Goal: Task Accomplishment & Management: Manage account settings

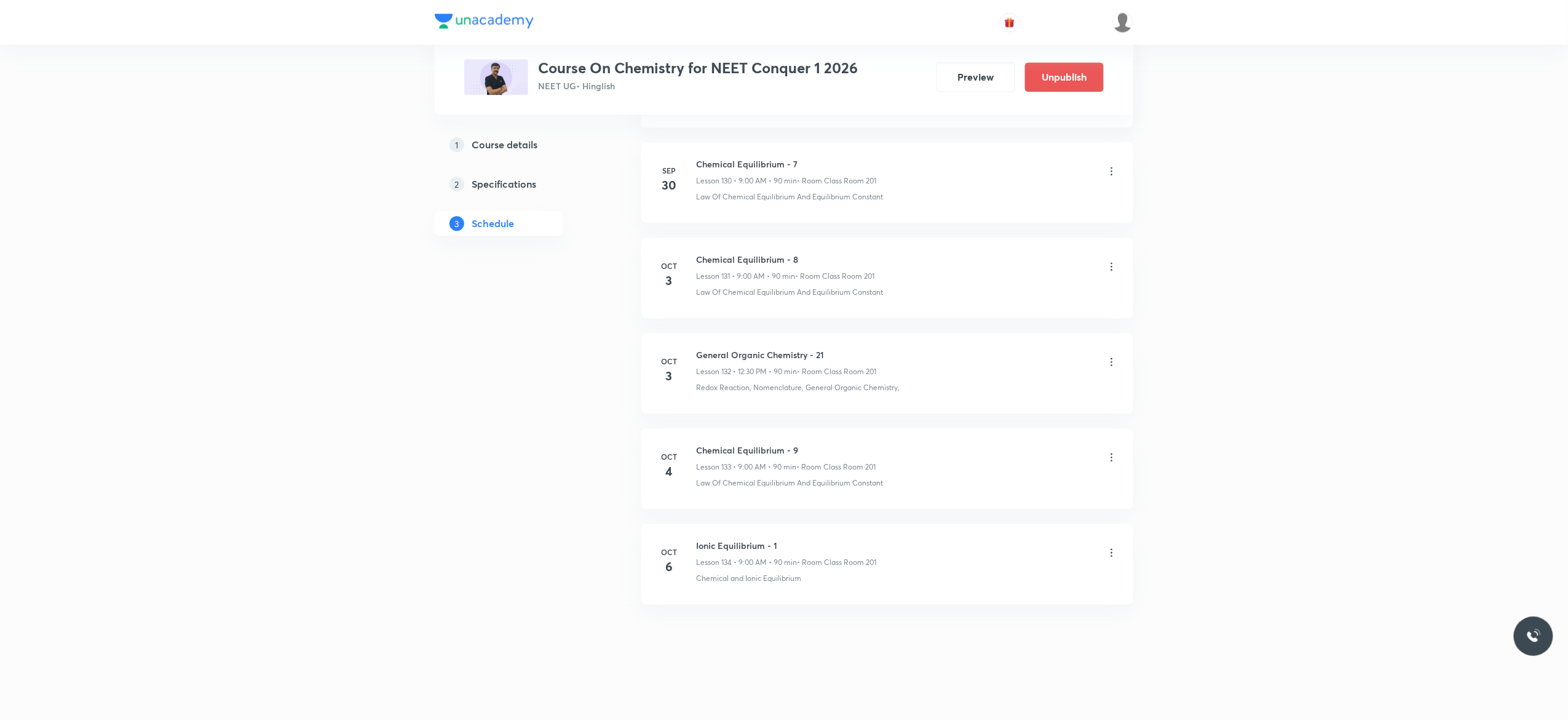
scroll to position [13181, 0]
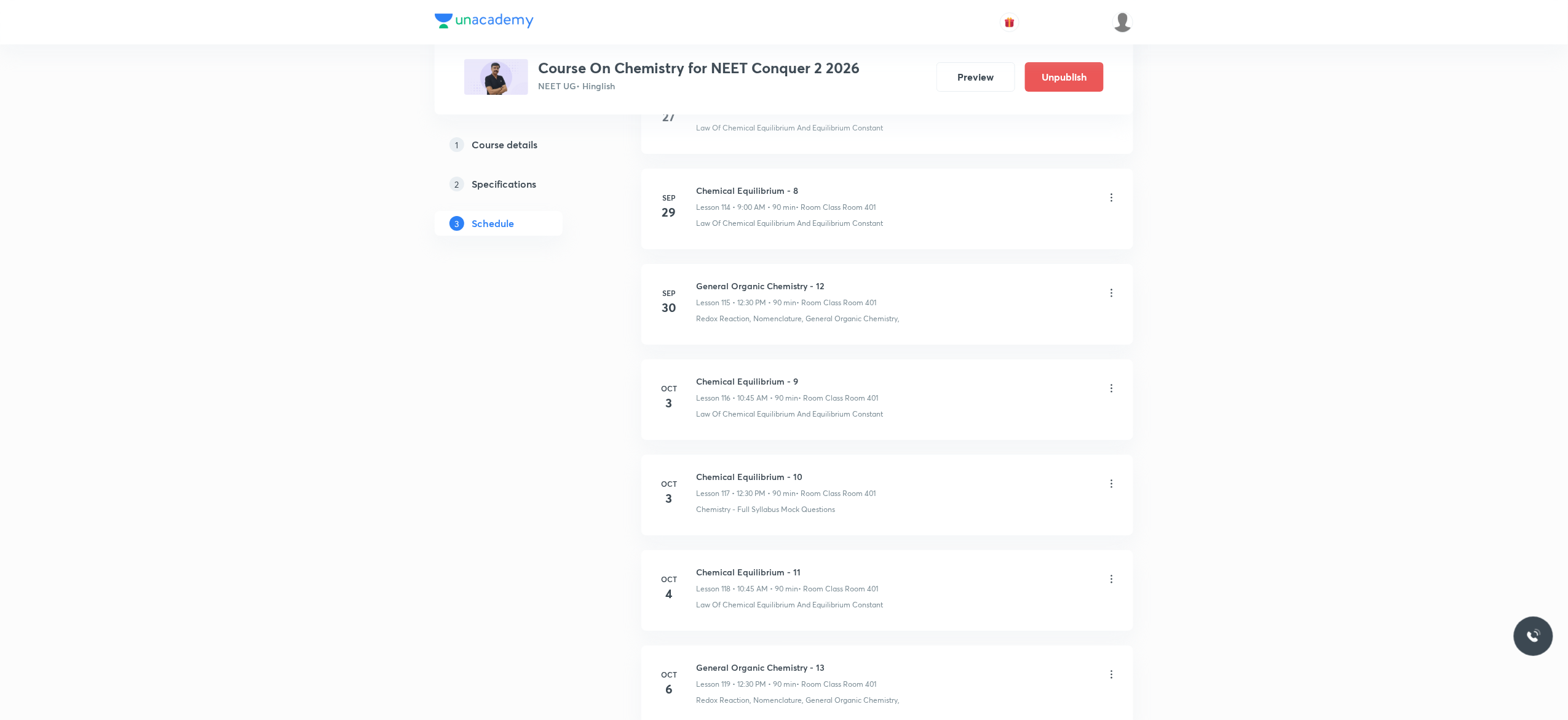
scroll to position [11744, 0]
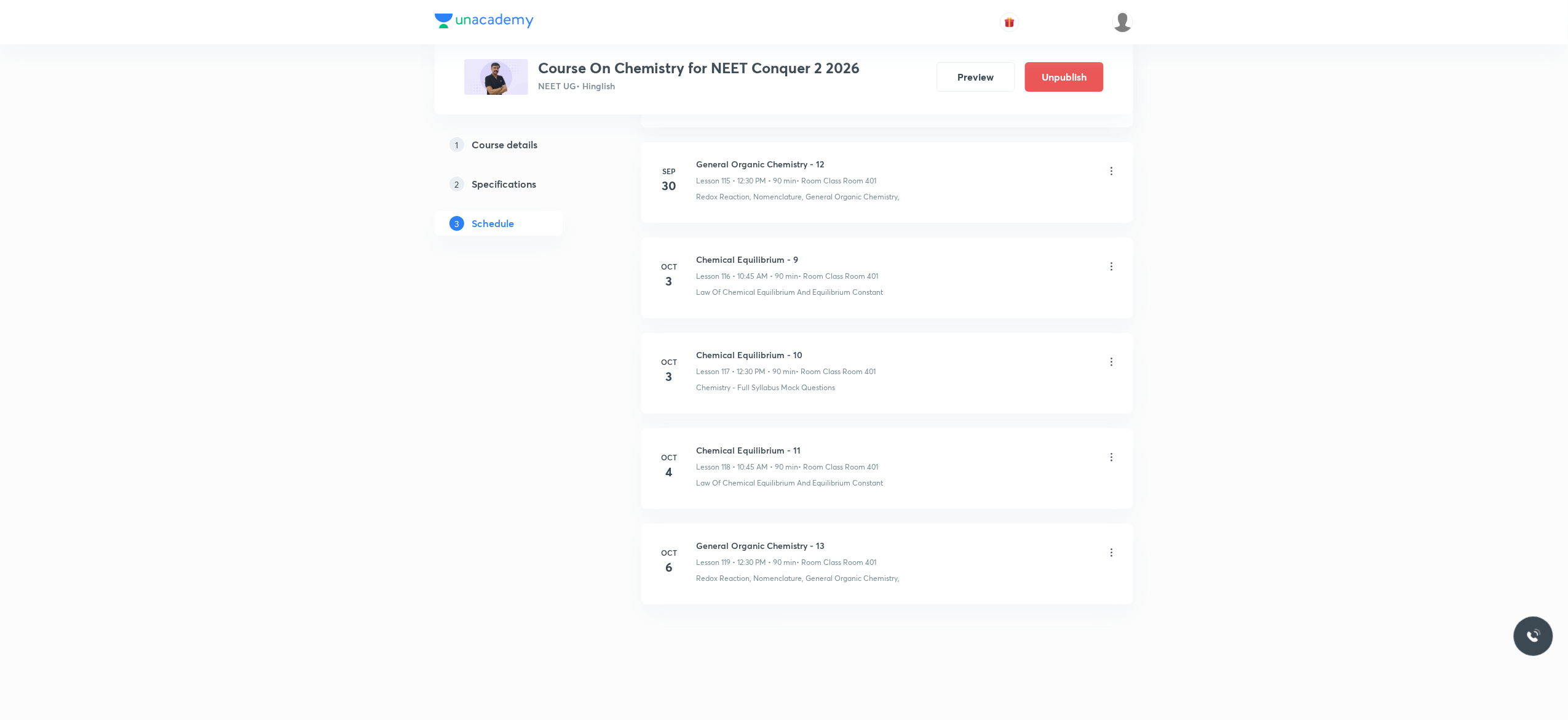
click at [1115, 550] on icon at bounding box center [1112, 552] width 12 height 12
click at [1017, 603] on li "Delete" at bounding box center [1043, 606] width 135 height 23
click at [979, 691] on button "Delete" at bounding box center [961, 694] width 108 height 30
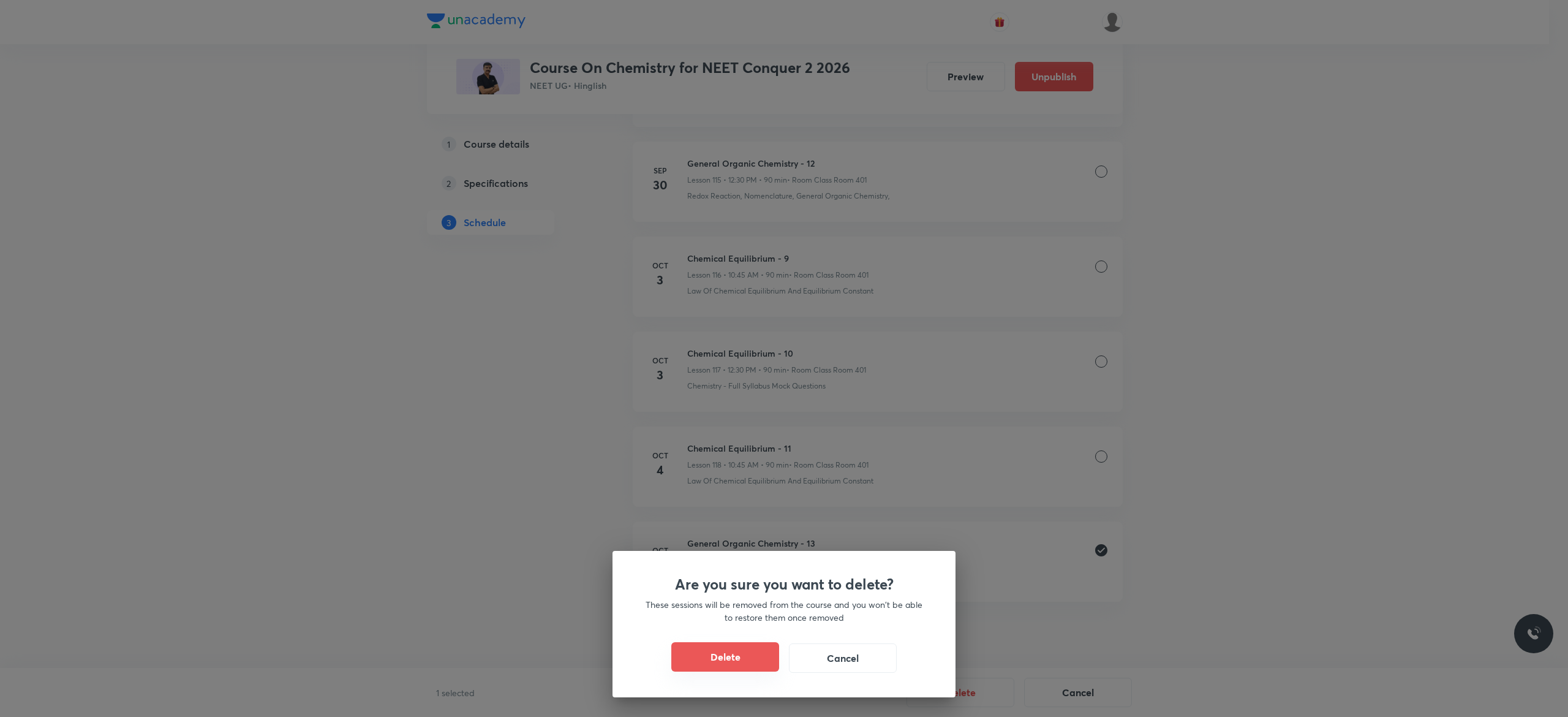
click at [728, 659] on button "Delete" at bounding box center [725, 657] width 108 height 29
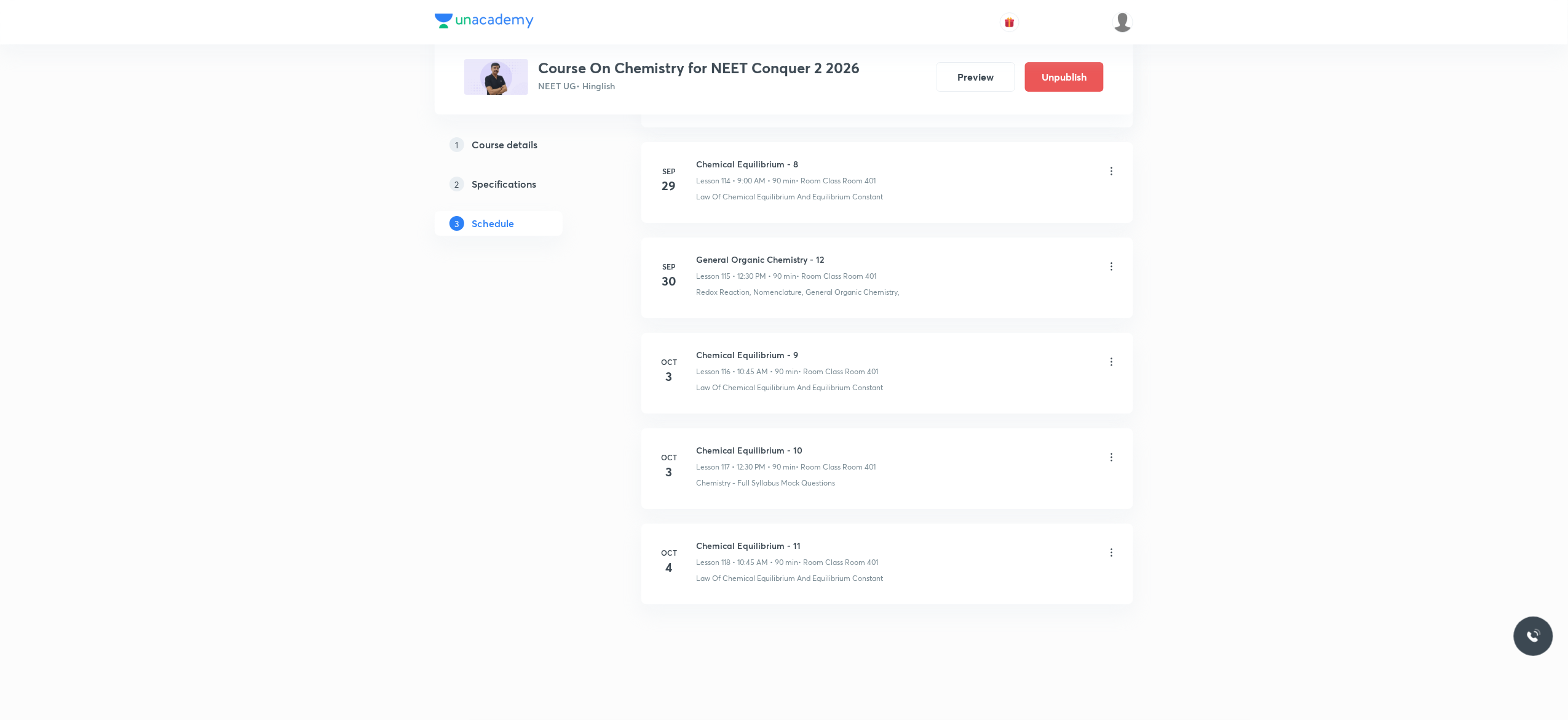
scroll to position [11649, 0]
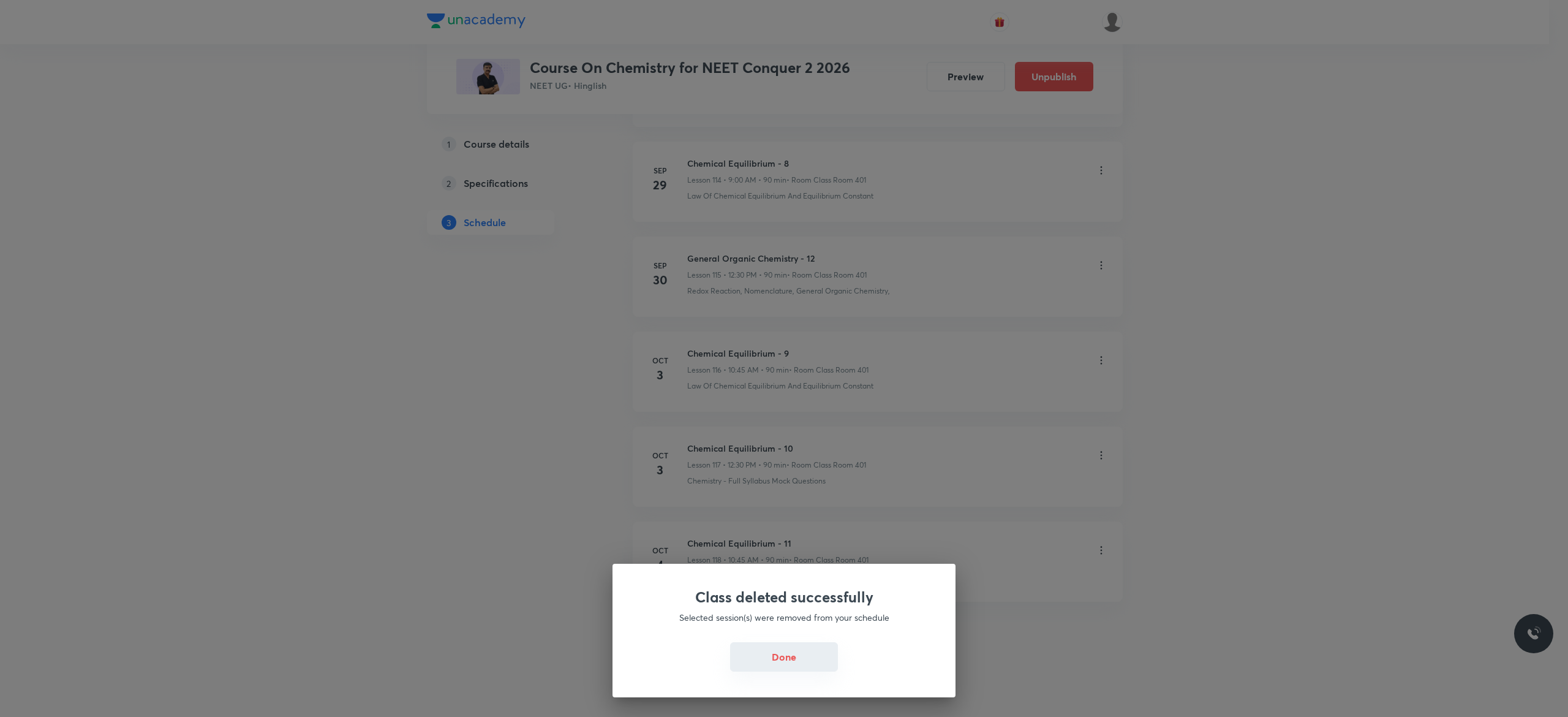
click at [782, 658] on button "Done" at bounding box center [784, 657] width 108 height 29
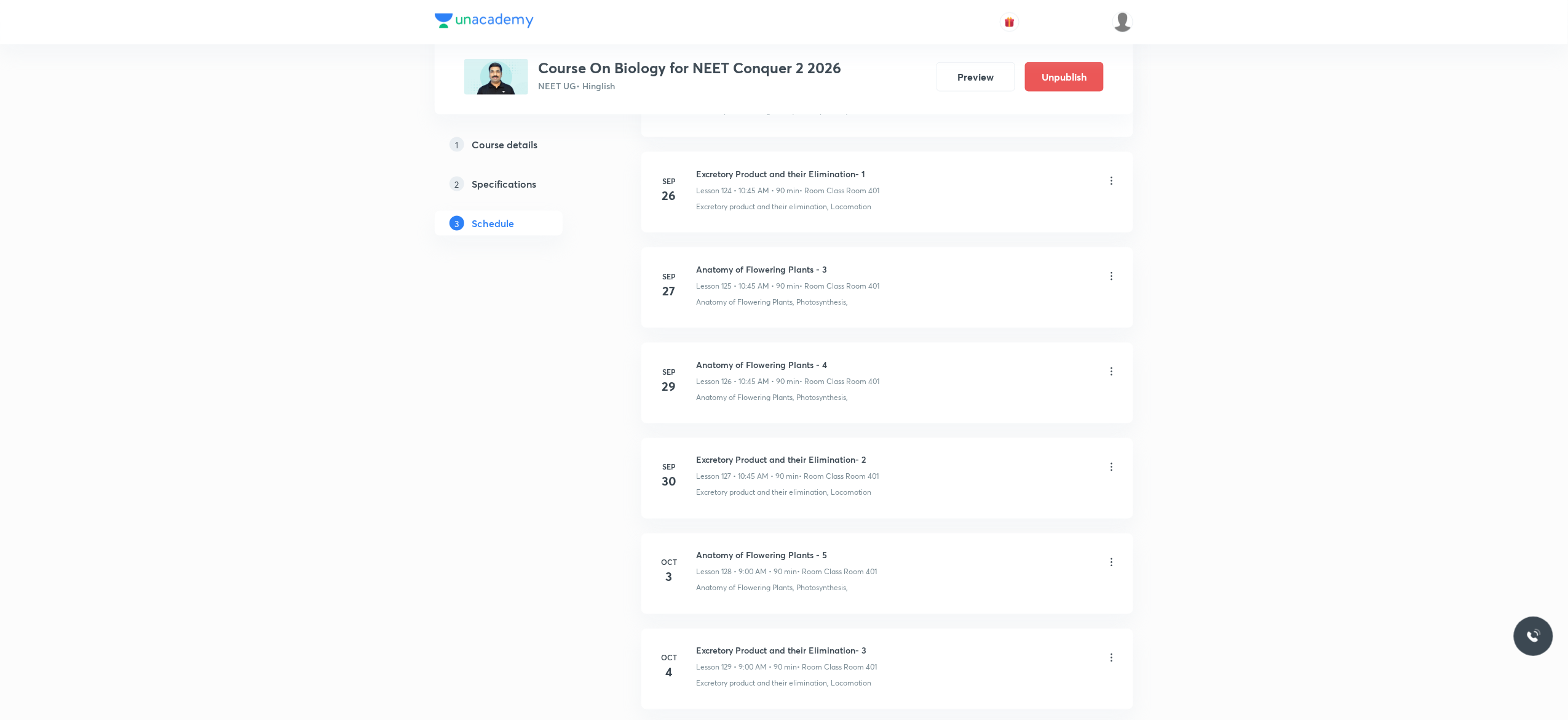
scroll to position [12798, 0]
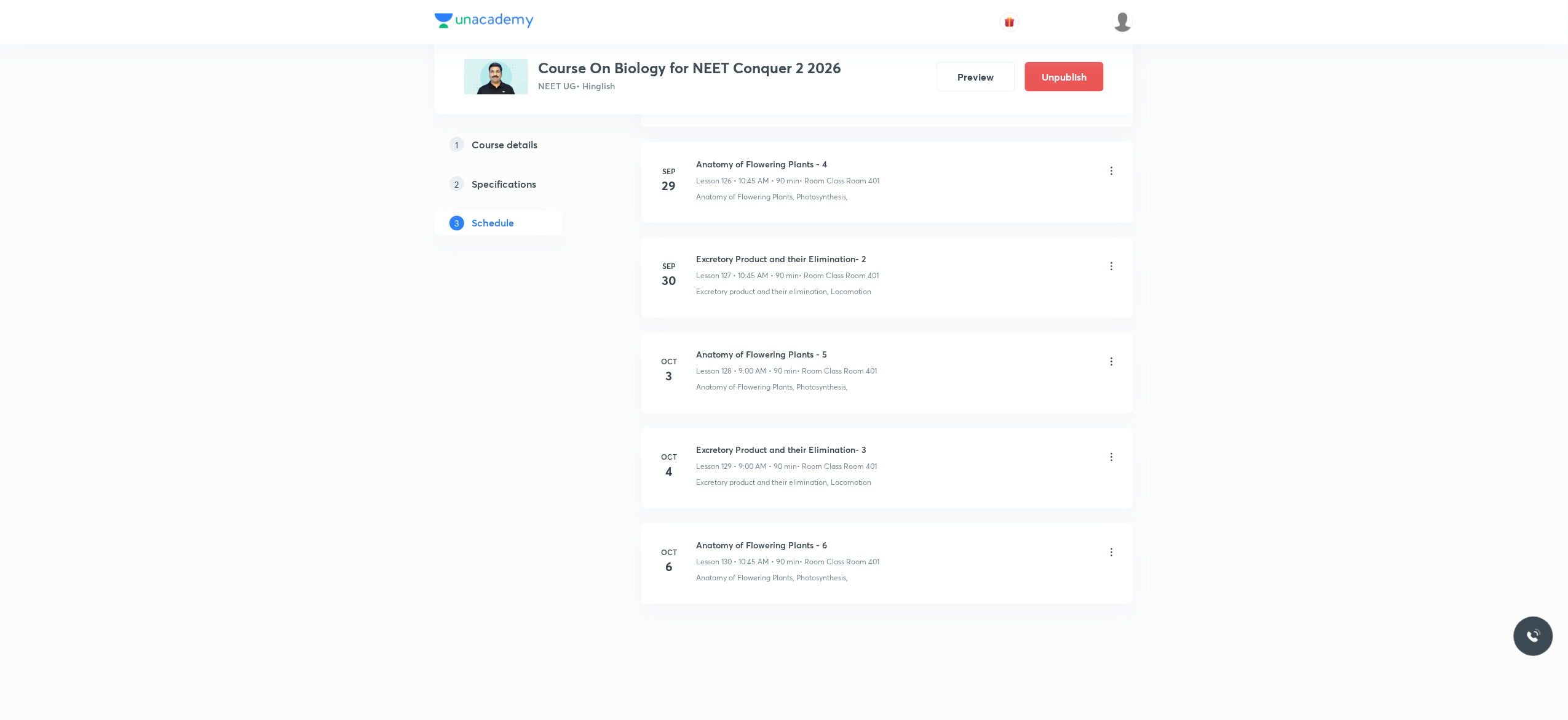
click at [1113, 554] on icon at bounding box center [1112, 552] width 12 height 12
click at [1011, 610] on p "Delete" at bounding box center [999, 606] width 26 height 13
click at [973, 694] on button "Delete" at bounding box center [961, 694] width 108 height 30
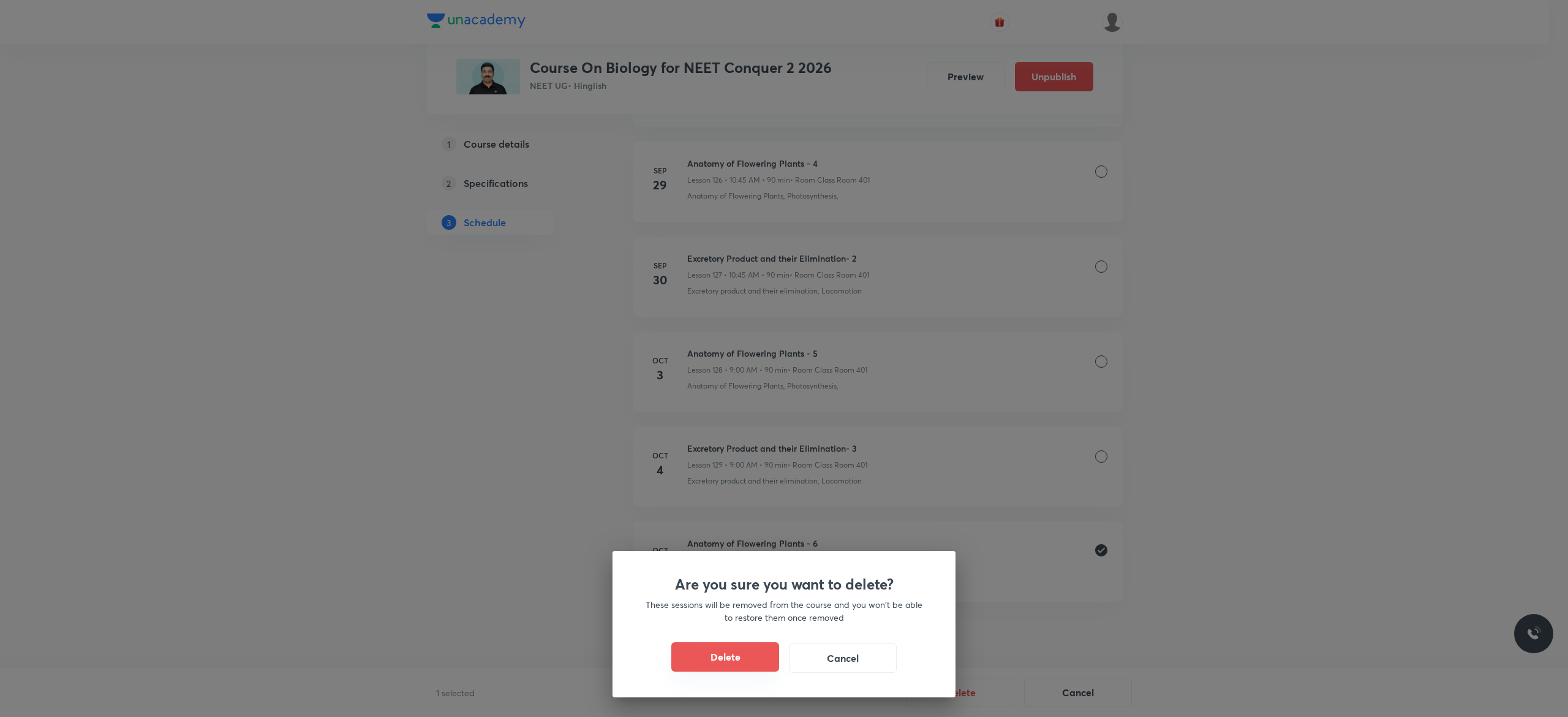
click at [726, 658] on button "Delete" at bounding box center [725, 657] width 108 height 29
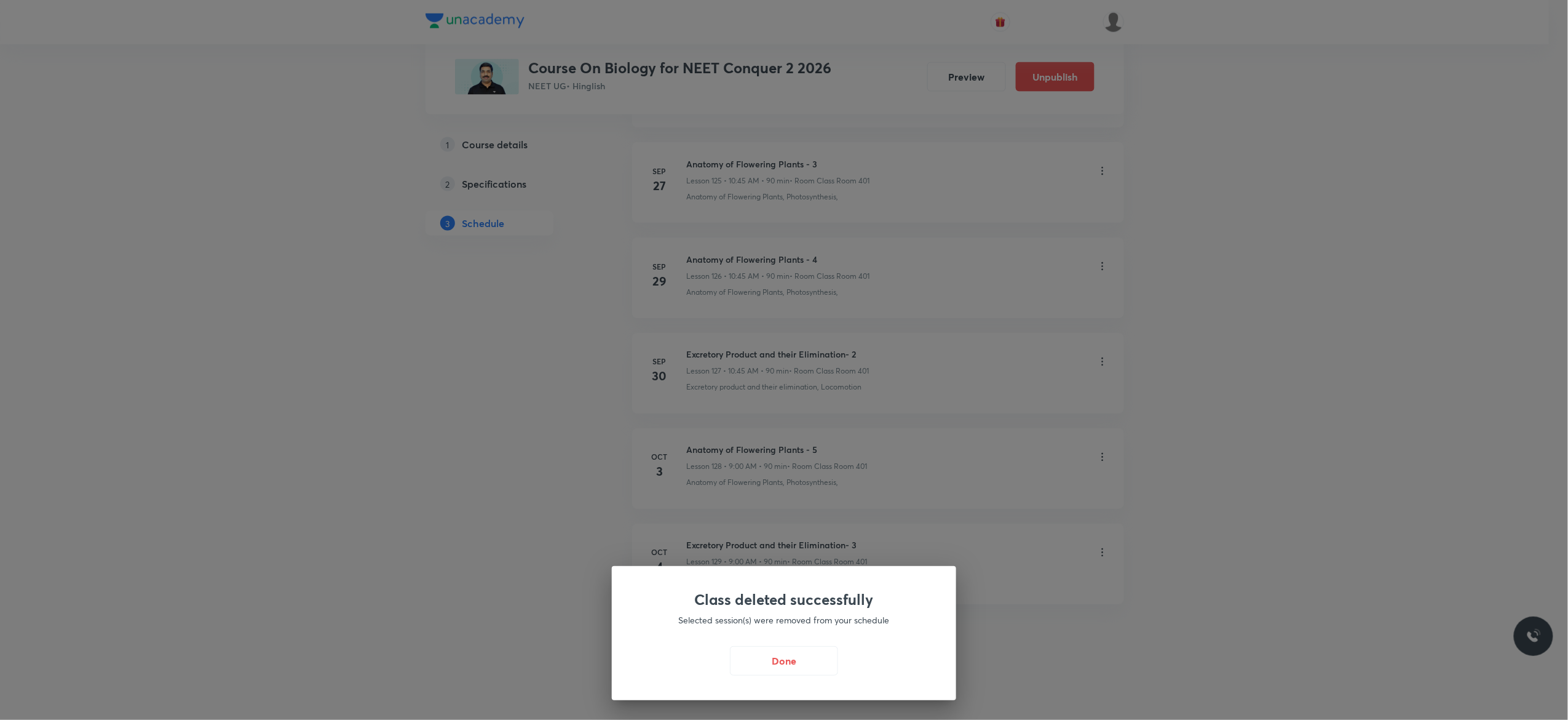
scroll to position [12702, 0]
click at [782, 662] on button "Done" at bounding box center [787, 659] width 108 height 30
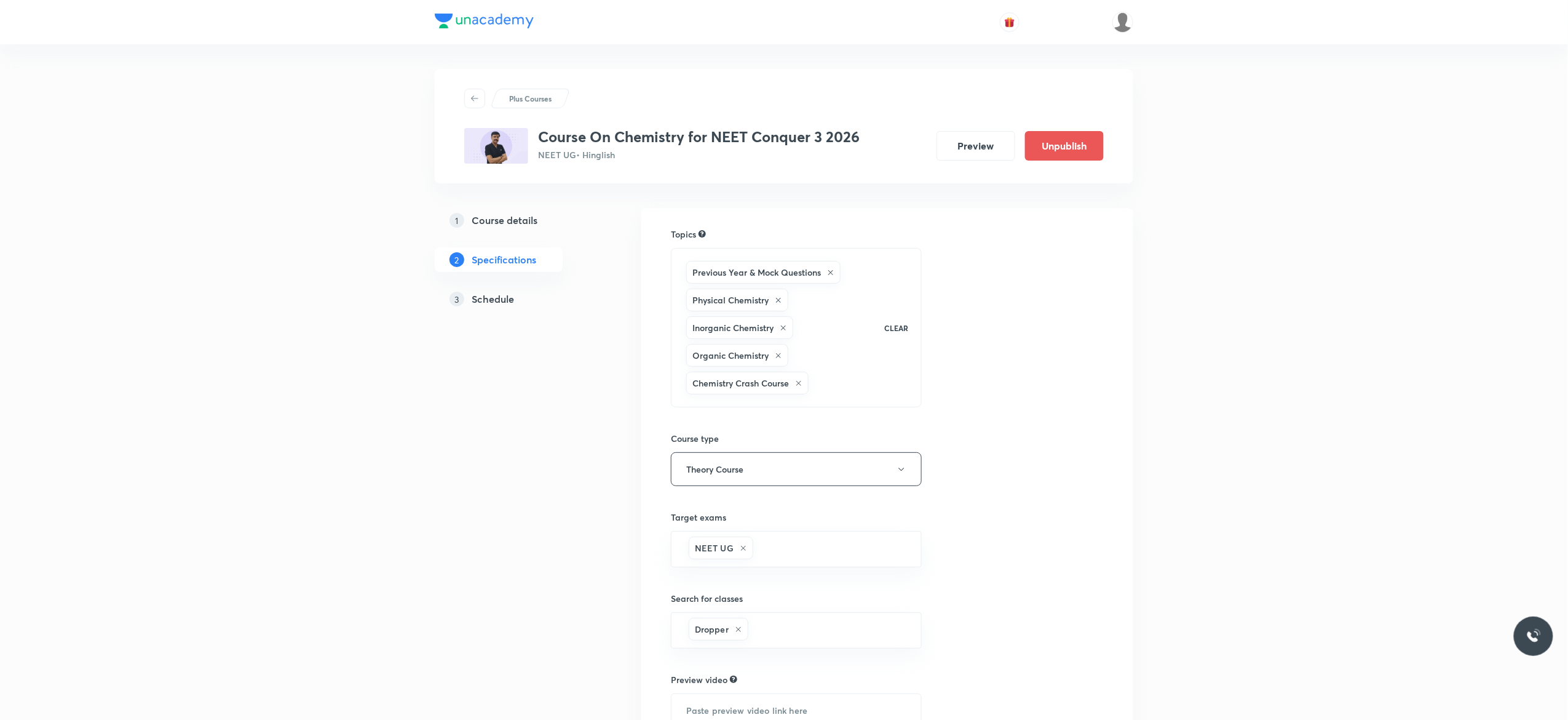
drag, startPoint x: 0, startPoint y: 0, endPoint x: 497, endPoint y: 297, distance: 579.0
click at [497, 297] on h5 "Schedule" at bounding box center [492, 299] width 42 height 15
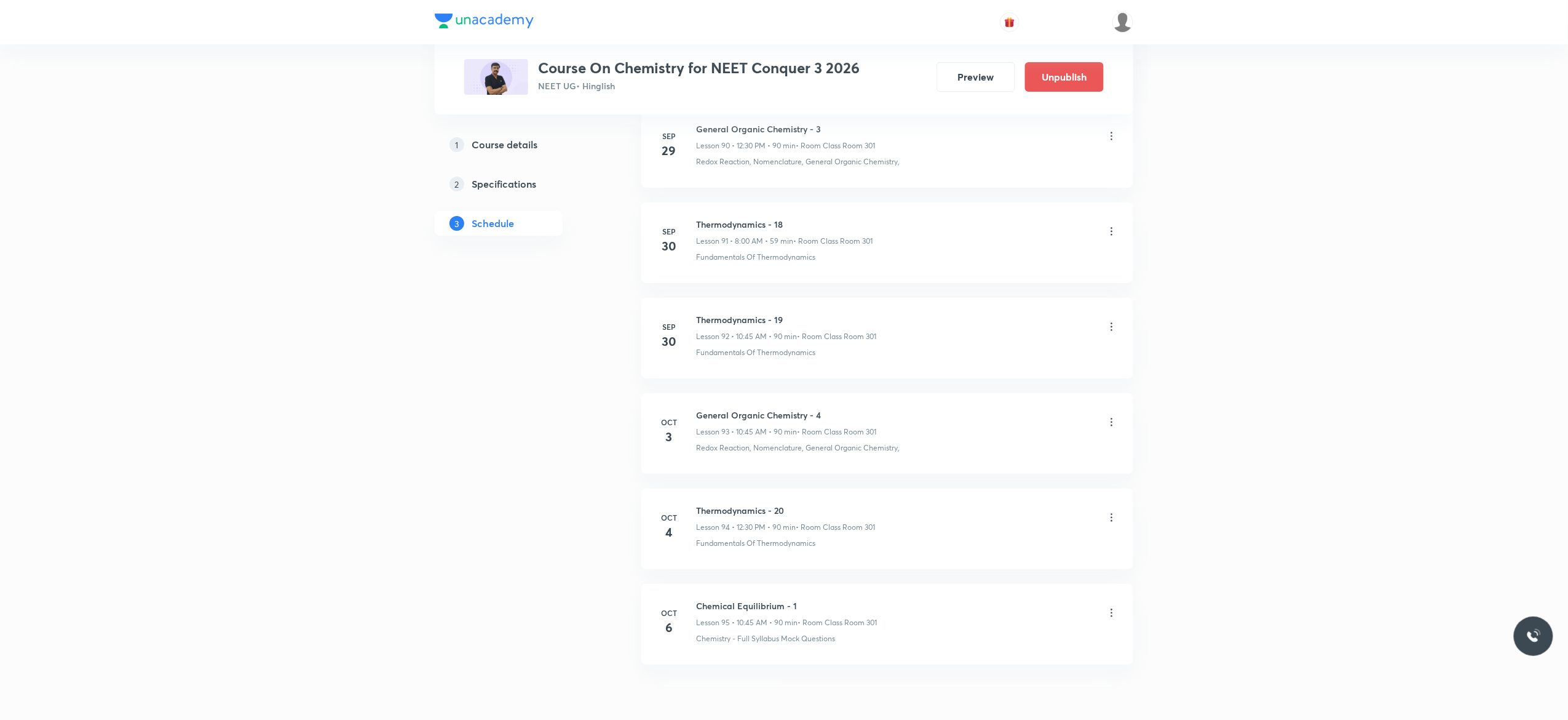
scroll to position [9445, 0]
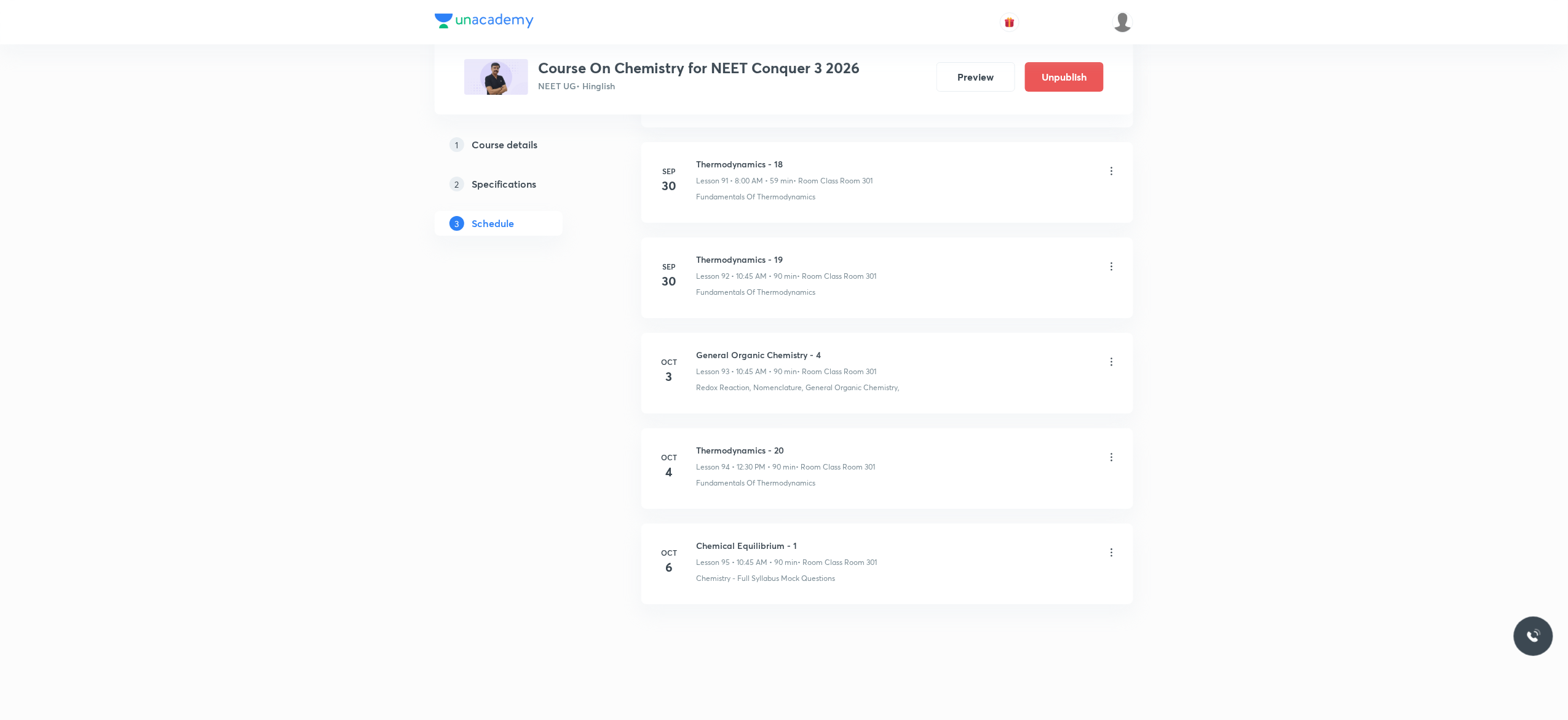
click at [1113, 555] on icon at bounding box center [1112, 552] width 12 height 12
click at [995, 603] on p "Delete" at bounding box center [999, 606] width 26 height 13
click at [975, 696] on button "Delete" at bounding box center [961, 694] width 108 height 30
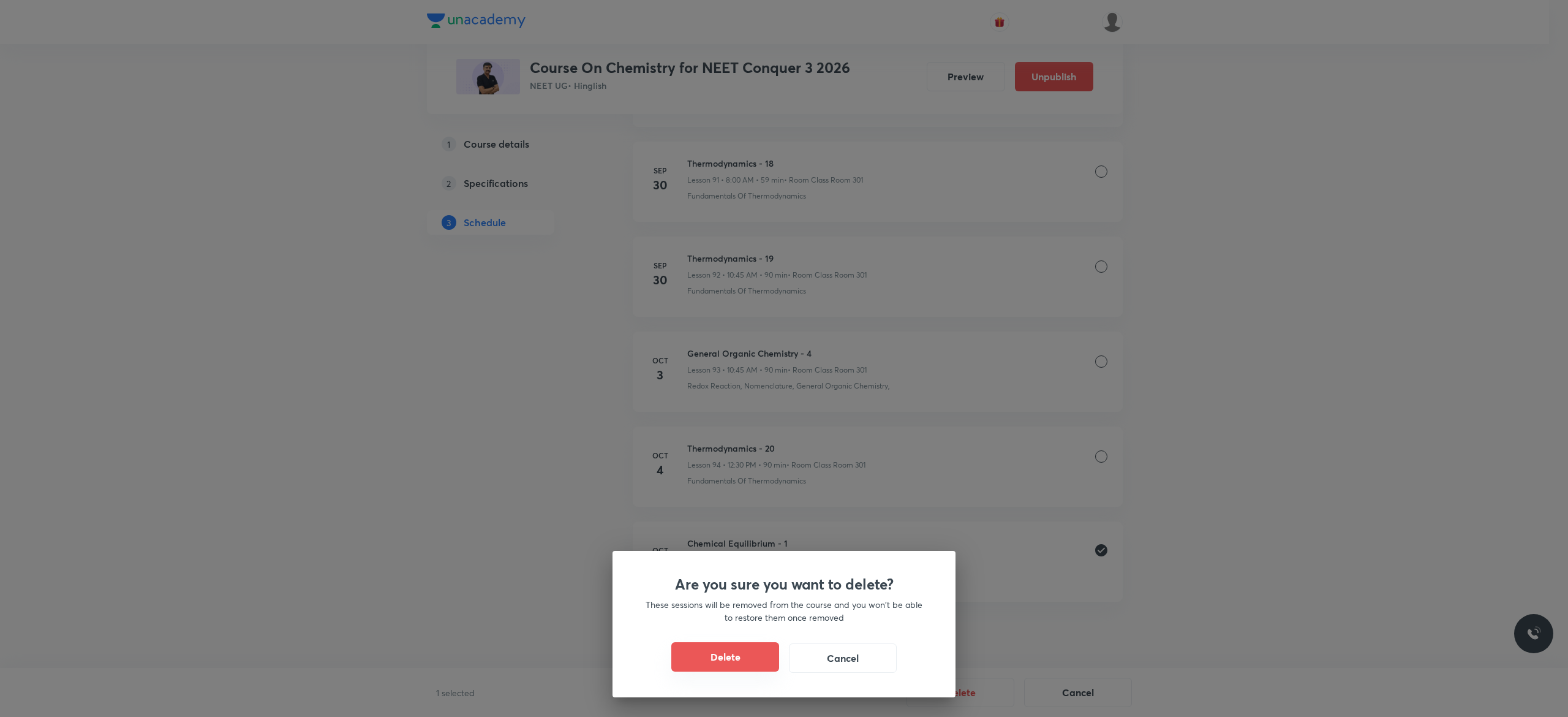
click at [718, 657] on button "Delete" at bounding box center [725, 657] width 108 height 29
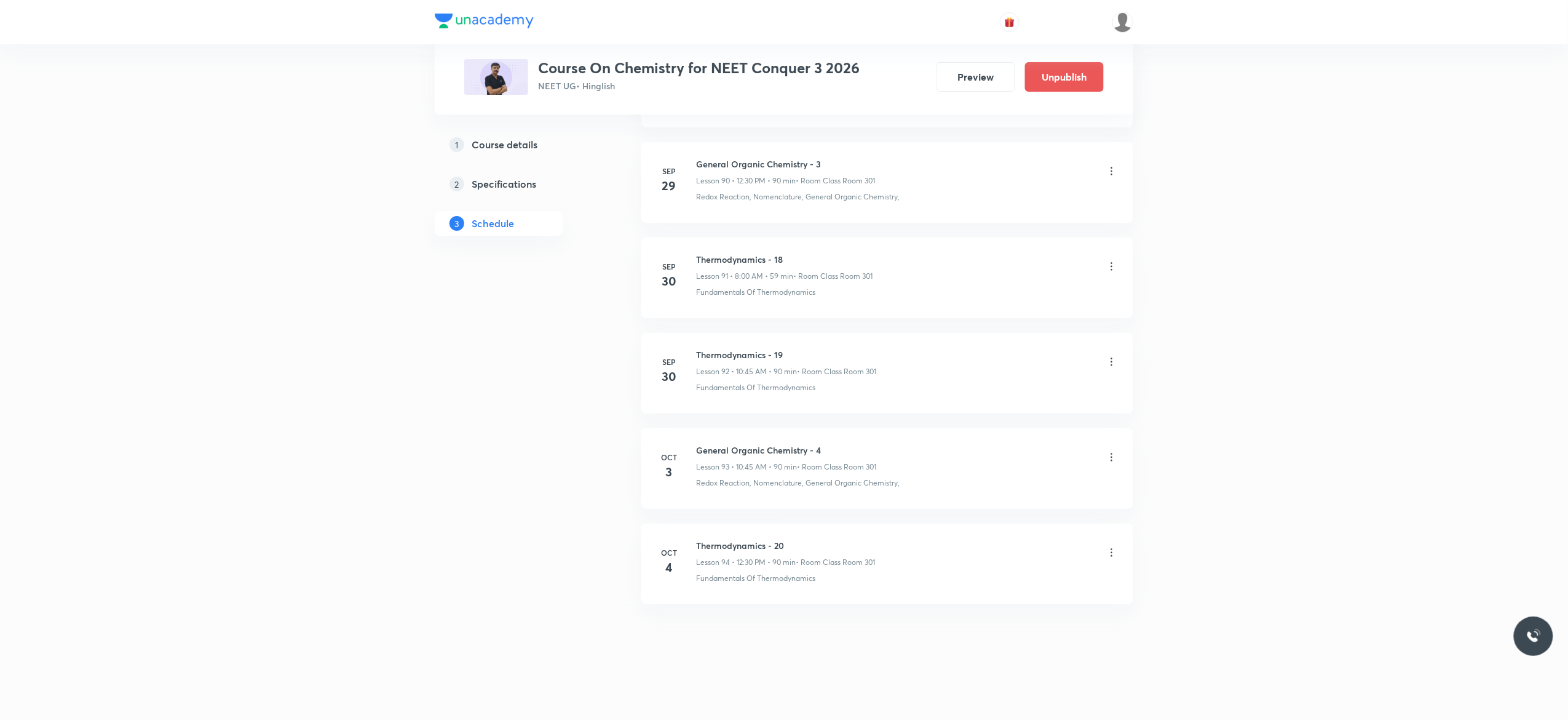
scroll to position [9350, 0]
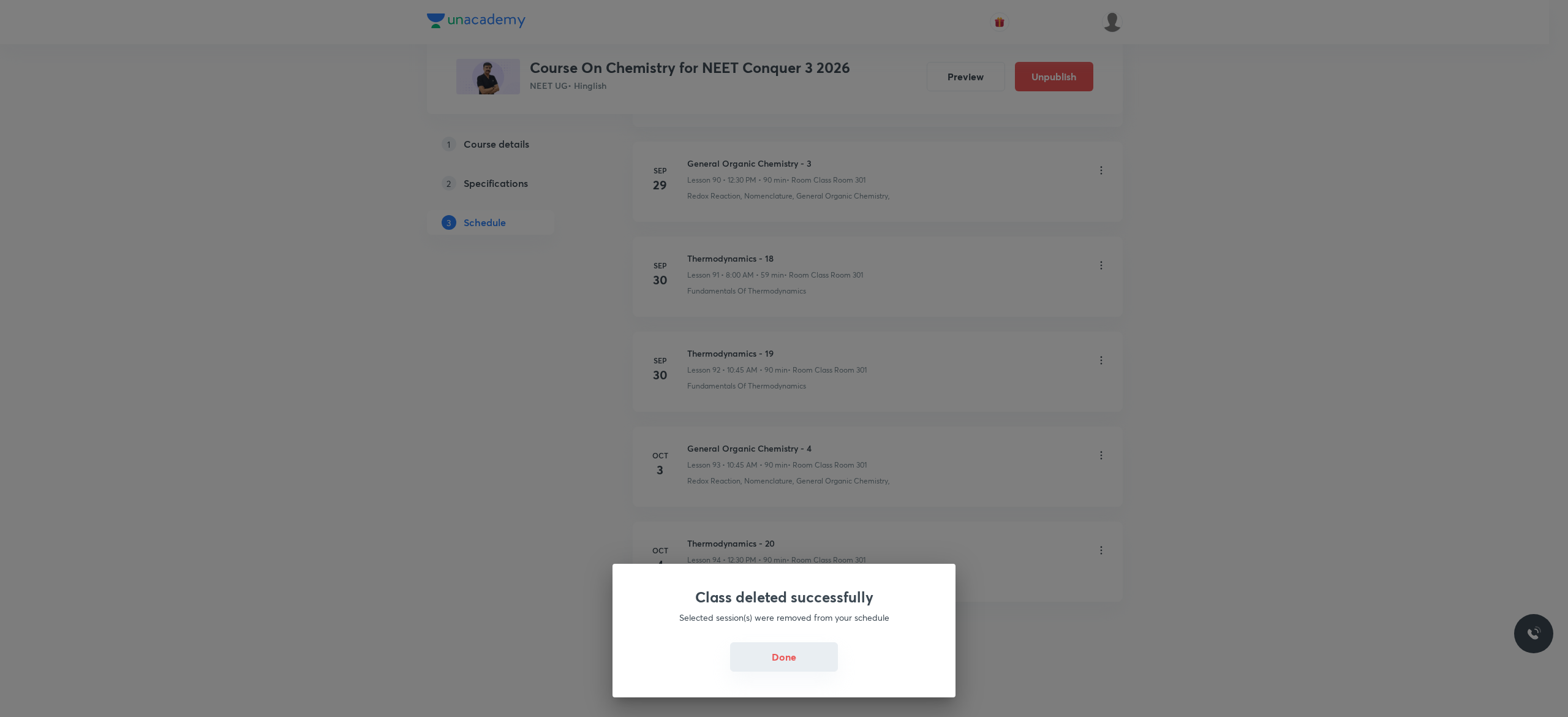
click at [794, 663] on button "Done" at bounding box center [784, 657] width 108 height 29
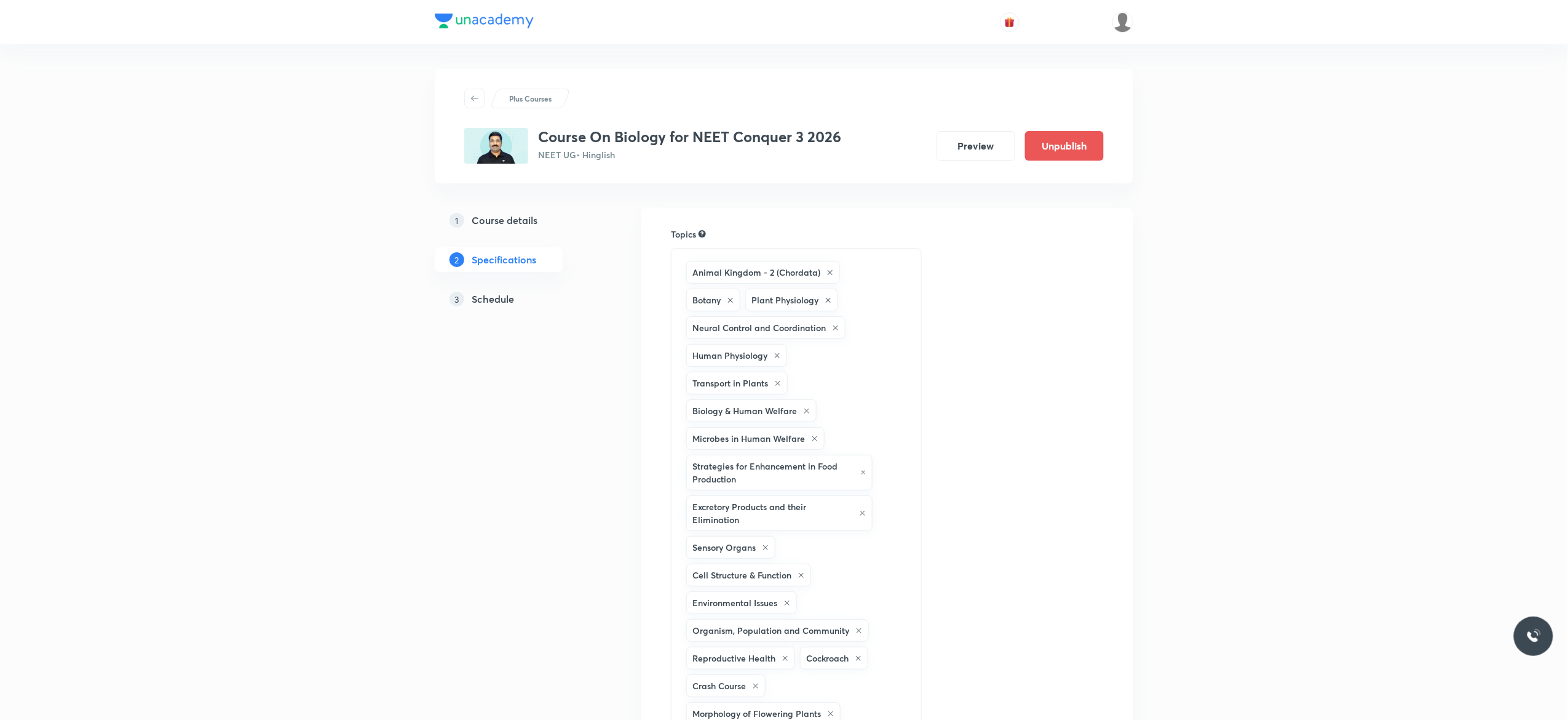
click at [497, 300] on h5 "Schedule" at bounding box center [492, 299] width 42 height 15
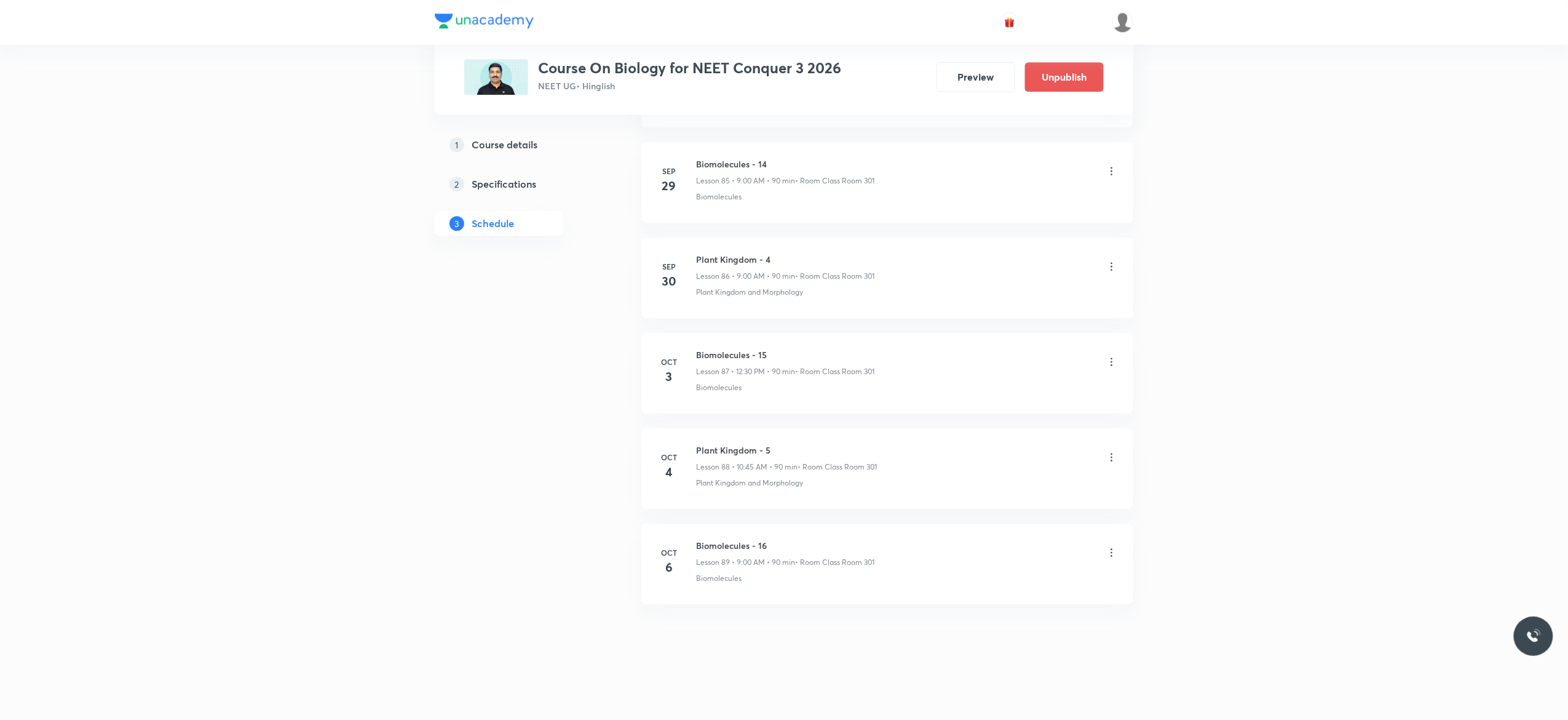
scroll to position [8871, 0]
click at [1112, 551] on icon at bounding box center [1112, 552] width 2 height 8
click at [1000, 602] on p "Delete" at bounding box center [999, 606] width 26 height 13
click at [970, 694] on button "Delete" at bounding box center [961, 694] width 108 height 30
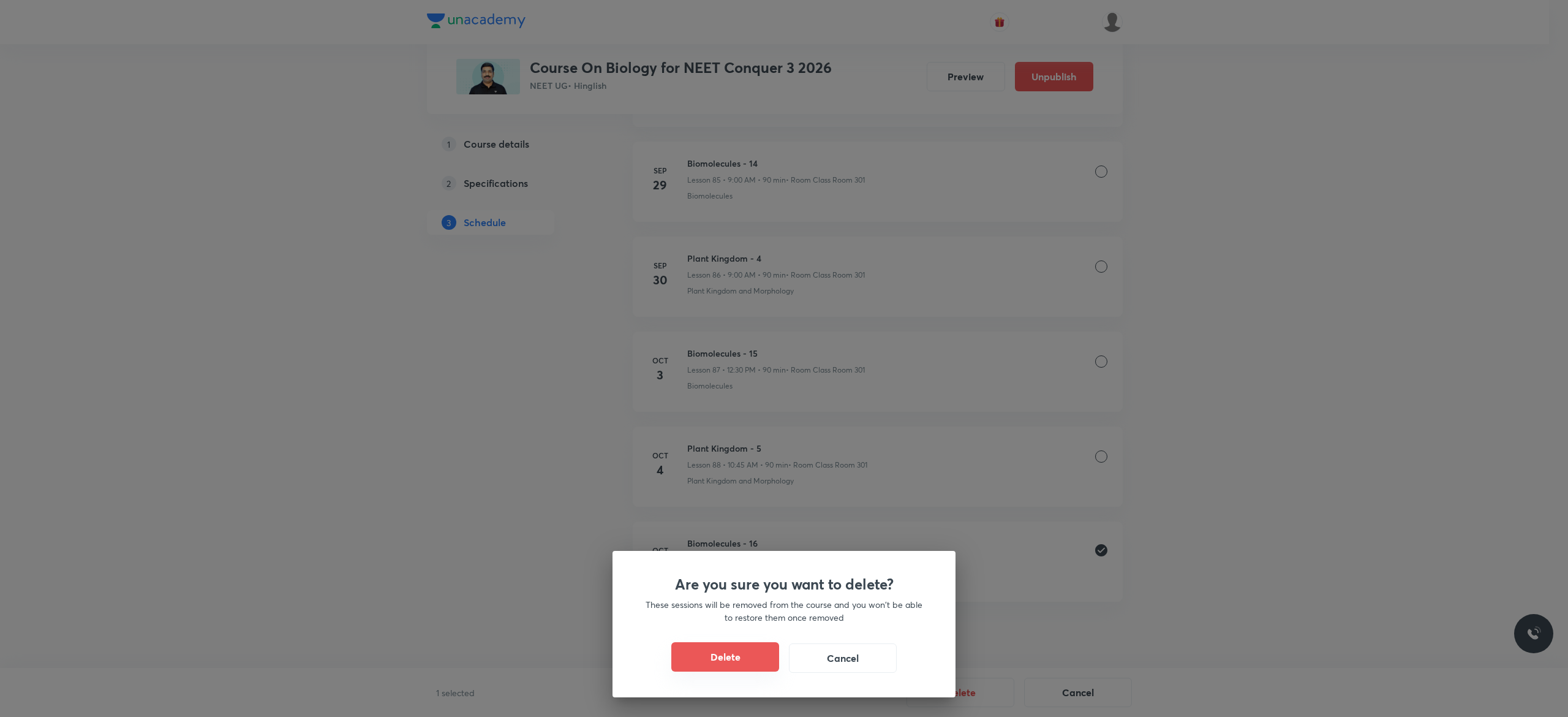
click at [702, 655] on button "Delete" at bounding box center [725, 657] width 108 height 29
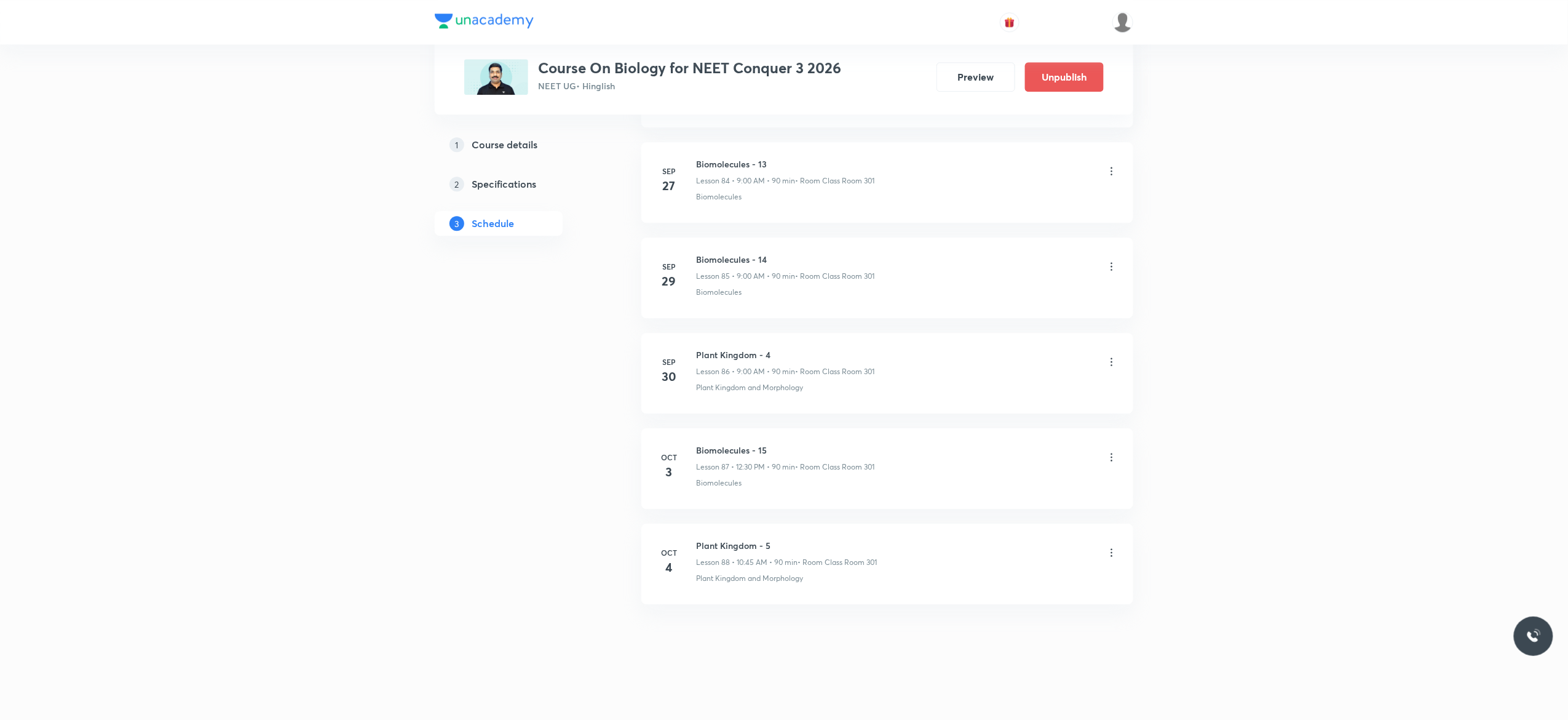
scroll to position [8775, 0]
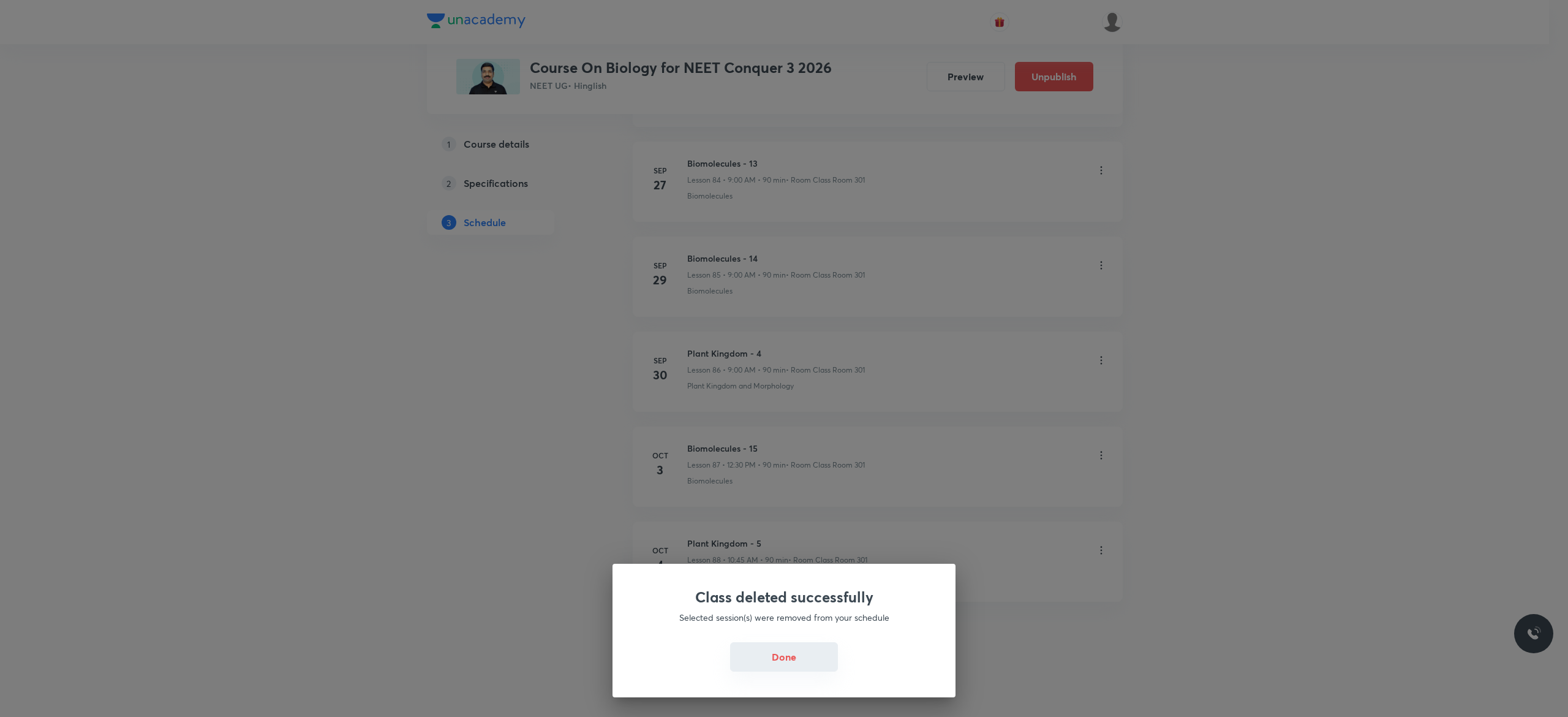
click at [791, 649] on button "Done" at bounding box center [784, 657] width 108 height 29
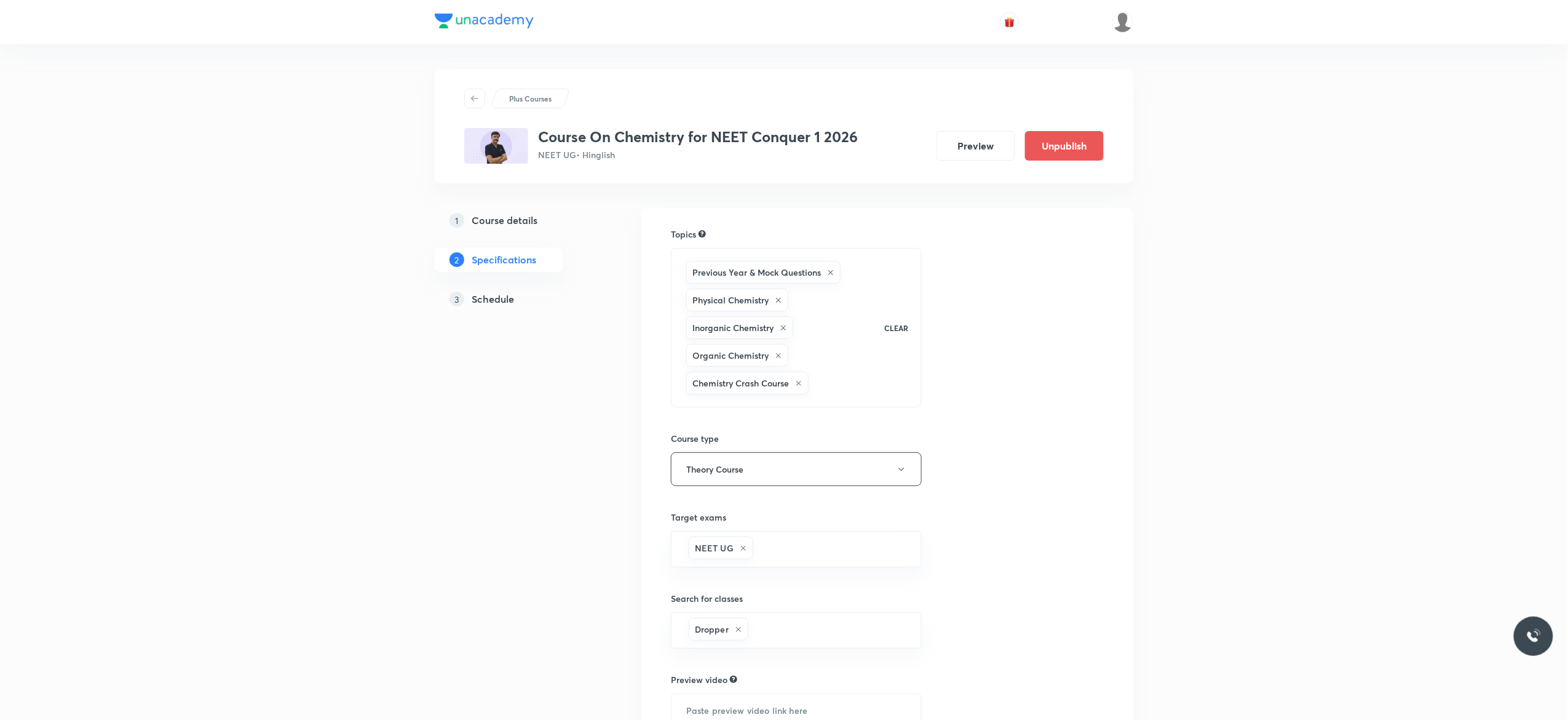
click at [483, 305] on h5 "Schedule" at bounding box center [492, 299] width 42 height 15
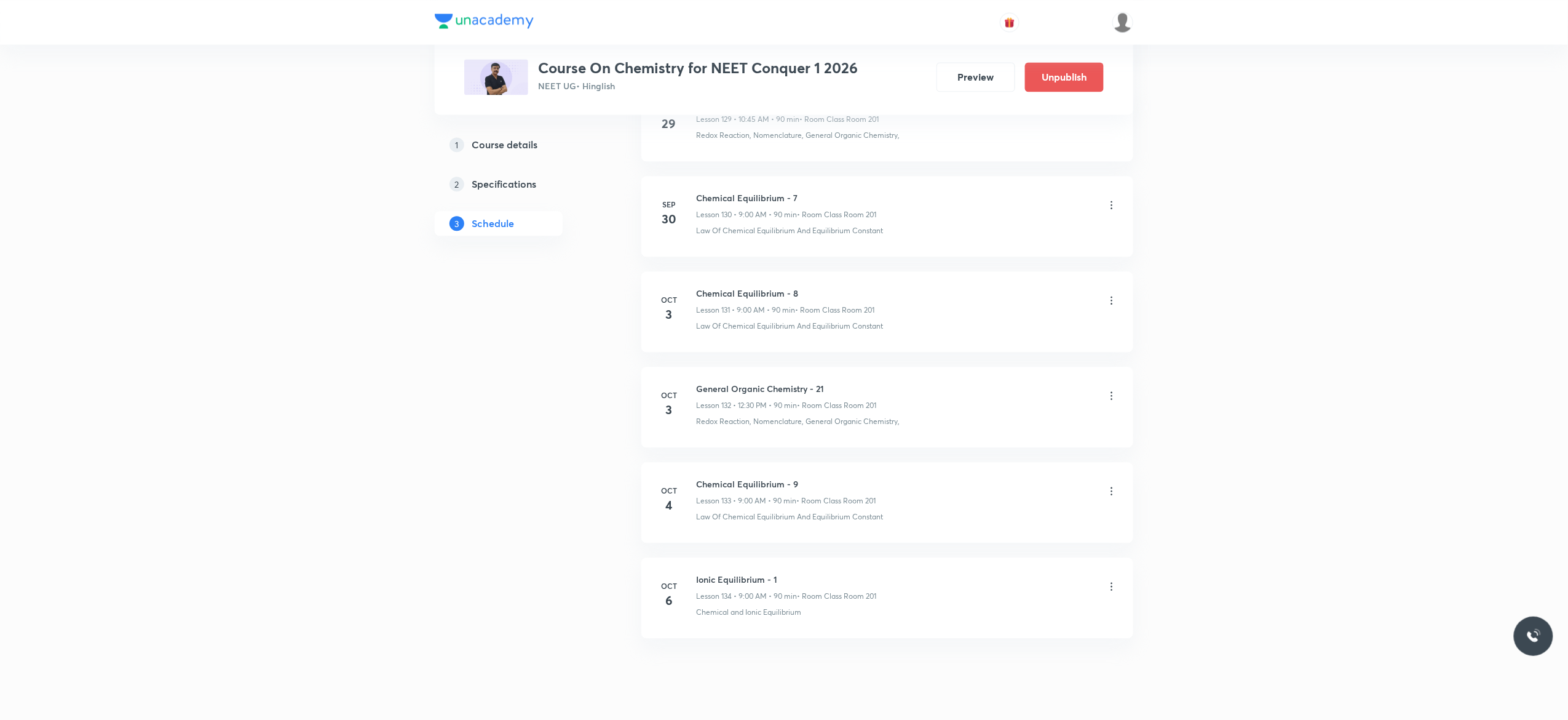
scroll to position [13181, 0]
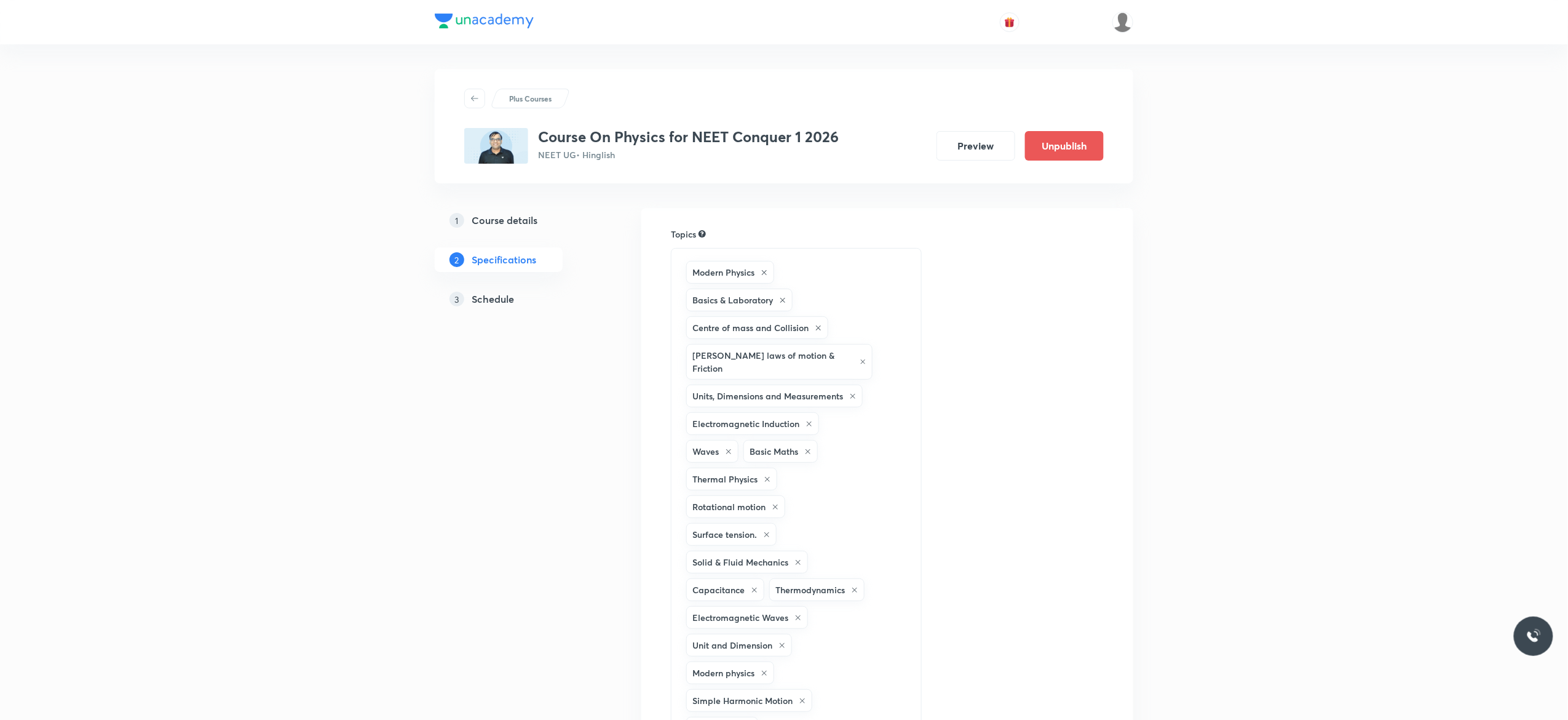
click at [494, 300] on h5 "Schedule" at bounding box center [492, 299] width 42 height 15
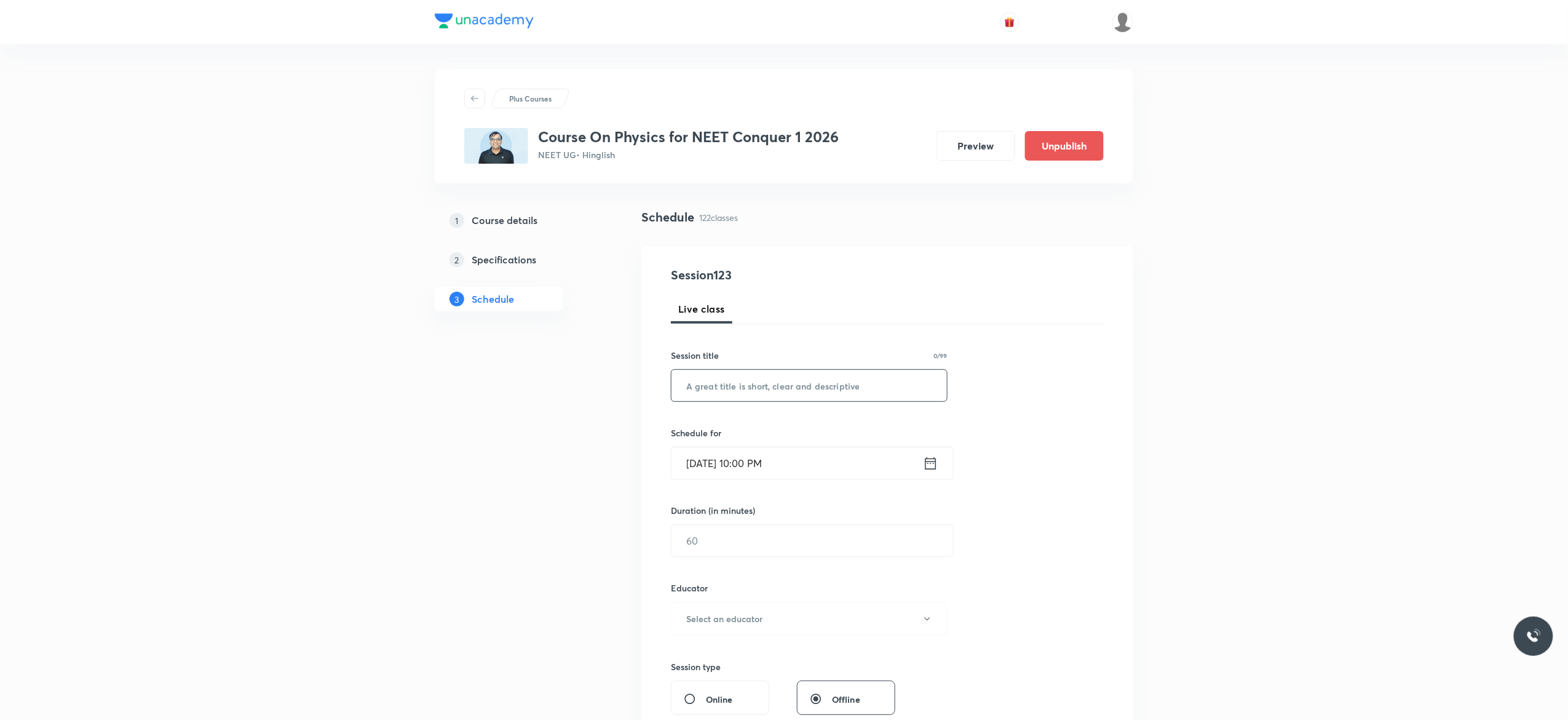
click at [738, 382] on input "text" at bounding box center [809, 386] width 276 height 32
type input "Heat and Thermodynamics - 1"
click at [936, 464] on icon at bounding box center [930, 464] width 15 height 17
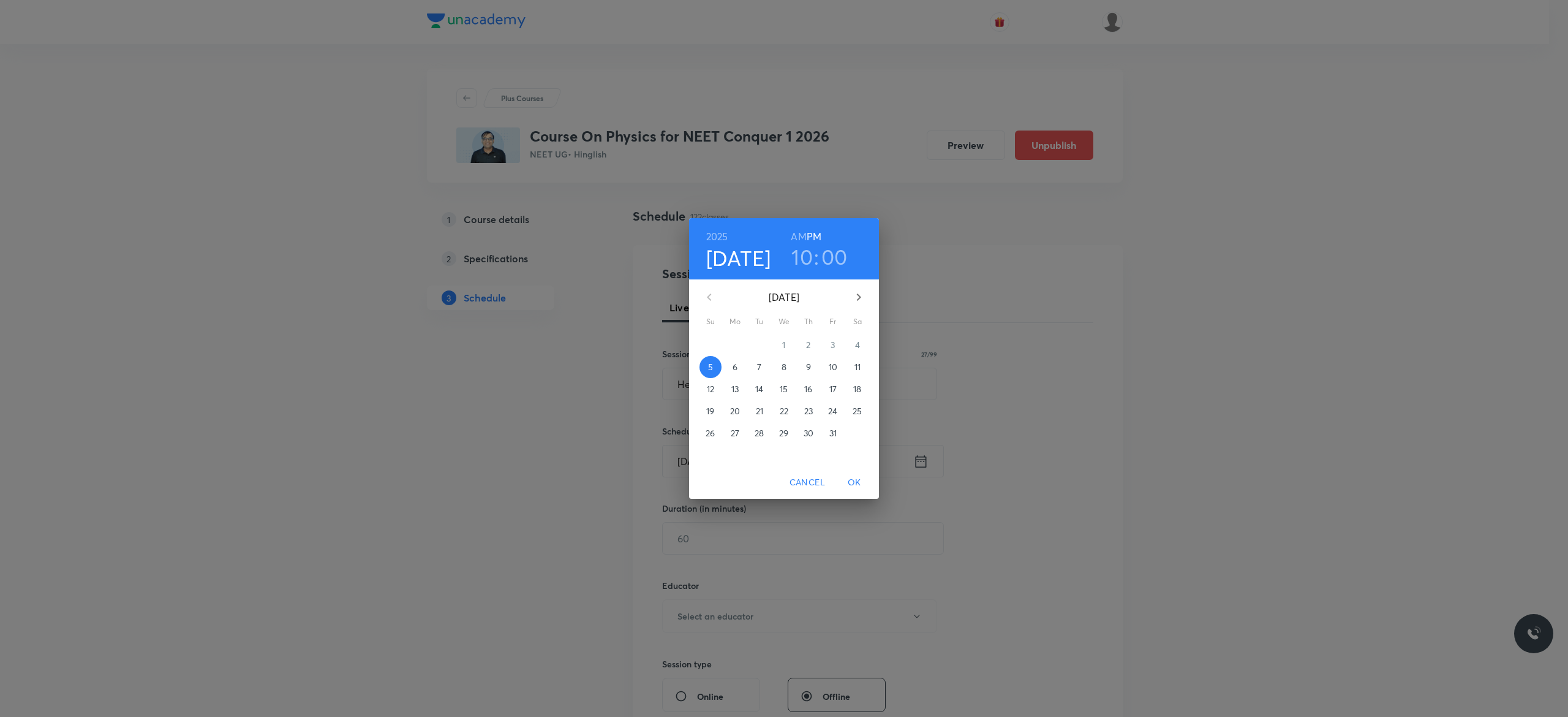
click at [736, 370] on p "6" at bounding box center [735, 367] width 5 height 12
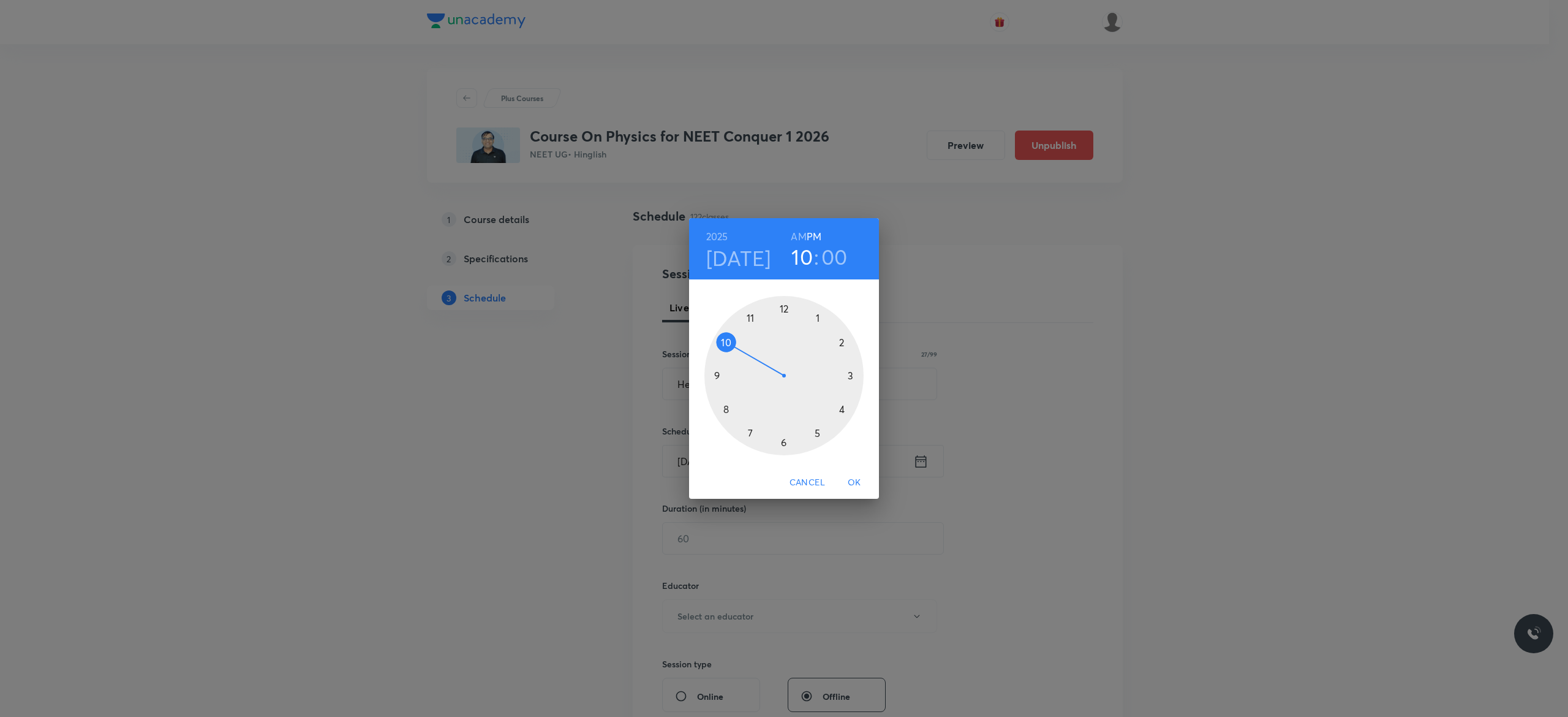
click at [800, 234] on h6 "AM" at bounding box center [798, 237] width 15 height 17
click at [721, 340] on div at bounding box center [784, 376] width 159 height 159
click at [716, 375] on div at bounding box center [784, 376] width 159 height 159
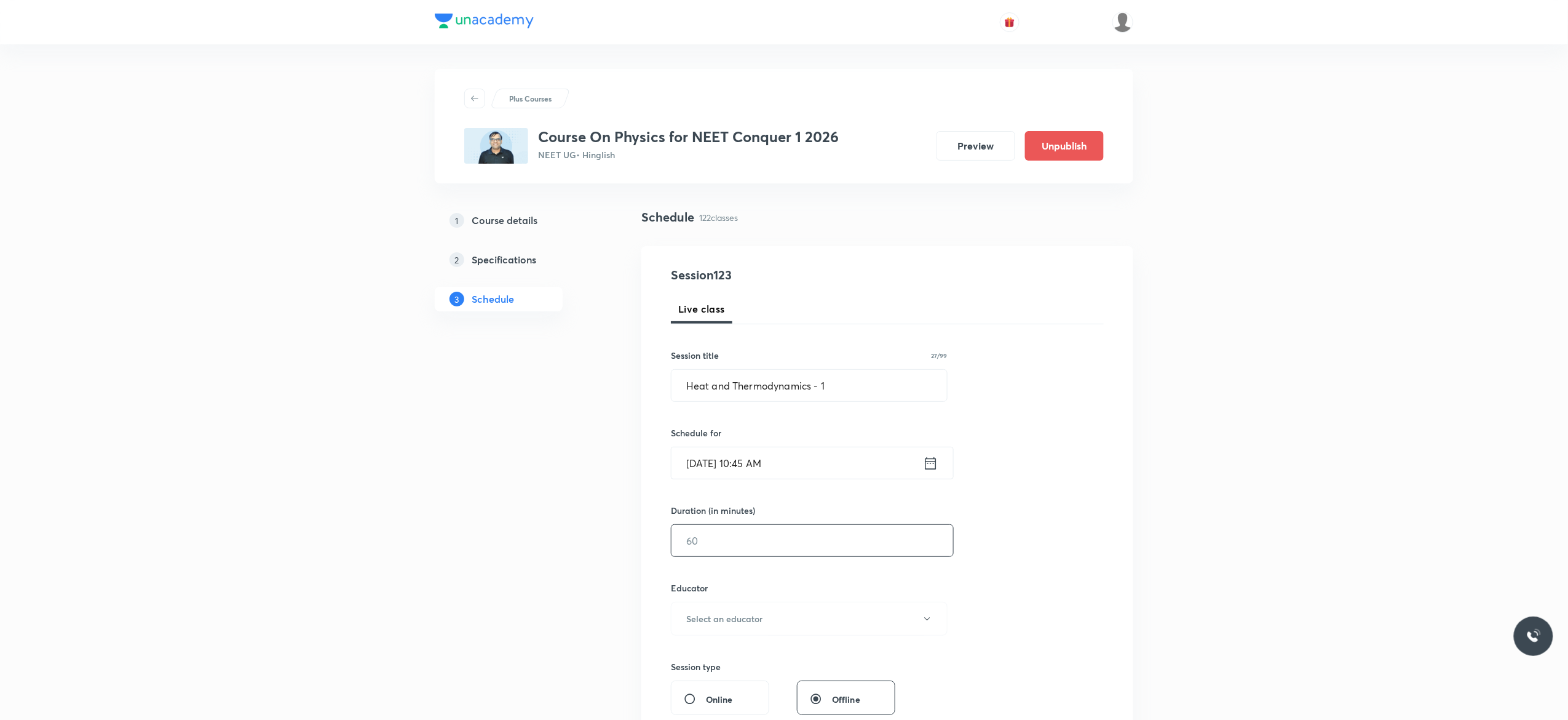
click at [723, 538] on input "text" at bounding box center [812, 540] width 282 height 32
type input "90"
click at [932, 621] on button "Select an educator" at bounding box center [809, 618] width 276 height 34
click at [751, 684] on span "Abhishek Kumar Divoliya" at bounding box center [807, 683] width 269 height 13
click at [999, 598] on div "Session 123 Live class Session title 27/99 Heat and Thermodynamics - 1 ​ Schedu…" at bounding box center [888, 594] width 433 height 657
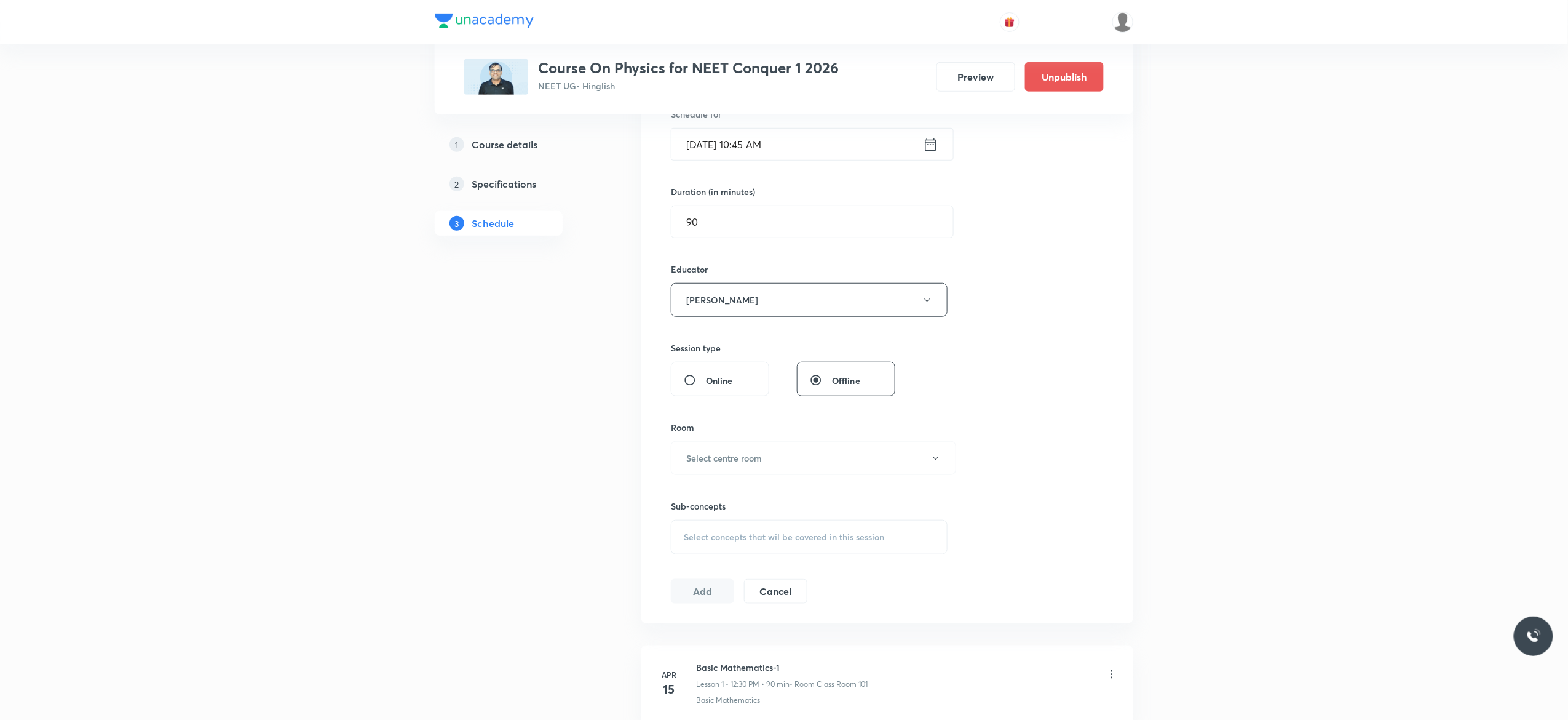
scroll to position [492, 0]
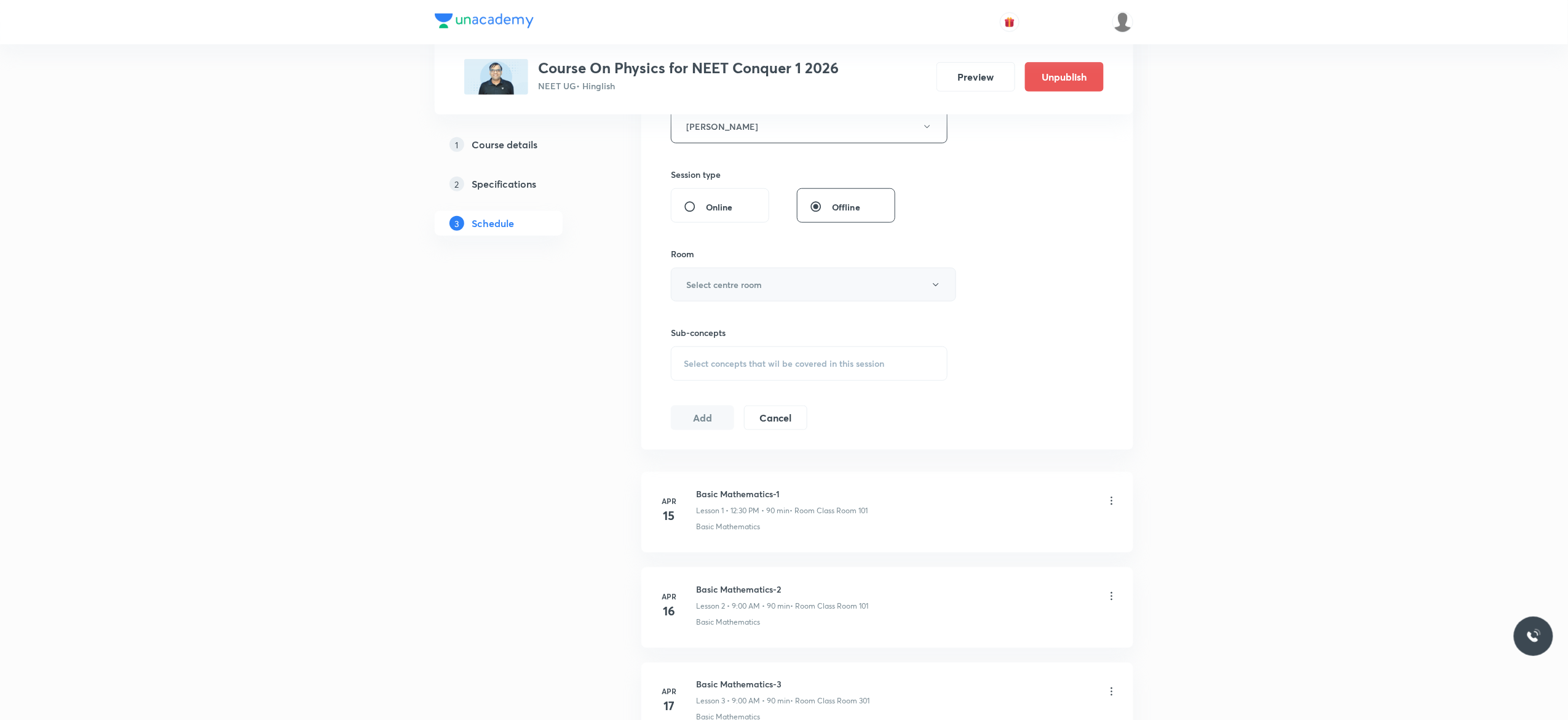
click at [936, 287] on icon "button" at bounding box center [936, 285] width 10 height 10
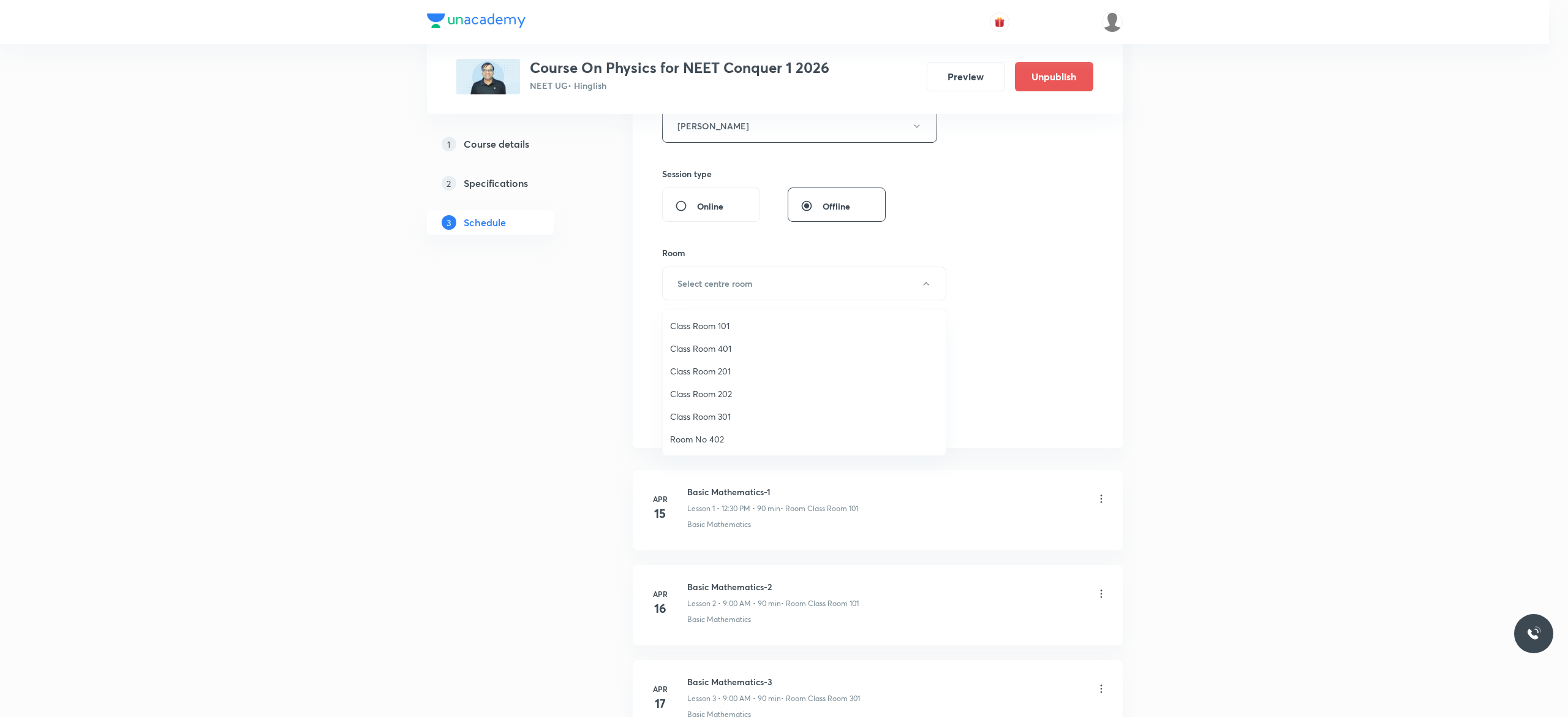
click at [702, 368] on span "Class Room 201" at bounding box center [804, 371] width 268 height 13
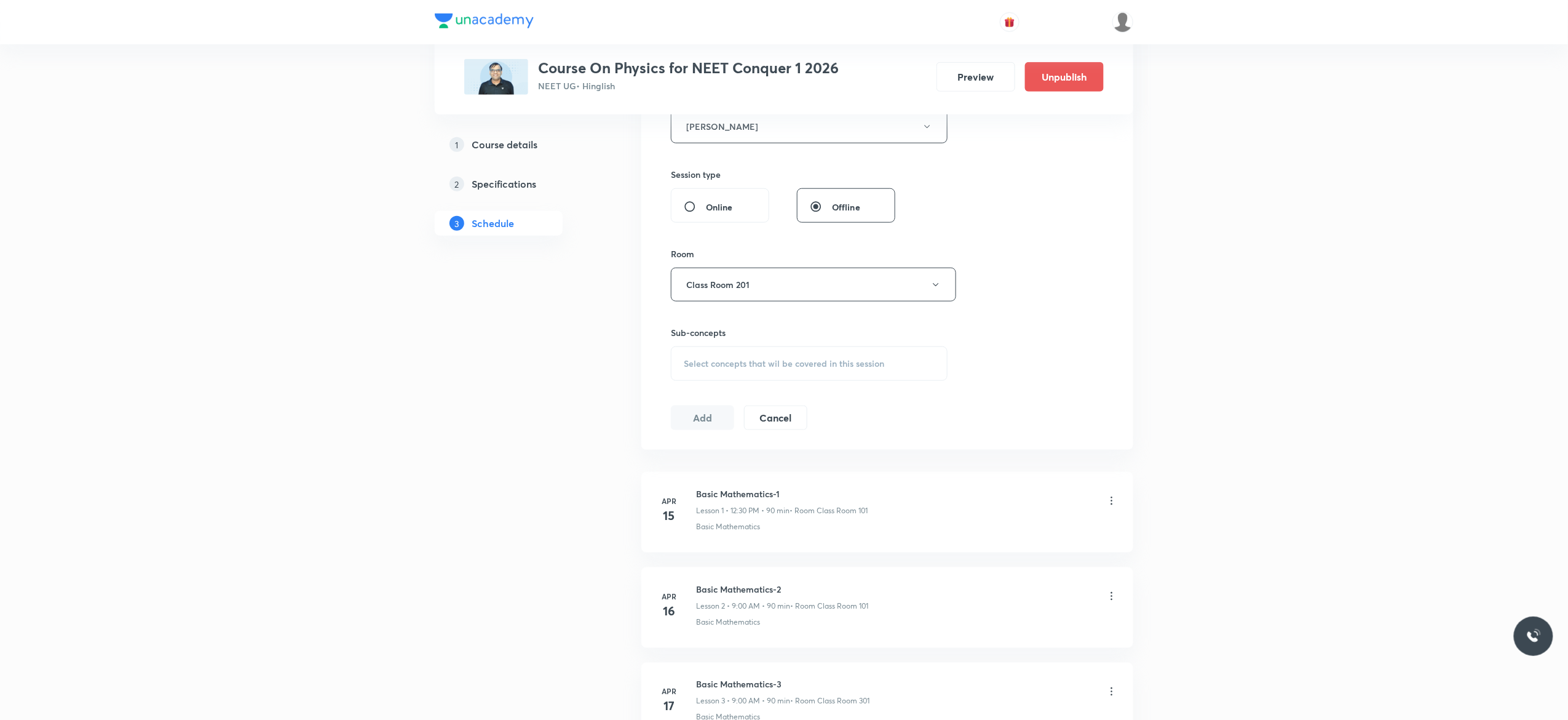
click at [693, 375] on div "Select concepts that wil be covered in this session" at bounding box center [809, 363] width 276 height 34
type input "Wave Motion"
click at [689, 467] on input "checkbox" at bounding box center [690, 463] width 17 height 20
checkbox input "true"
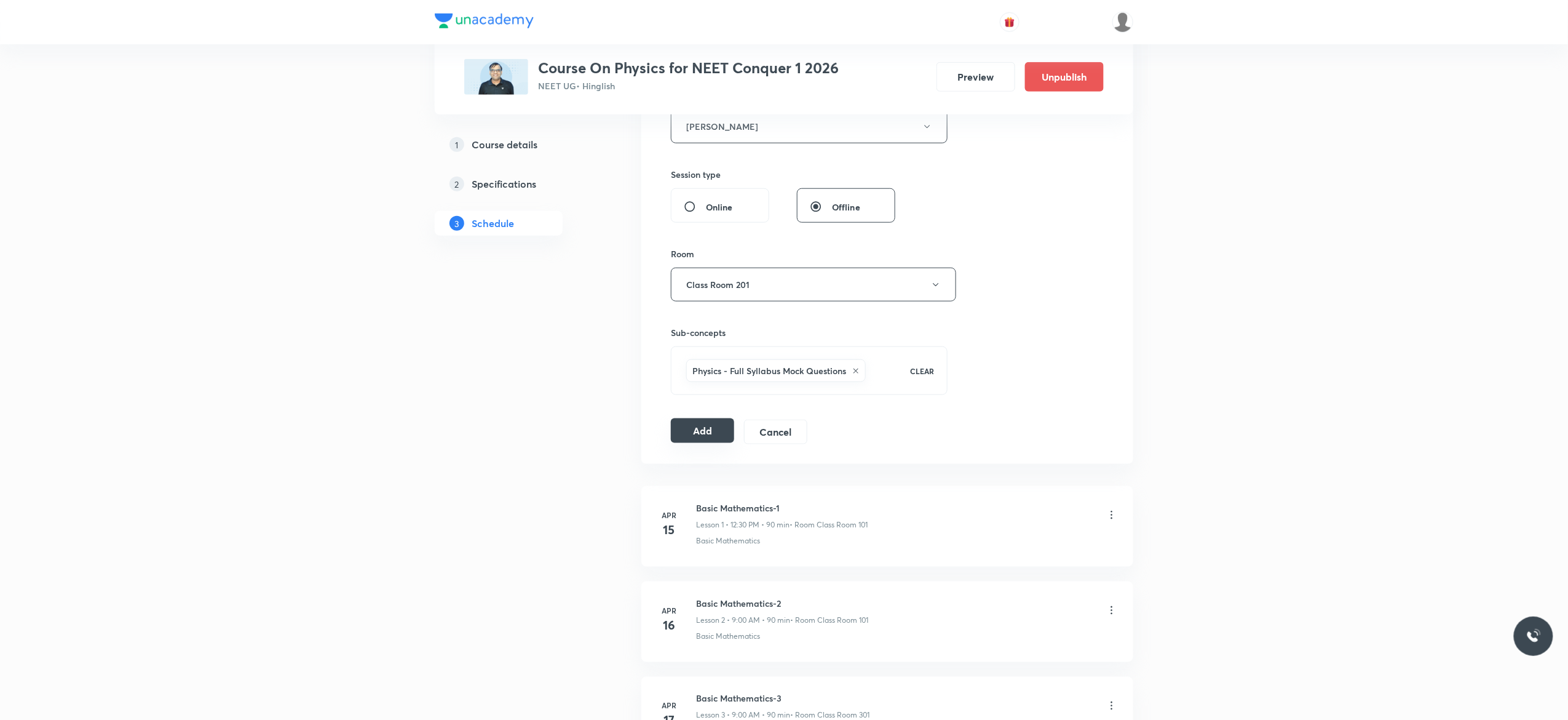
click at [693, 437] on button "Add" at bounding box center [703, 431] width 63 height 25
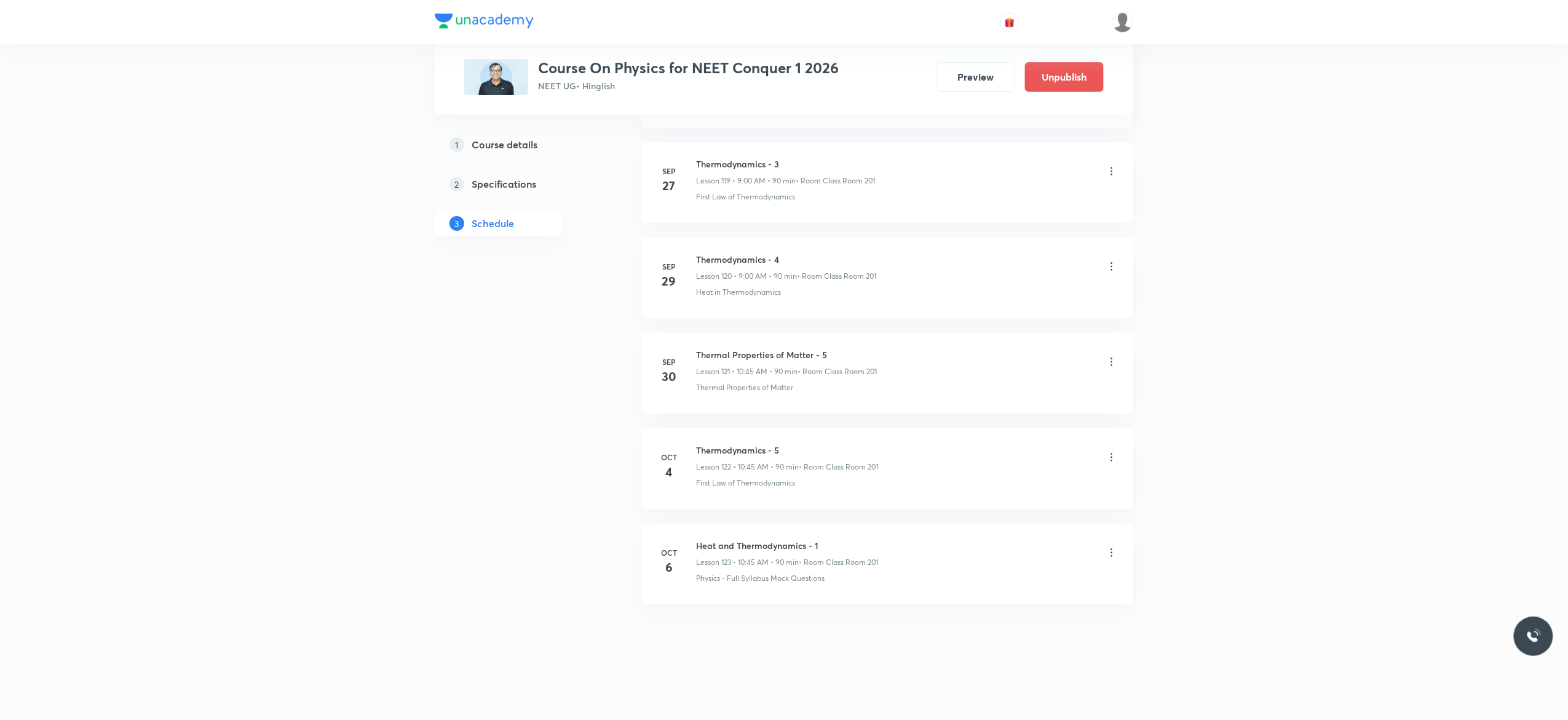
scroll to position [11480, 0]
drag, startPoint x: 771, startPoint y: 347, endPoint x: 692, endPoint y: 343, distance: 79.1
click at [692, 343] on li "Oct 4 Wave Motion - 8 Lesson 143 • 10:45 AM • 90 min • Room Class Room 101 Phys…" at bounding box center [887, 373] width 492 height 81
copy h6 "Wave Motion - 8"
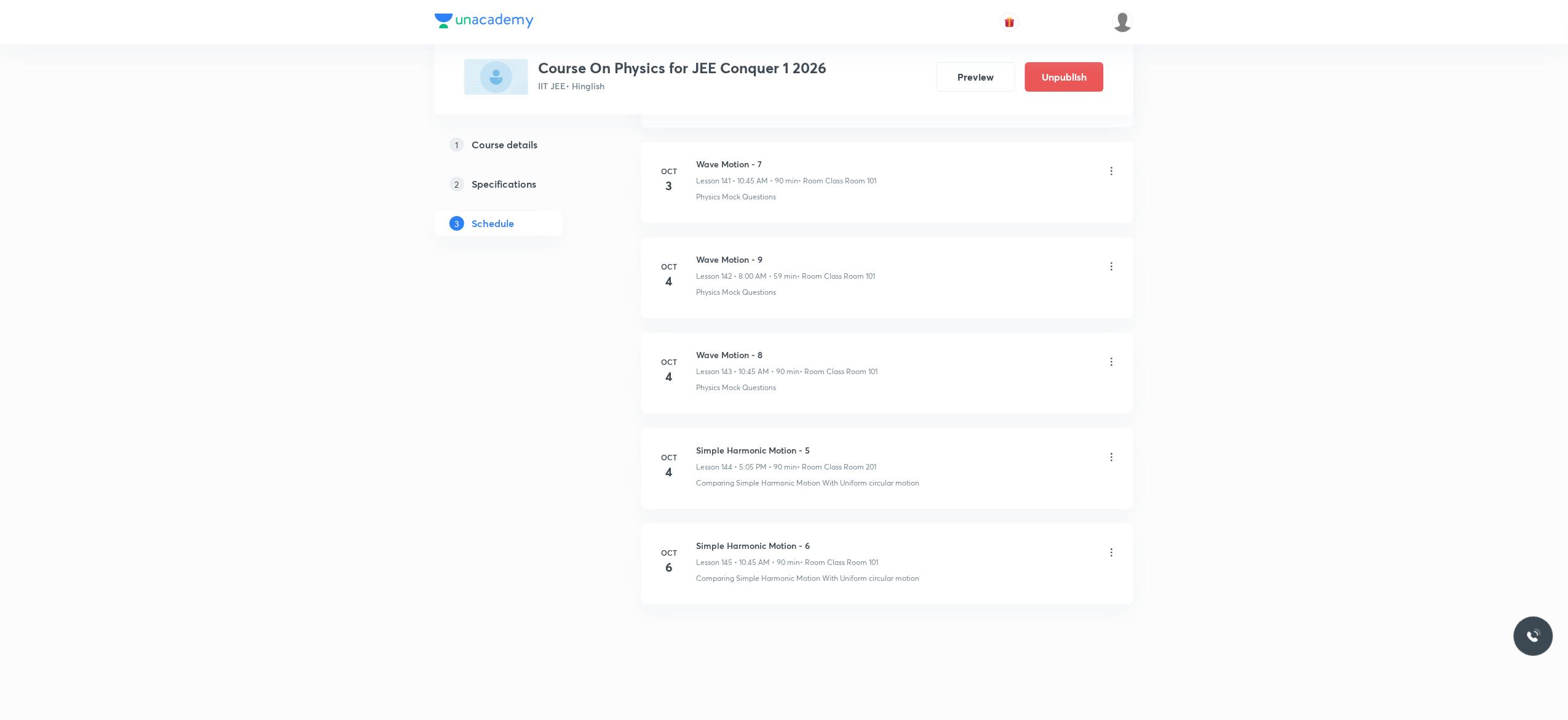
click at [1113, 556] on icon at bounding box center [1112, 552] width 12 height 12
click at [994, 583] on p "Edit" at bounding box center [994, 583] width 15 height 13
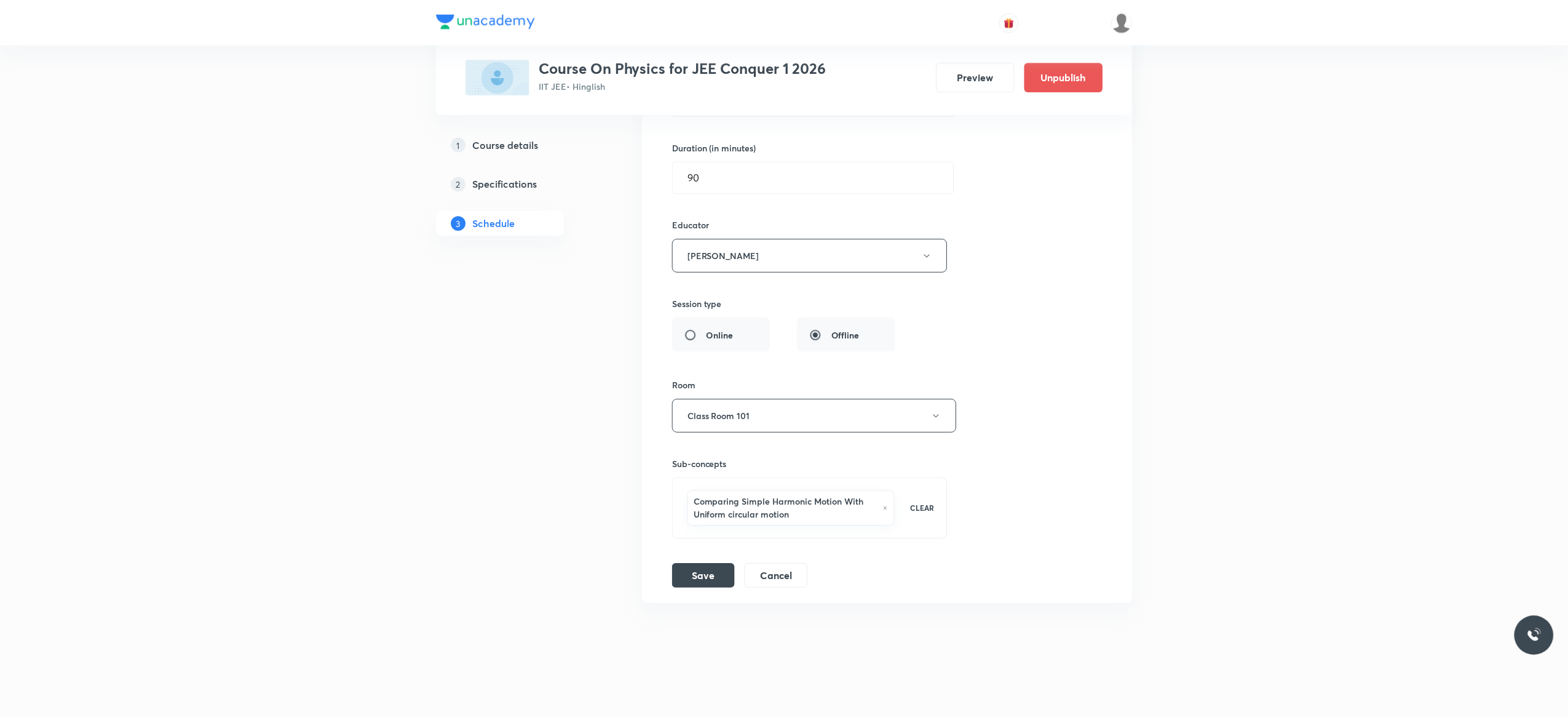
scroll to position [14156, 0]
click at [887, 511] on icon at bounding box center [885, 509] width 5 height 7
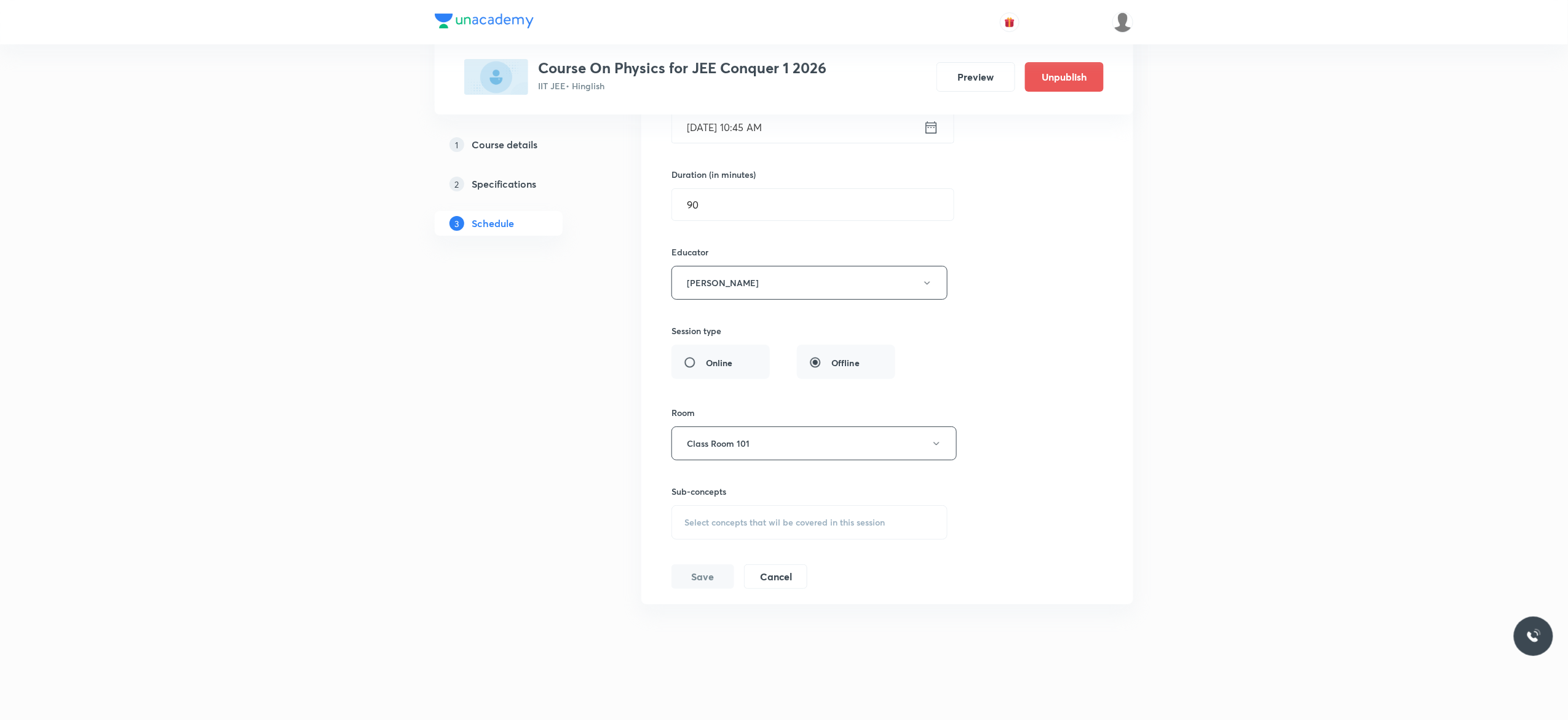
scroll to position [14127, 0]
click at [697, 532] on div "Select concepts that wil be covered in this session" at bounding box center [809, 522] width 276 height 34
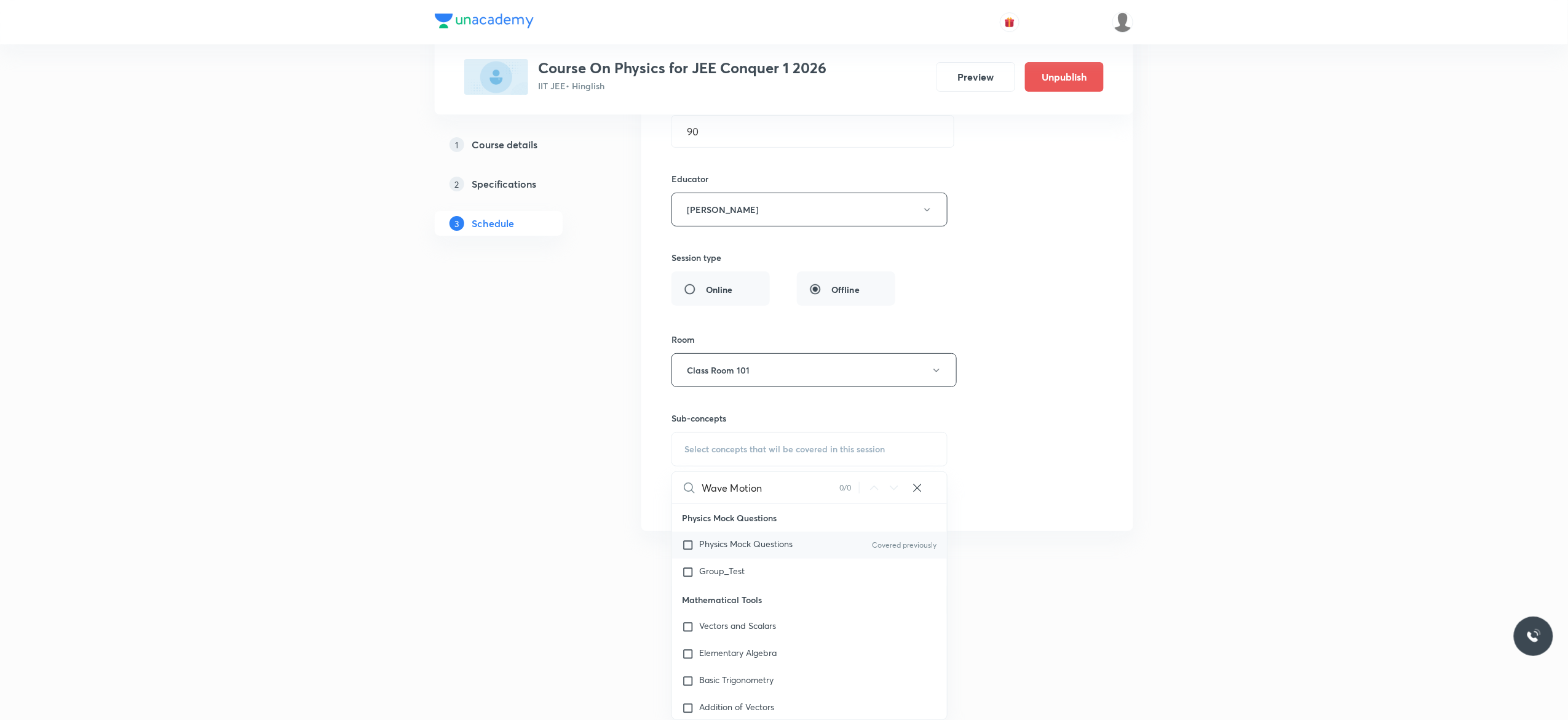
type input "Wave Motion"
click at [687, 548] on input "checkbox" at bounding box center [691, 545] width 17 height 12
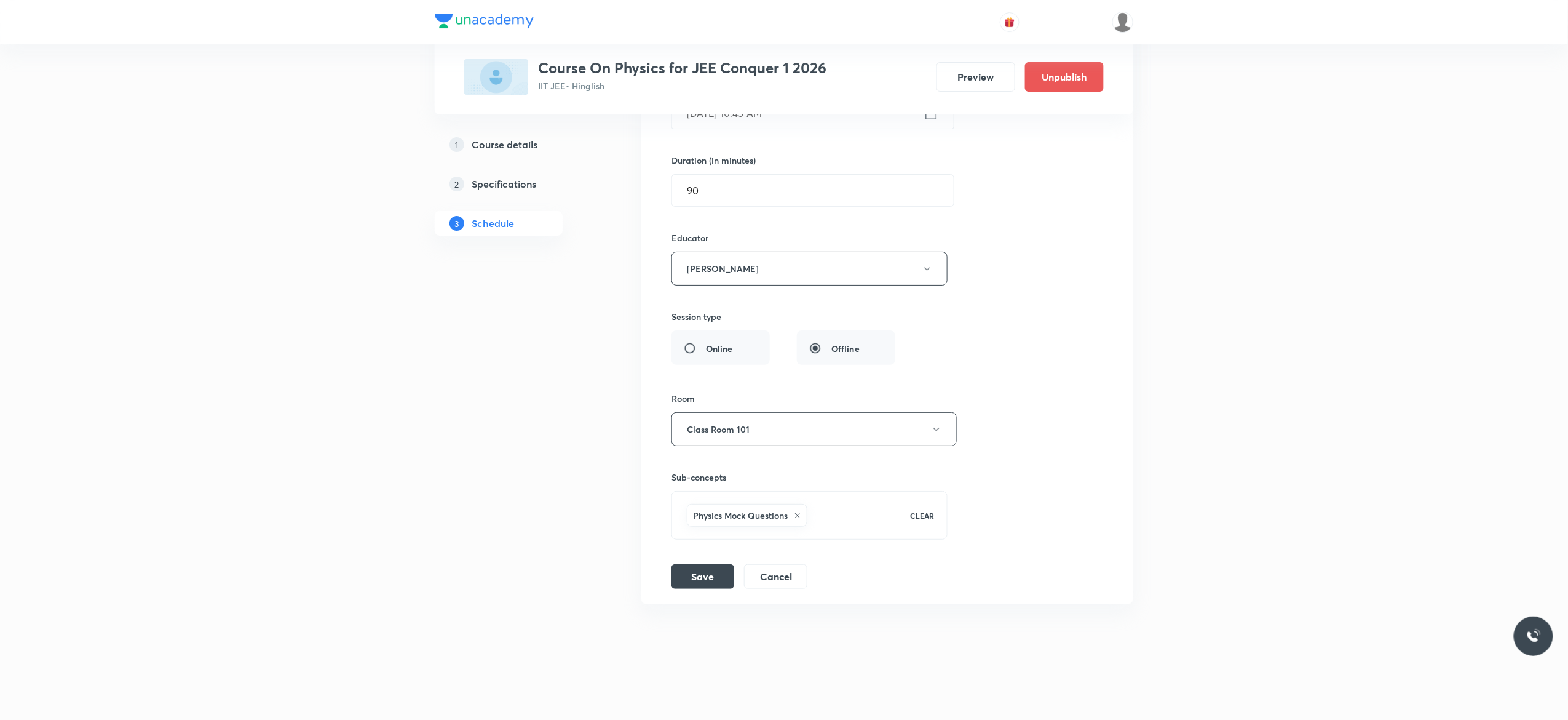
scroll to position [14142, 0]
click at [928, 275] on button "Abhishek Kumar Divoliya" at bounding box center [809, 268] width 276 height 34
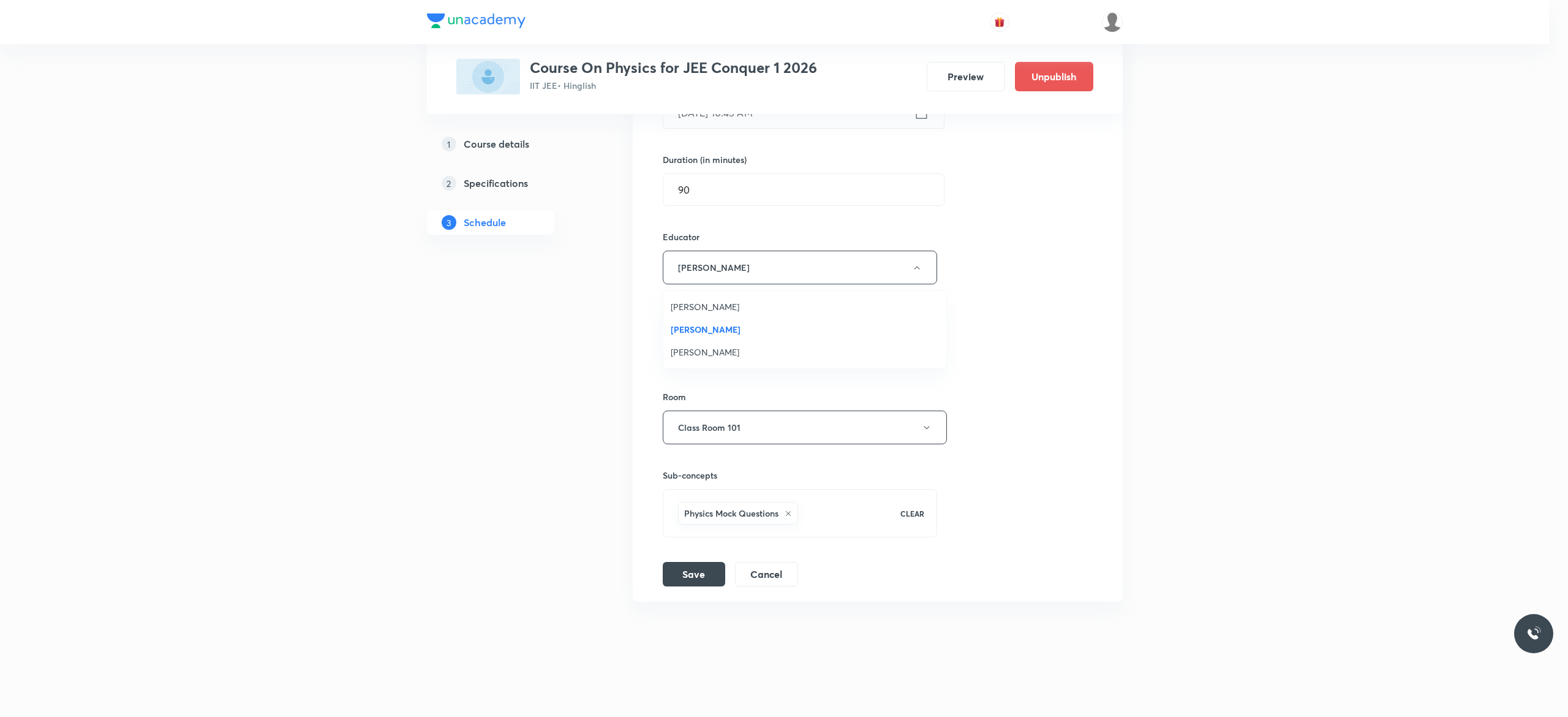
click at [721, 309] on span "Akash Mishra" at bounding box center [804, 306] width 268 height 13
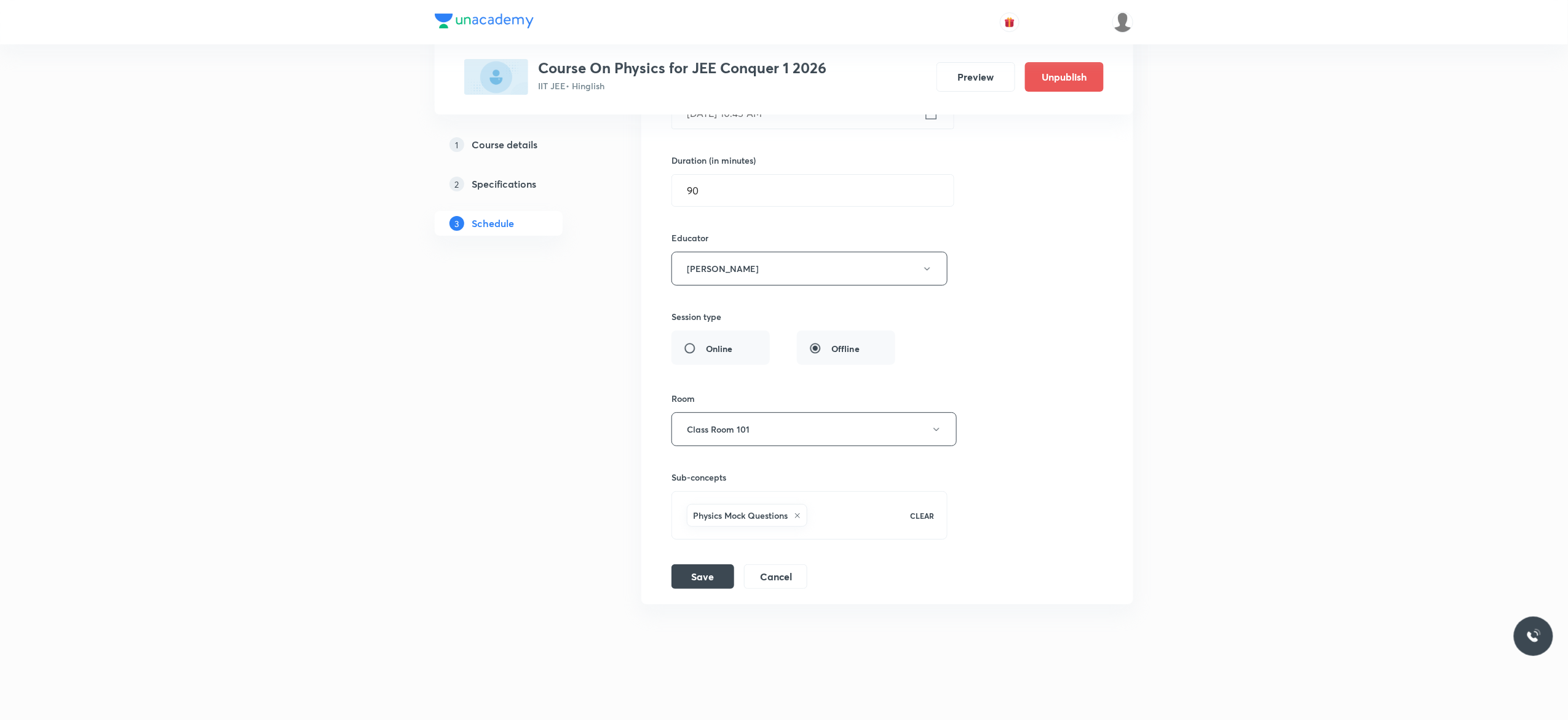
click at [1063, 248] on div "Session title 26/99 Simple Harmonic Motion - 6 ​ Schedule for Oct 6, 2025, 10:4…" at bounding box center [887, 281] width 432 height 614
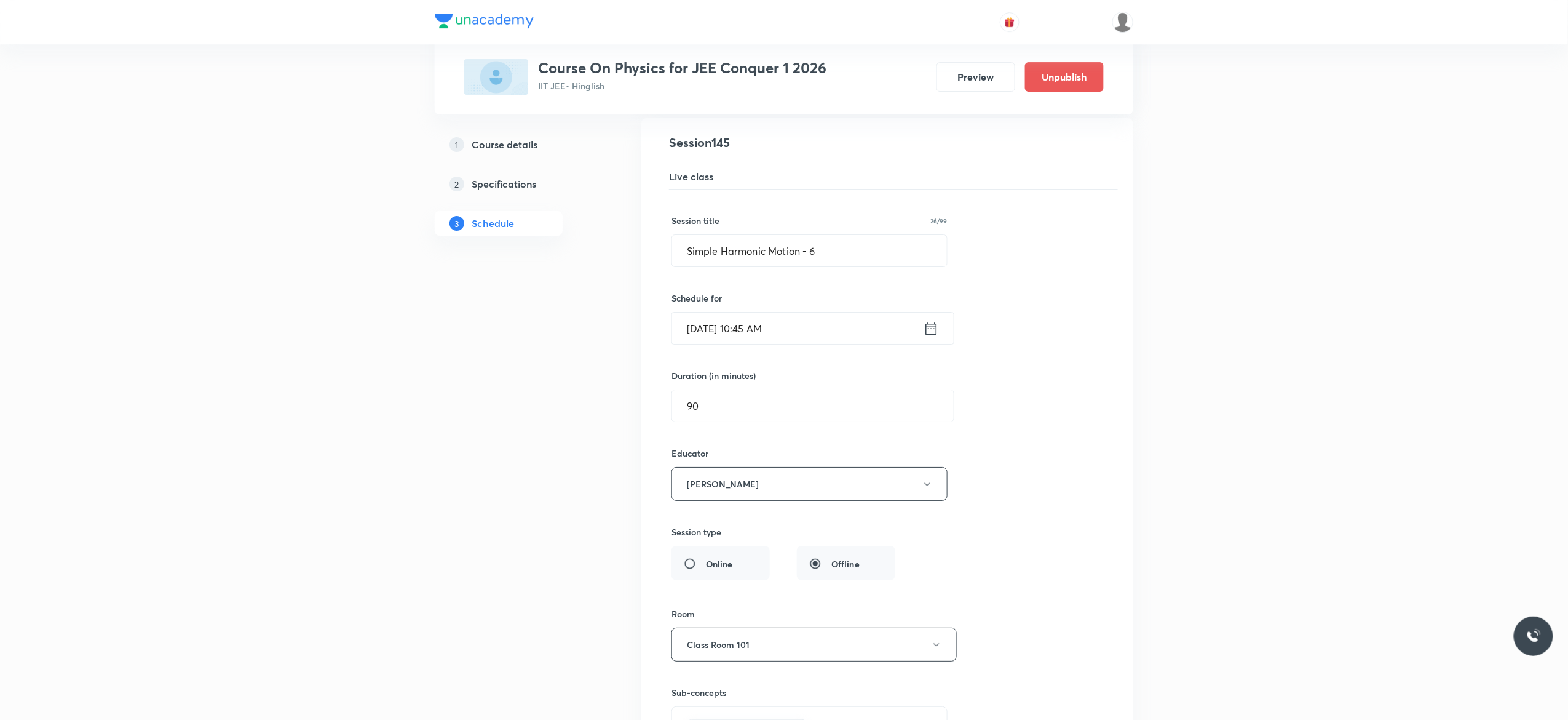
scroll to position [13797, 0]
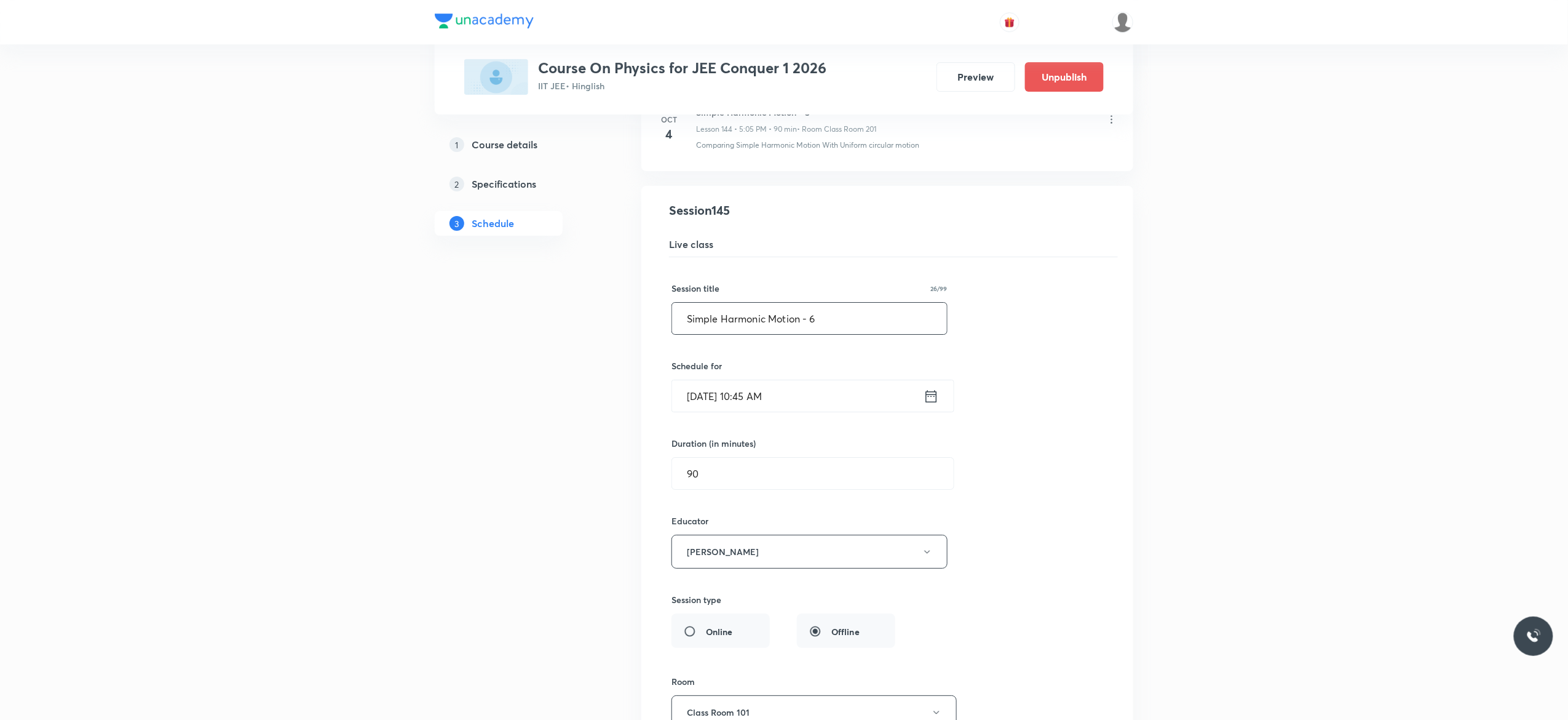
click at [837, 334] on input "Simple Harmonic Motion - 6" at bounding box center [809, 318] width 275 height 32
type input "S"
paste input "Wave Motion - 8"
type input "Wave Motion - 9"
click at [1063, 452] on div "Session title 15/99 Wave Motion - 9 ​ Schedule for Oct 6, 2025, 10:45 AM ​ Dura…" at bounding box center [887, 564] width 432 height 614
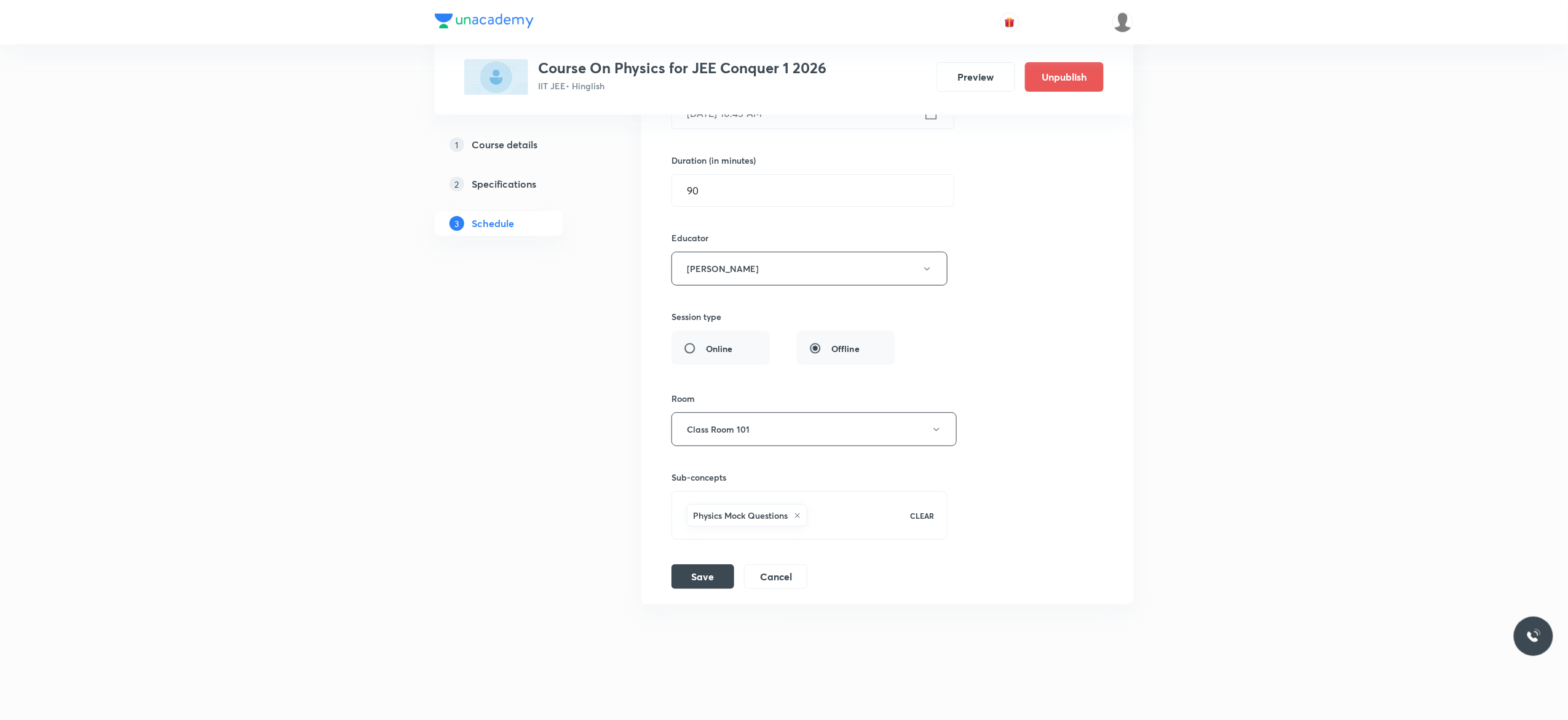
scroll to position [14142, 0]
click at [698, 581] on button "Save" at bounding box center [702, 575] width 63 height 25
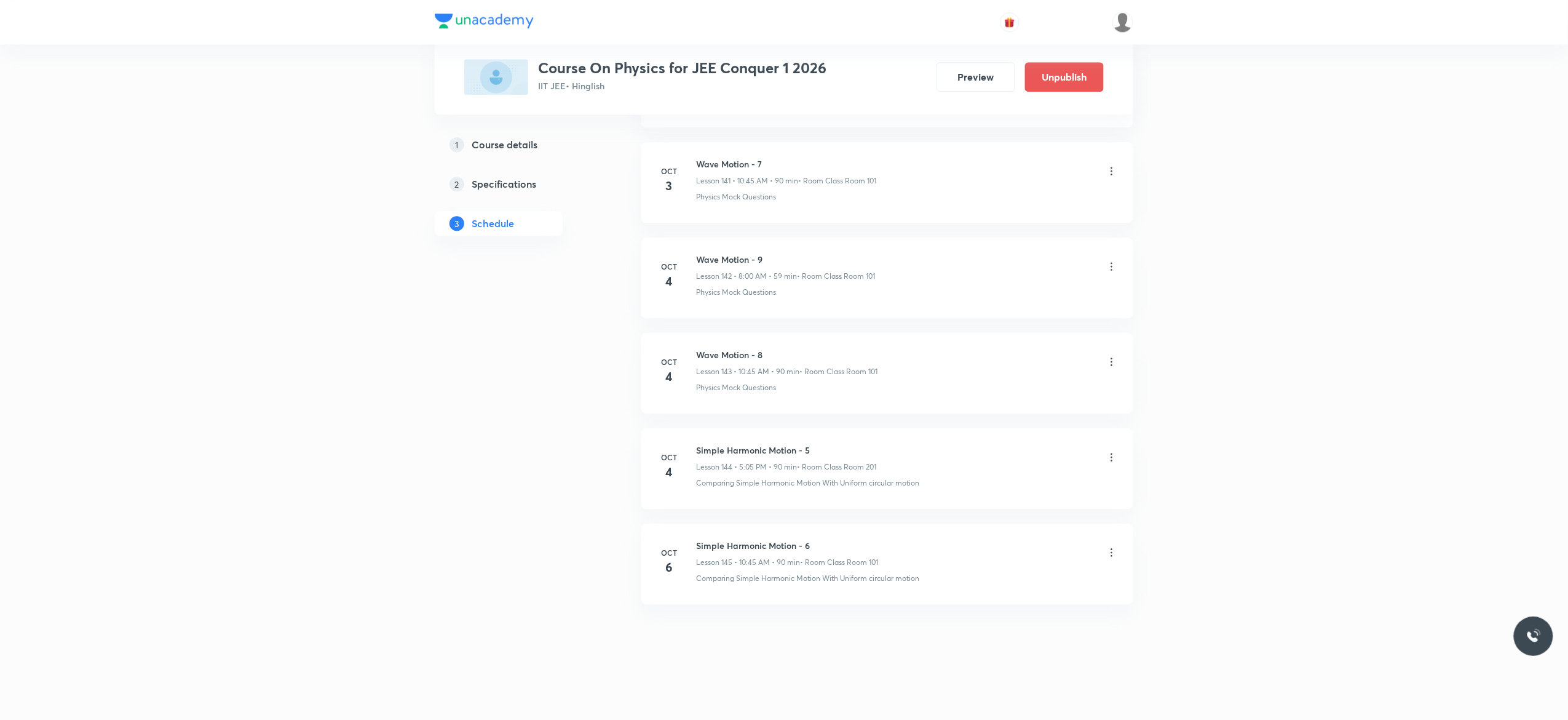
scroll to position [13588, 0]
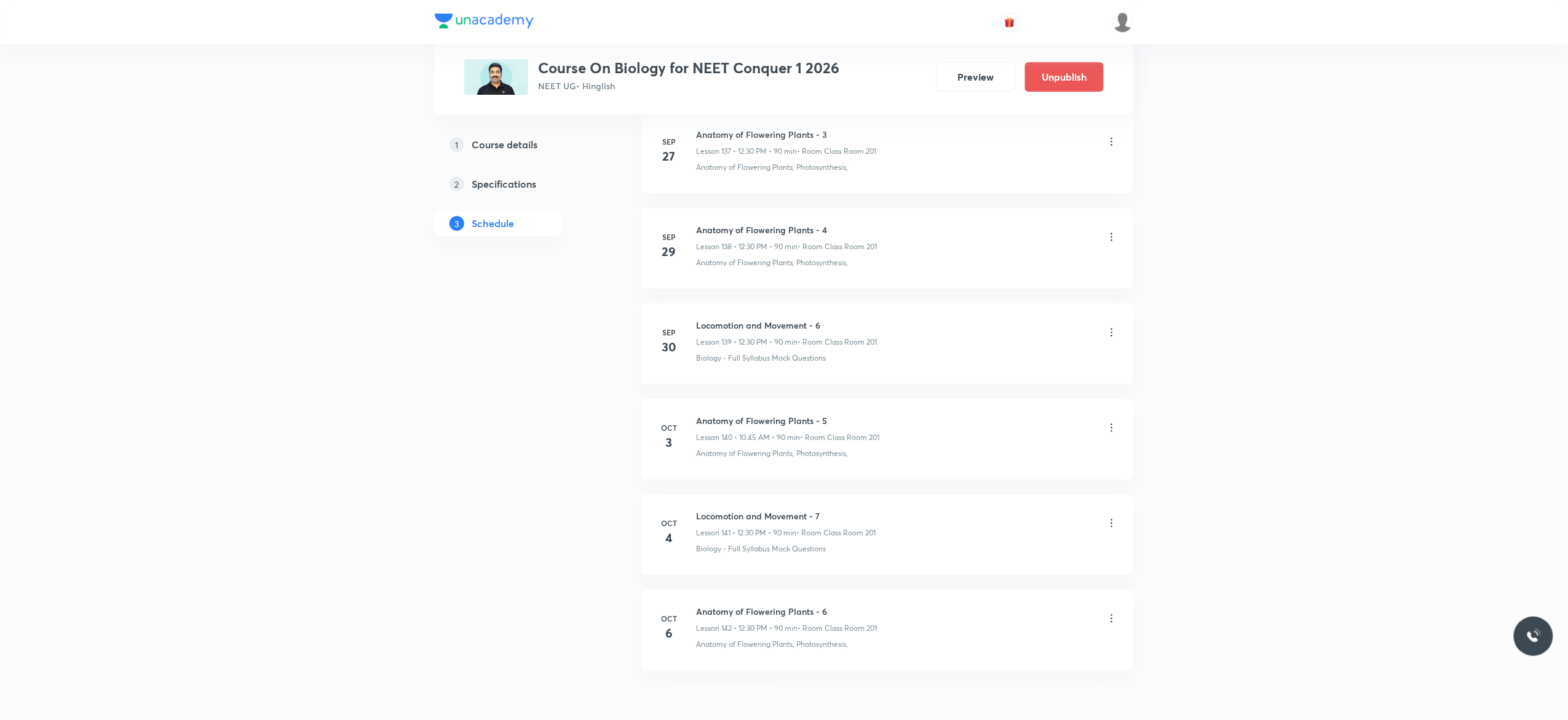
scroll to position [13947, 0]
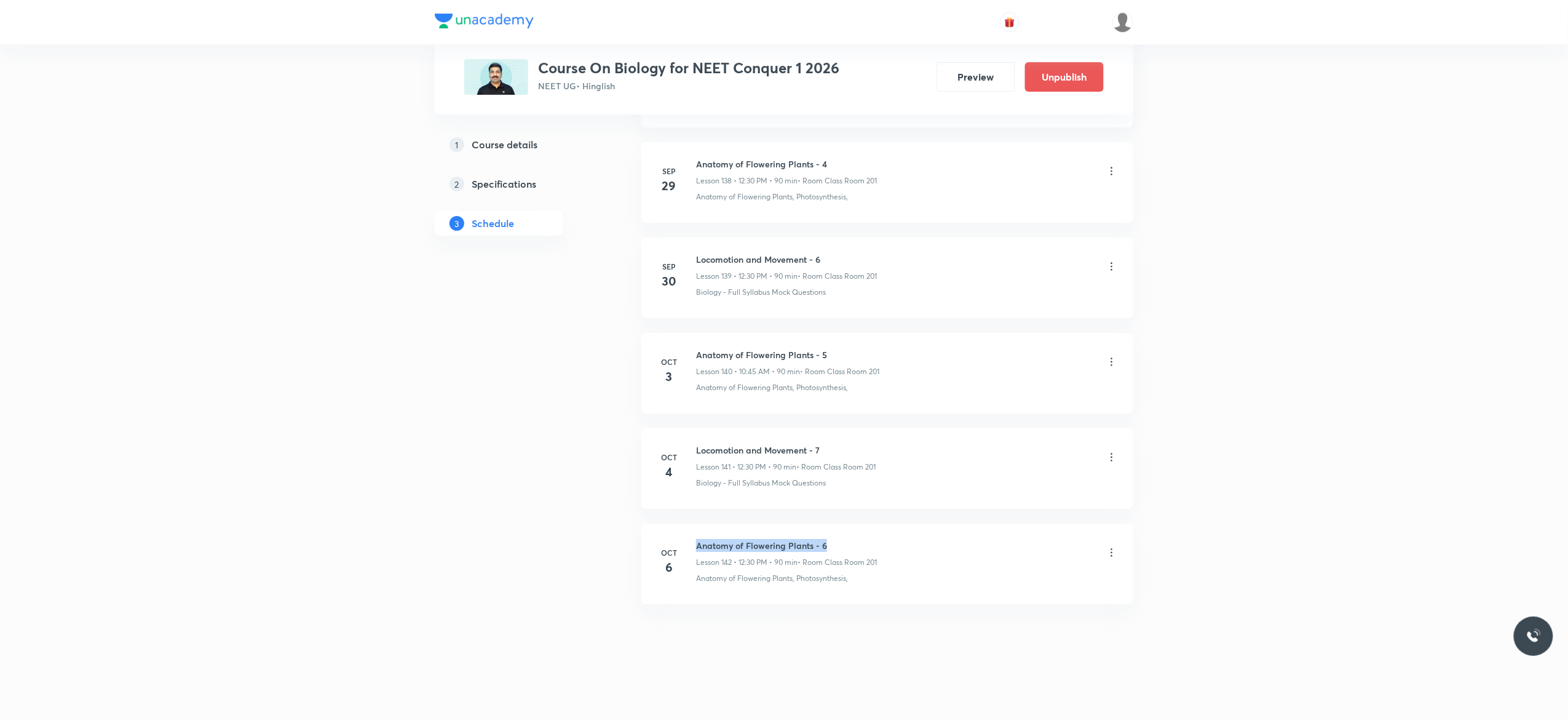
drag, startPoint x: 832, startPoint y: 536, endPoint x: 694, endPoint y: 535, distance: 138.0
click at [694, 535] on li "[DATE] Anatomy of Flowering Plants - 6 Lesson 142 • 12:30 PM • 90 min • Room Cl…" at bounding box center [887, 564] width 492 height 81
copy h6 "Anatomy of Flowering Plants - 6"
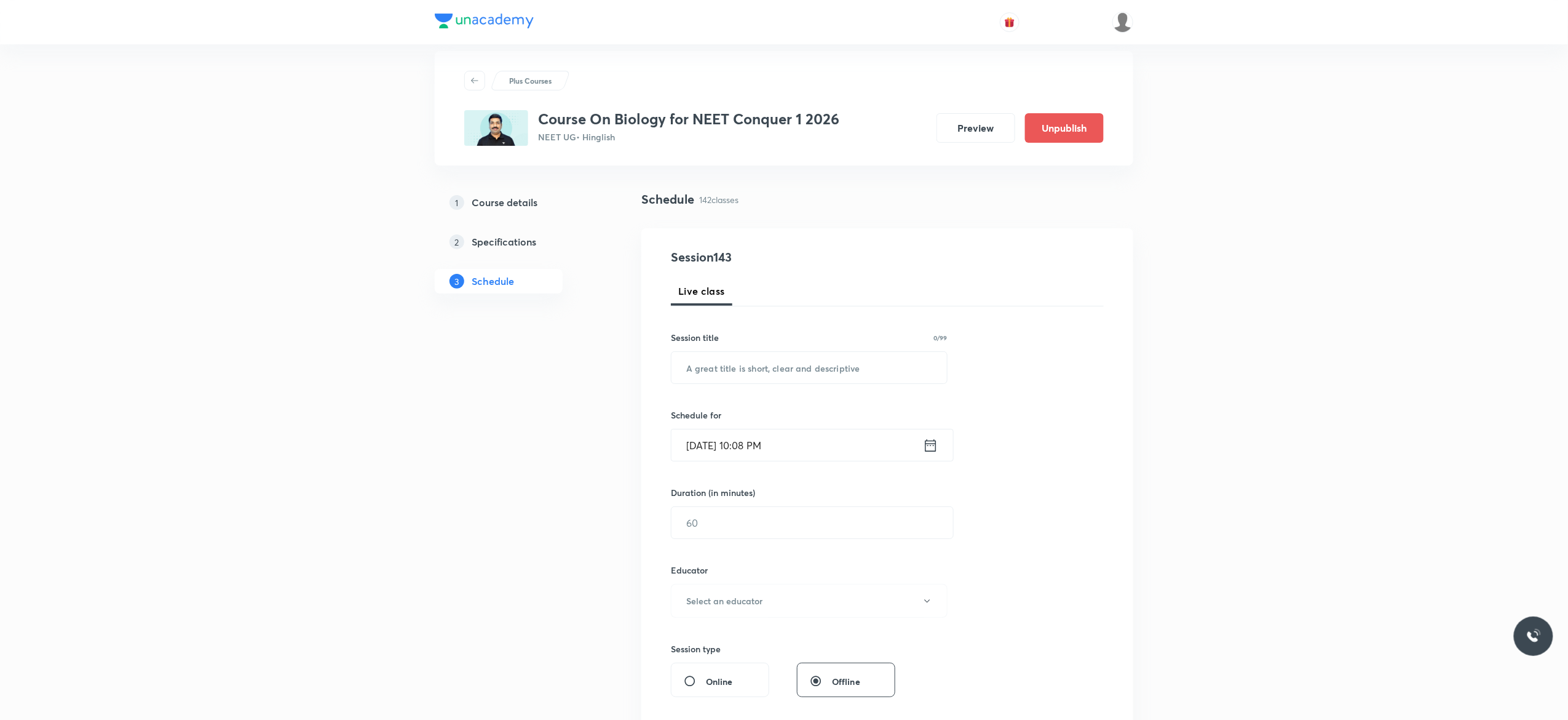
scroll to position [0, 0]
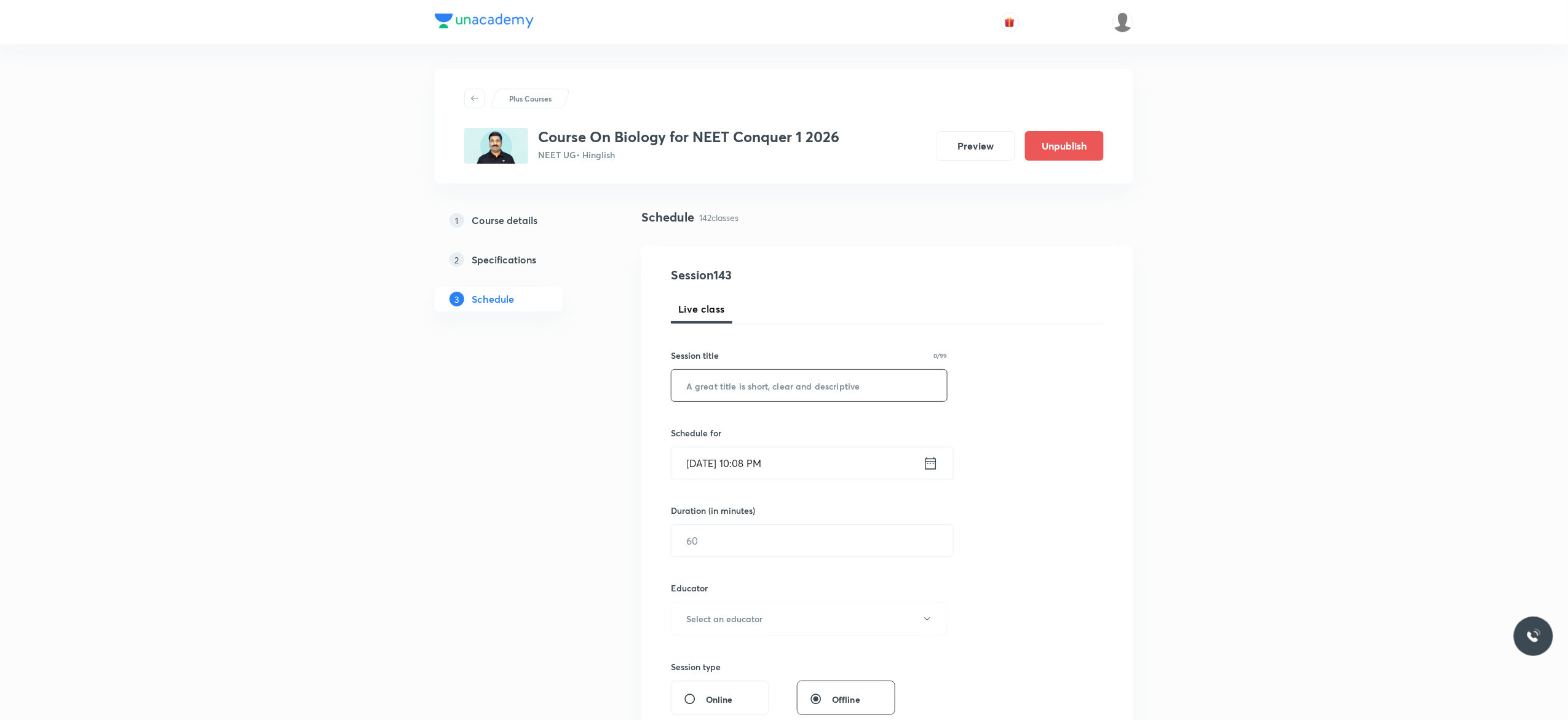
click at [722, 384] on input "text" at bounding box center [809, 386] width 276 height 32
paste input "Anatomy of Flowering Plants - 6"
type input "Anatomy of Flowering Plants - 7"
click at [931, 463] on icon at bounding box center [930, 464] width 15 height 17
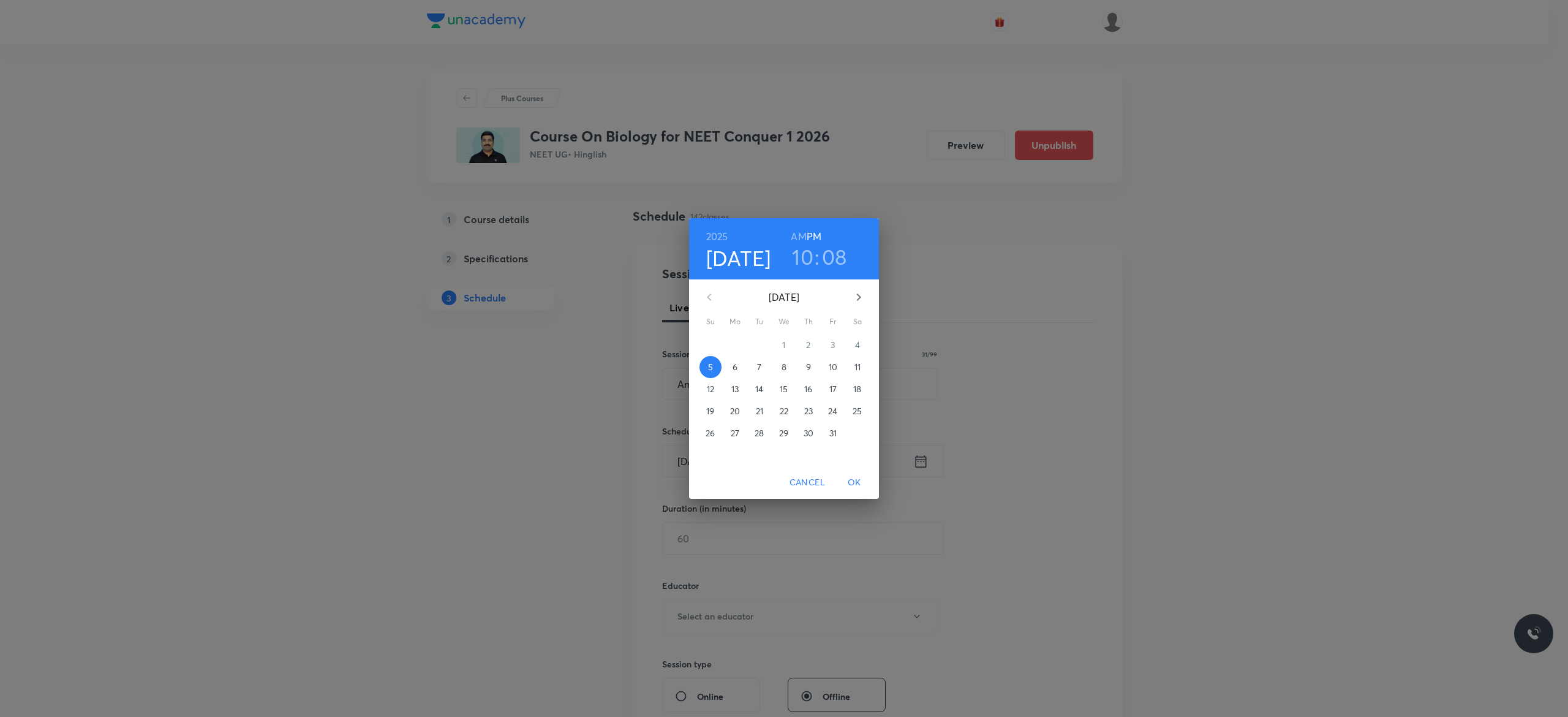
click at [738, 365] on span "6" at bounding box center [735, 367] width 22 height 12
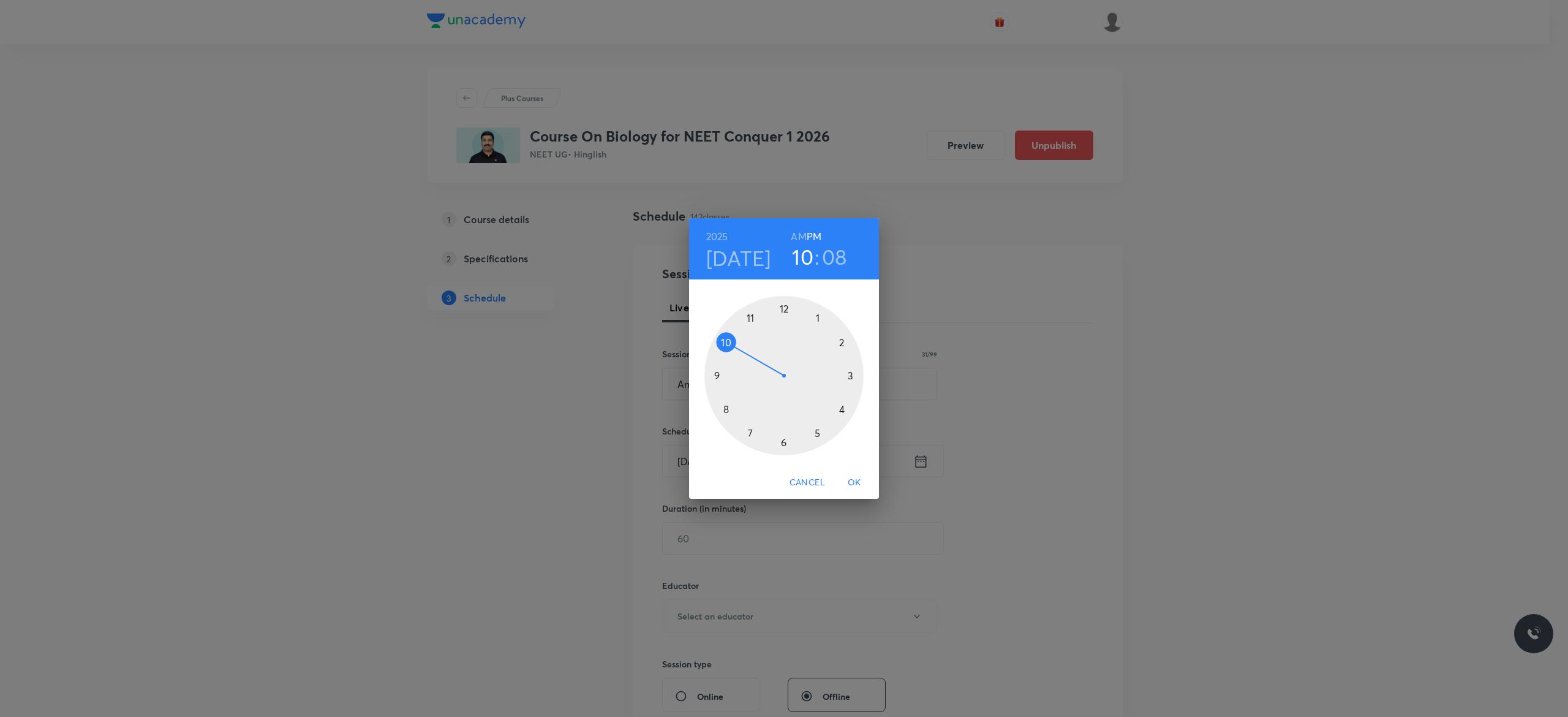
click at [784, 308] on div at bounding box center [784, 376] width 159 height 159
click at [784, 441] on div at bounding box center [784, 376] width 159 height 159
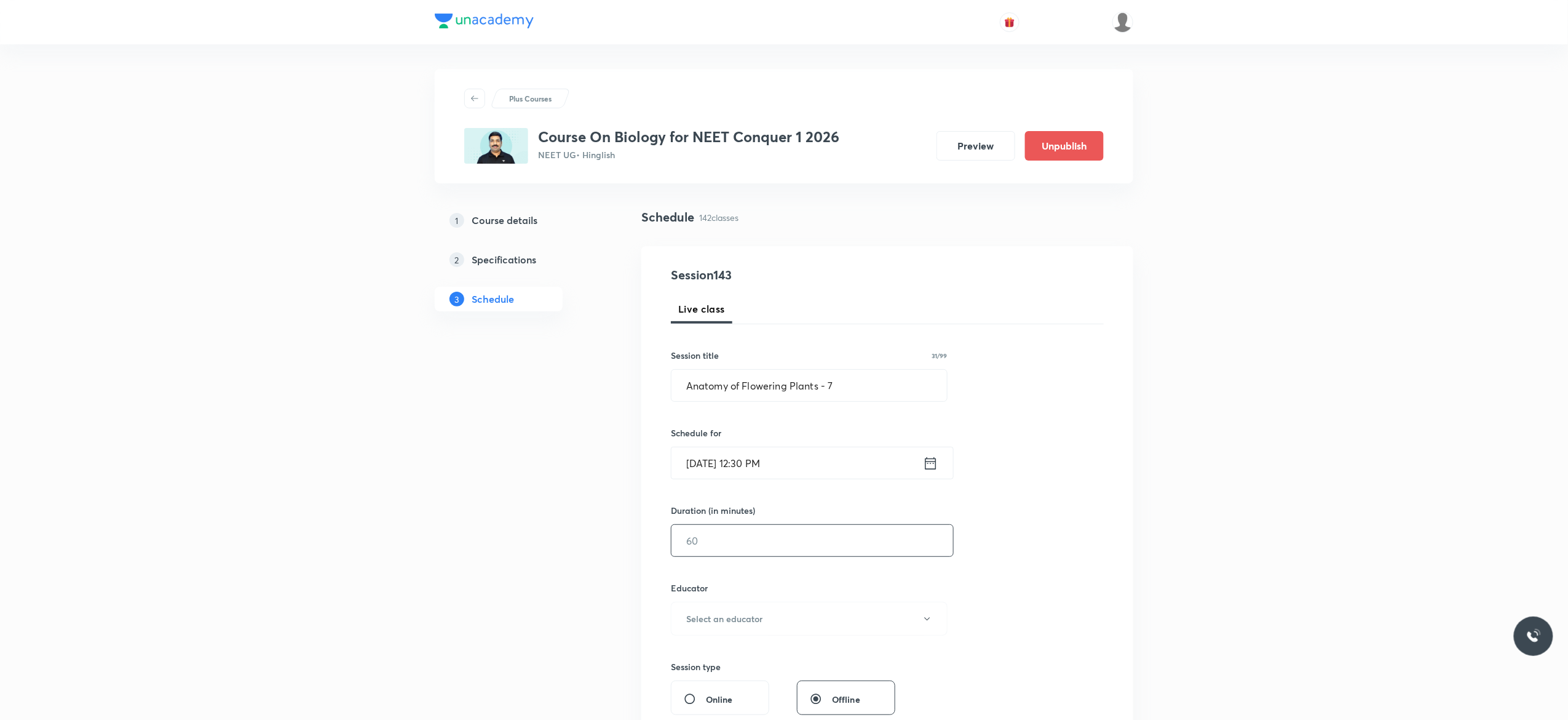
click at [729, 543] on input "text" at bounding box center [812, 540] width 282 height 32
type input "90"
click at [928, 621] on icon "button" at bounding box center [927, 618] width 10 height 10
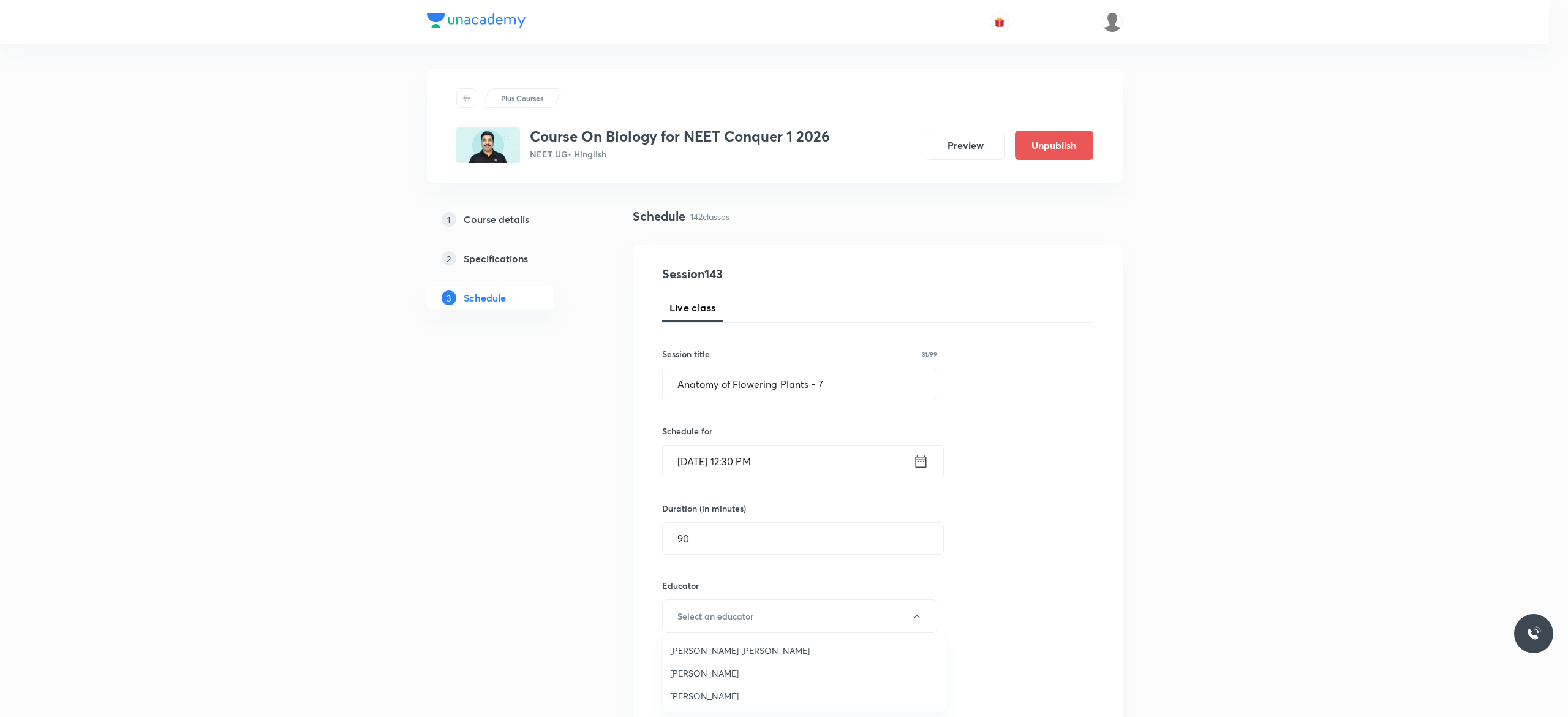
click at [742, 671] on span "Pradeep Kumar Tripathi" at bounding box center [804, 673] width 268 height 13
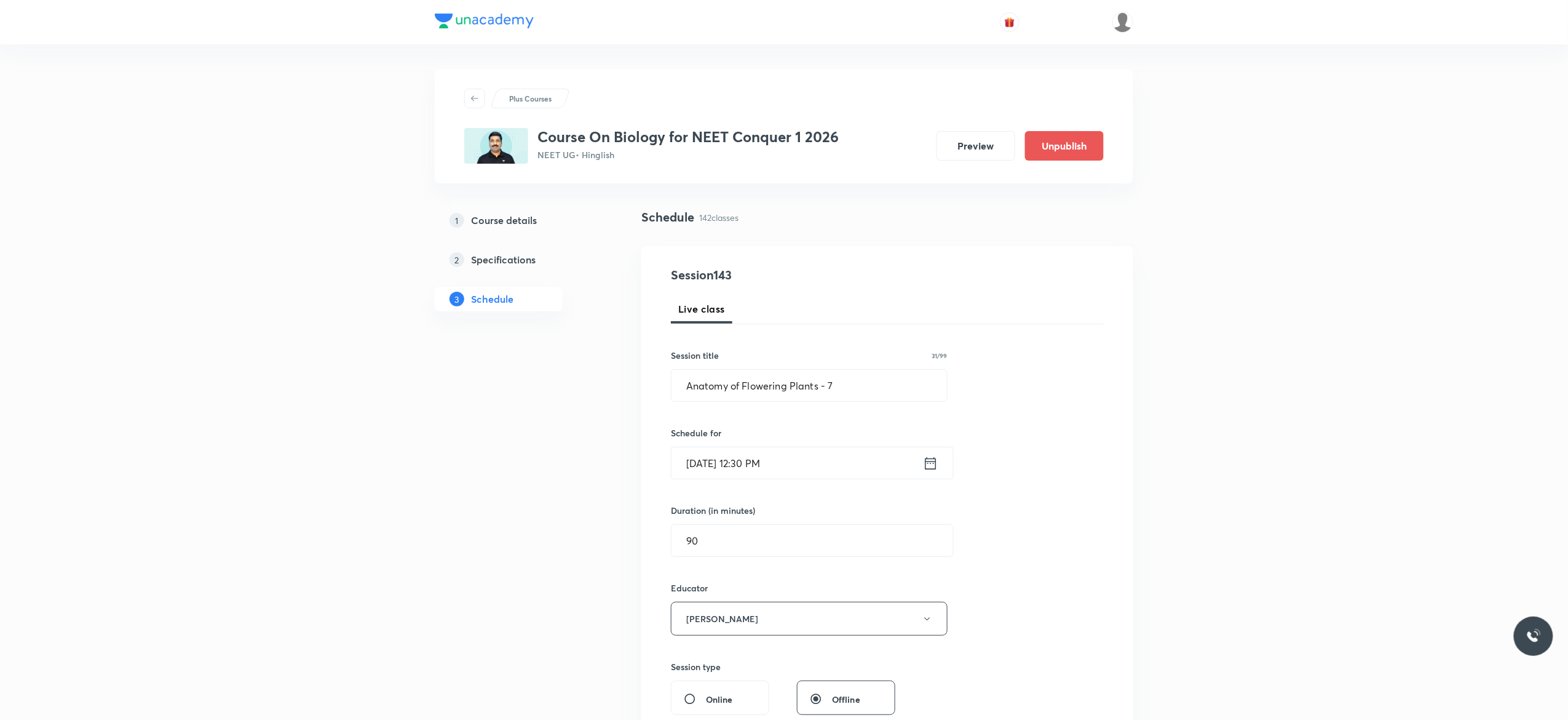
click at [1030, 626] on div "Session 143 Live class Session title 31/99 Anatomy of Flowering Plants - 7 ​ Sc…" at bounding box center [888, 594] width 433 height 657
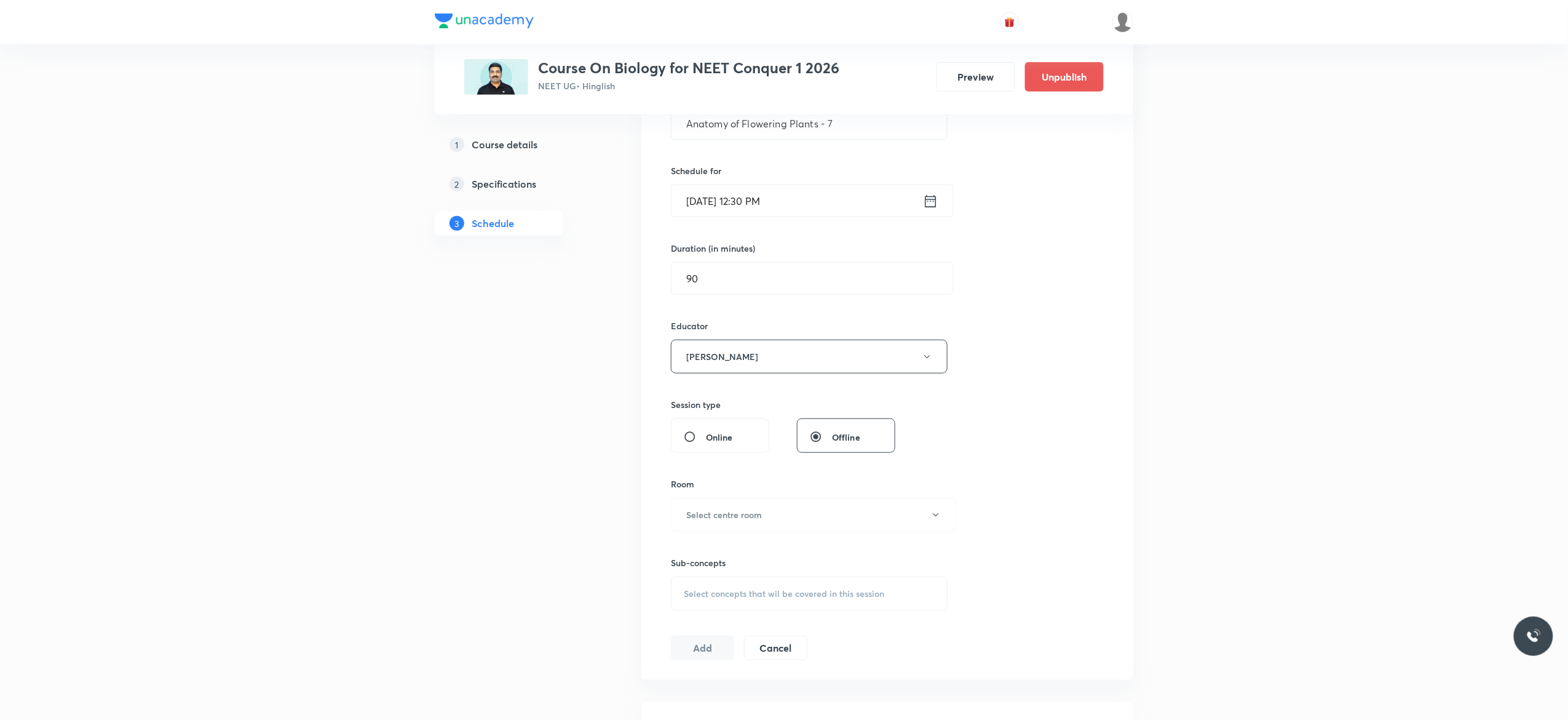
scroll to position [394, 0]
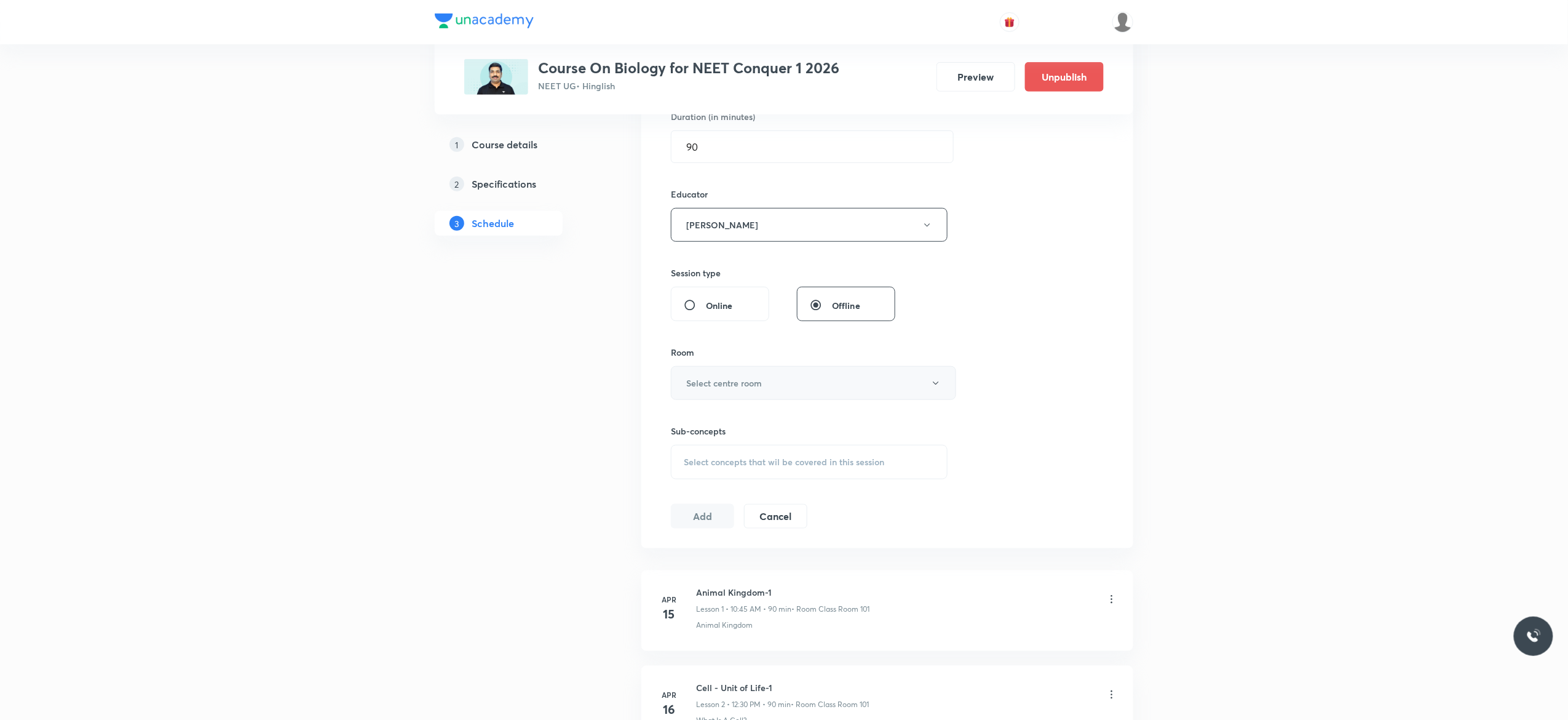
click at [940, 386] on icon "button" at bounding box center [936, 383] width 10 height 10
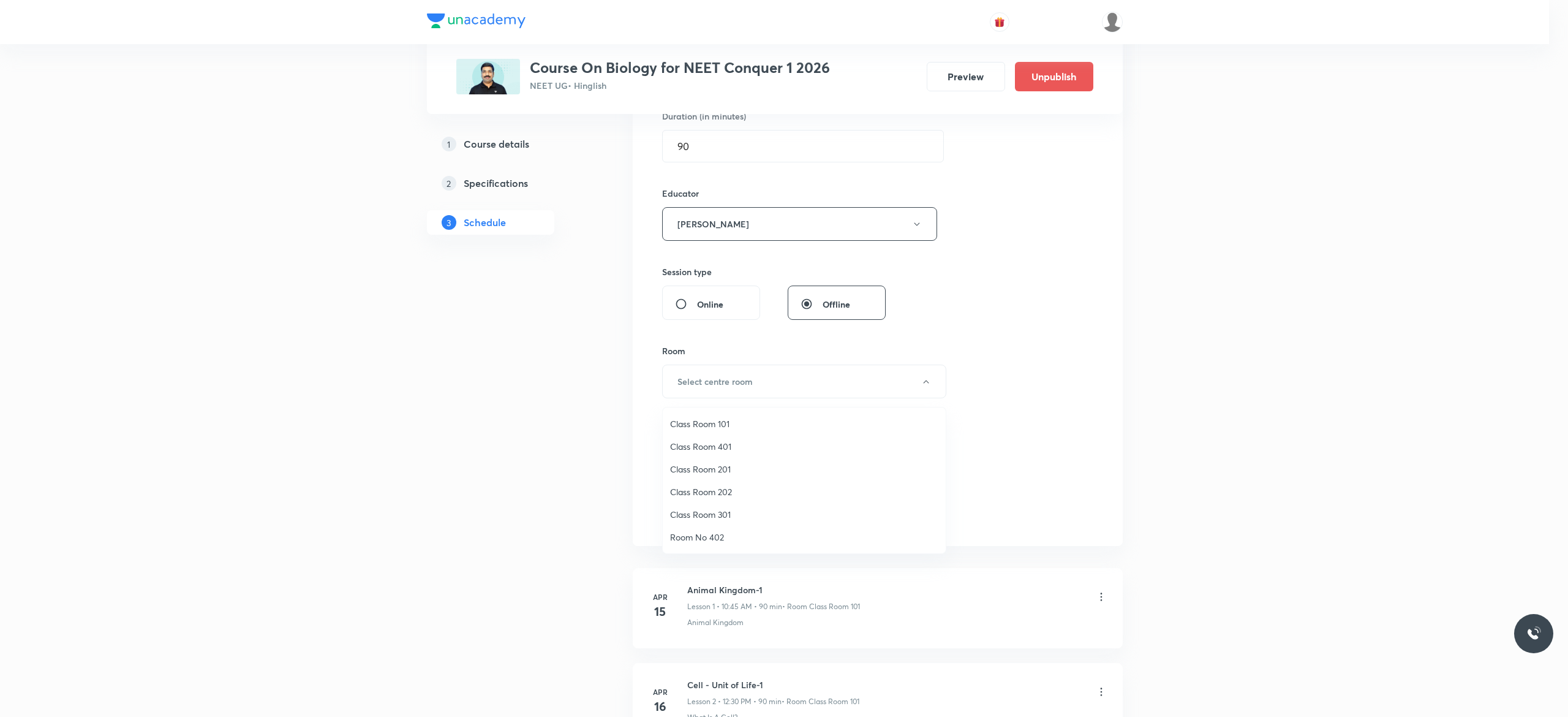
click at [717, 466] on span "Class Room 201" at bounding box center [804, 468] width 268 height 13
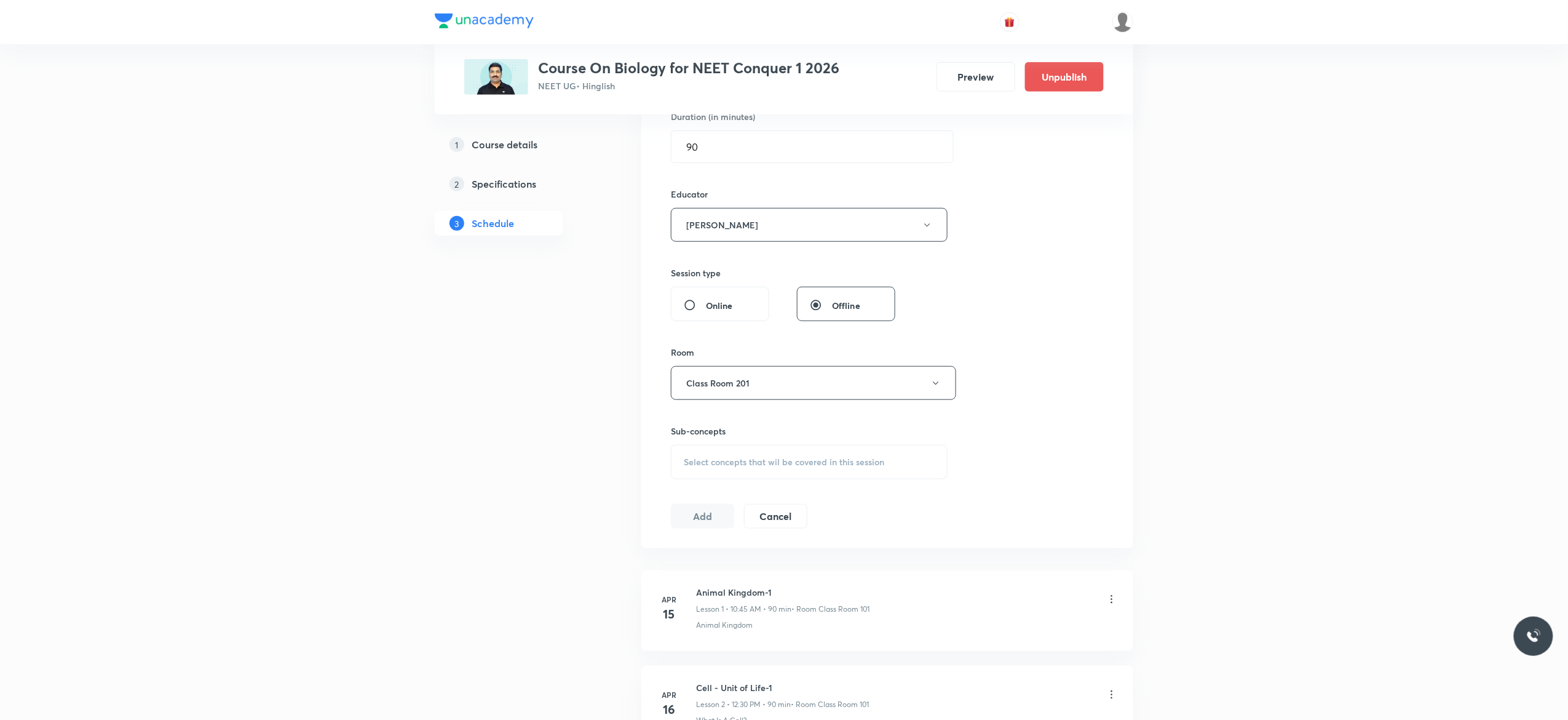
click at [700, 472] on div "Select concepts that wil be covered in this session" at bounding box center [809, 462] width 276 height 34
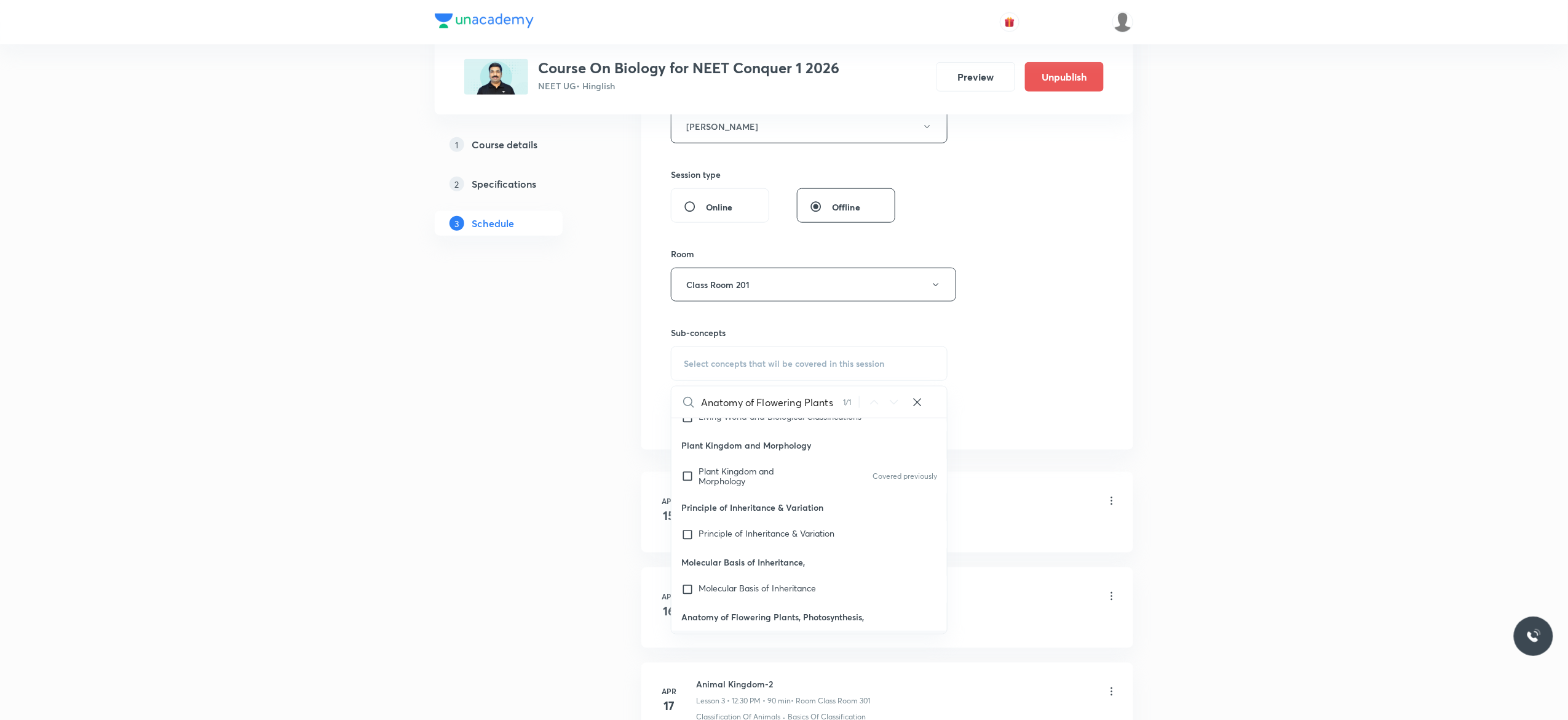
scroll to position [57211, 0]
type input "Anatomy of Flowering Plants"
click at [687, 582] on input "checkbox" at bounding box center [690, 587] width 17 height 20
checkbox input "true"
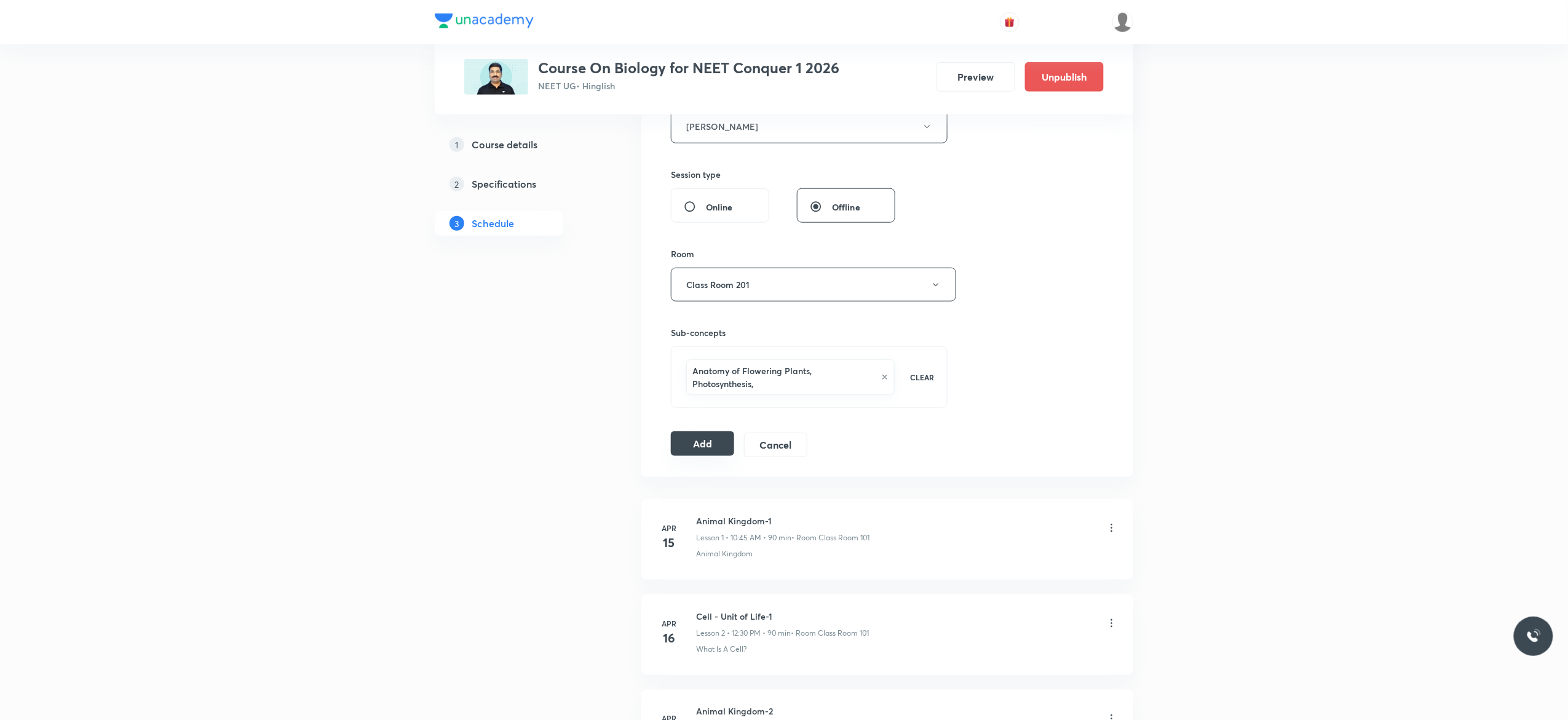
click at [702, 454] on button "Add" at bounding box center [703, 443] width 63 height 25
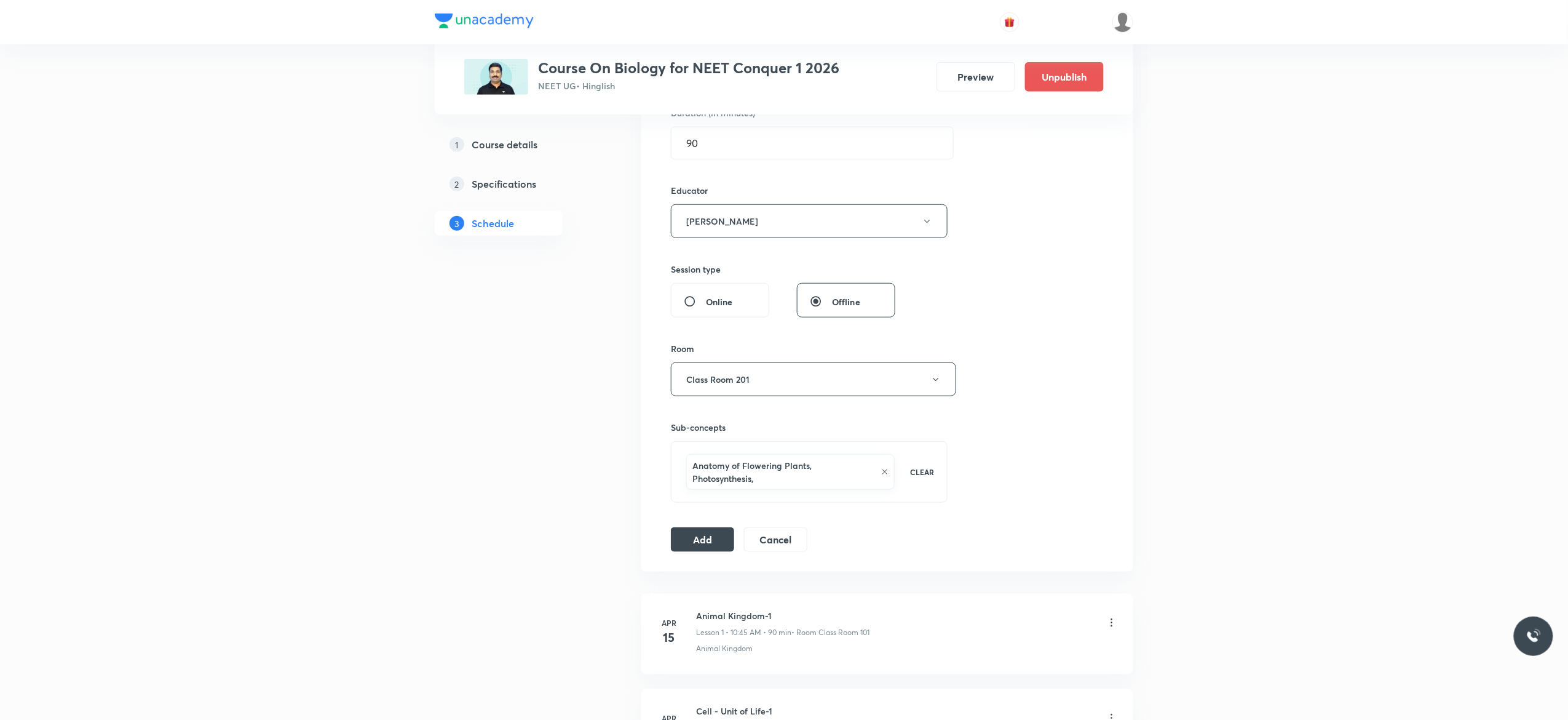
scroll to position [0, 0]
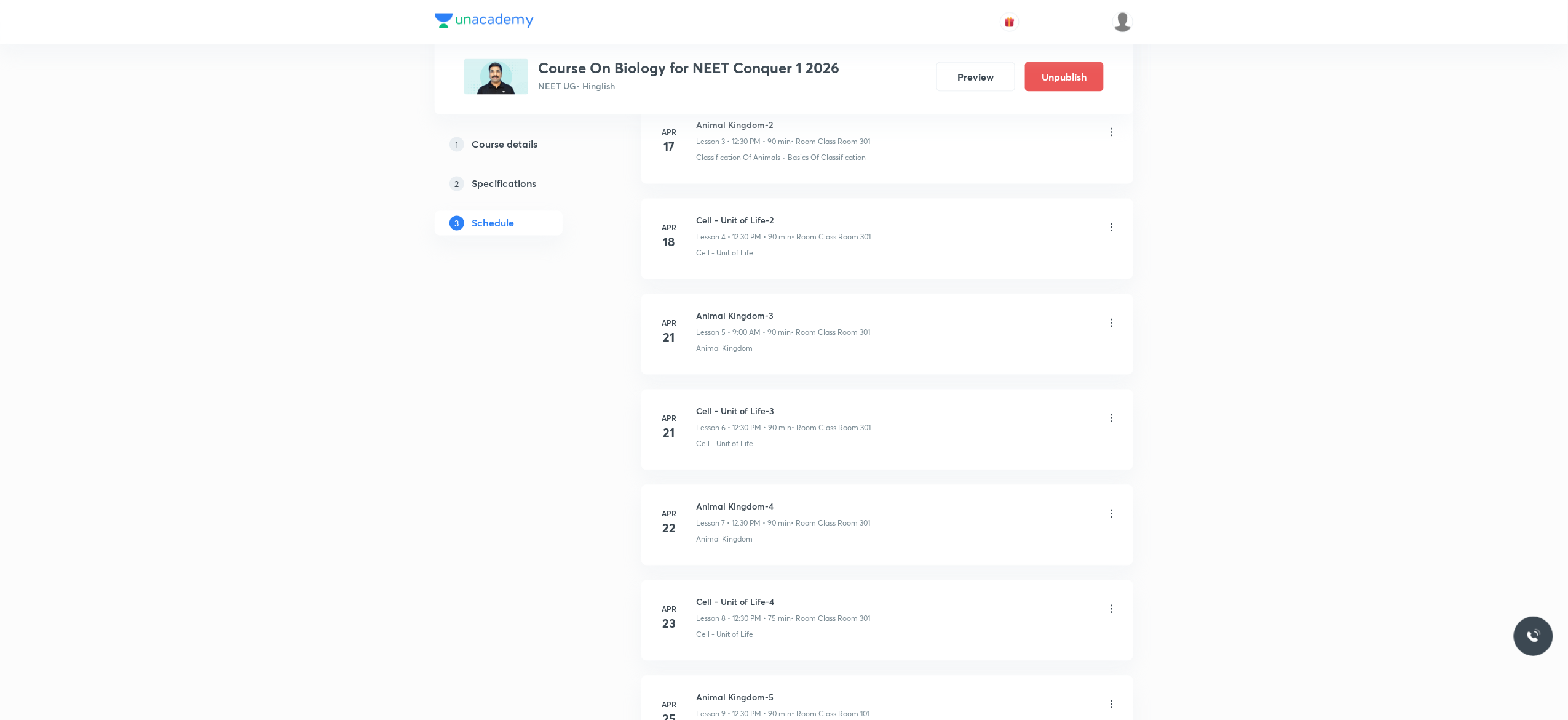
scroll to position [1427, 0]
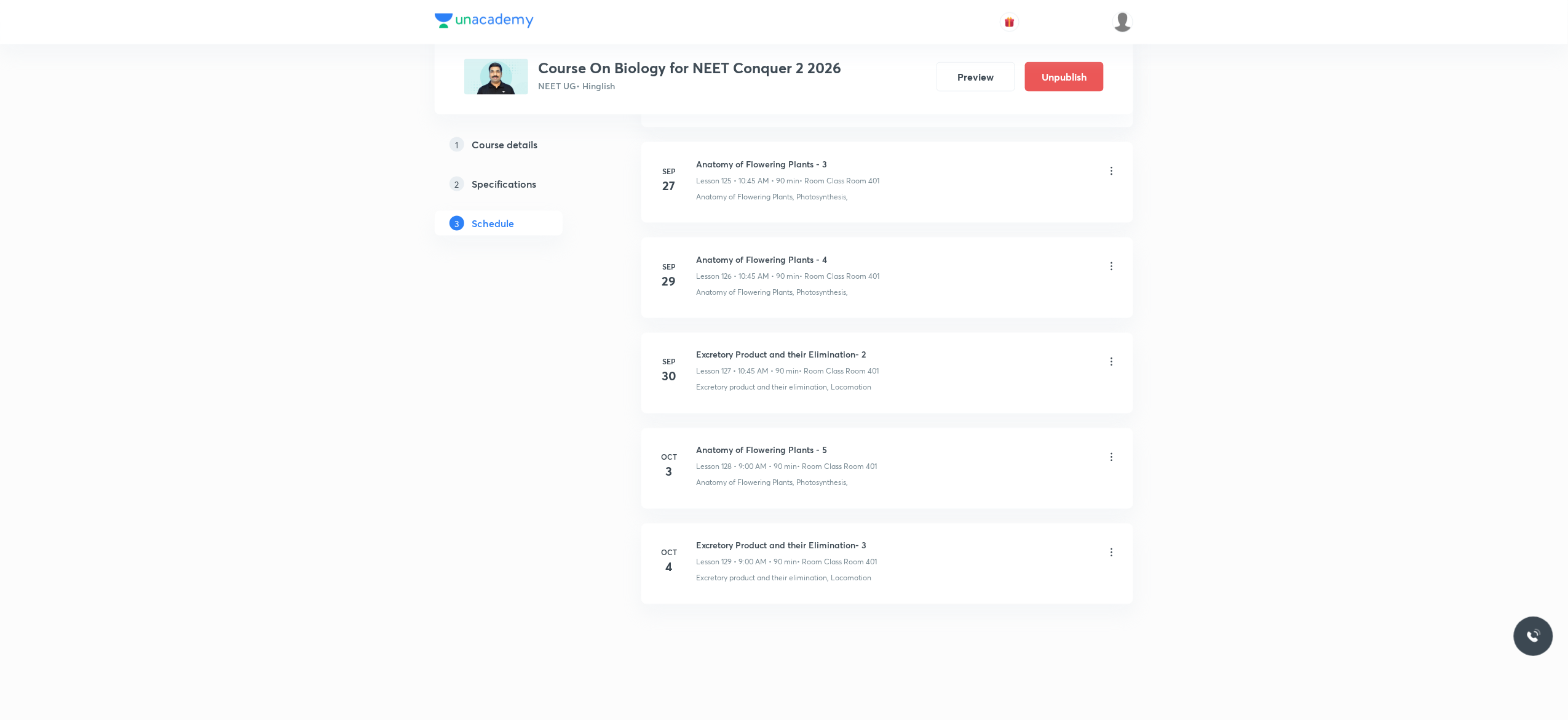
scroll to position [12702, 0]
drag, startPoint x: 839, startPoint y: 441, endPoint x: 694, endPoint y: 441, distance: 145.0
click at [694, 441] on li "Oct 3 Anatomy of Flowering Plants - 5 Lesson 128 • 9:00 AM • 90 min • Room Clas…" at bounding box center [887, 468] width 492 height 81
copy h6 "Anatomy of Flowering Plants - 5"
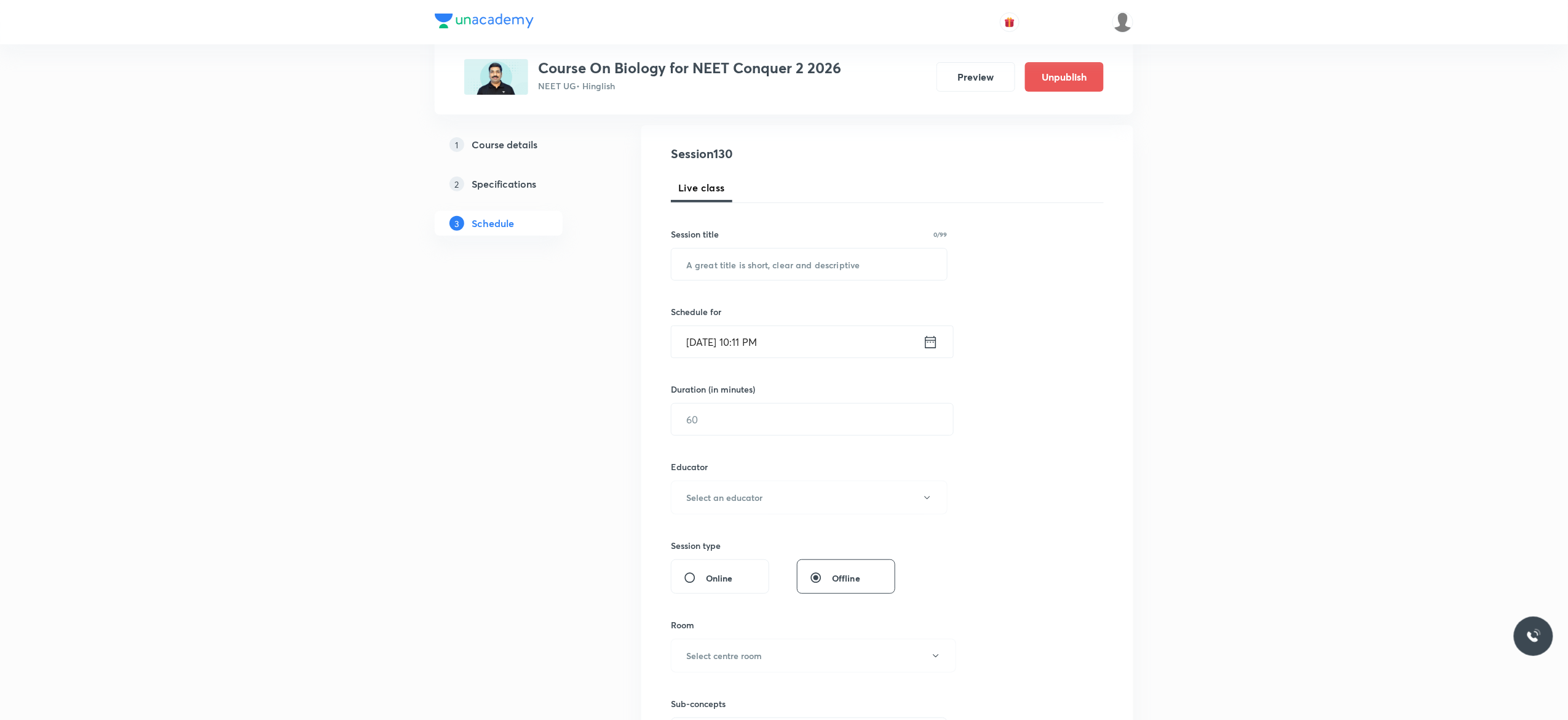
scroll to position [0, 0]
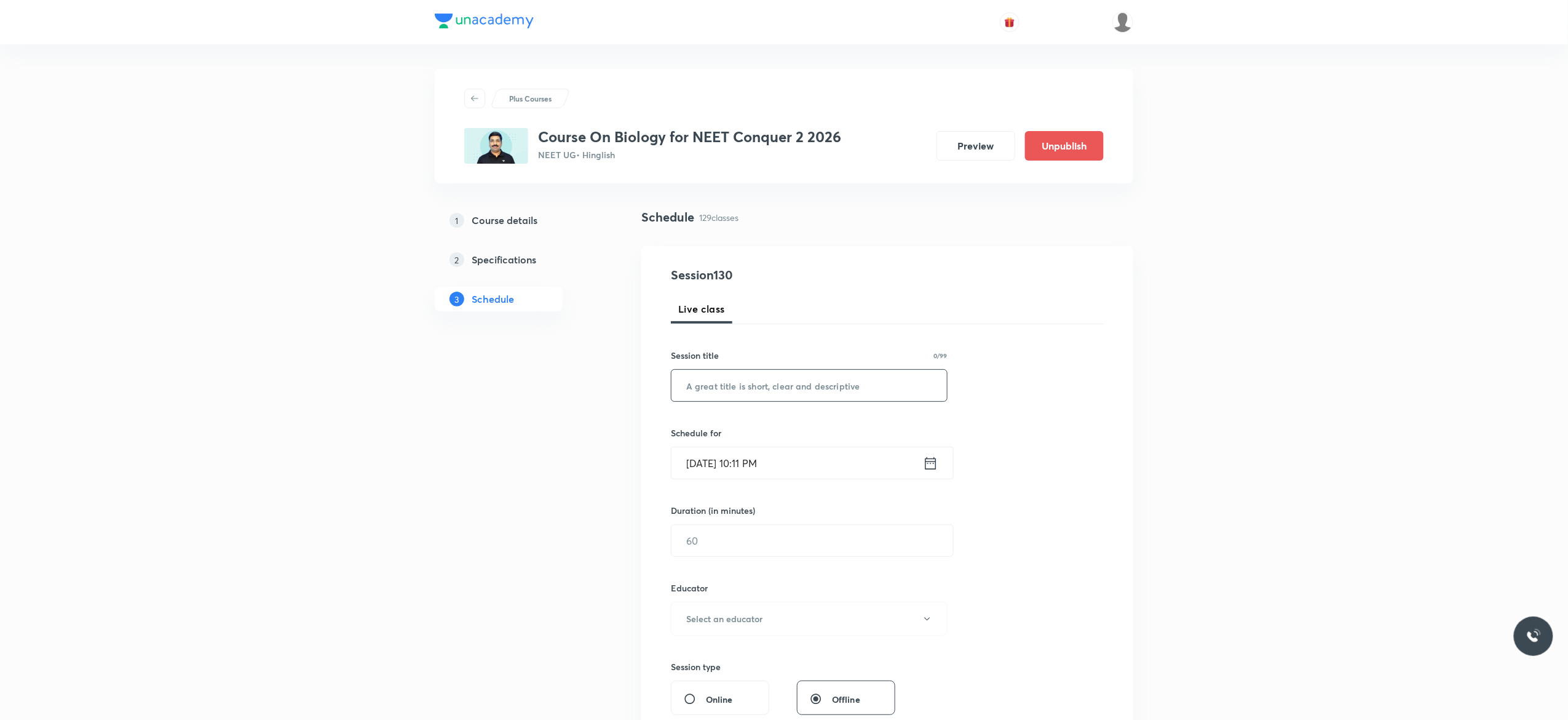
click at [800, 384] on input "text" at bounding box center [809, 386] width 276 height 32
paste input "Anatomy of Flowering Plants - 5"
type input "Anatomy of Flowering Plants - 6"
click at [930, 466] on icon at bounding box center [930, 464] width 15 height 17
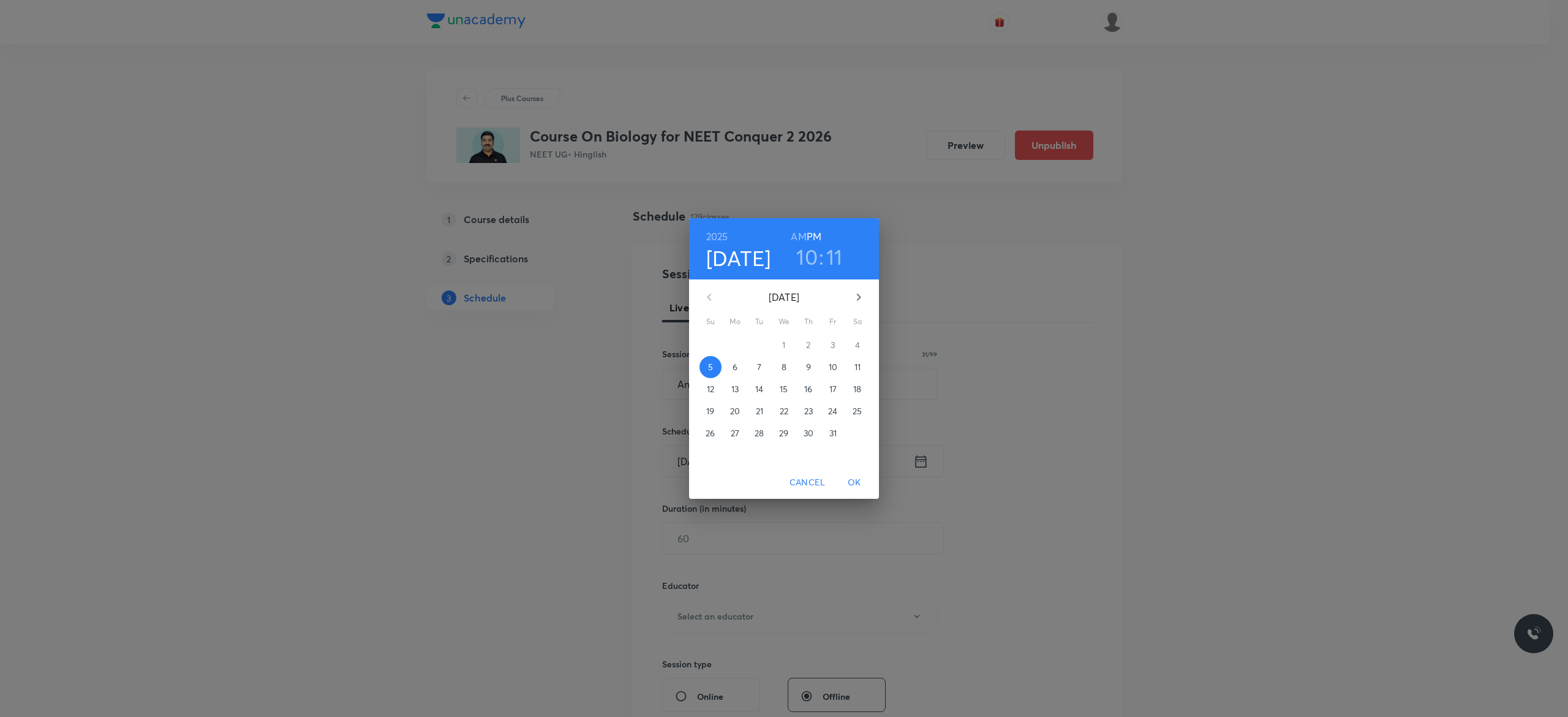
click at [735, 365] on p "6" at bounding box center [735, 367] width 5 height 12
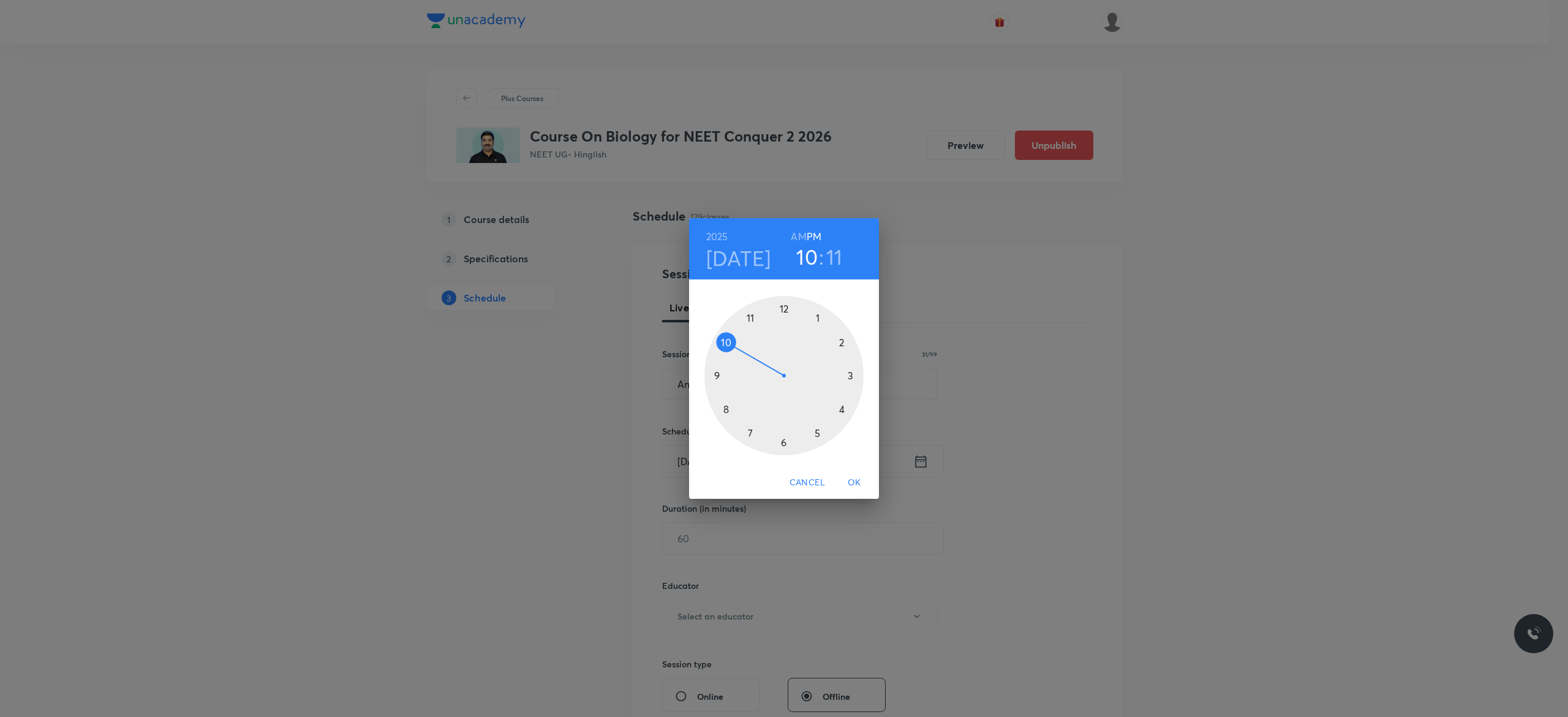
click at [797, 238] on h6 "AM" at bounding box center [798, 237] width 15 height 17
click at [718, 376] on div at bounding box center [784, 376] width 159 height 159
click at [782, 308] on div at bounding box center [784, 376] width 159 height 159
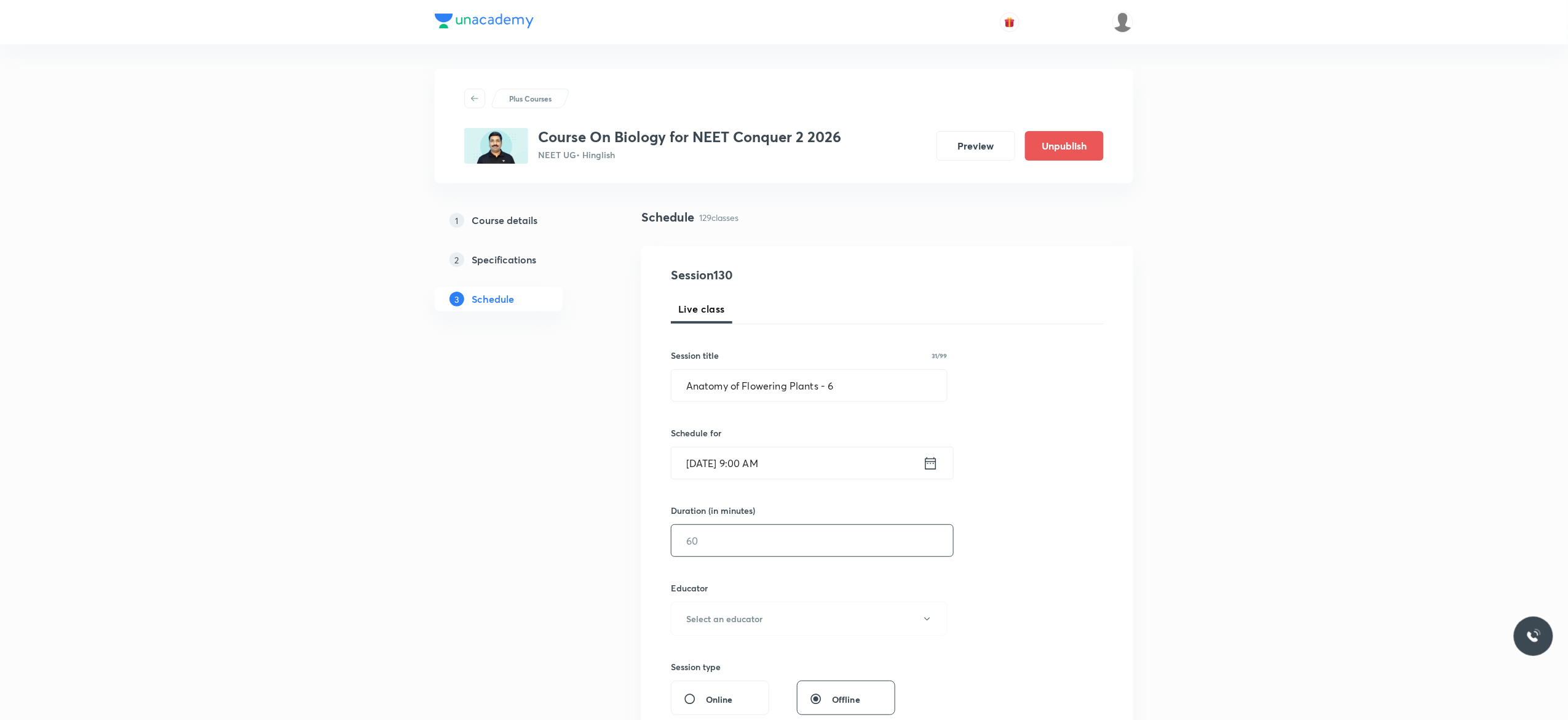
click at [733, 541] on input "text" at bounding box center [812, 540] width 282 height 32
type input "90"
click at [930, 617] on icon "button" at bounding box center [927, 618] width 10 height 10
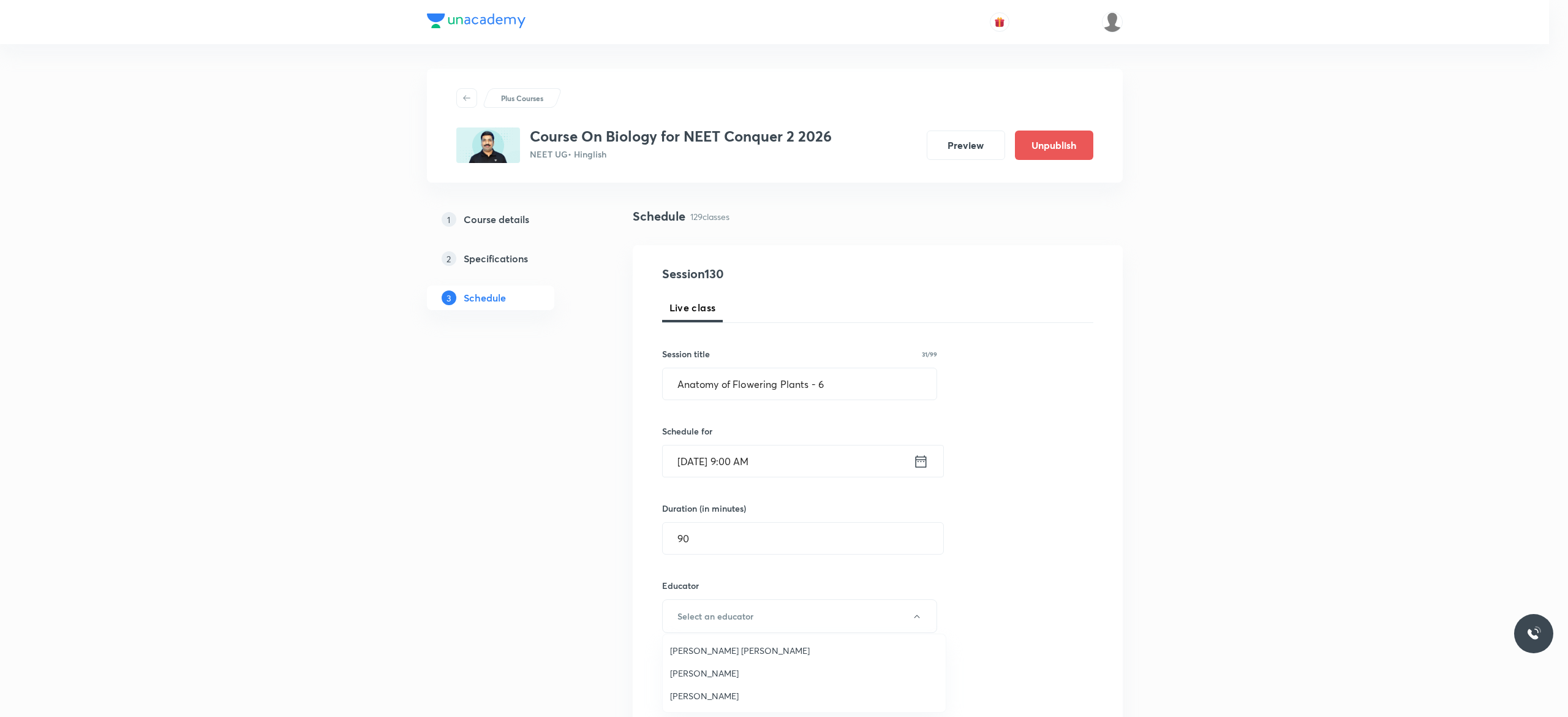
click at [755, 673] on span "[PERSON_NAME]" at bounding box center [804, 673] width 268 height 13
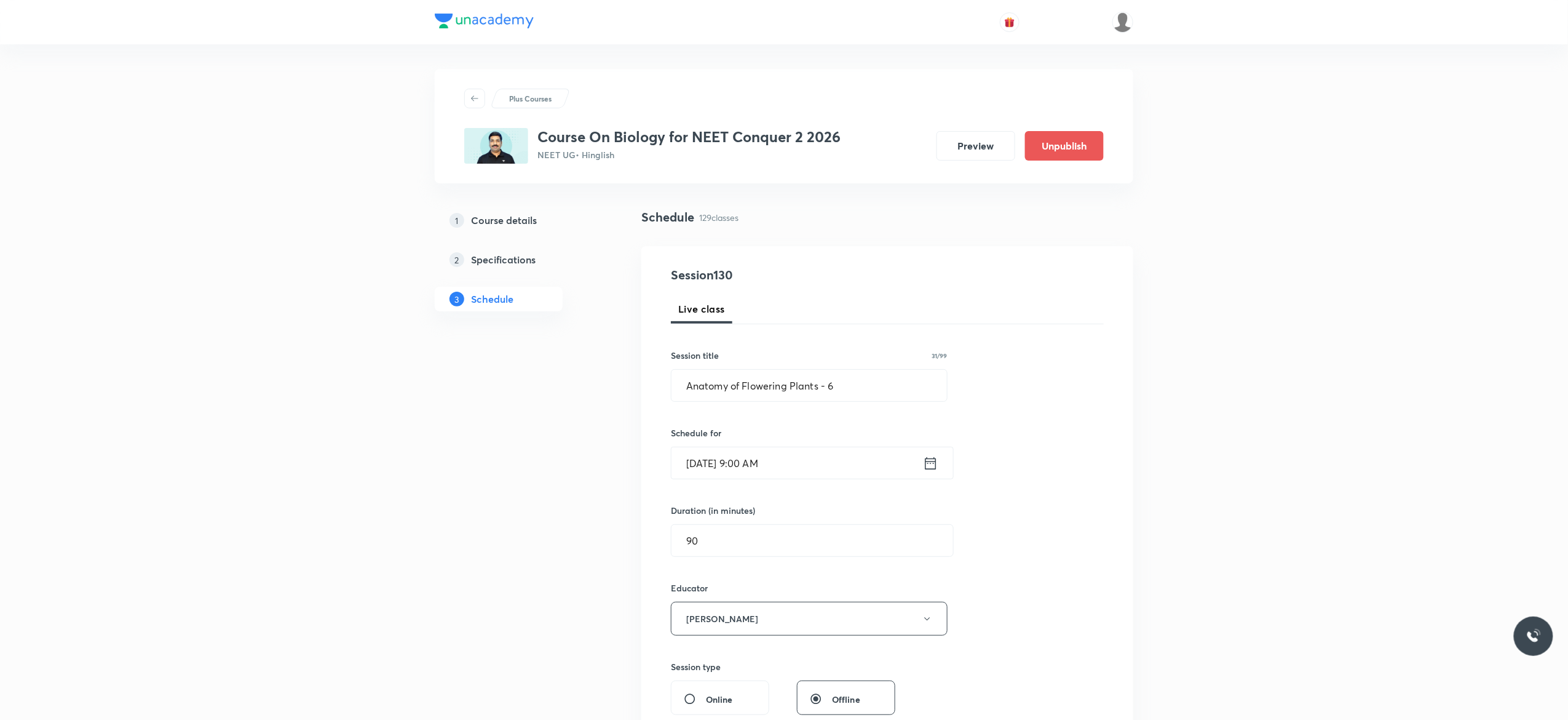
click at [1073, 565] on div "Session 130 Live class Session title 31/99 Anatomy of Flowering Plants - 6 ​ Sc…" at bounding box center [888, 594] width 433 height 657
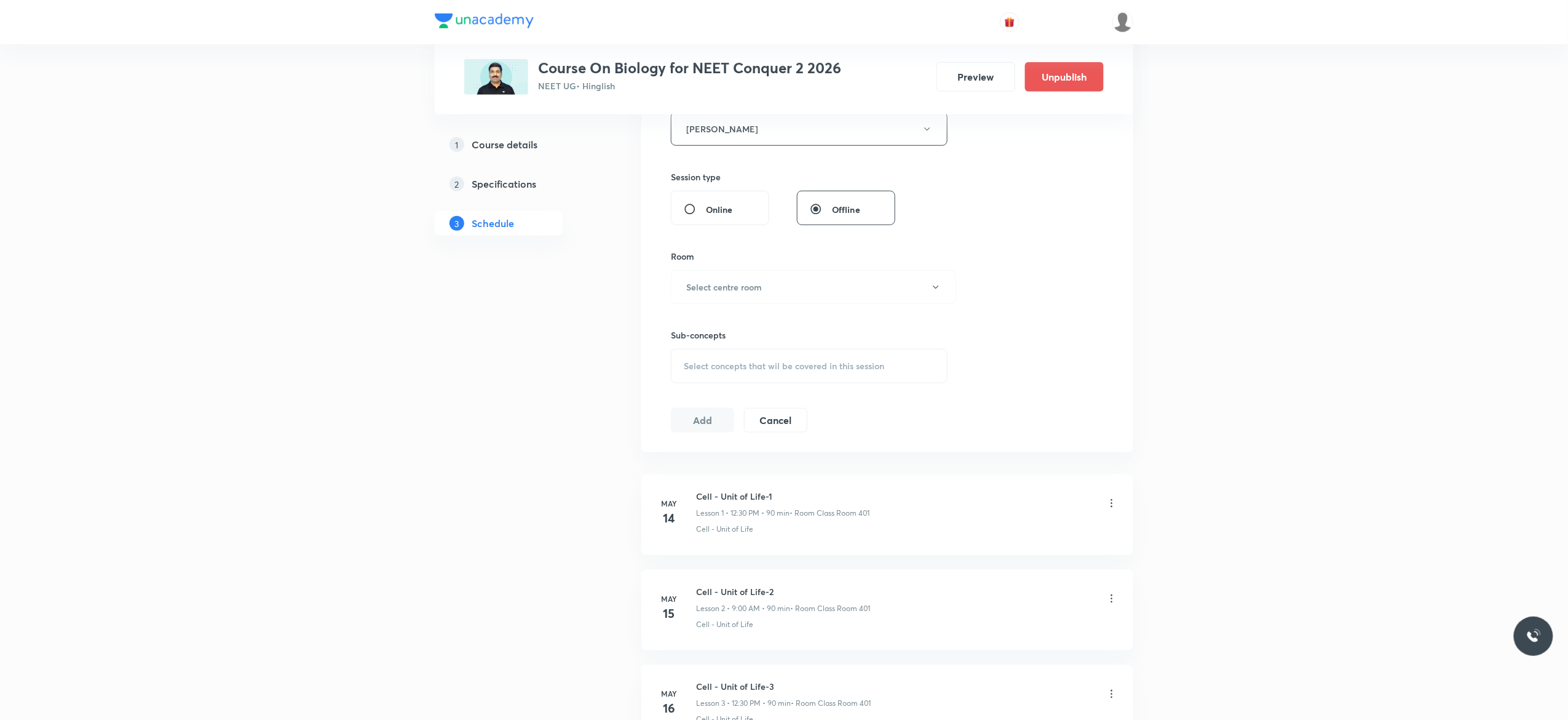
scroll to position [492, 0]
click at [940, 291] on button "Select centre room" at bounding box center [814, 285] width 285 height 34
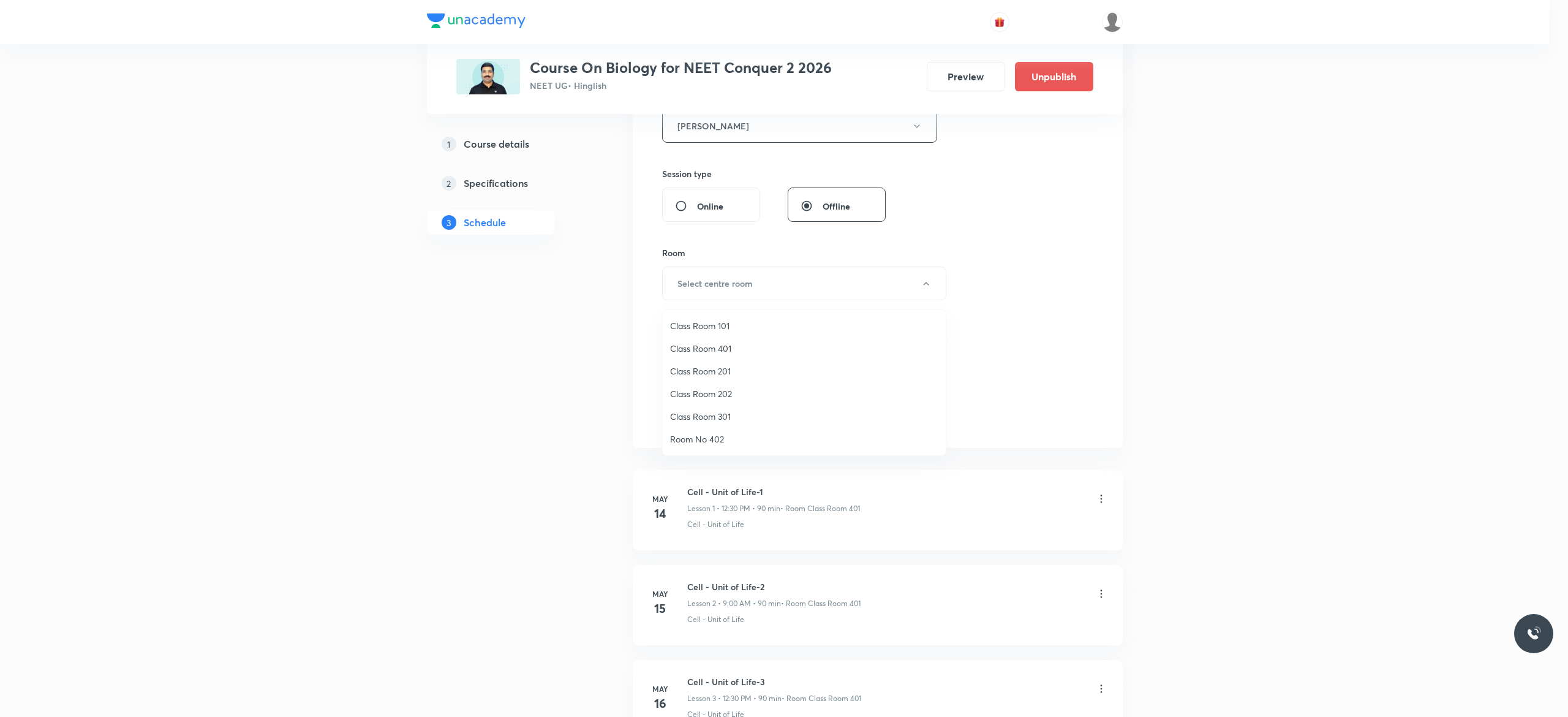
click at [702, 348] on span "Class Room 401" at bounding box center [804, 348] width 268 height 13
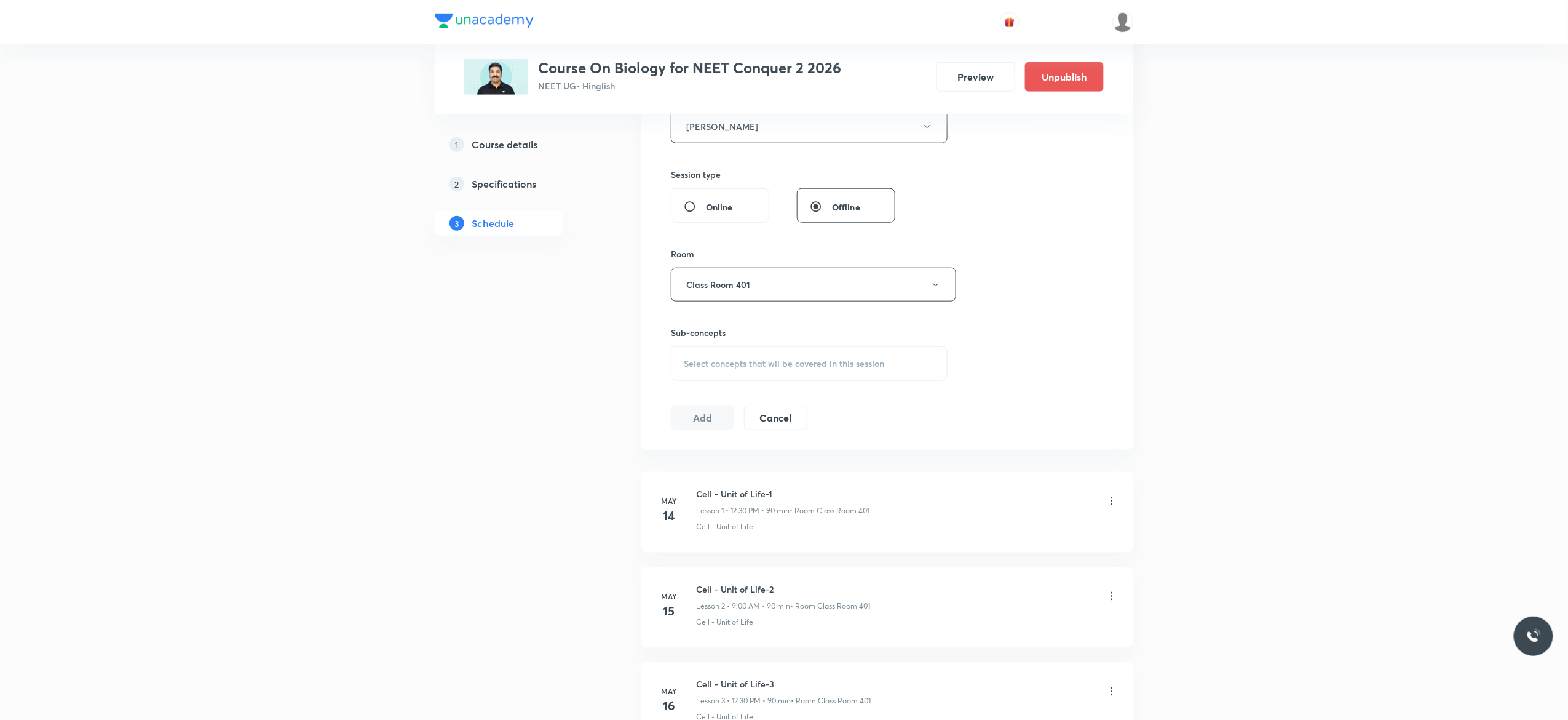
click at [701, 376] on div "Select concepts that wil be covered in this session" at bounding box center [809, 363] width 276 height 34
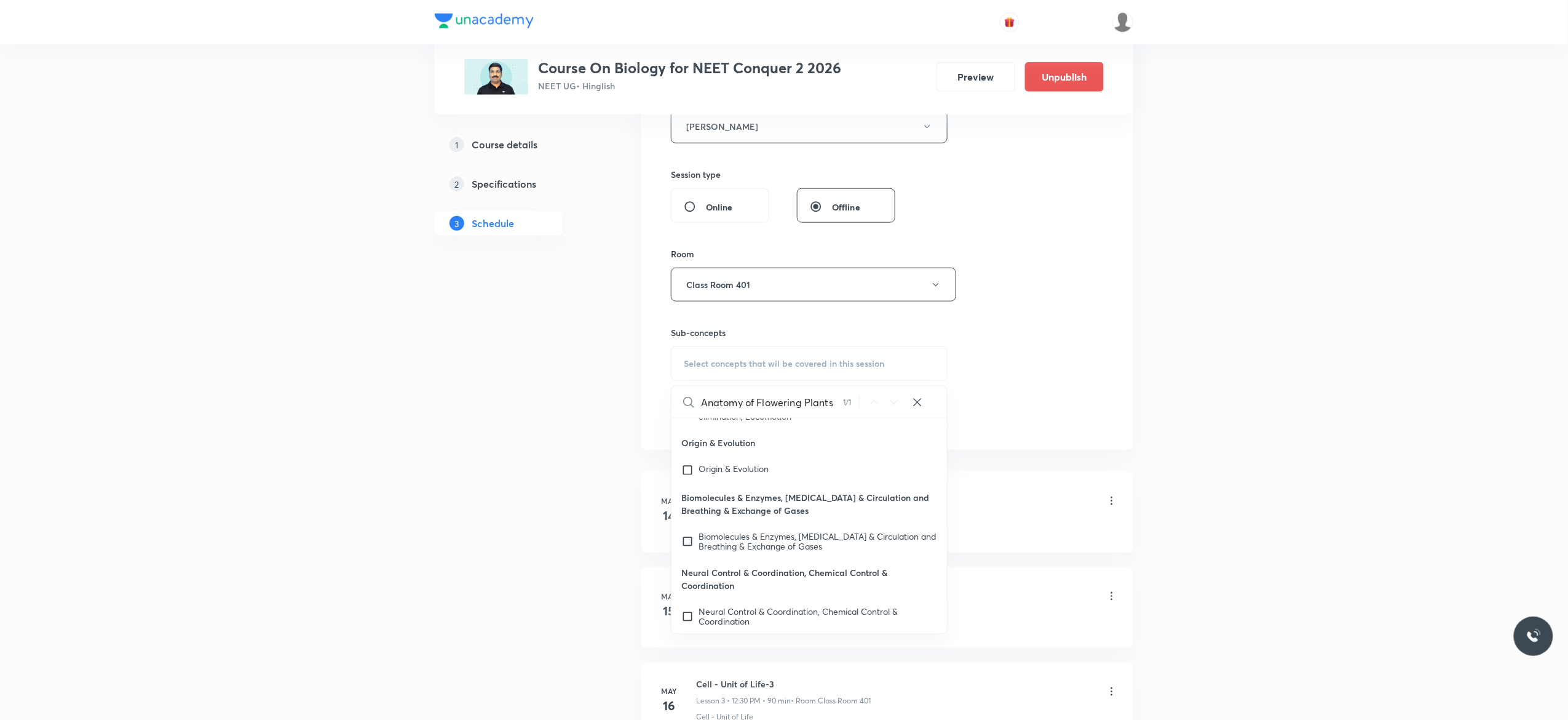
scroll to position [57211, 0]
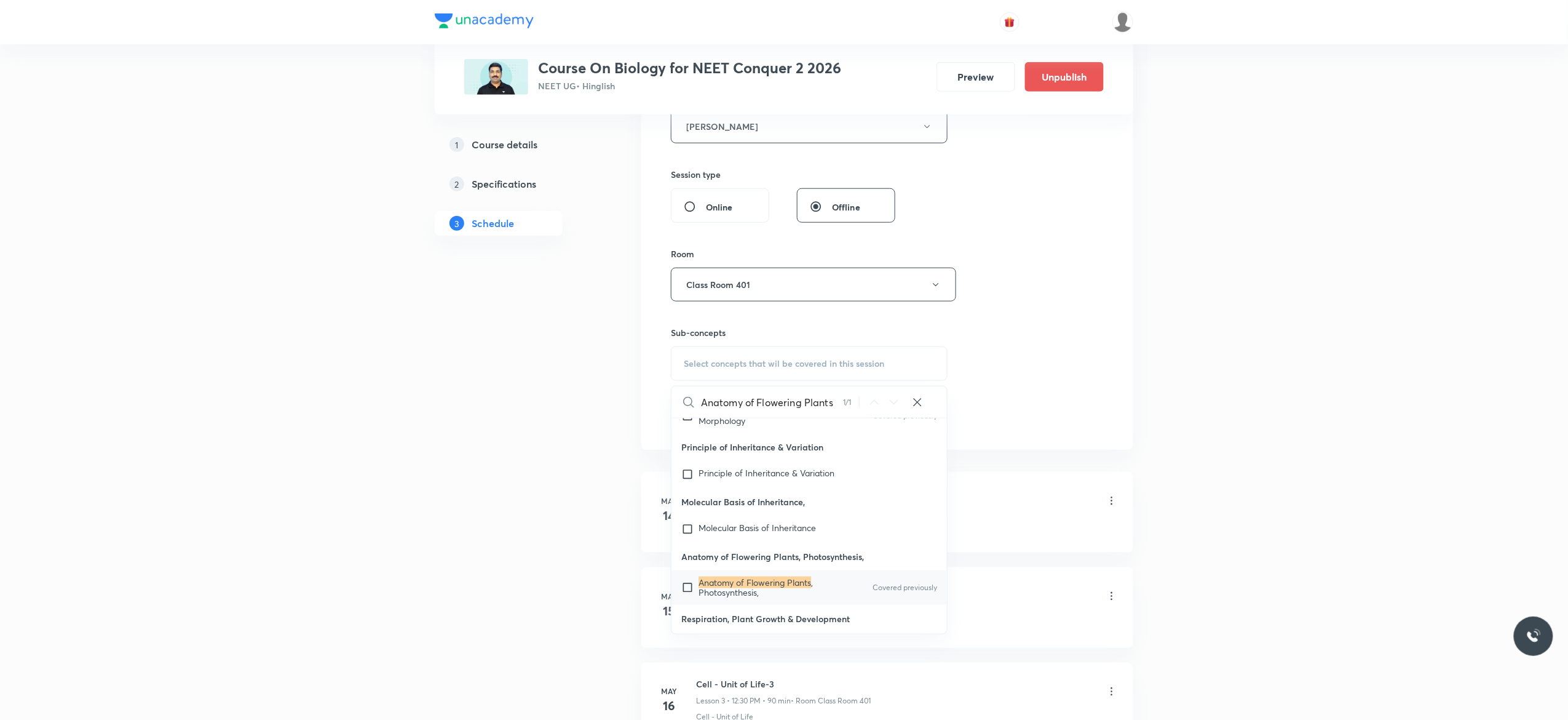
type input "Anatomy of Flowering Plants"
click at [685, 585] on input "checkbox" at bounding box center [690, 587] width 17 height 20
checkbox input "true"
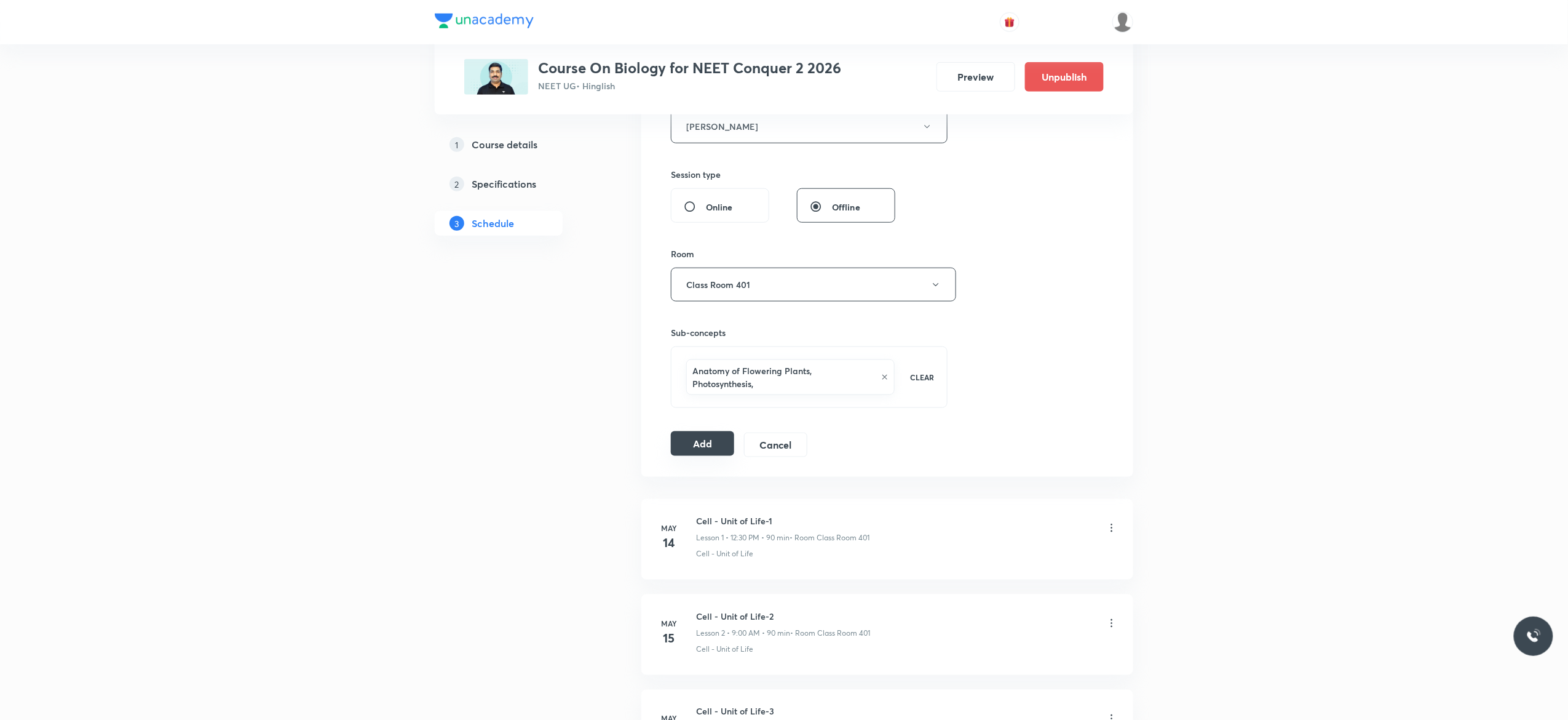
click at [699, 449] on button "Add" at bounding box center [703, 443] width 63 height 25
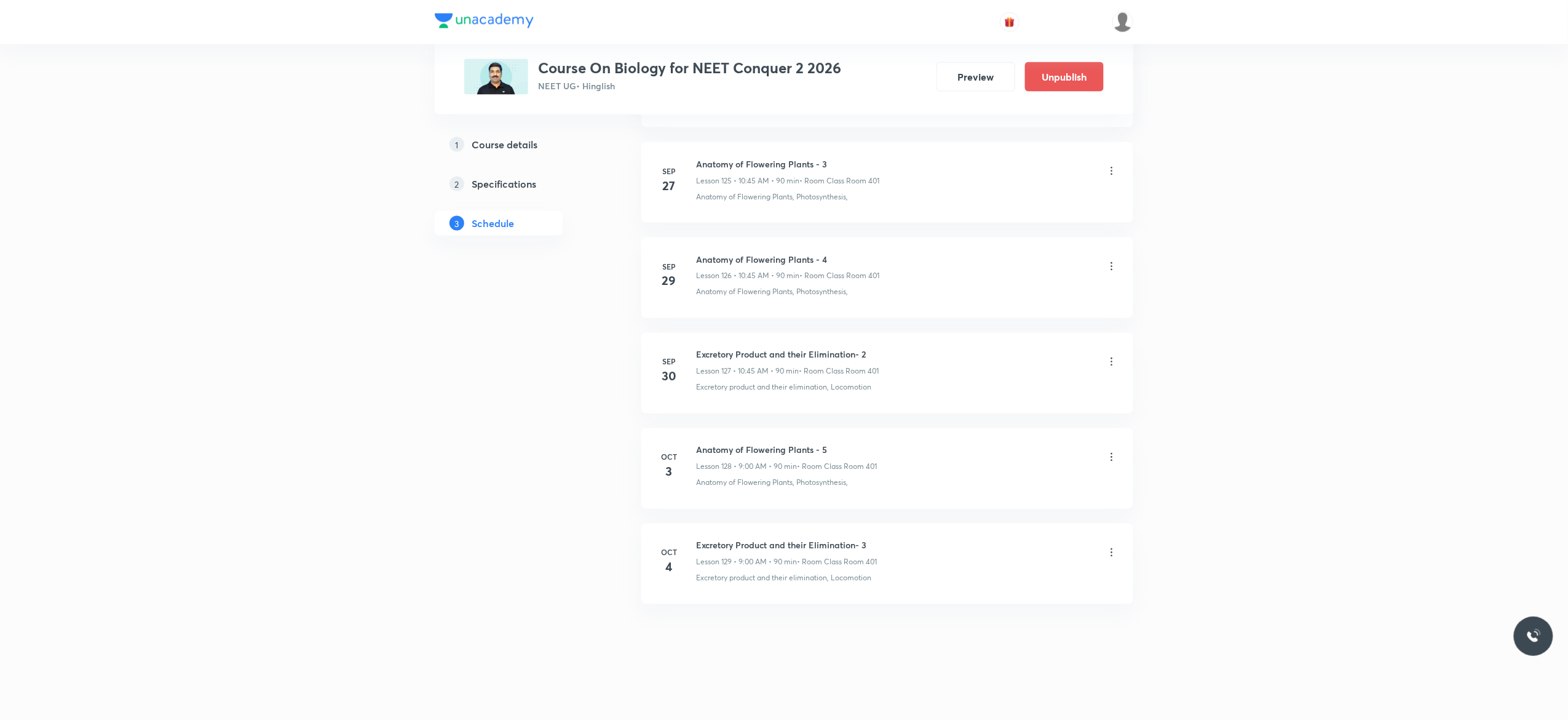
scroll to position [12729, 0]
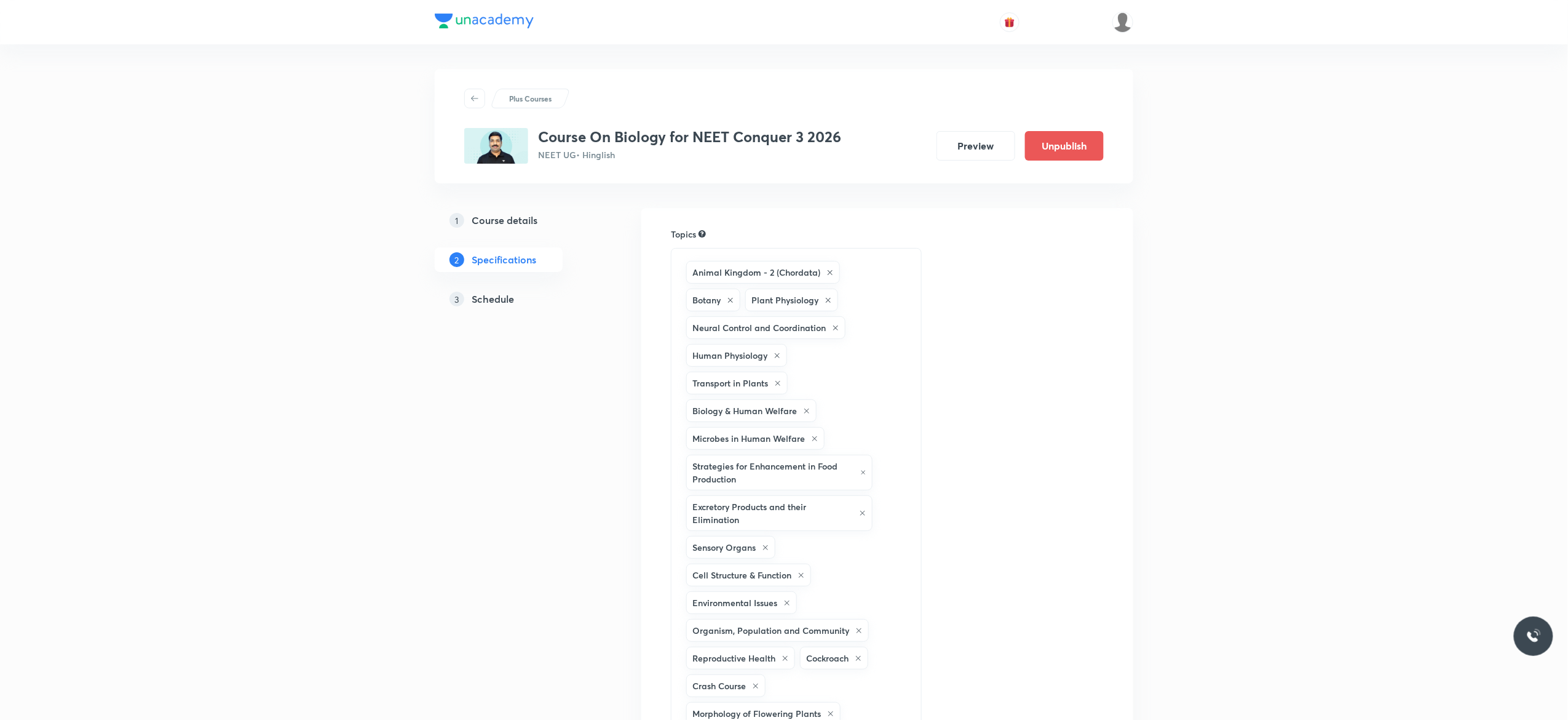
drag, startPoint x: 0, startPoint y: 0, endPoint x: 500, endPoint y: 297, distance: 581.6
click at [500, 297] on h5 "Schedule" at bounding box center [492, 299] width 42 height 15
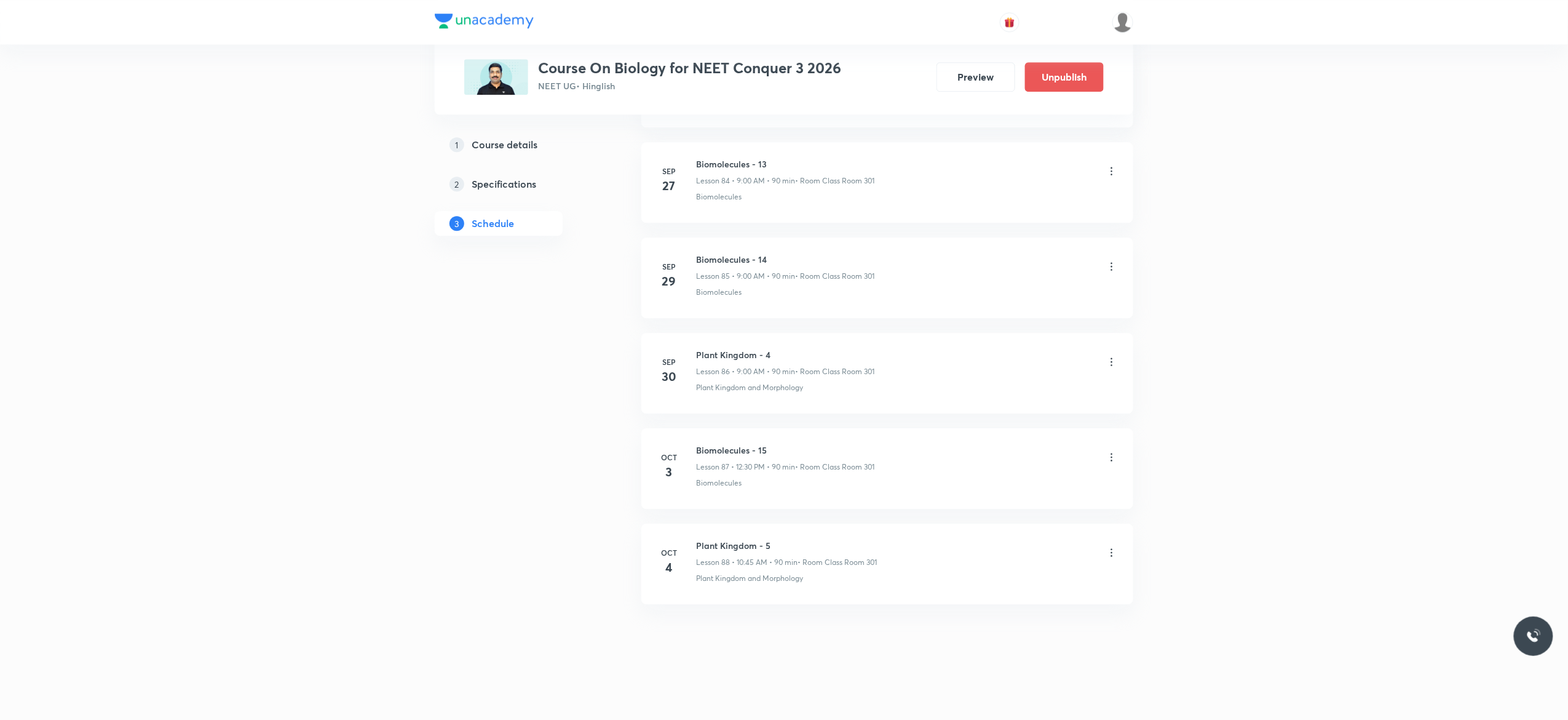
scroll to position [8775, 0]
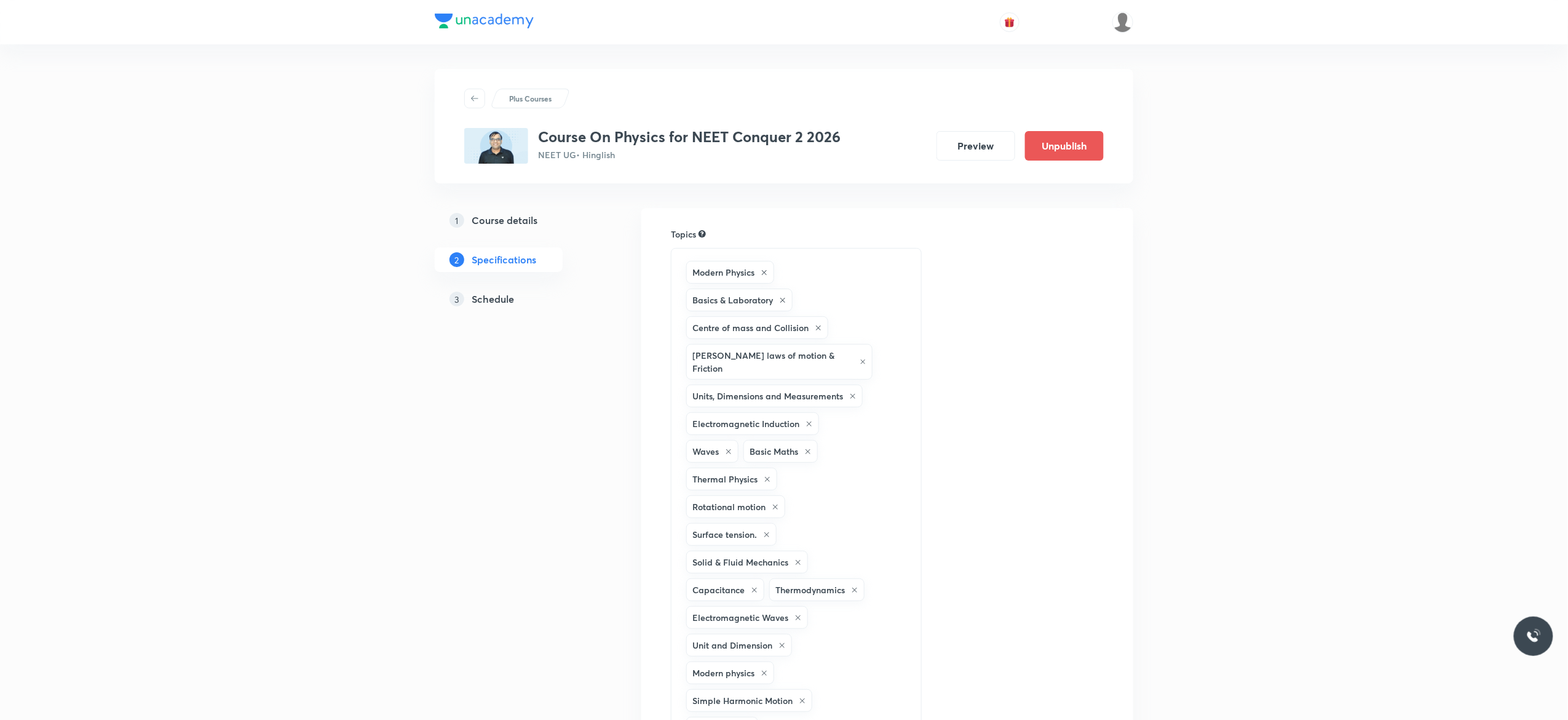
click at [491, 298] on h5 "Schedule" at bounding box center [492, 299] width 42 height 15
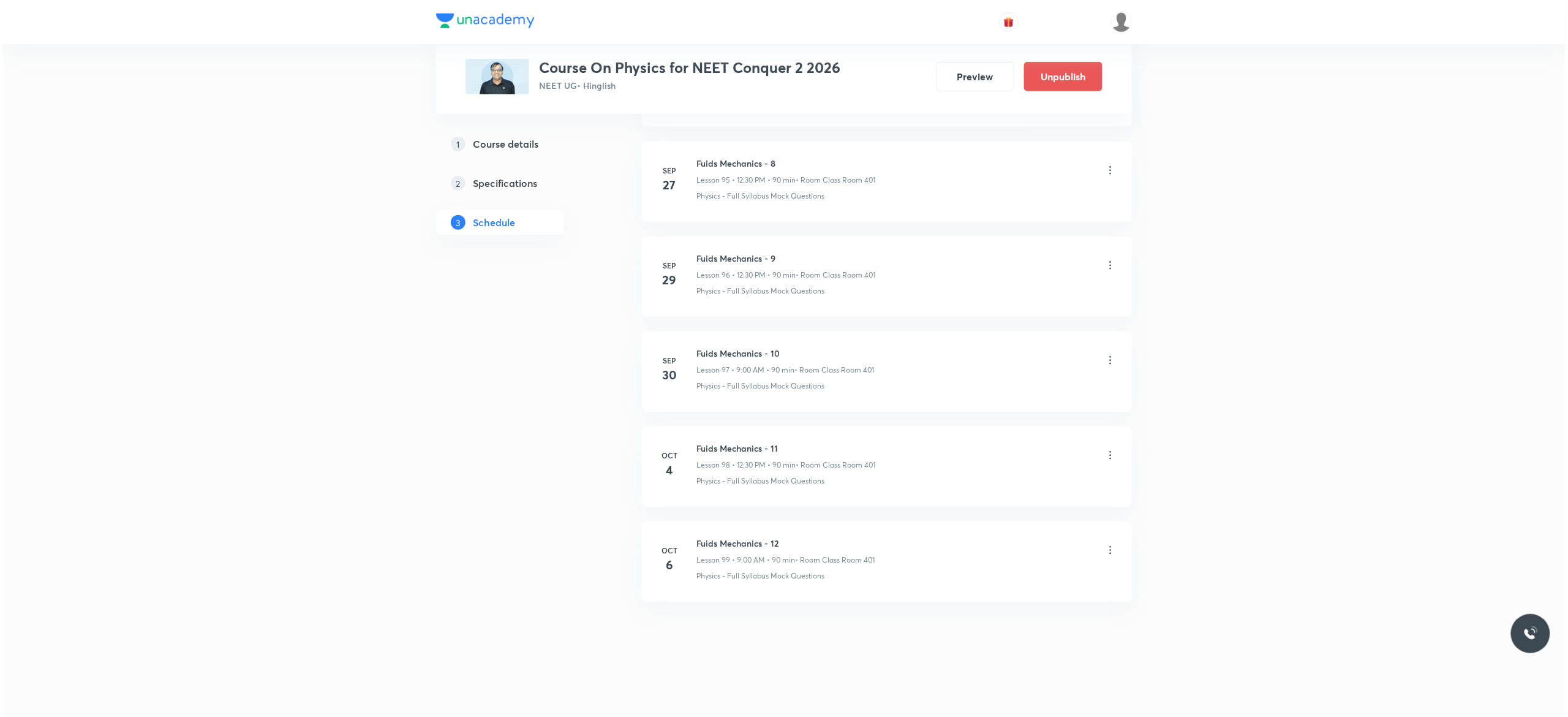
scroll to position [9788, 0]
click at [1109, 553] on icon at bounding box center [1107, 550] width 12 height 12
click at [1003, 582] on li "Edit" at bounding box center [1039, 581] width 134 height 23
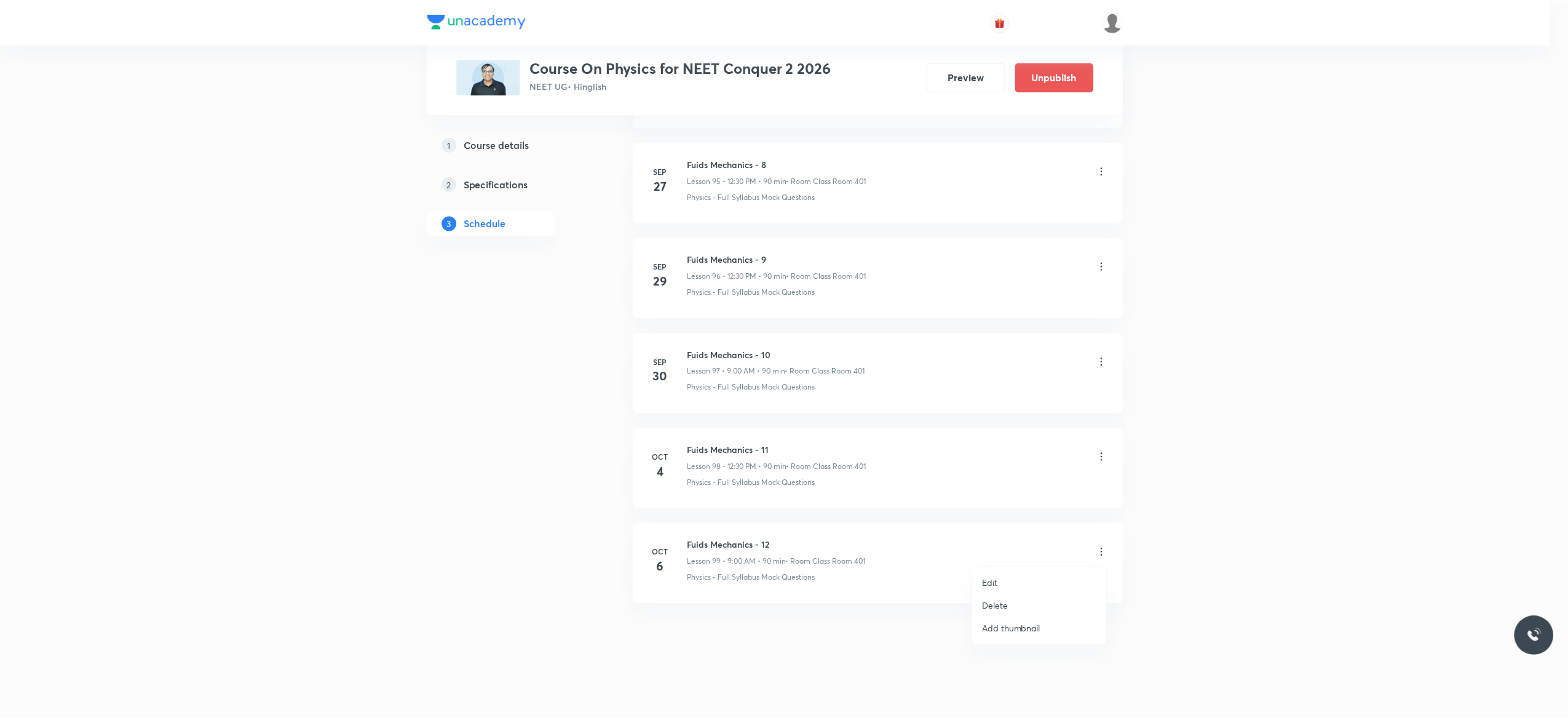
scroll to position [9737, 0]
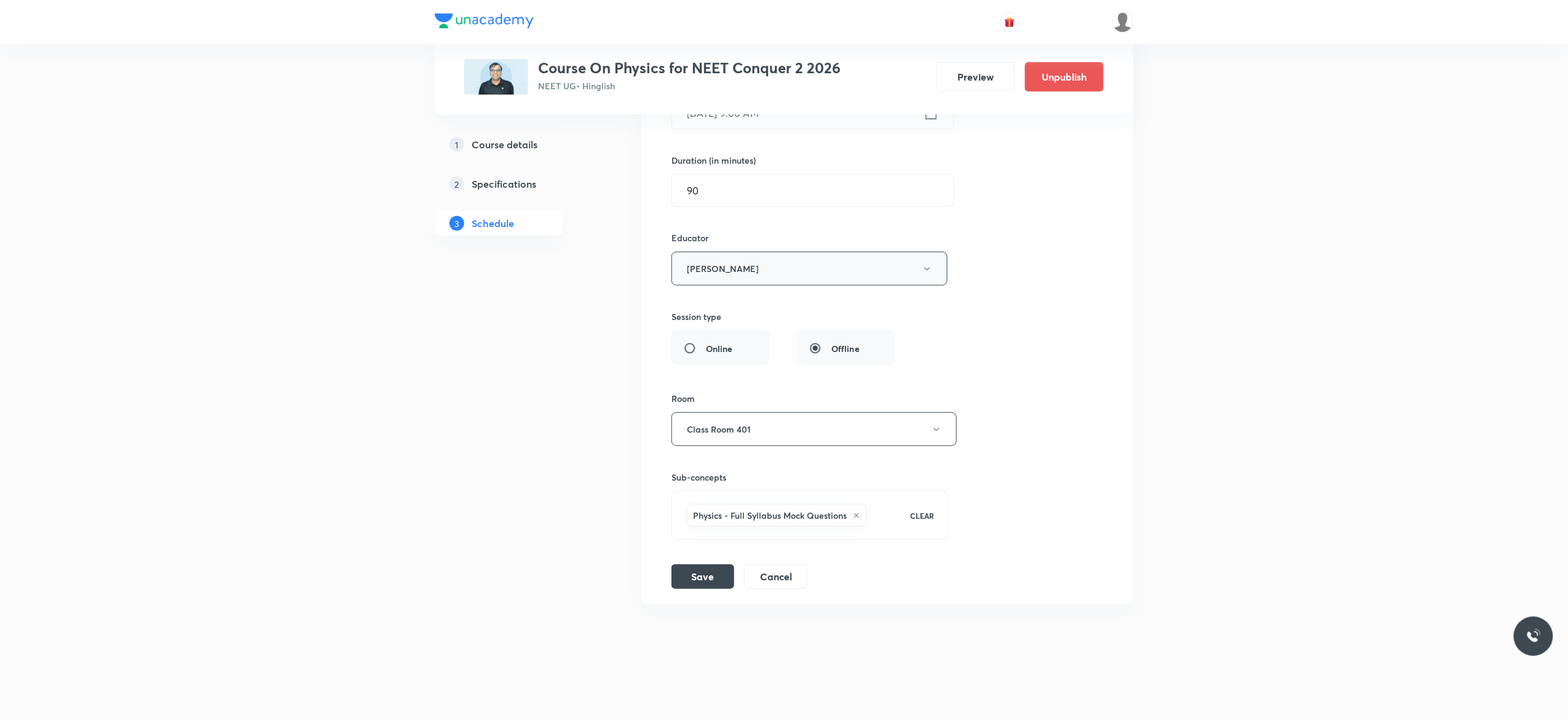
click at [928, 273] on button "Abhishek Kumar Divoliya" at bounding box center [809, 268] width 276 height 34
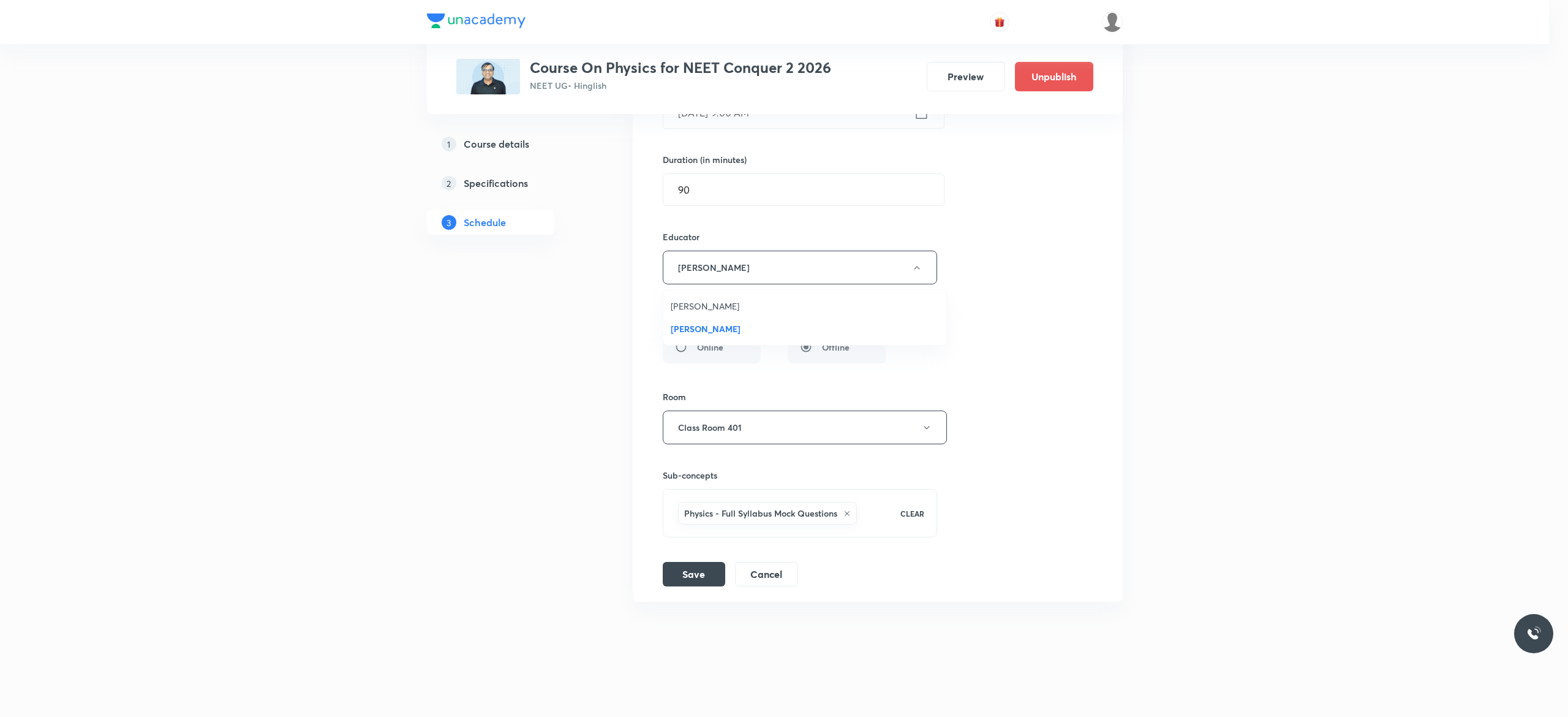
click at [717, 304] on span "Akash Mishra" at bounding box center [804, 306] width 268 height 13
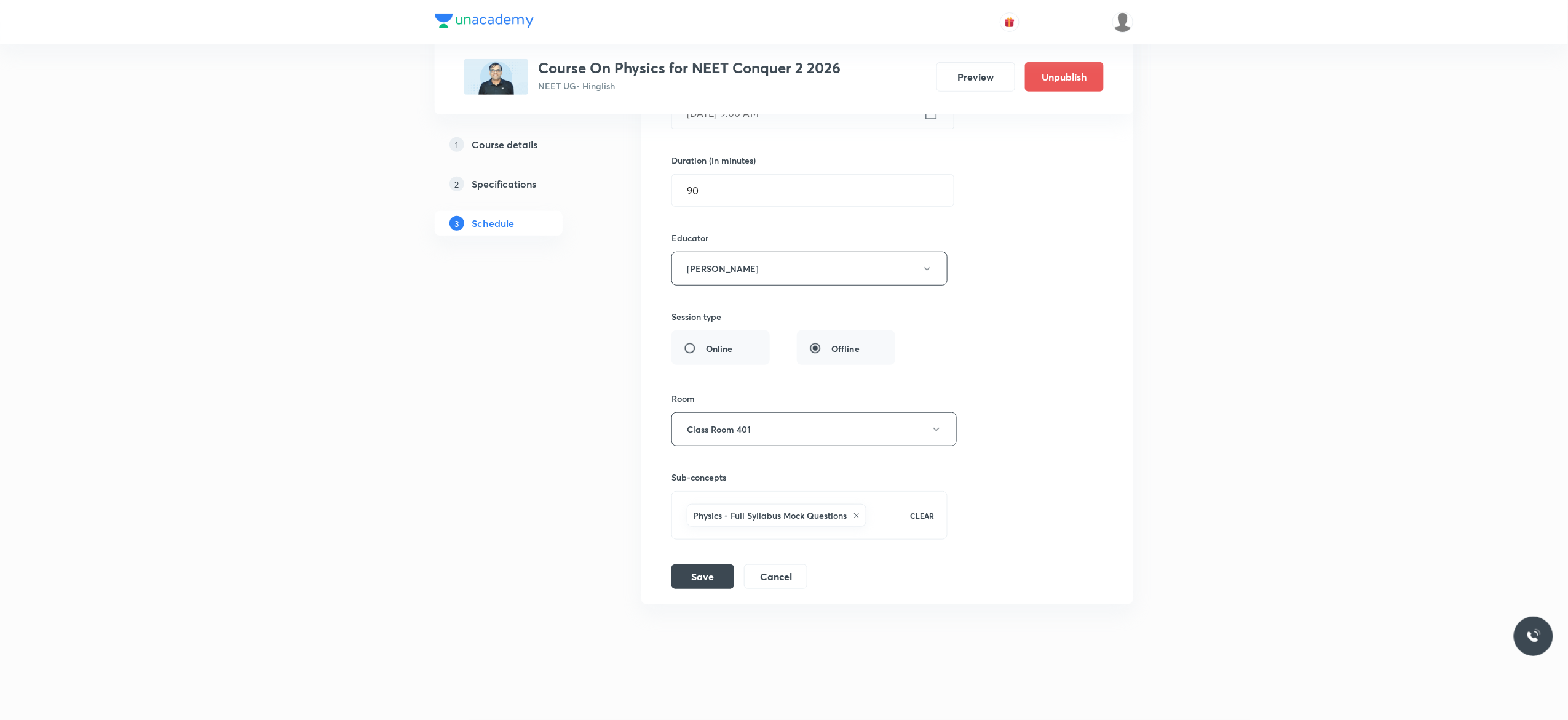
click at [1054, 266] on div "Session title 20/99 Fuids Mechanics - 12 ​ Schedule for Oct 6, 2025, 9:00 AM ​ …" at bounding box center [887, 281] width 432 height 614
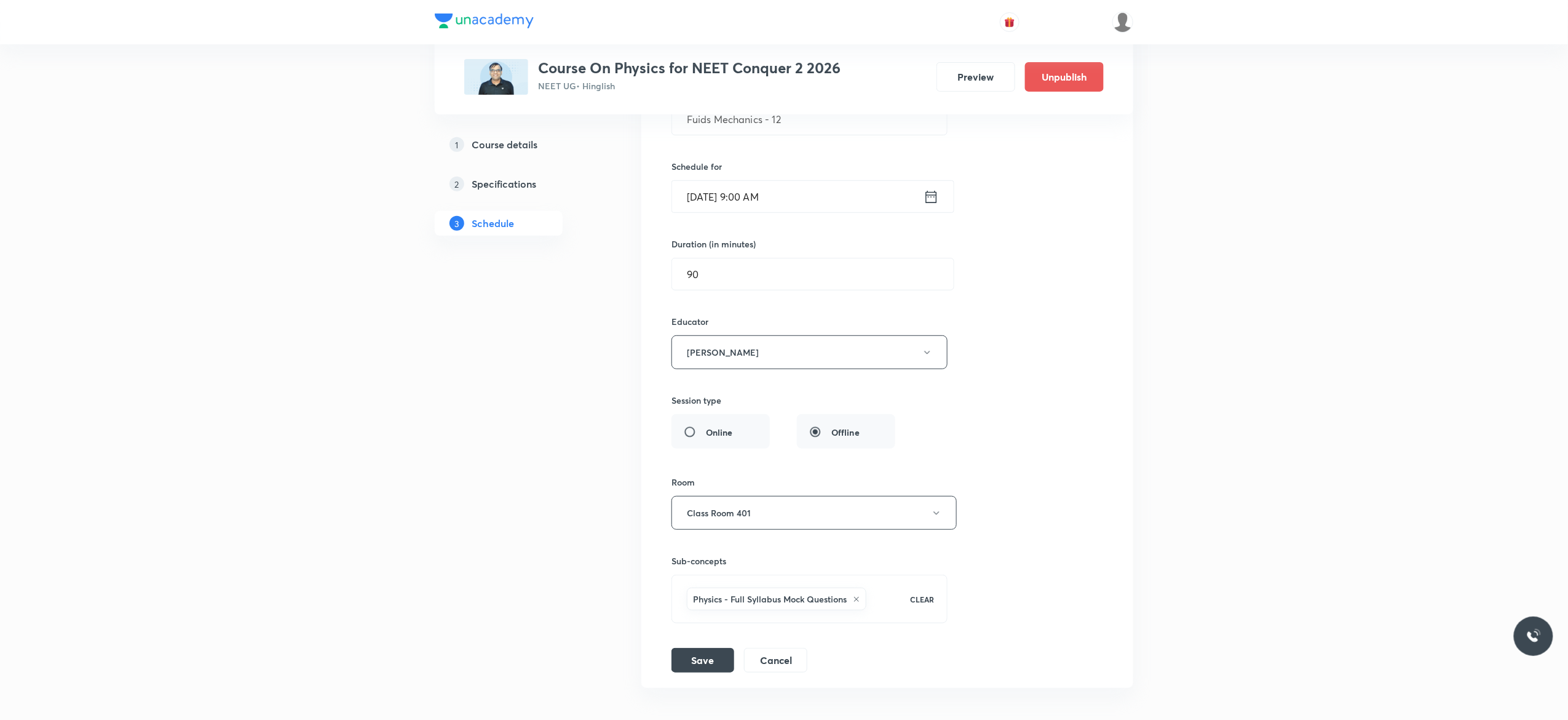
scroll to position [9540, 0]
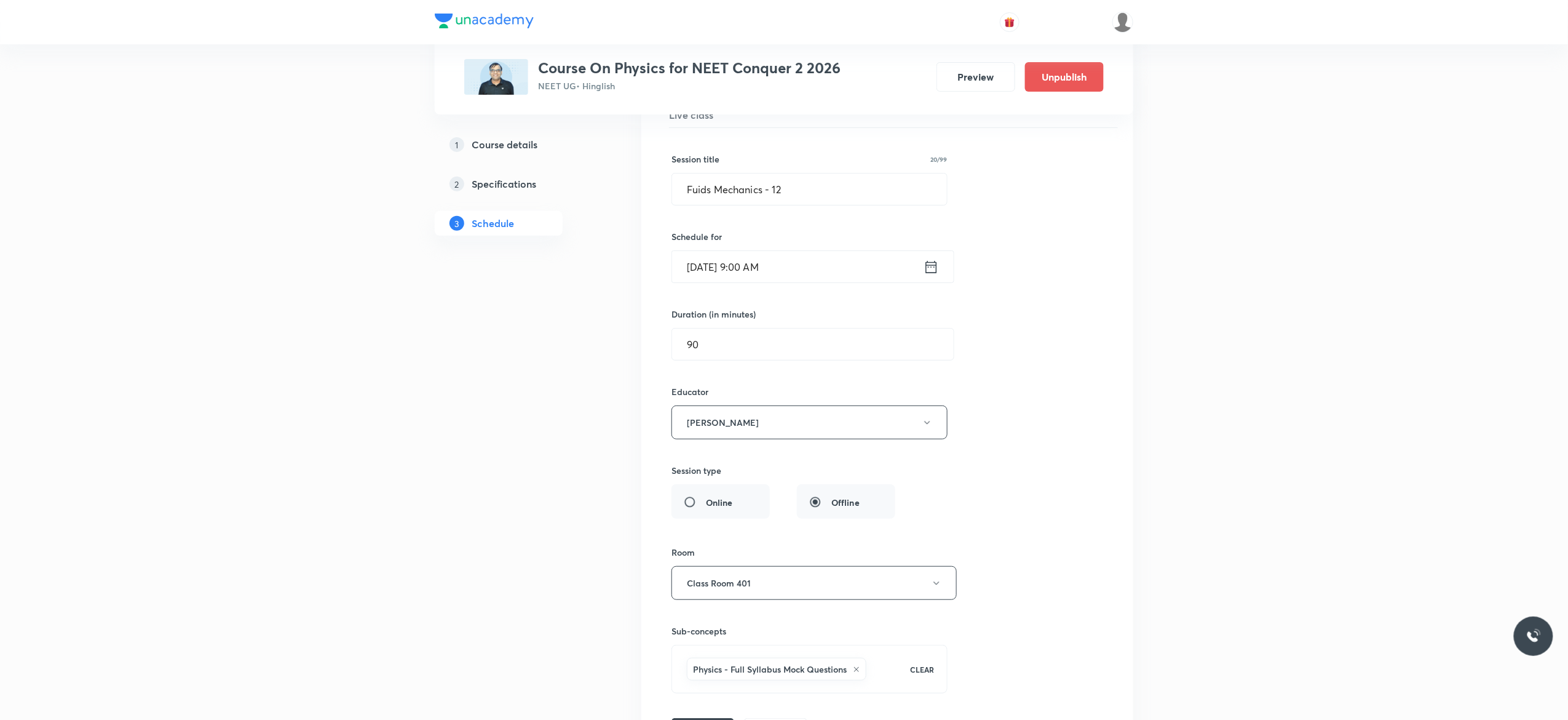
click at [934, 273] on icon at bounding box center [932, 267] width 11 height 12
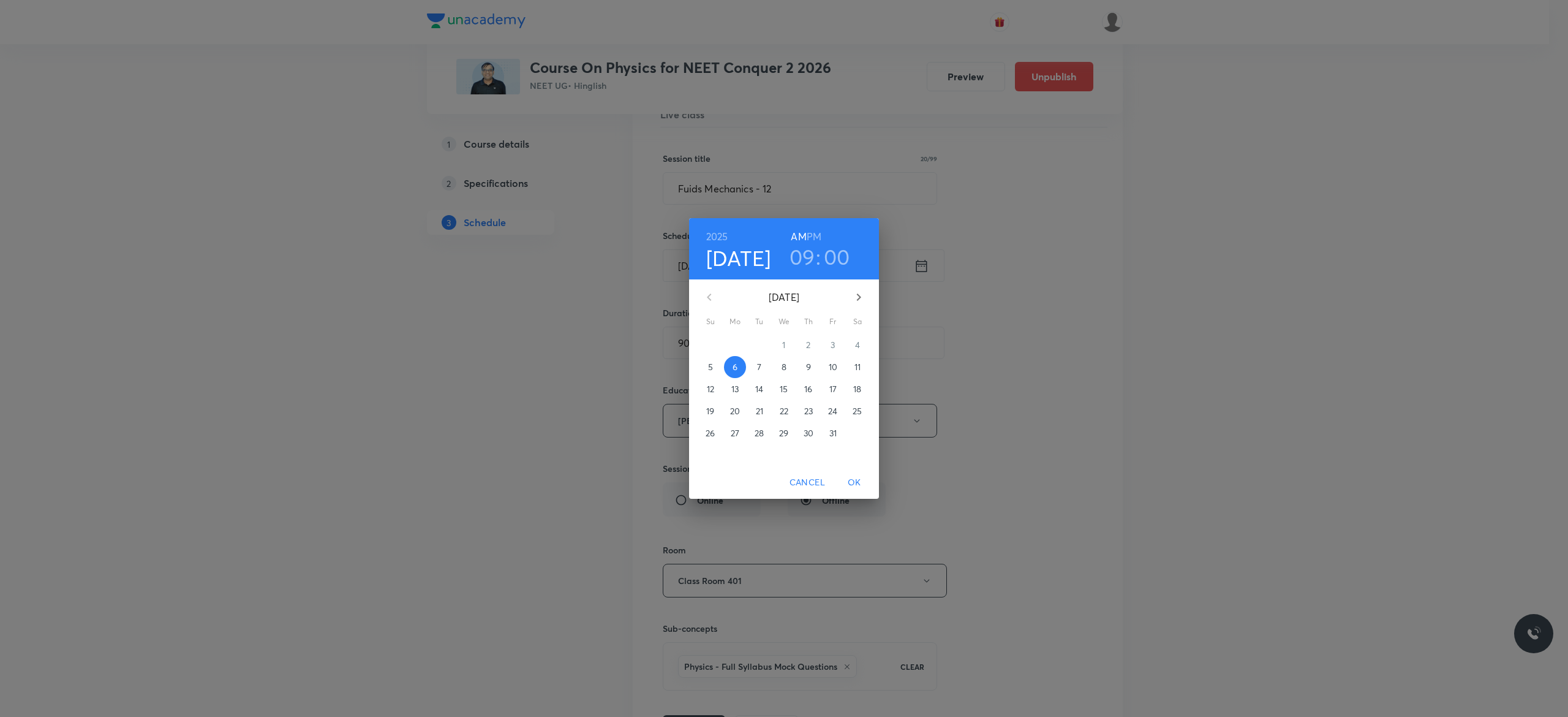
click at [814, 237] on h6 "PM" at bounding box center [814, 237] width 15 height 17
click at [801, 256] on h3 "09" at bounding box center [802, 257] width 25 height 25
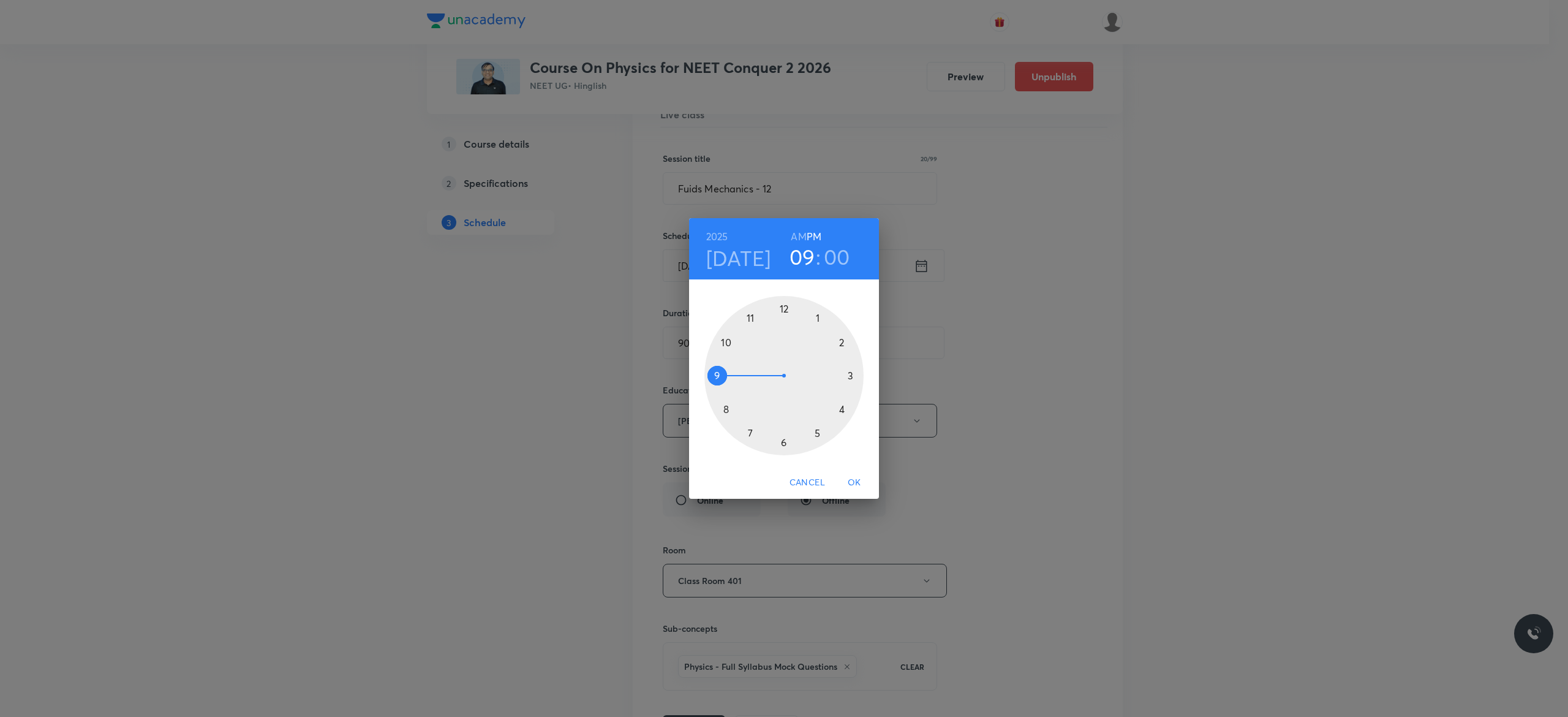
click at [782, 304] on div at bounding box center [784, 376] width 159 height 159
click at [782, 441] on div at bounding box center [784, 376] width 159 height 159
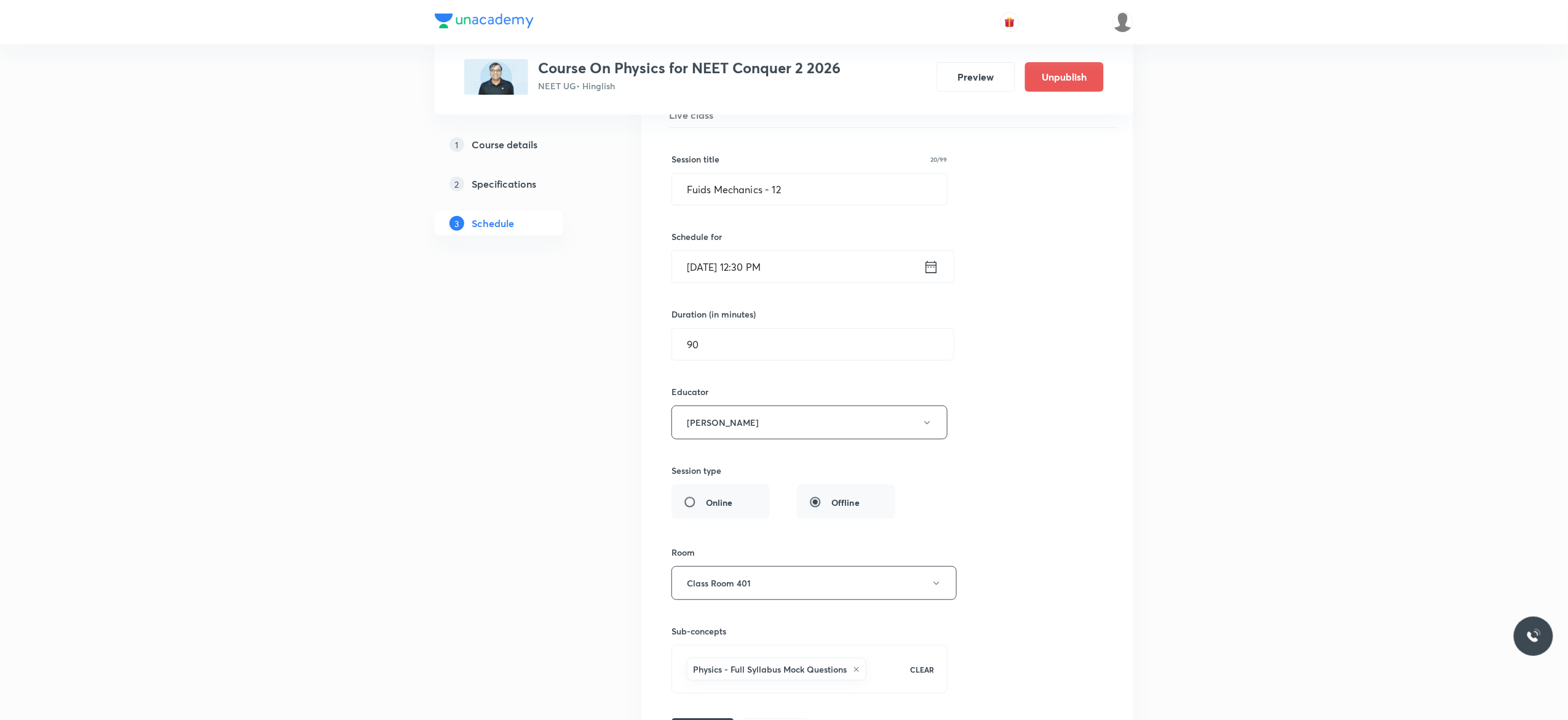
click at [1042, 545] on div "Session title 20/99 Fuids Mechanics - 12 ​ Schedule for Oct 6, 2025, 12:30 PM ​…" at bounding box center [887, 435] width 432 height 614
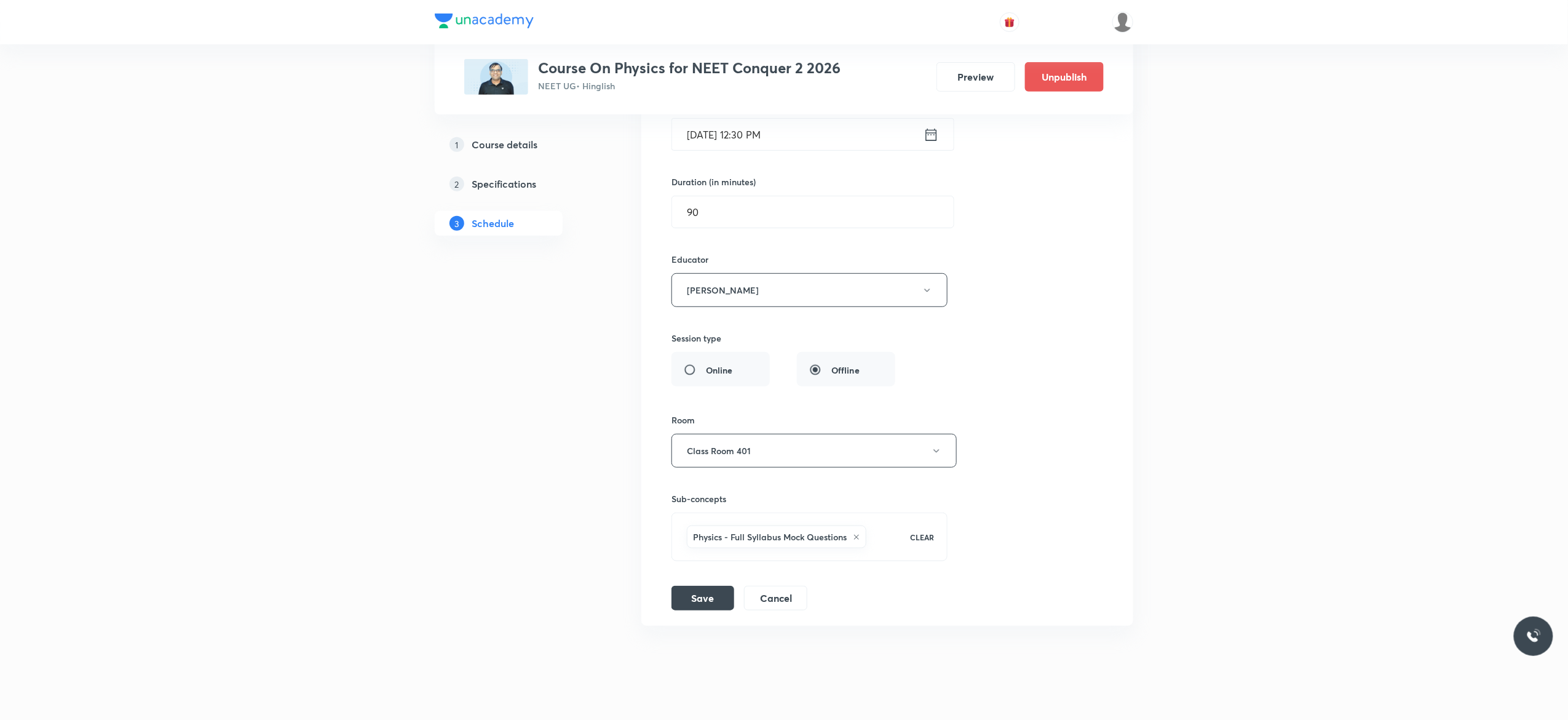
scroll to position [9737, 0]
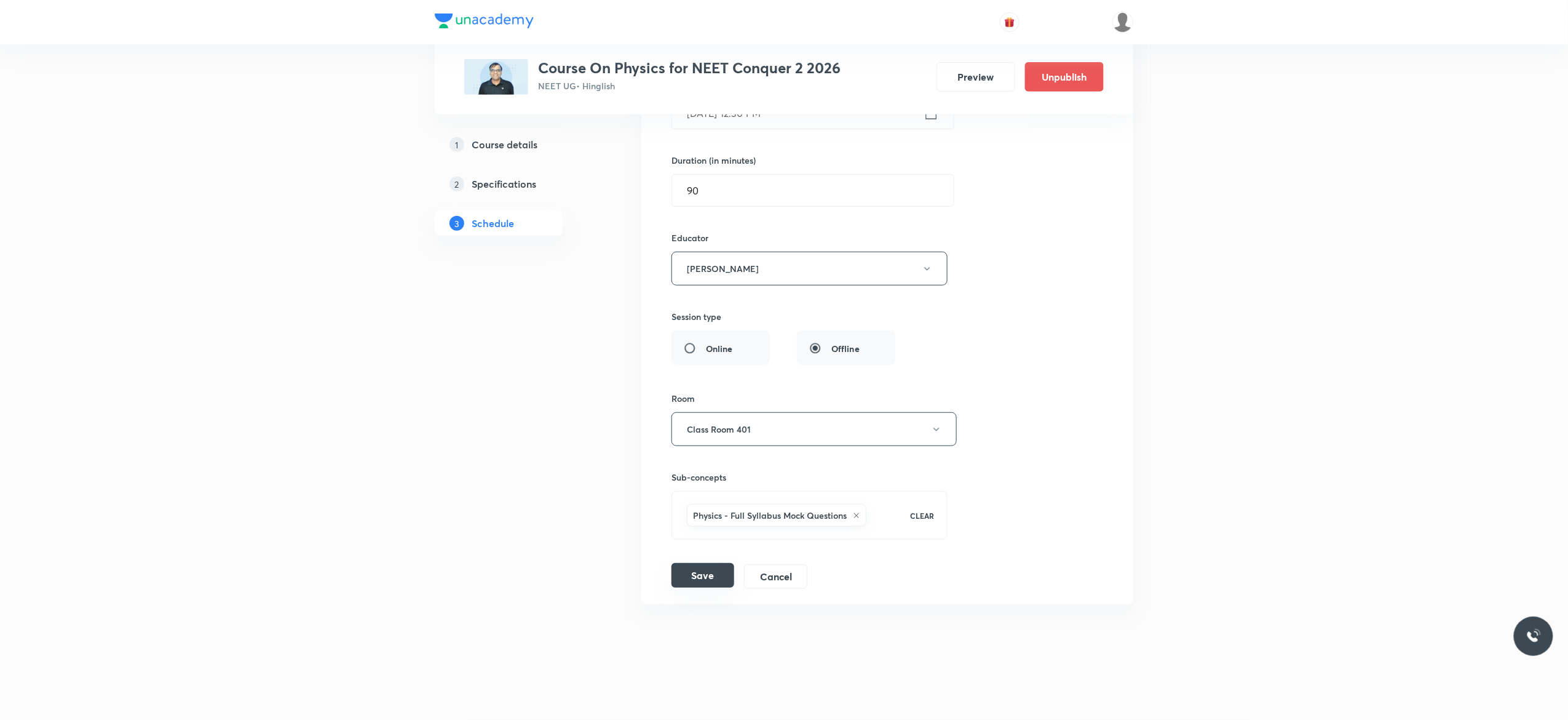
click at [698, 579] on button "Save" at bounding box center [702, 575] width 63 height 25
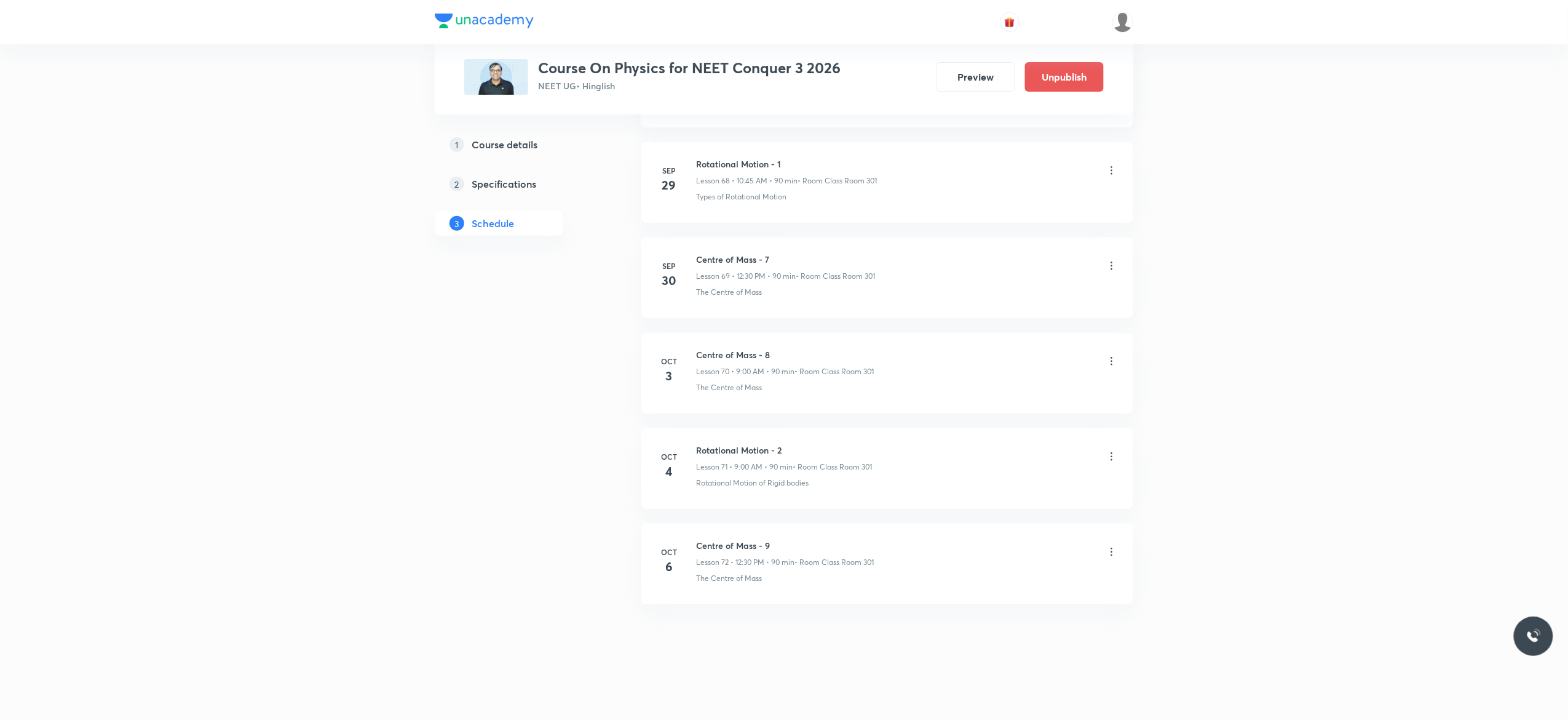
scroll to position [7243, 0]
click at [1115, 555] on icon at bounding box center [1112, 552] width 12 height 12
click at [992, 606] on p "Delete" at bounding box center [999, 606] width 26 height 13
click at [961, 698] on button "Delete" at bounding box center [961, 694] width 108 height 30
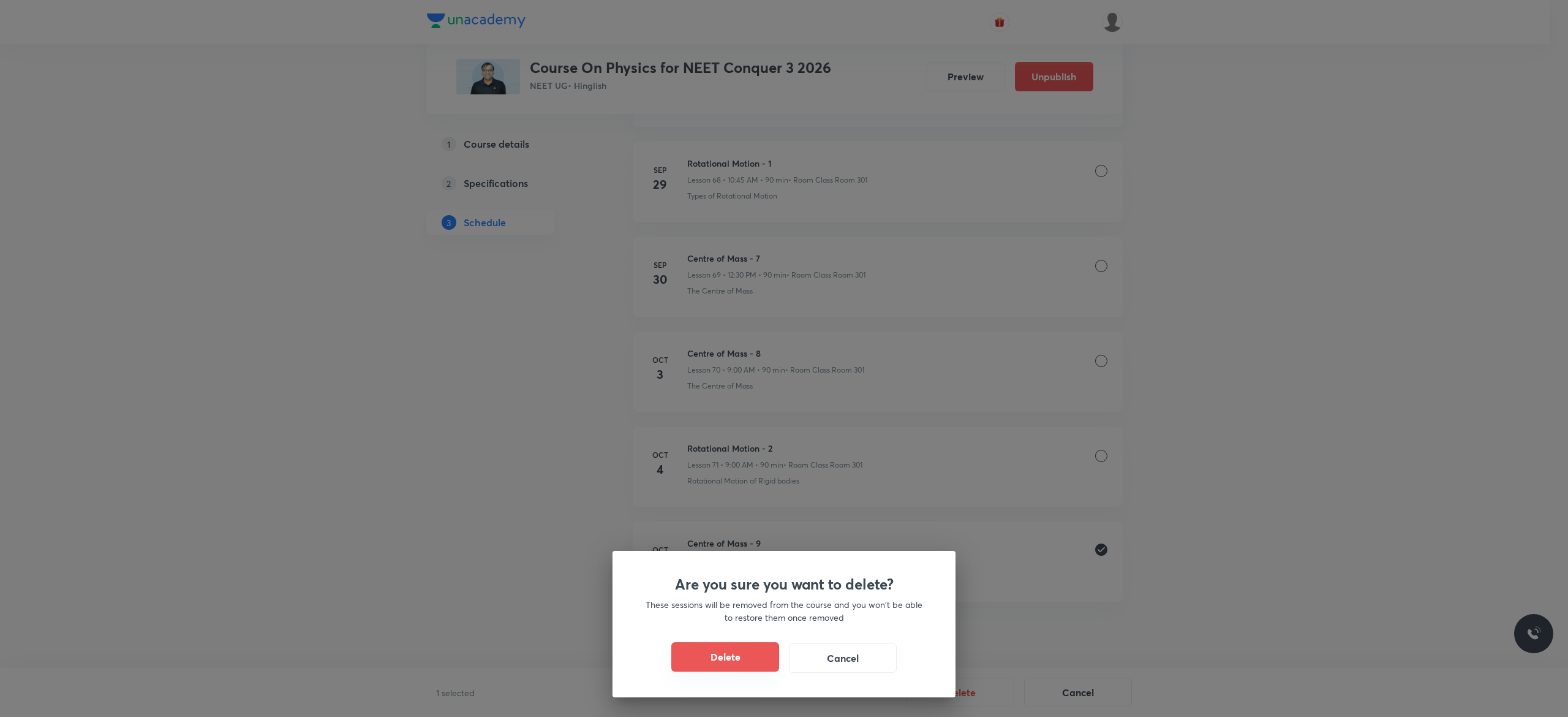
click at [719, 654] on button "Delete" at bounding box center [725, 657] width 108 height 29
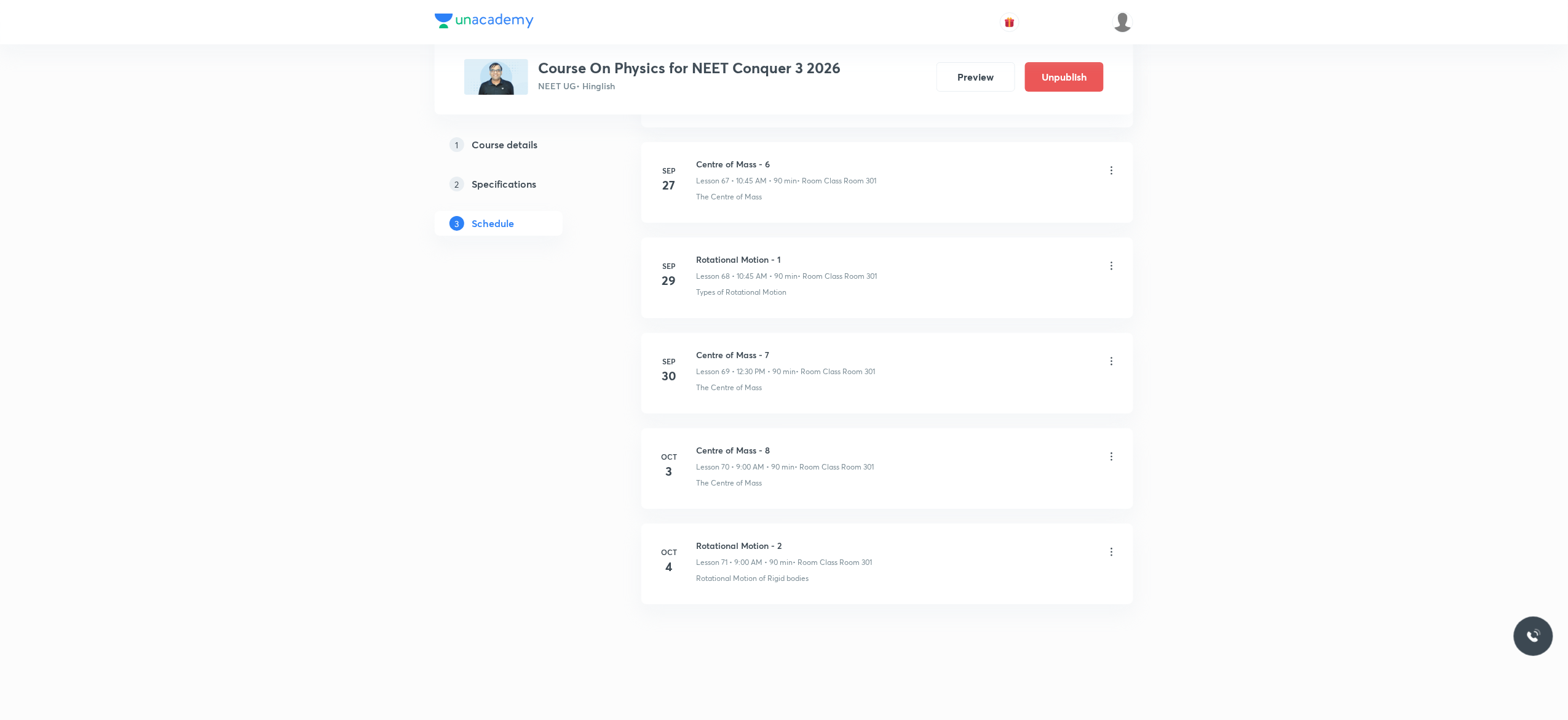
scroll to position [7148, 0]
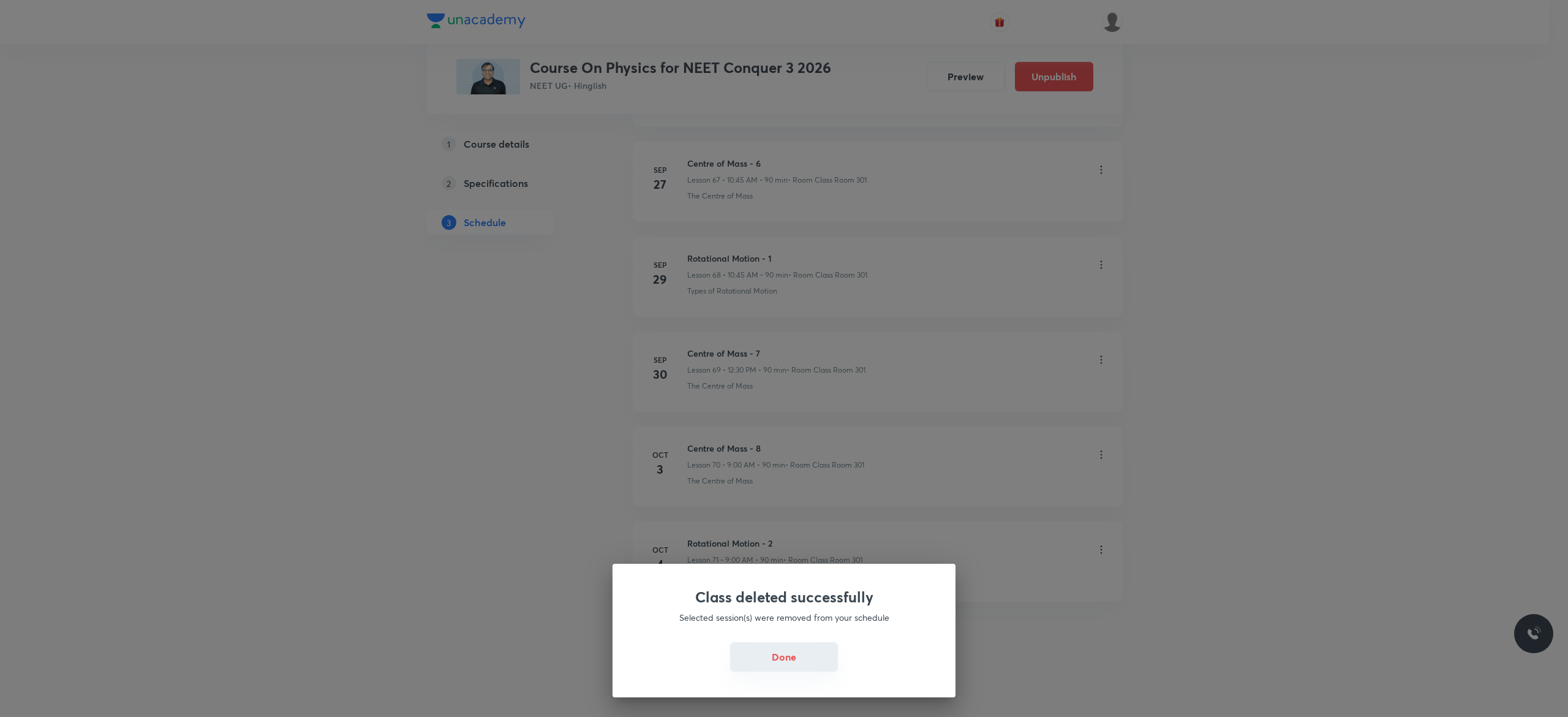
click at [774, 656] on button "Done" at bounding box center [784, 657] width 108 height 29
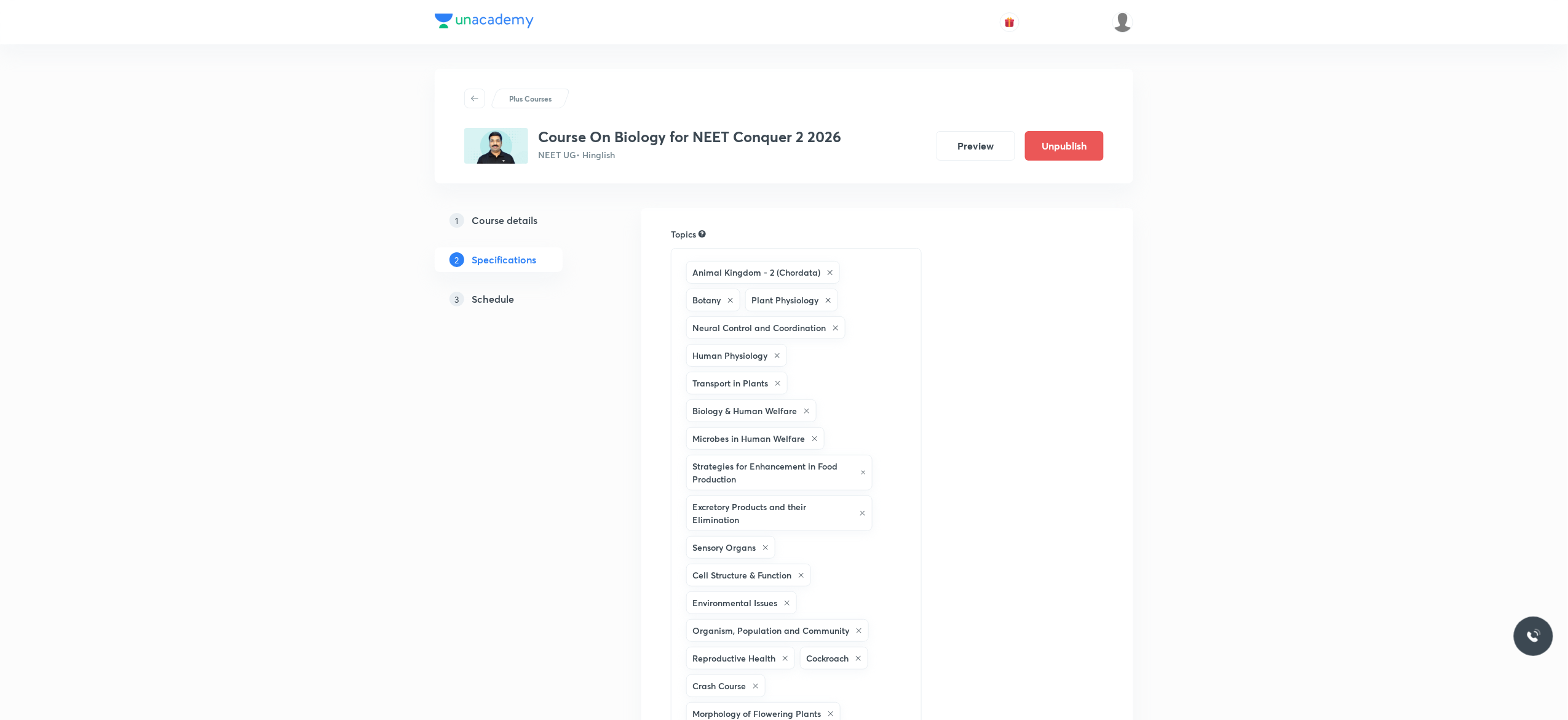
click at [481, 305] on h5 "Schedule" at bounding box center [492, 299] width 42 height 15
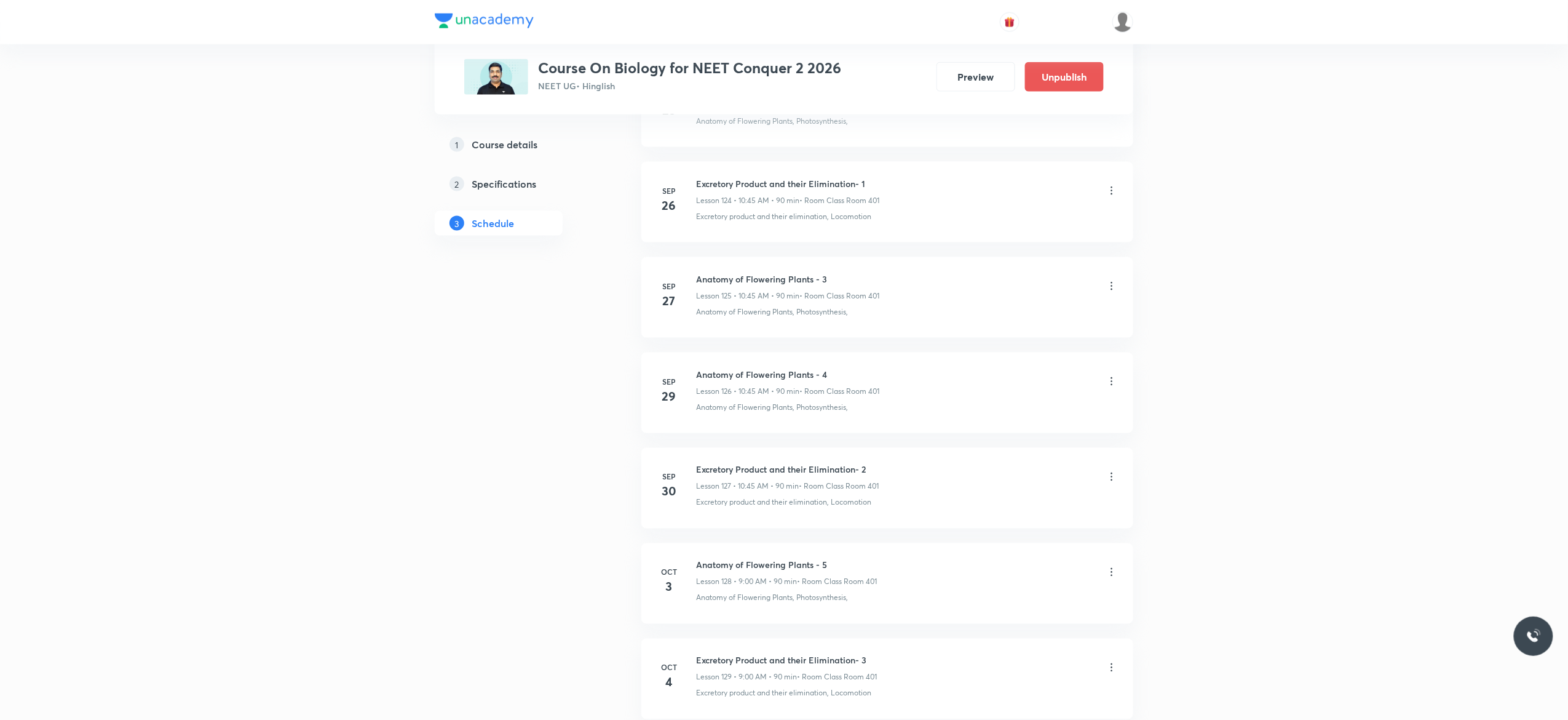
scroll to position [12702, 0]
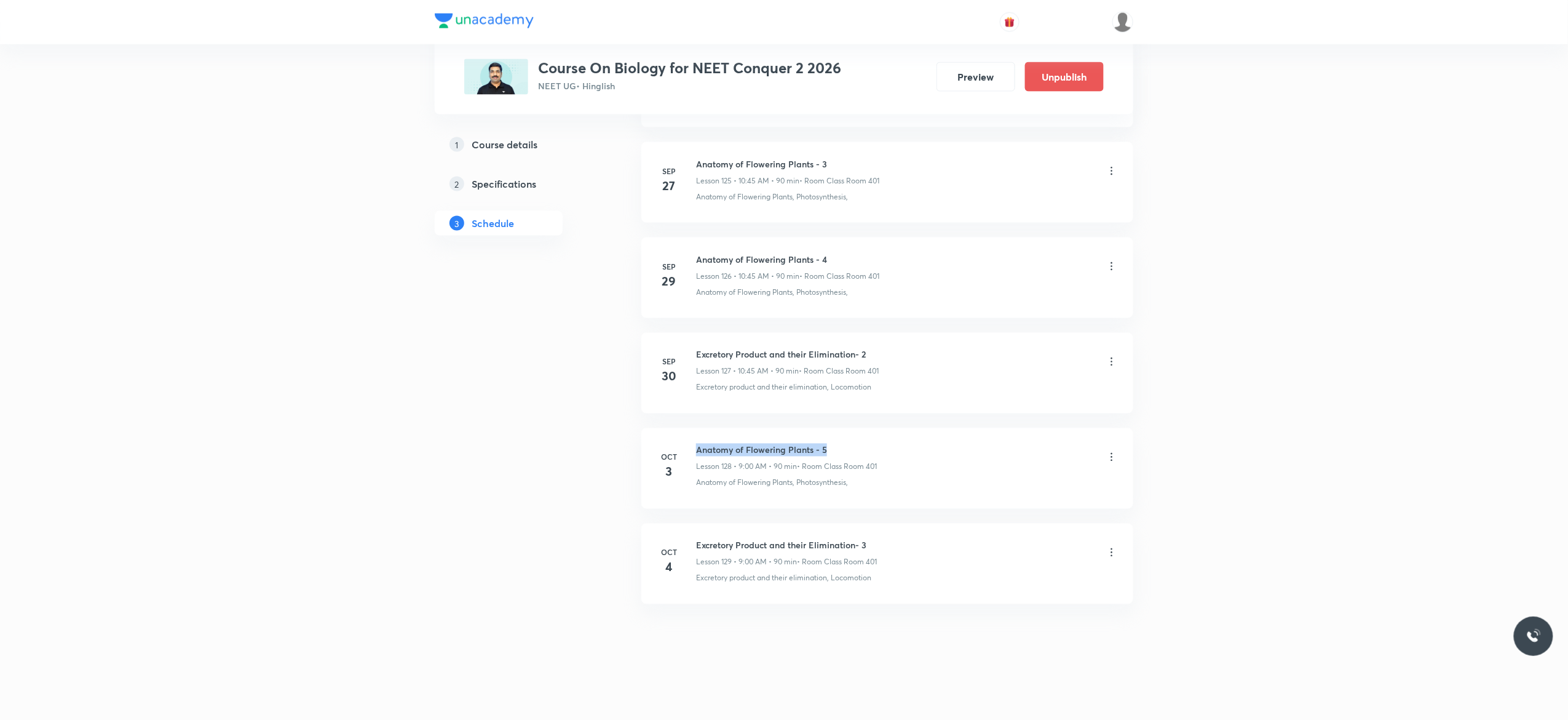
drag, startPoint x: 833, startPoint y: 443, endPoint x: 695, endPoint y: 441, distance: 138.0
click at [695, 441] on li "Oct 3 Anatomy of Flowering Plants - 5 Lesson 128 • 9:00 AM • 90 min • Room Clas…" at bounding box center [887, 468] width 492 height 81
copy h6 "Anatomy of Flowering Plants - 5"
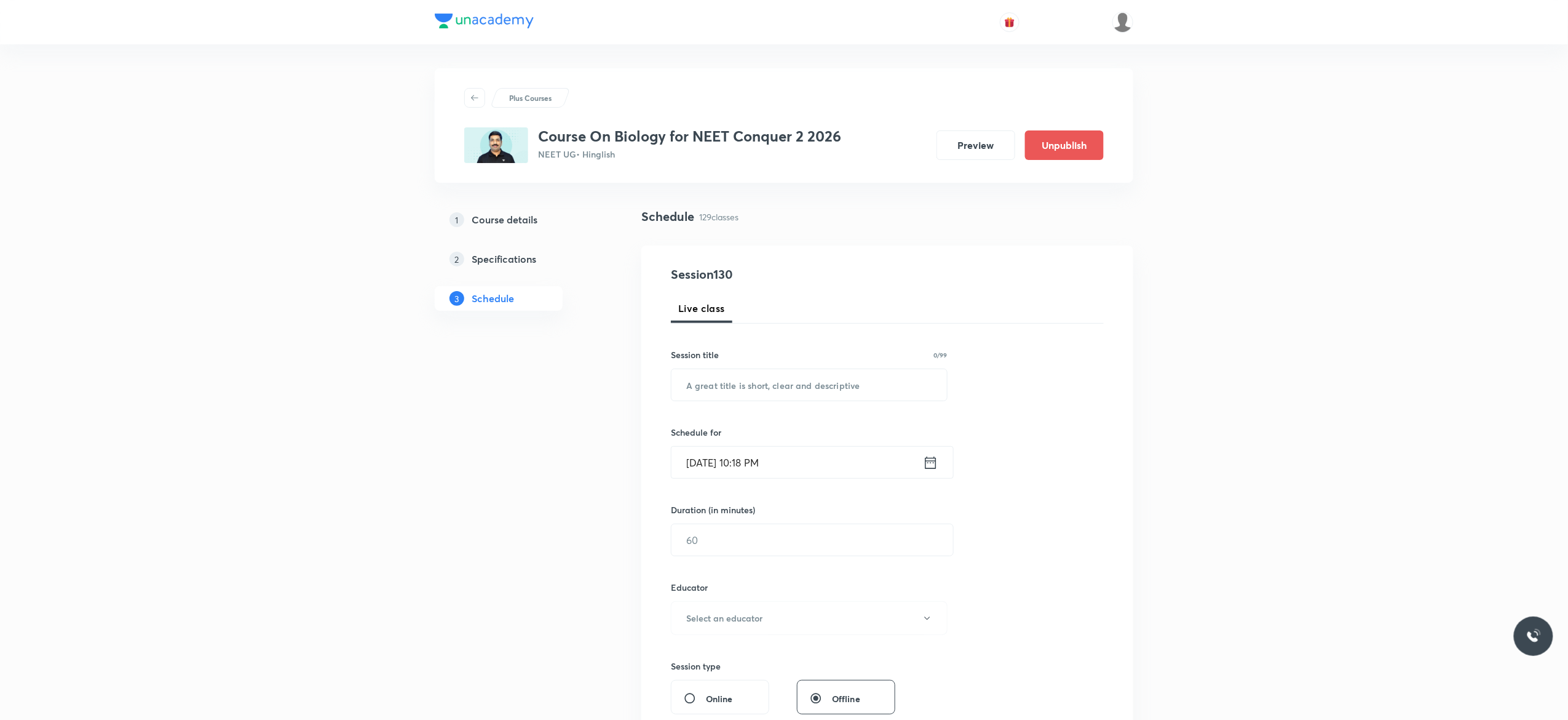
scroll to position [0, 0]
click at [745, 388] on input "text" at bounding box center [809, 386] width 276 height 32
paste input "Anatomy of Flowering Plants - 5"
type input "Anatomy of Flowering Plants - 6"
click at [929, 463] on icon at bounding box center [930, 464] width 15 height 17
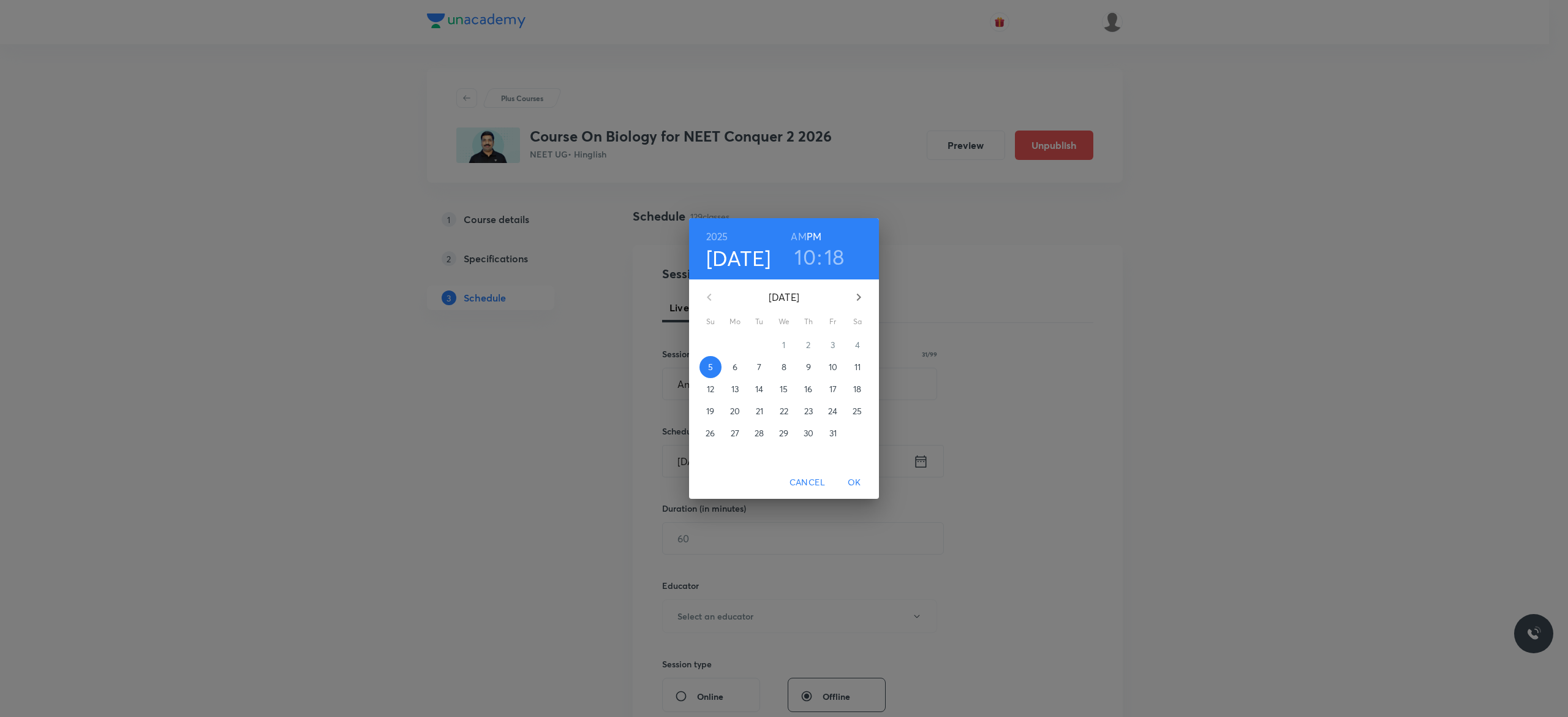
click at [733, 368] on p "6" at bounding box center [735, 367] width 5 height 12
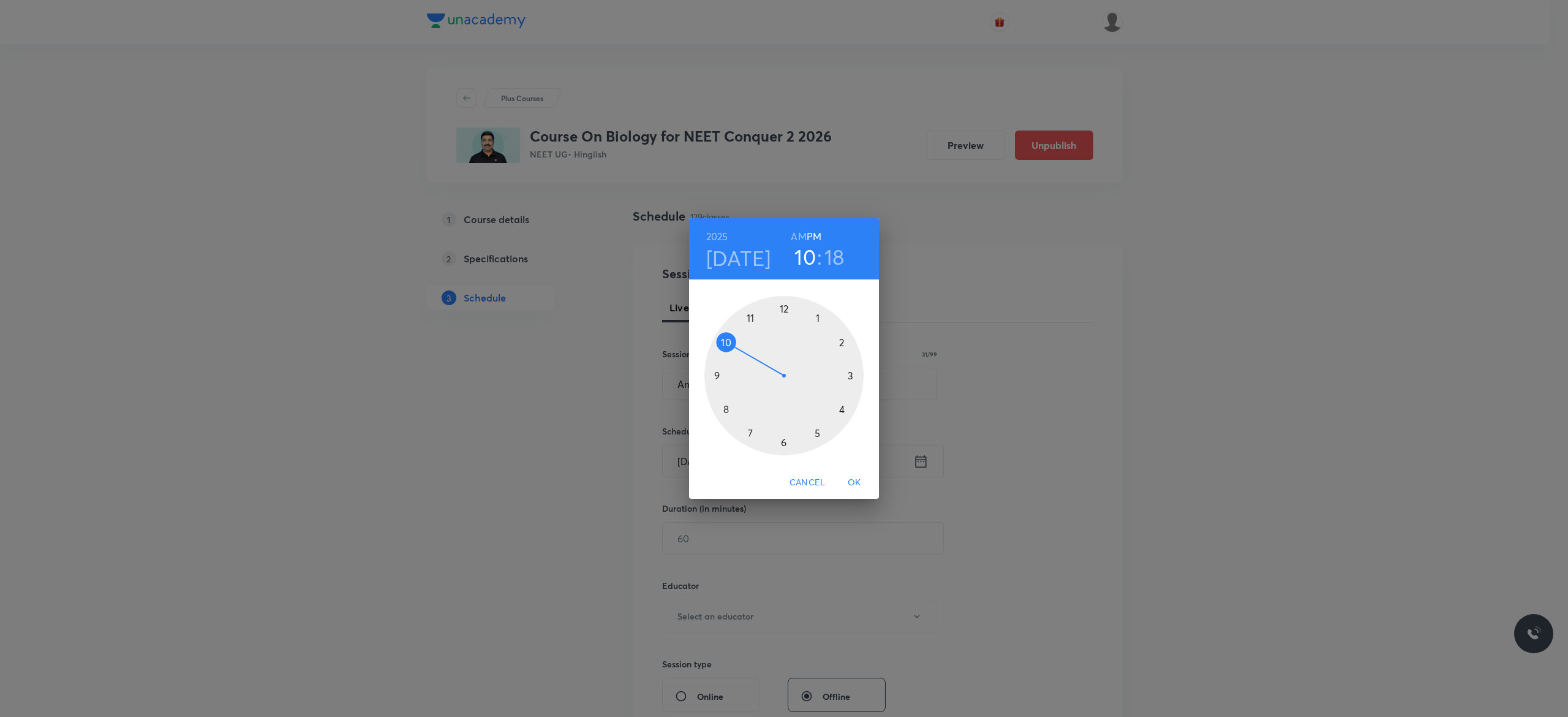
click at [798, 232] on h6 "AM" at bounding box center [798, 237] width 15 height 17
click at [714, 371] on div at bounding box center [784, 376] width 159 height 159
click at [782, 305] on div at bounding box center [784, 376] width 159 height 159
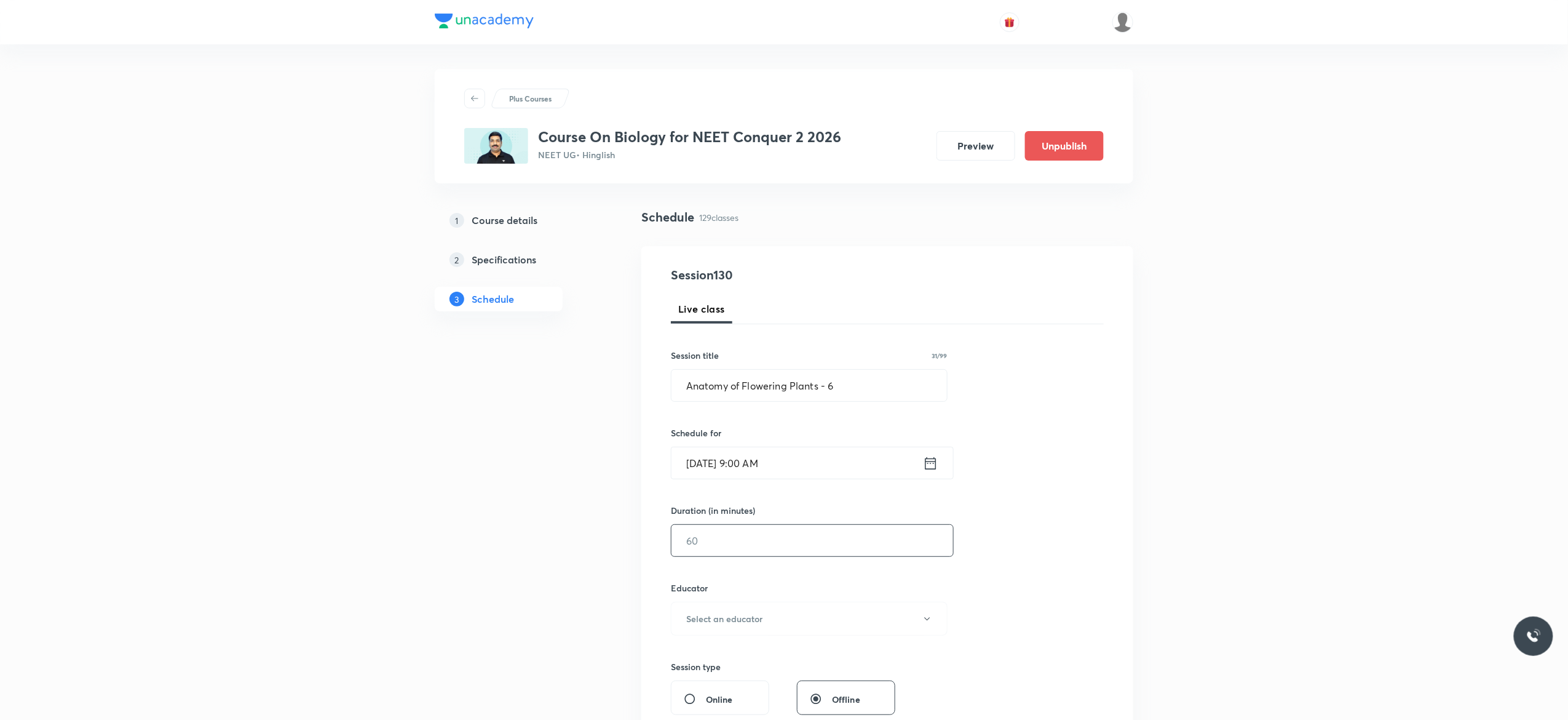
click at [746, 538] on input "text" at bounding box center [812, 540] width 282 height 32
type input "90"
click at [930, 622] on icon "button" at bounding box center [927, 618] width 10 height 10
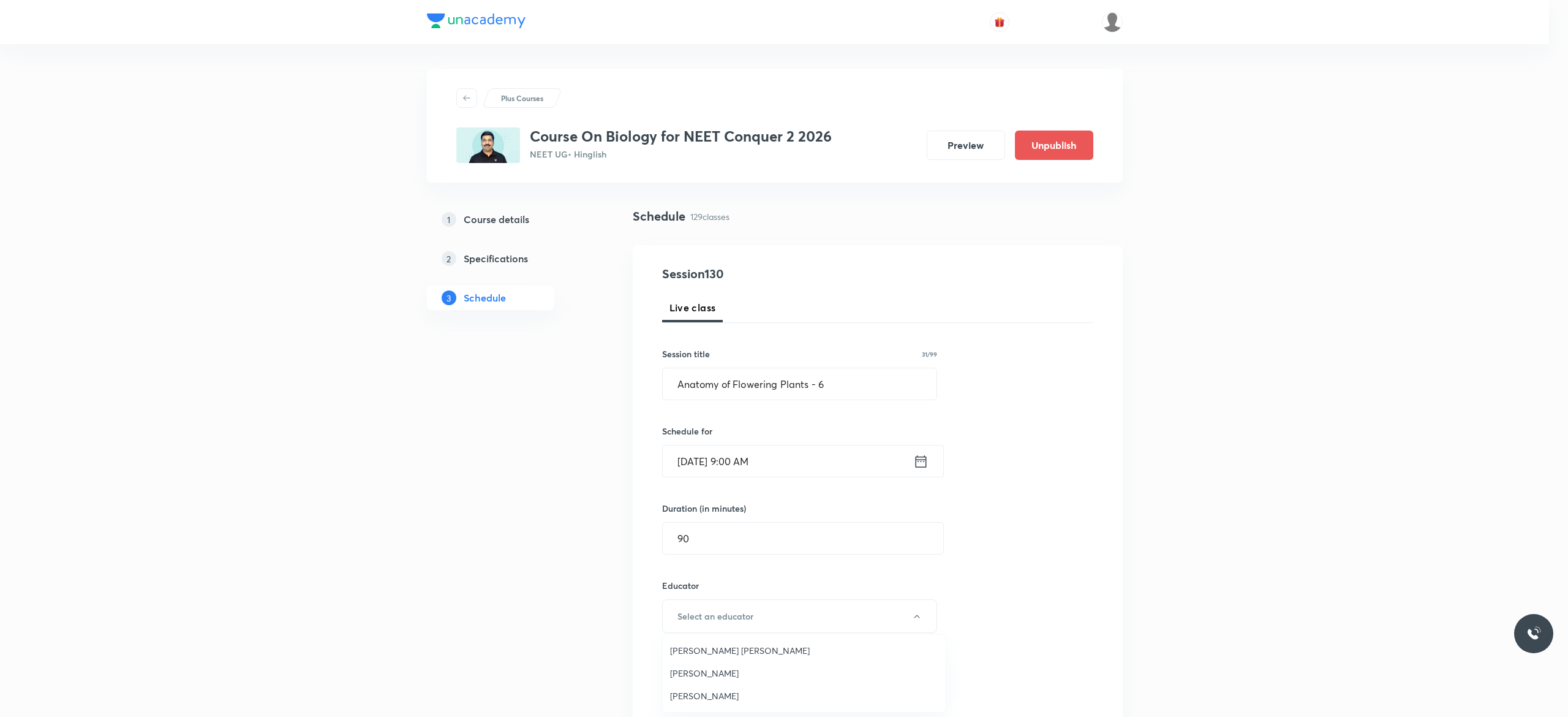
click at [763, 669] on span "Pradeep Kumar Tripathi" at bounding box center [804, 673] width 268 height 13
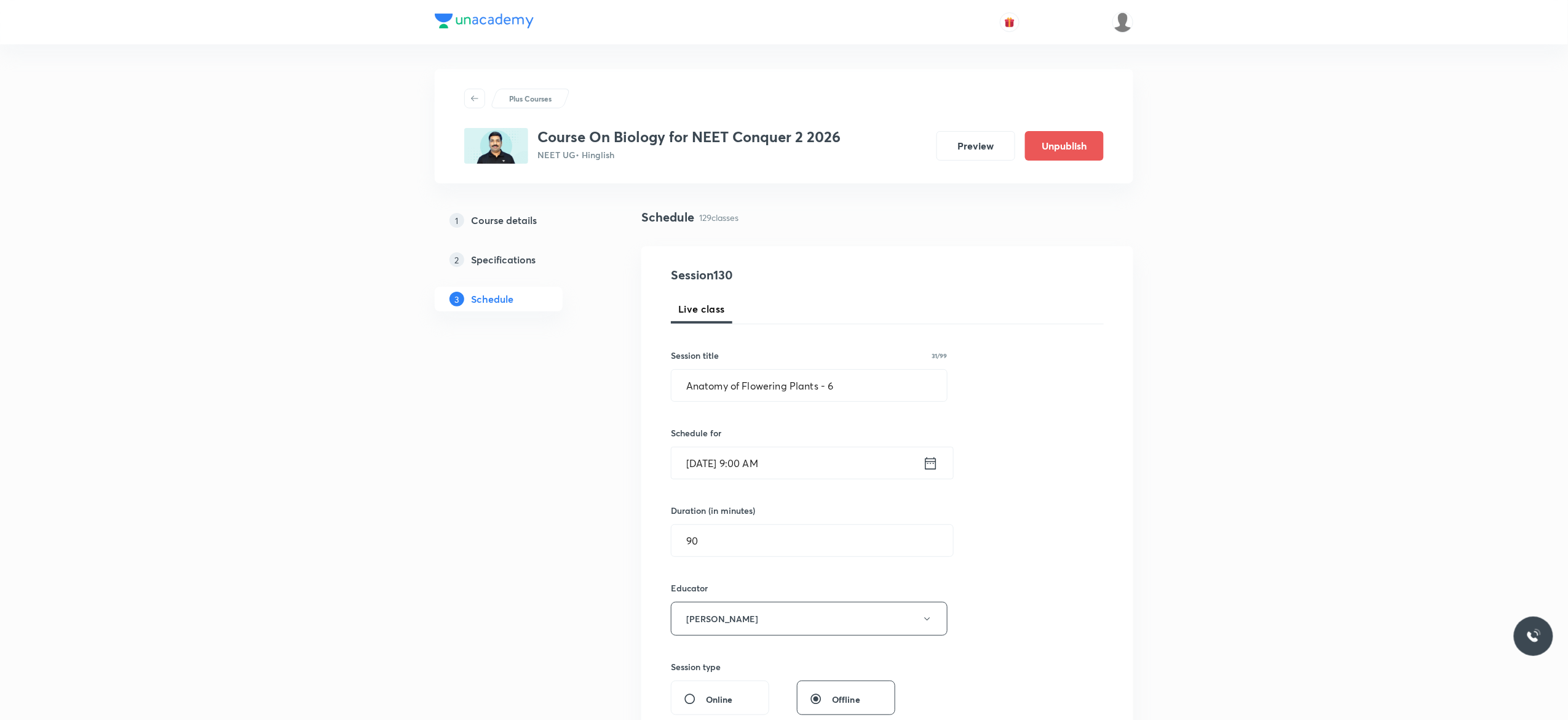
click at [1076, 561] on div "Session 130 Live class Session title 31/99 Anatomy of Flowering Plants - 6 ​ Sc…" at bounding box center [888, 594] width 433 height 657
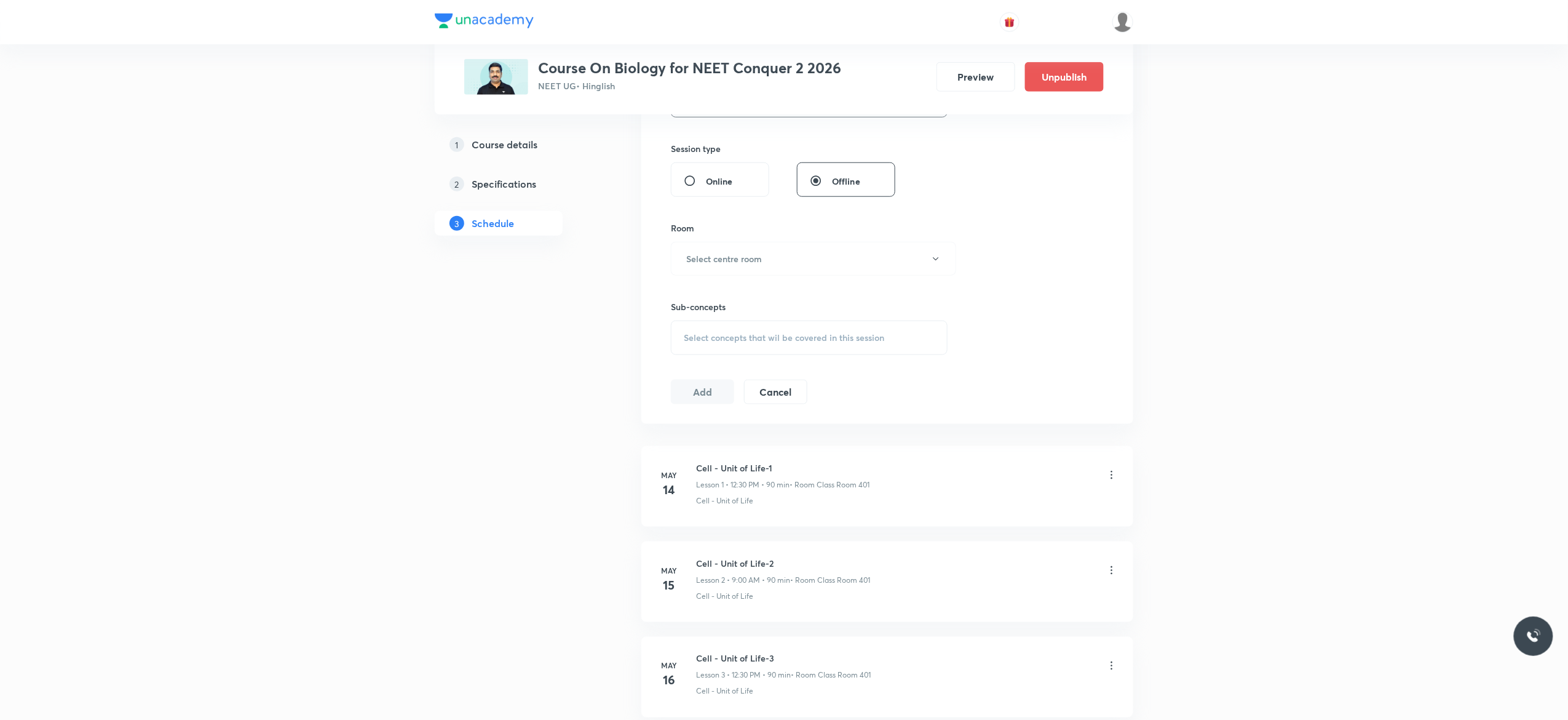
scroll to position [542, 0]
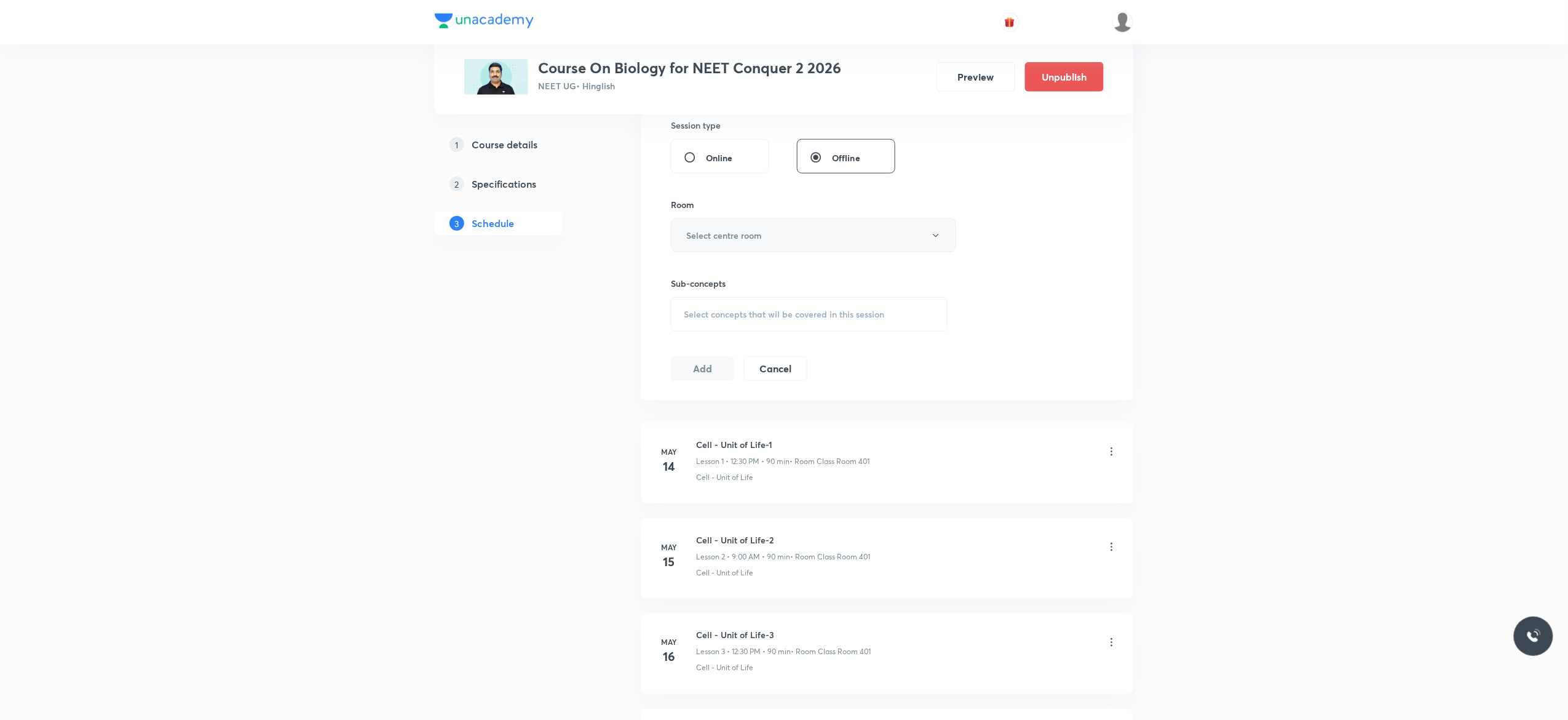
click at [944, 236] on button "Select centre room" at bounding box center [814, 236] width 285 height 34
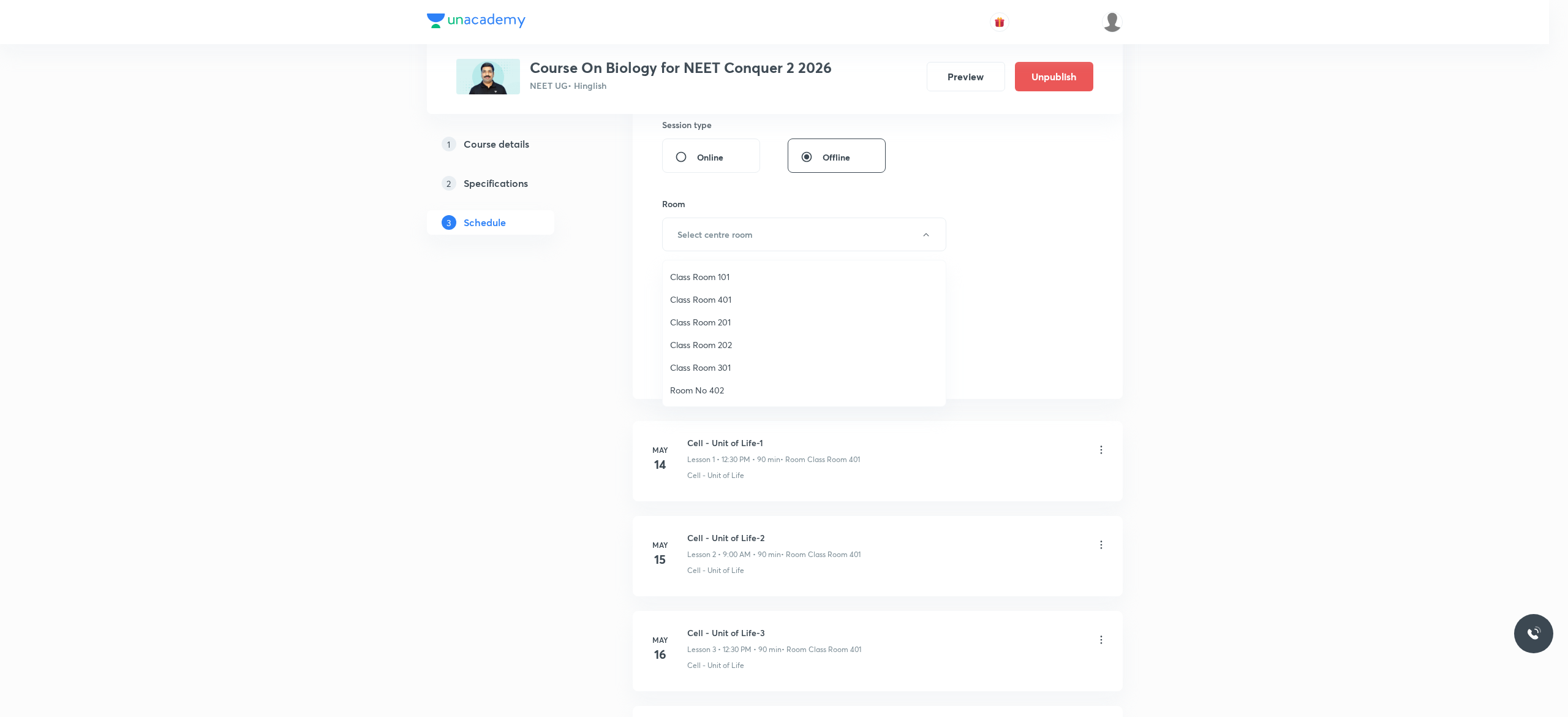
click at [726, 299] on span "Class Room 401" at bounding box center [804, 299] width 268 height 13
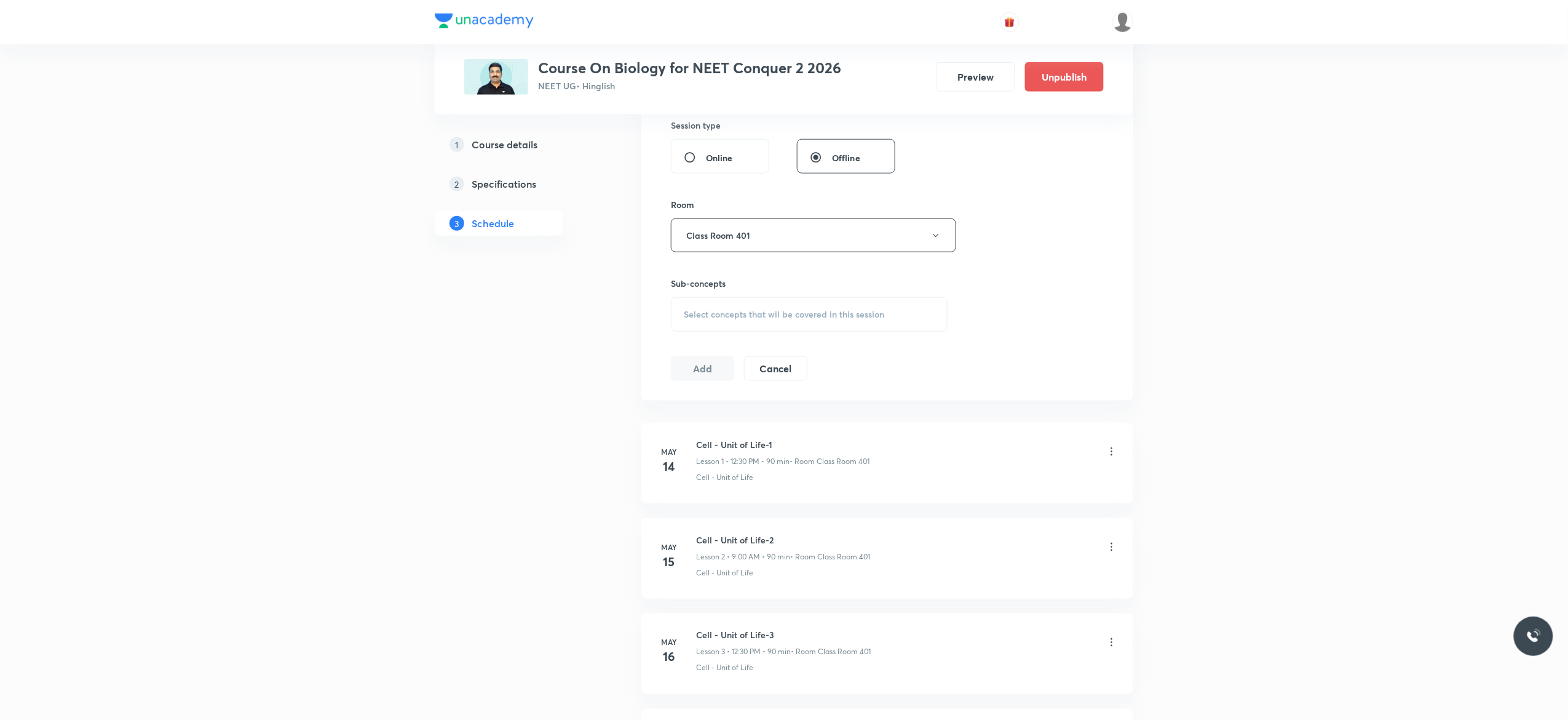
click at [701, 320] on span "Select concepts that wil be covered in this session" at bounding box center [784, 314] width 200 height 10
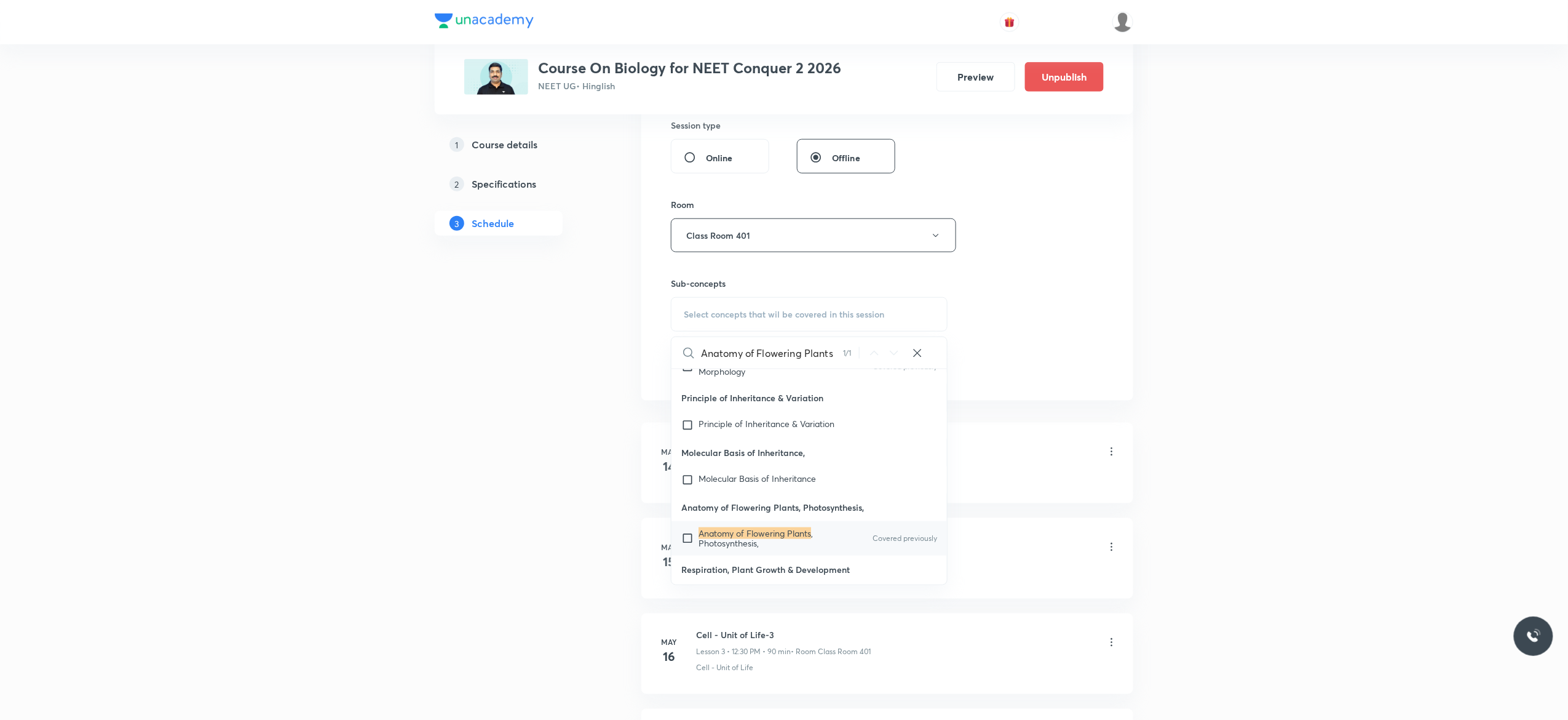
type input "Anatomy of Flowering Plants"
click at [686, 536] on input "checkbox" at bounding box center [690, 538] width 17 height 20
checkbox input "true"
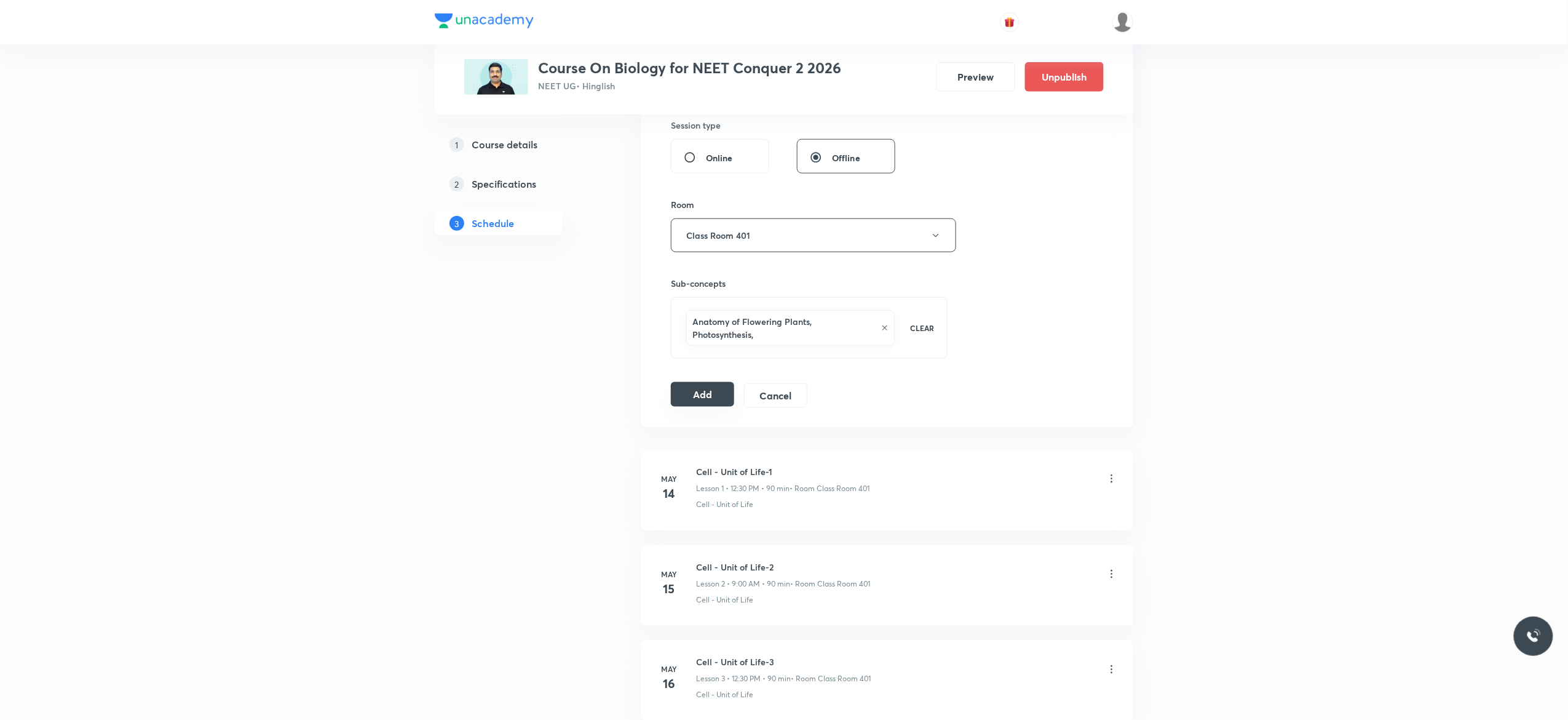
click at [697, 398] on button "Add" at bounding box center [703, 394] width 63 height 25
click at [702, 398] on button "Add" at bounding box center [703, 394] width 63 height 25
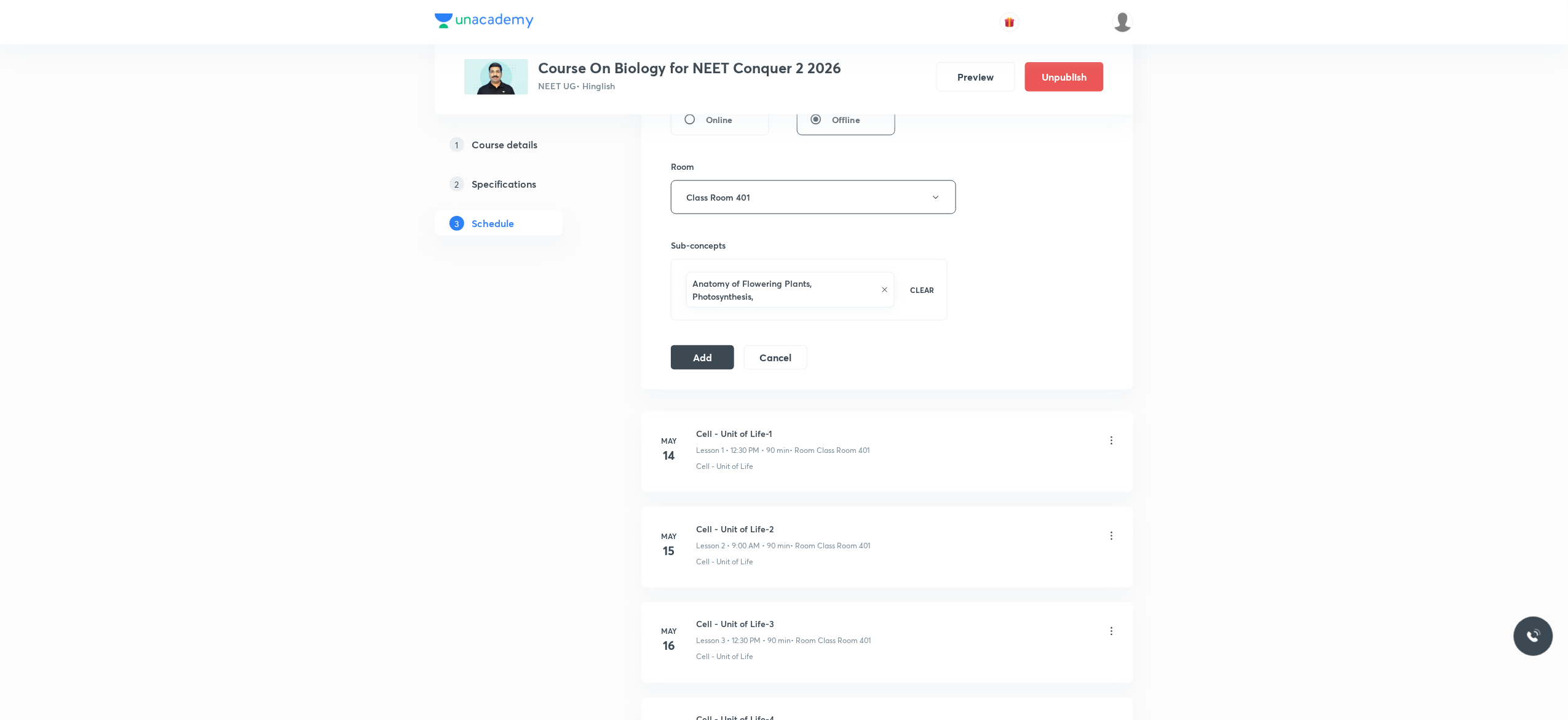
scroll to position [640, 0]
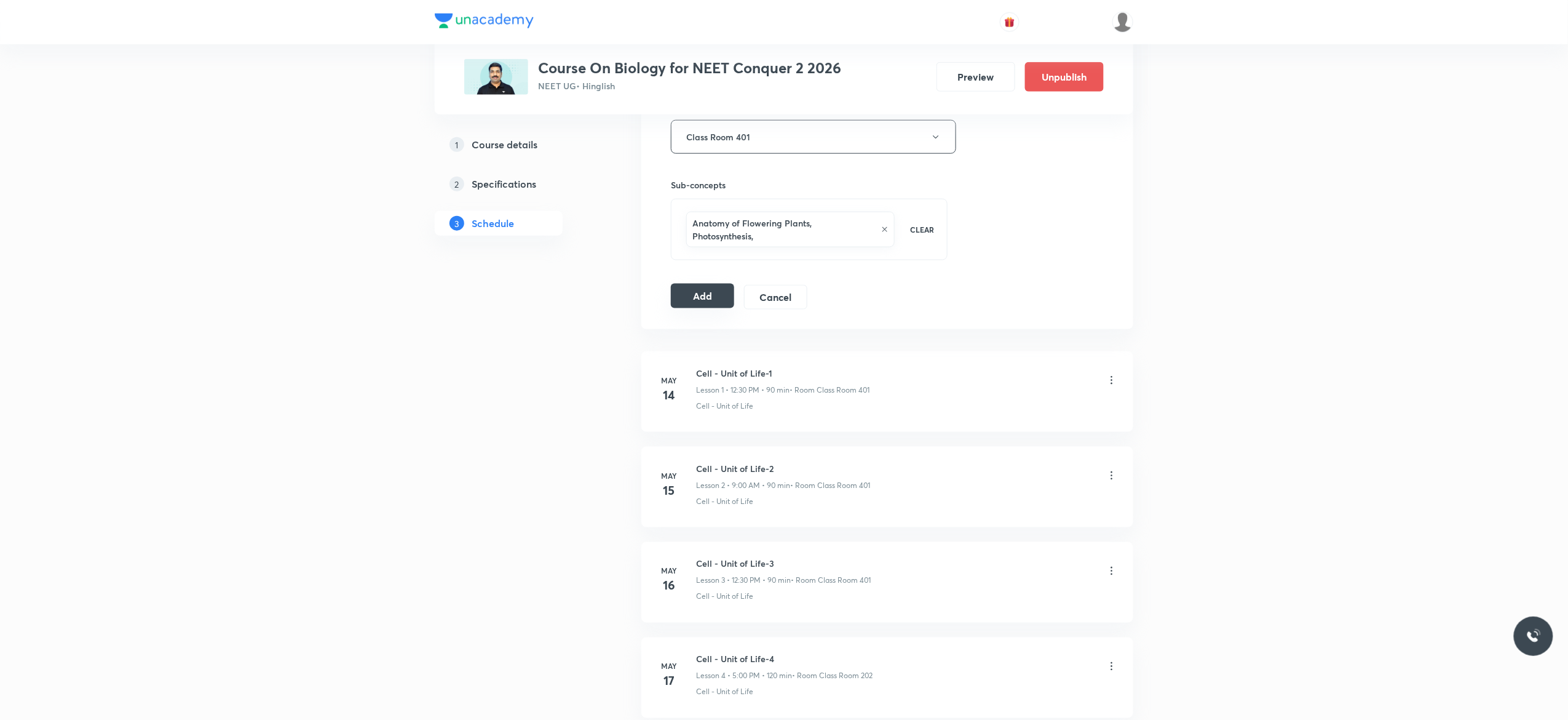
click at [698, 300] on button "Add" at bounding box center [703, 295] width 63 height 25
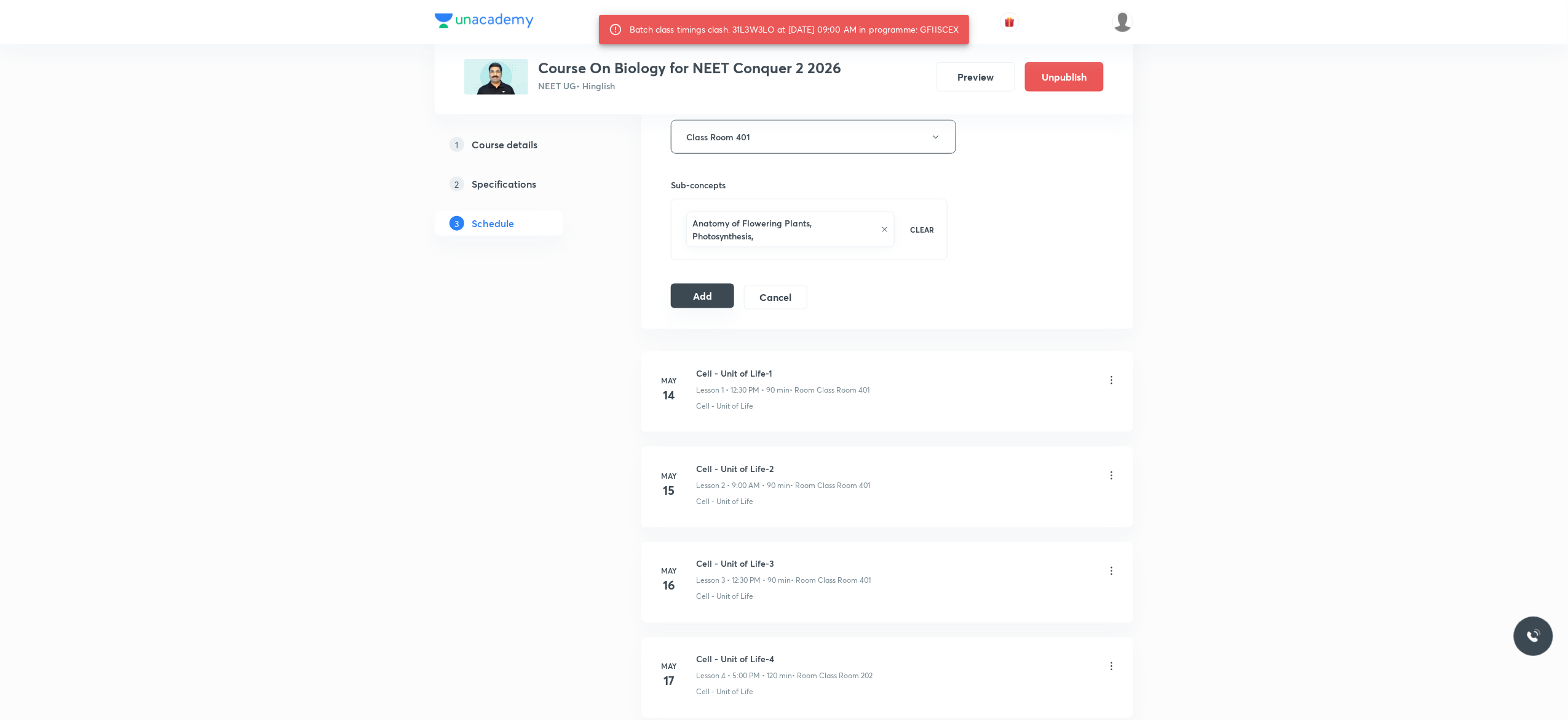
click at [700, 298] on button "Add" at bounding box center [703, 295] width 63 height 25
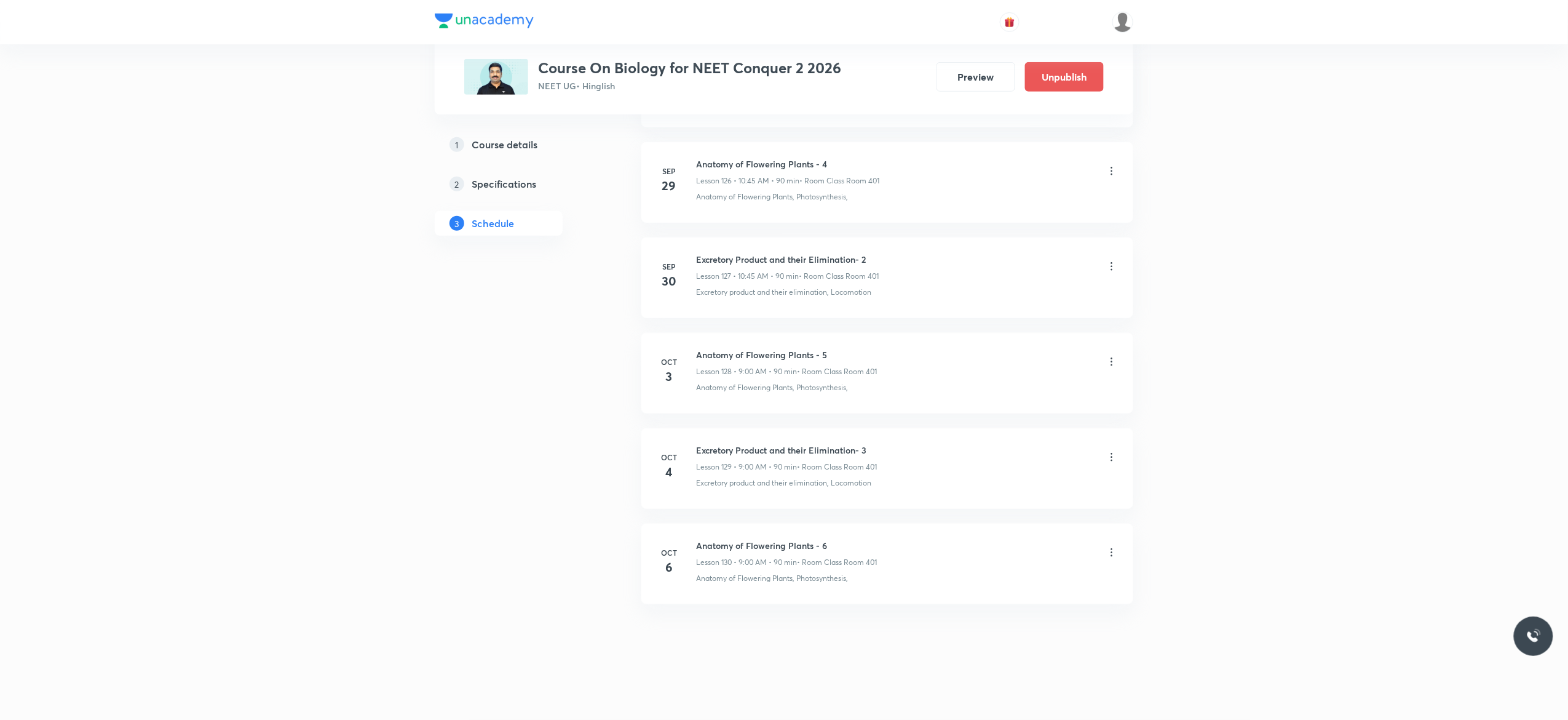
scroll to position [12104, 0]
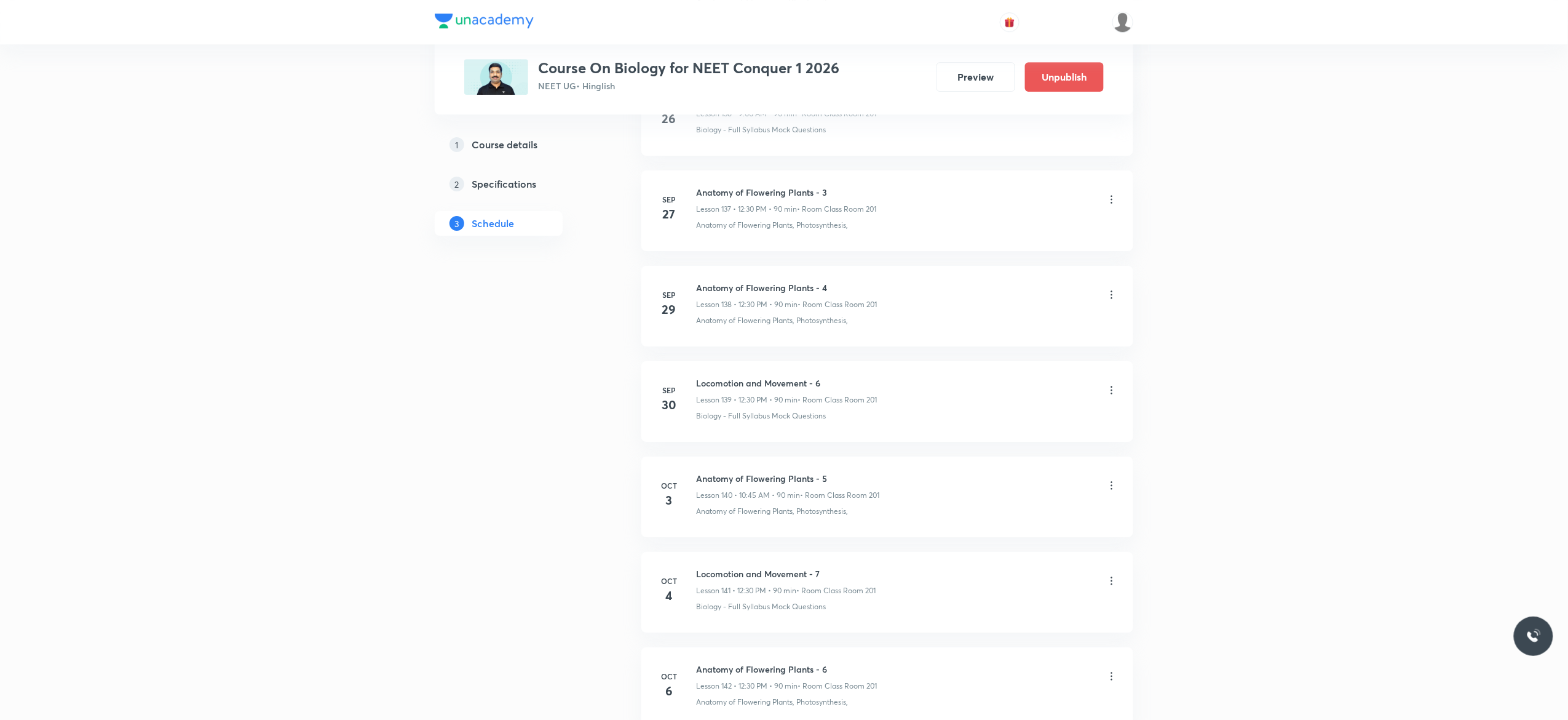
scroll to position [13947, 0]
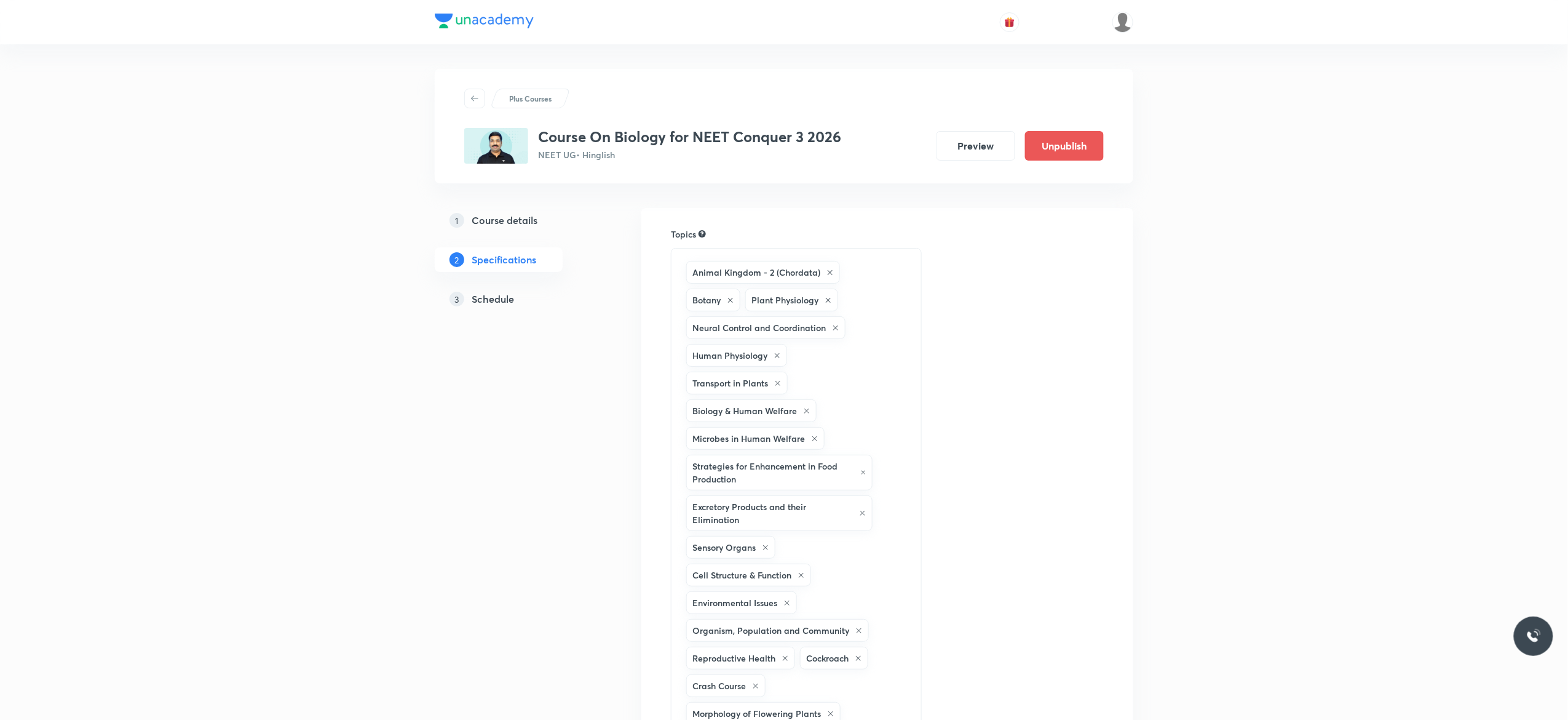
drag, startPoint x: 0, startPoint y: 0, endPoint x: 502, endPoint y: 299, distance: 584.3
click at [502, 299] on h5 "Schedule" at bounding box center [492, 299] width 42 height 15
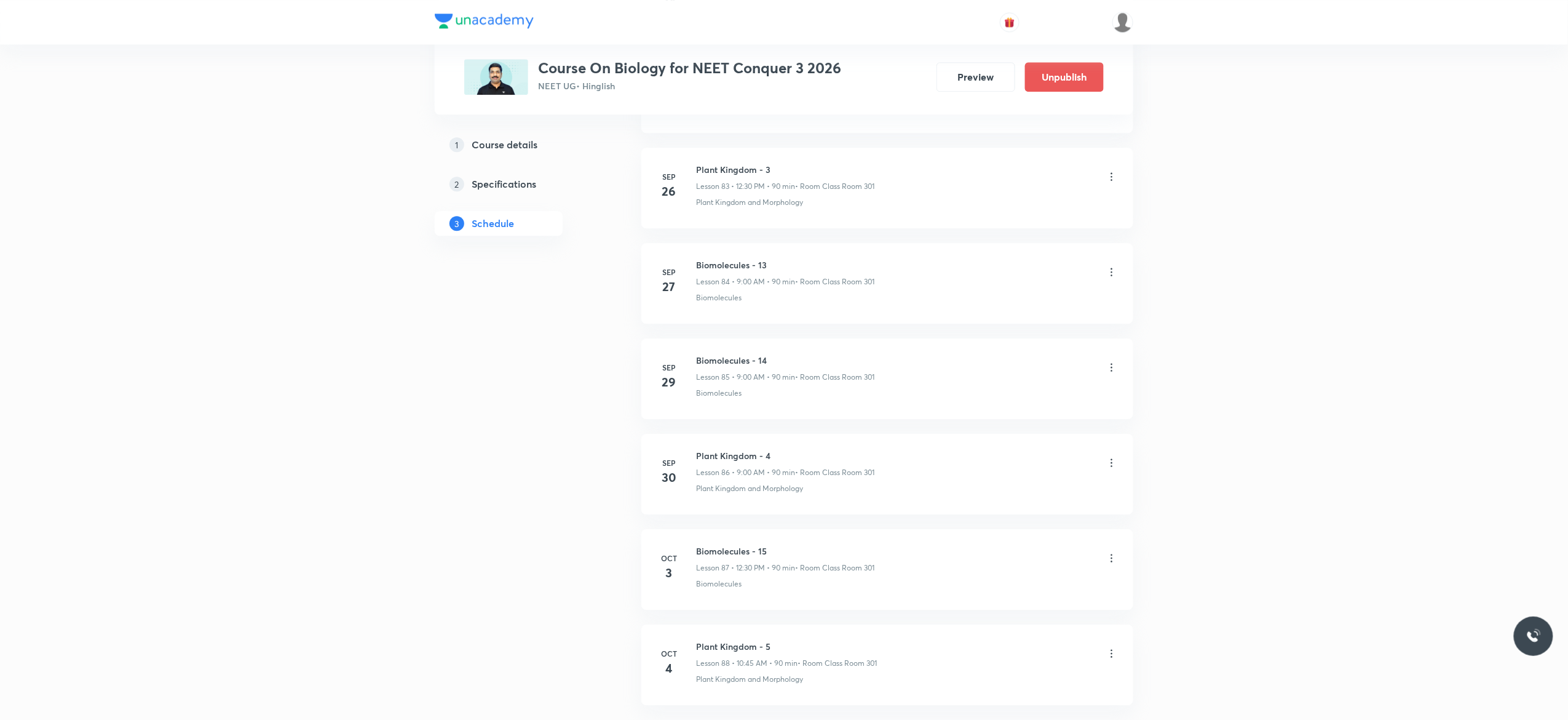
scroll to position [8775, 0]
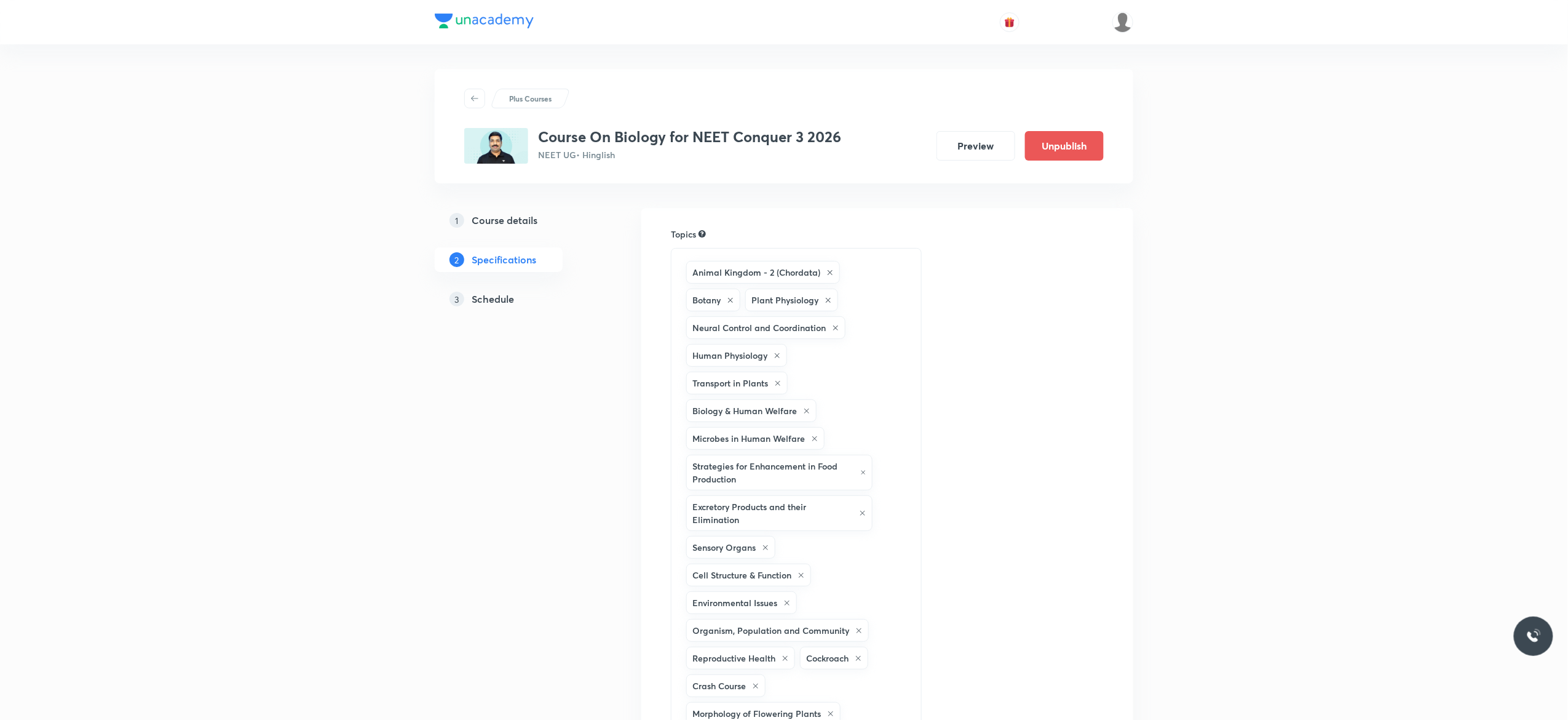
click at [492, 295] on h5 "Schedule" at bounding box center [492, 299] width 42 height 15
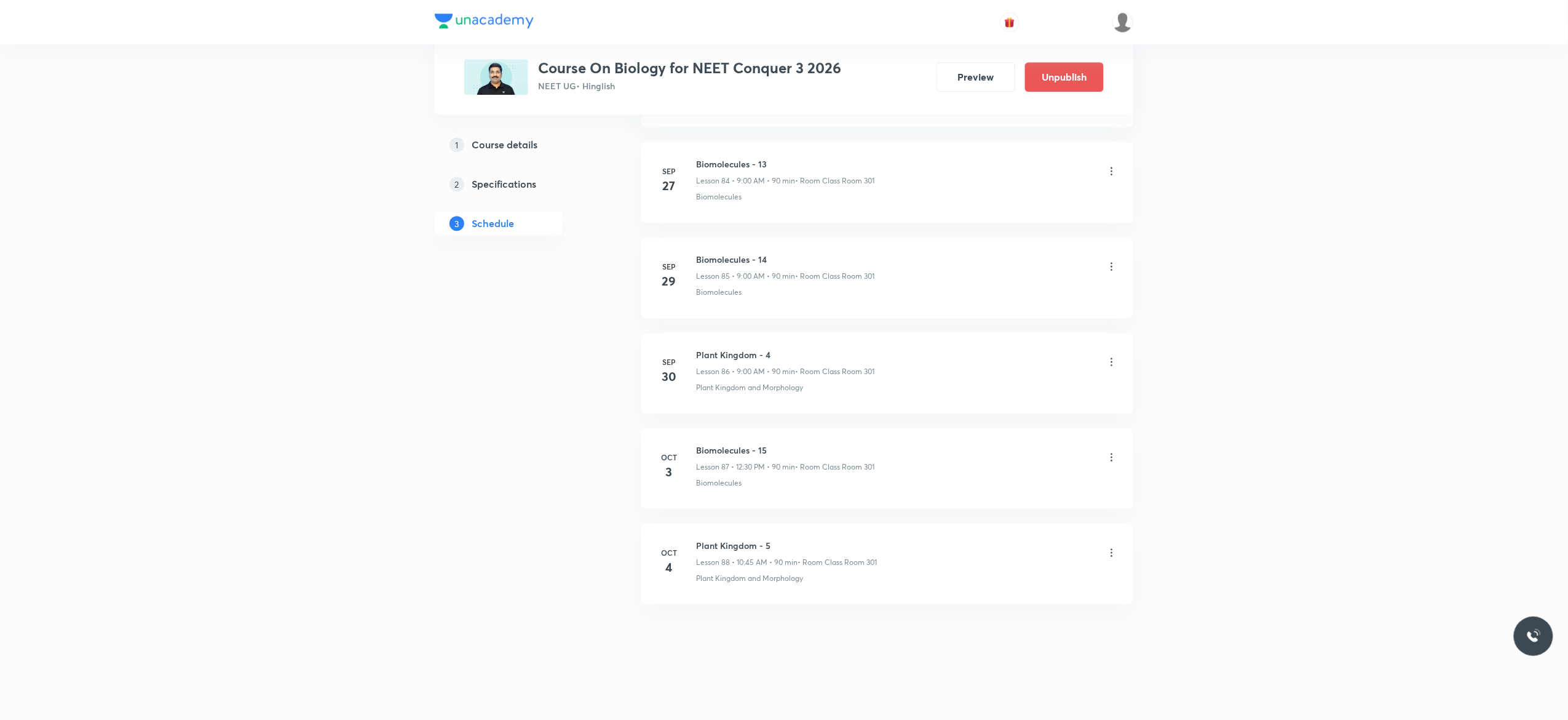
scroll to position [8775, 0]
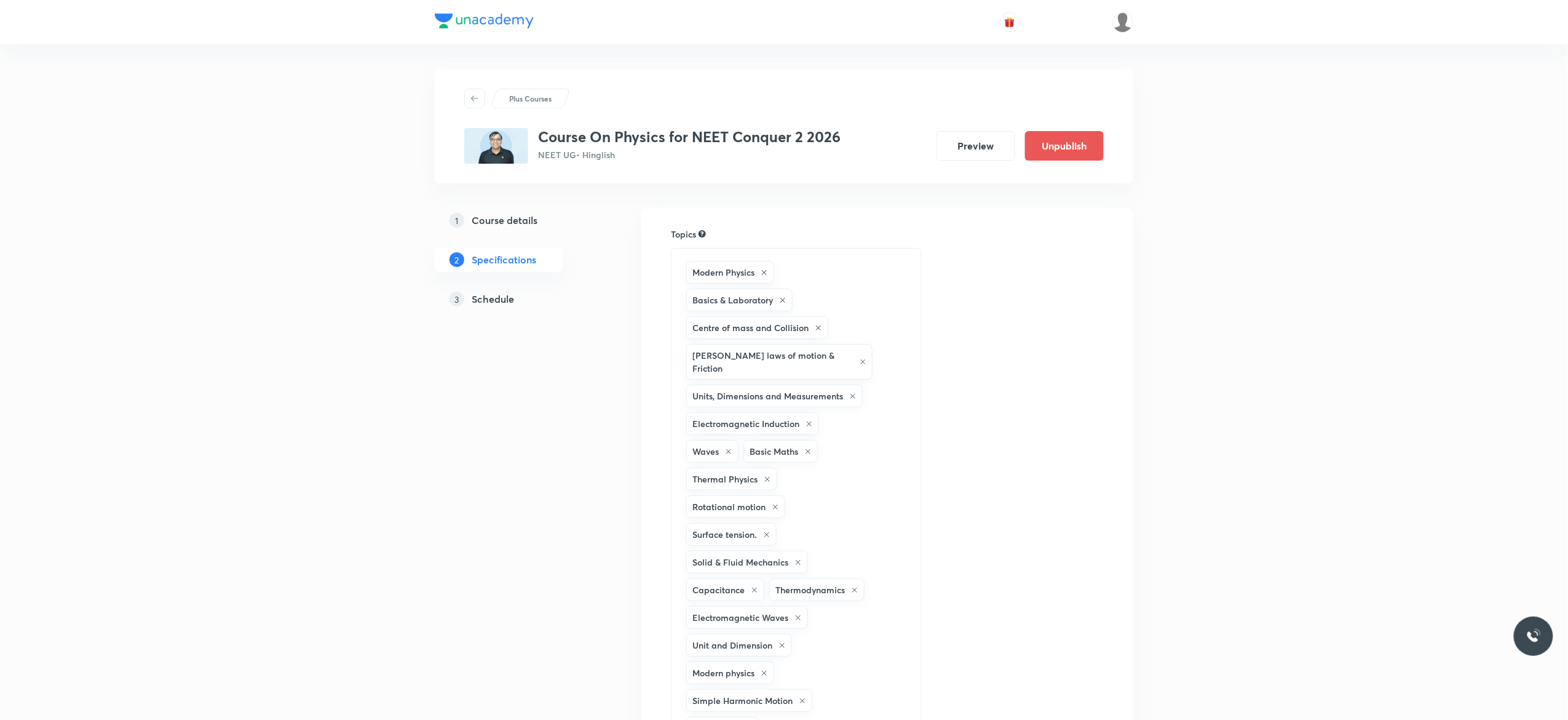
click at [484, 301] on h5 "Schedule" at bounding box center [492, 299] width 42 height 15
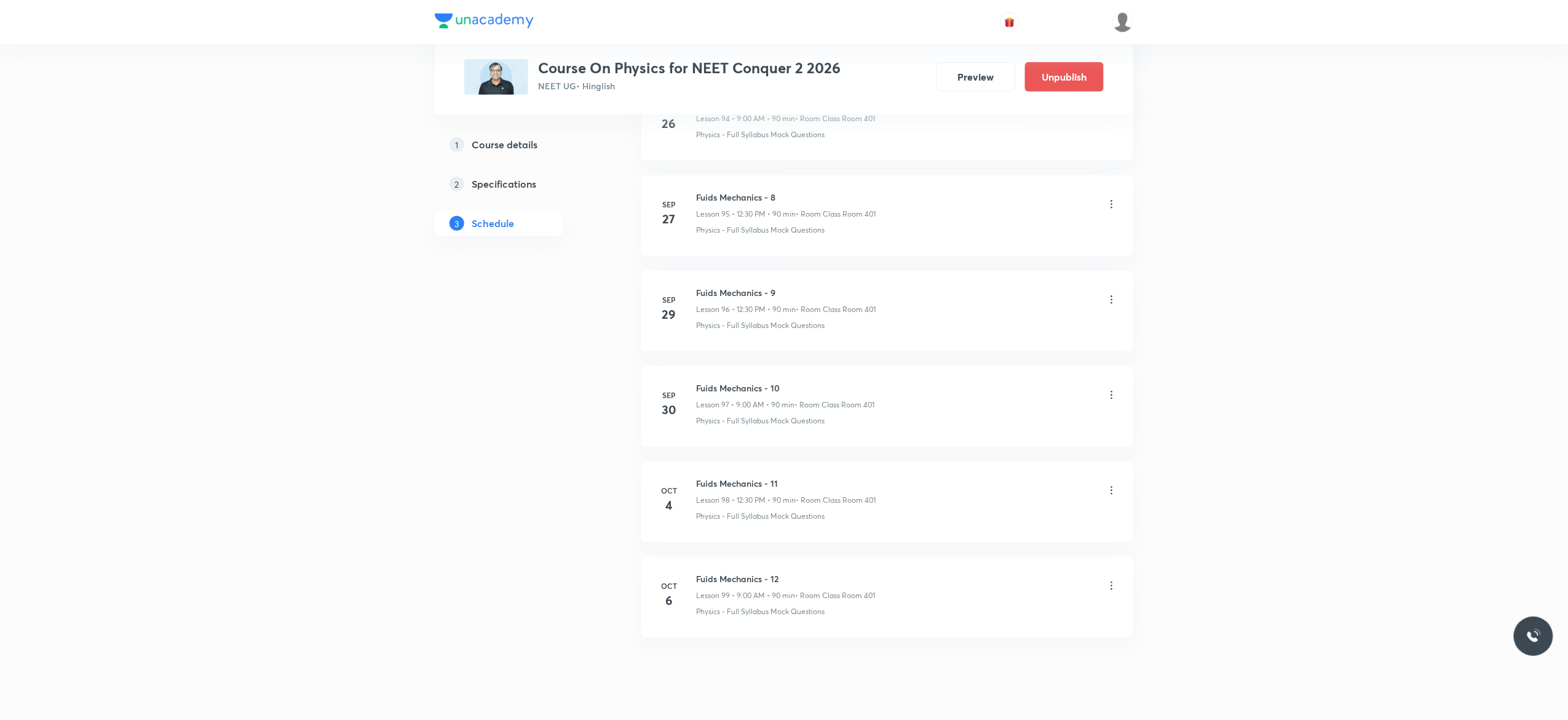
scroll to position [9829, 0]
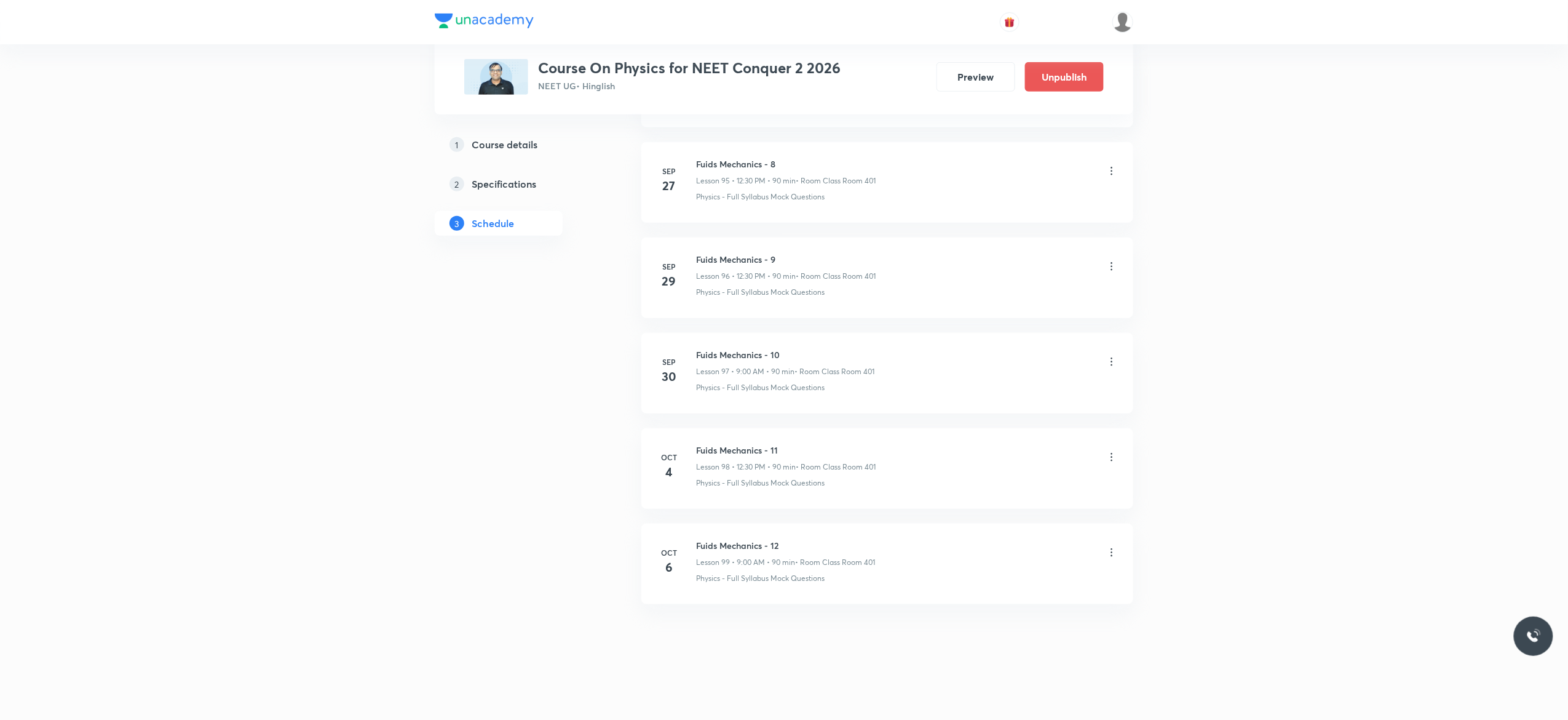
click at [1113, 554] on icon at bounding box center [1112, 552] width 12 height 12
click at [1017, 604] on li "Delete" at bounding box center [1043, 606] width 135 height 23
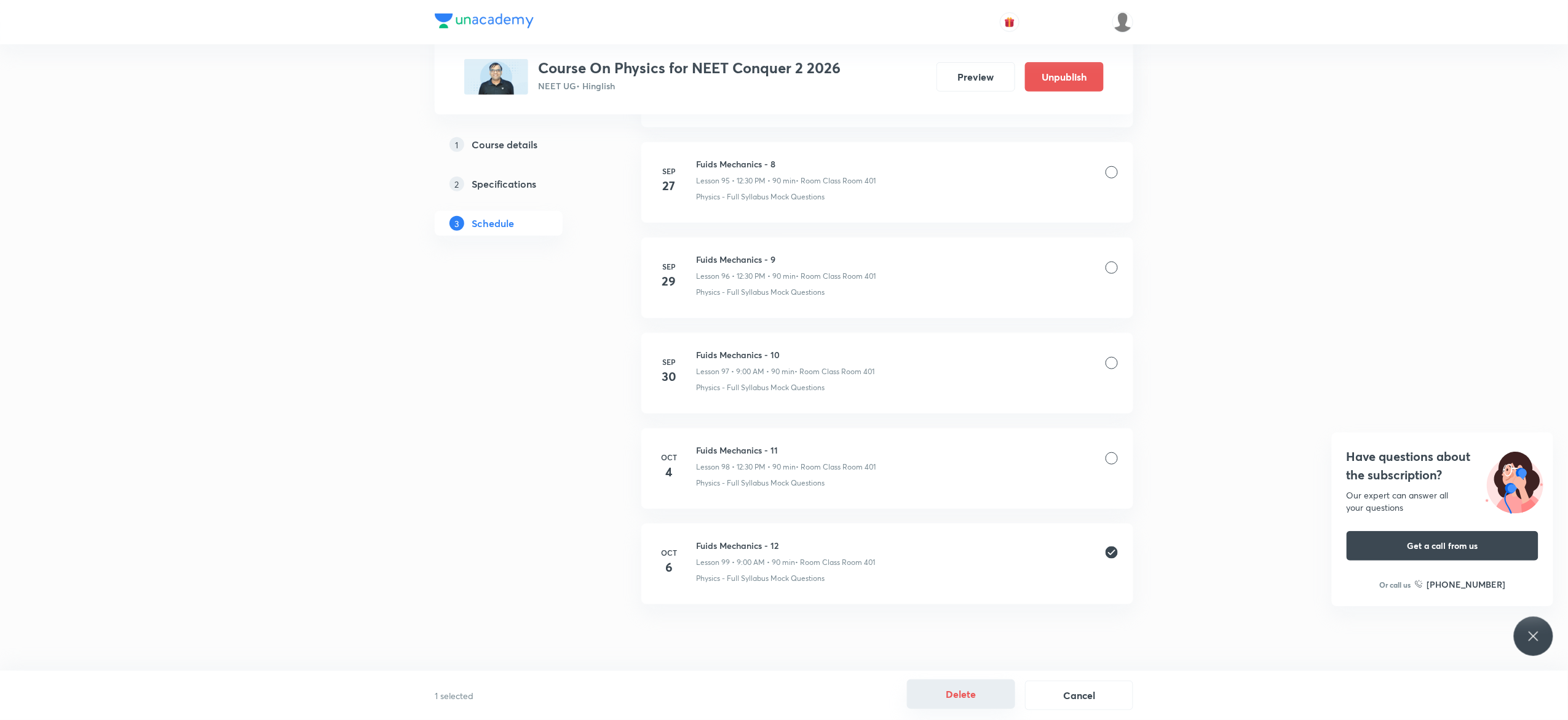
click at [969, 691] on button "Delete" at bounding box center [961, 694] width 108 height 30
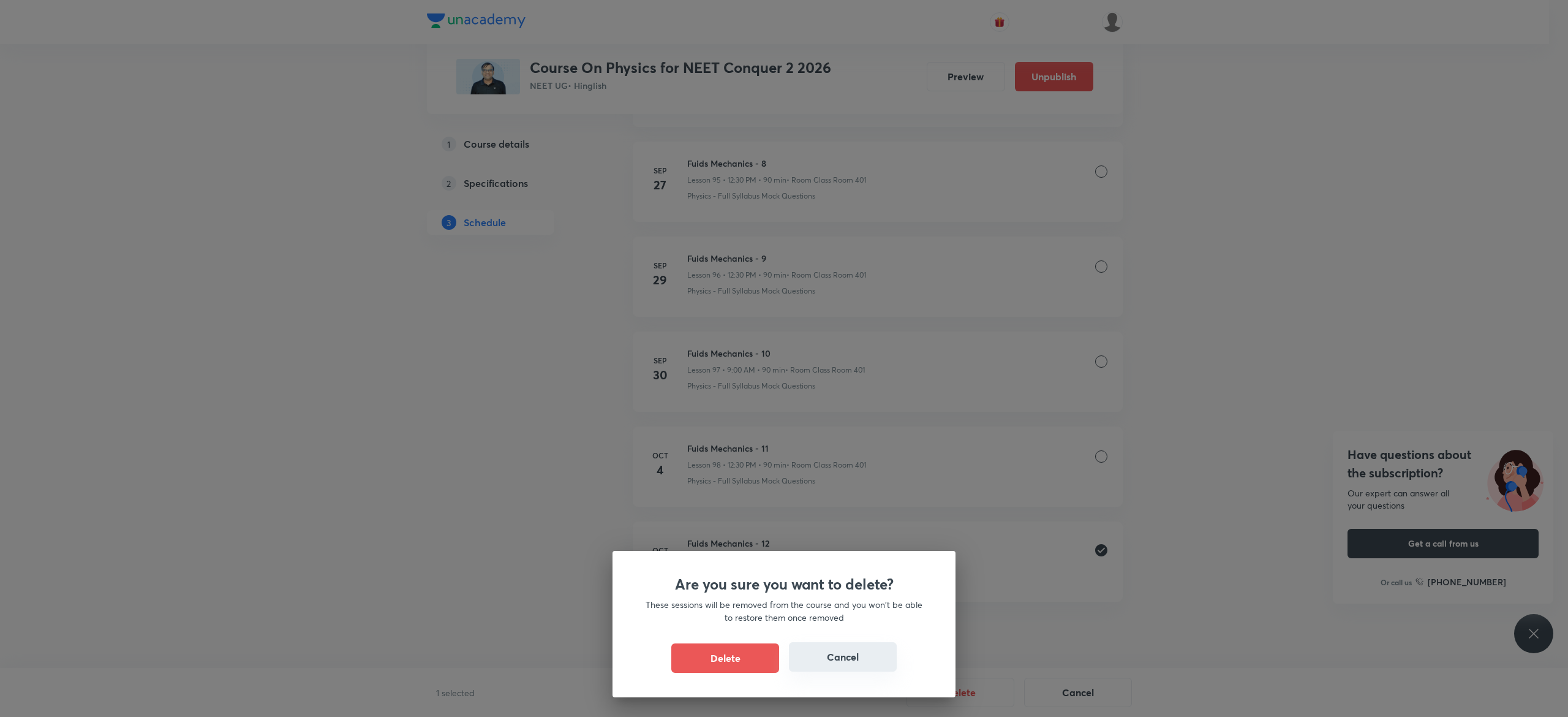
click at [868, 663] on button "Cancel" at bounding box center [843, 657] width 108 height 29
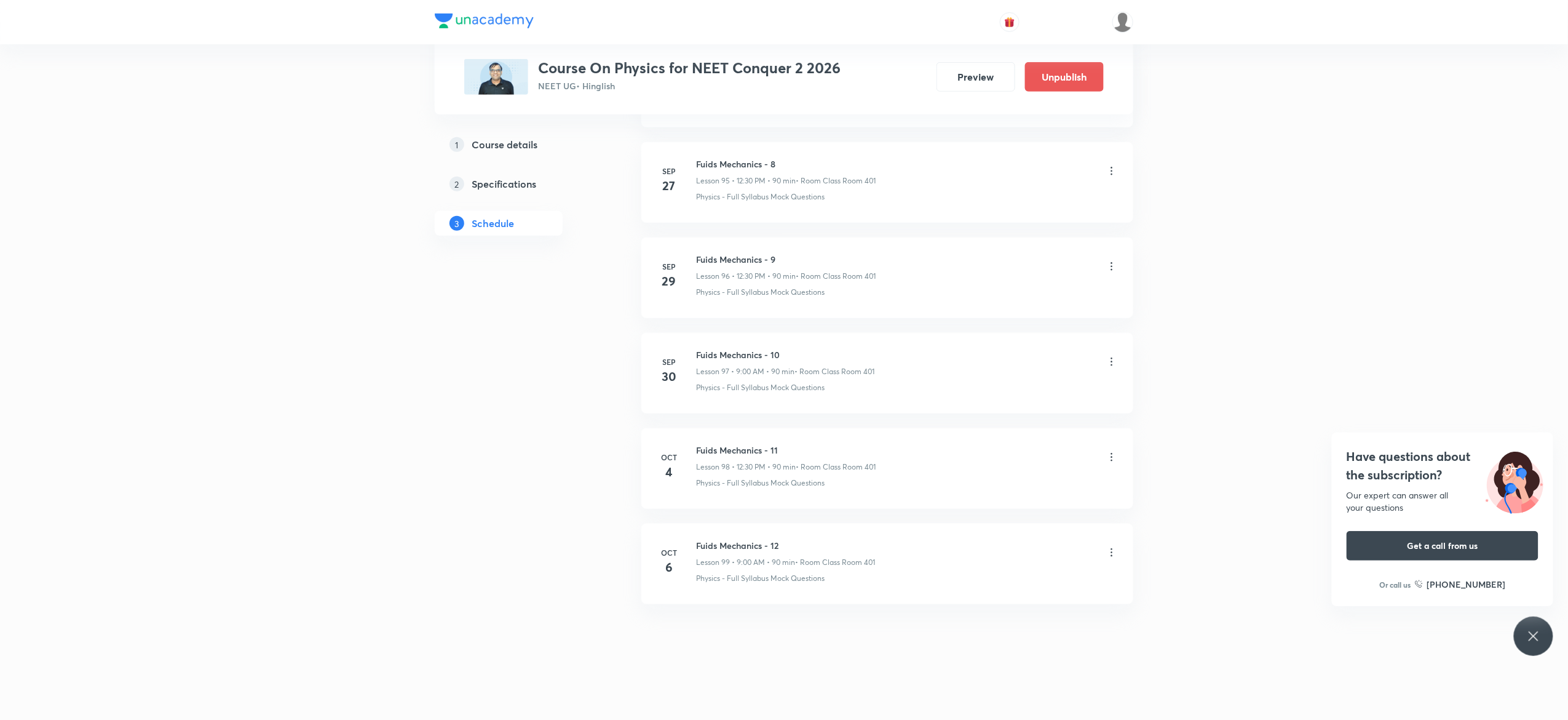
click at [1112, 554] on icon at bounding box center [1112, 552] width 12 height 12
click at [1012, 587] on li "Edit" at bounding box center [1043, 583] width 135 height 23
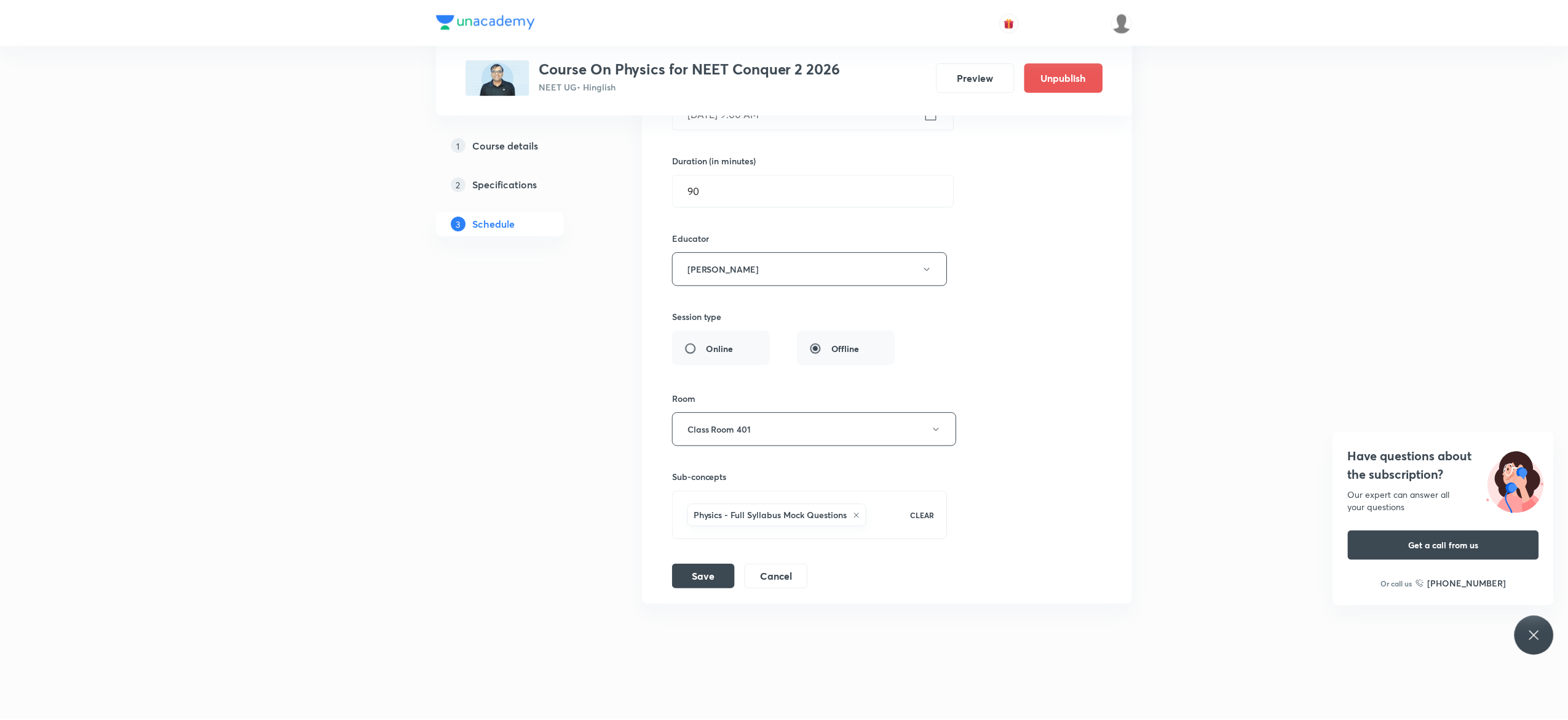
scroll to position [9737, 0]
click at [932, 263] on button "Abhishek Kumar Divoliya" at bounding box center [809, 268] width 276 height 34
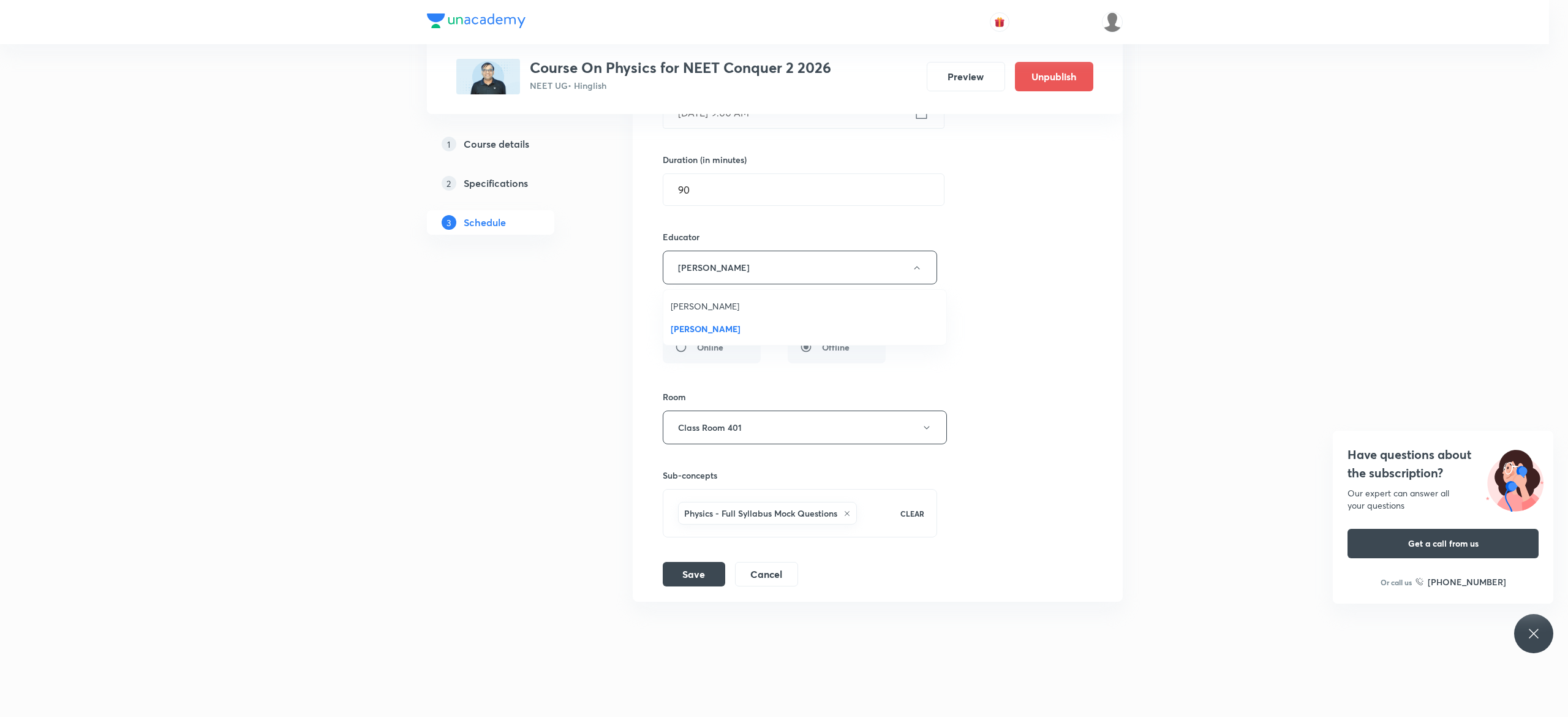
click at [719, 308] on span "Akash Mishra" at bounding box center [804, 306] width 268 height 13
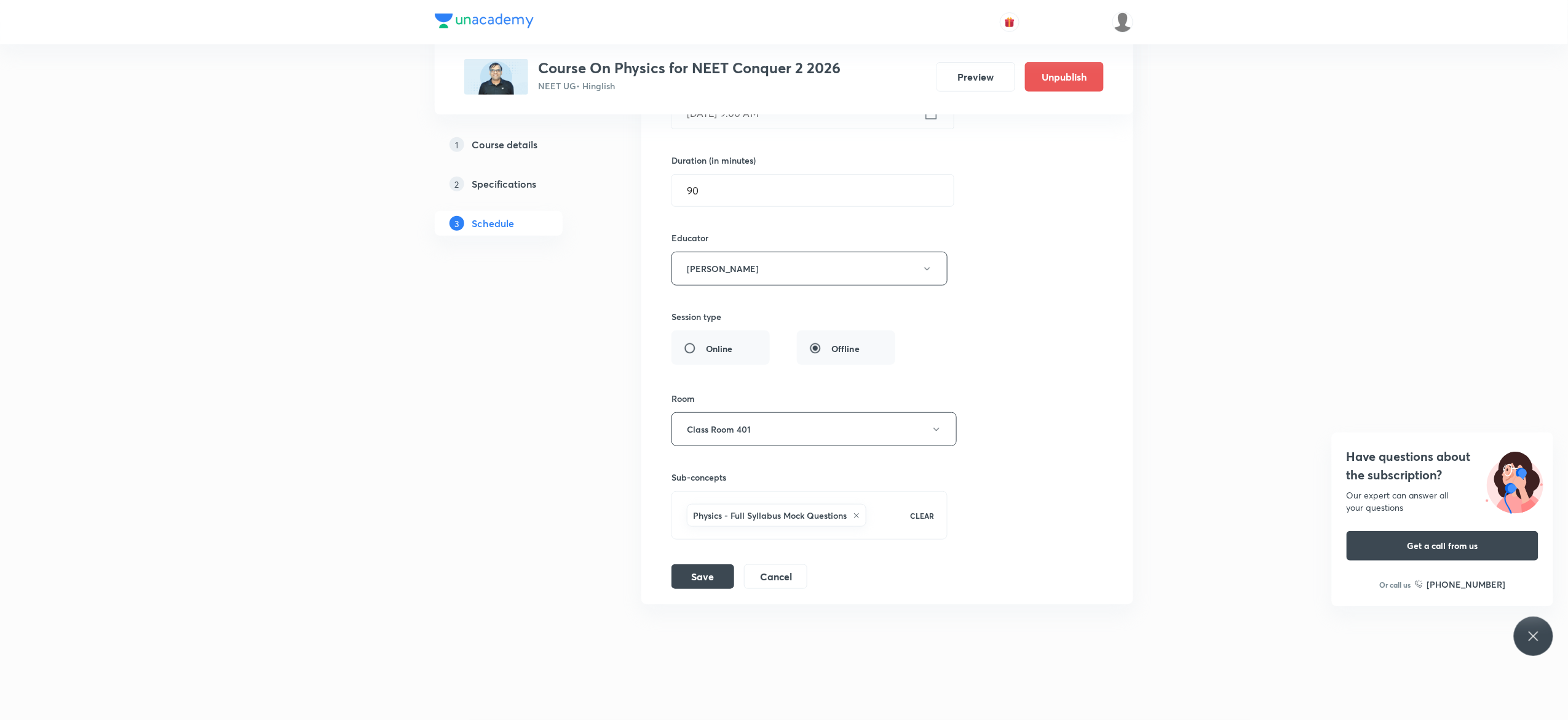
click at [1002, 356] on div "Session title 20/99 Fuids Mechanics - 12 ​ Schedule for Oct 6, 2025, 9:00 AM ​ …" at bounding box center [887, 281] width 432 height 614
click at [860, 513] on icon at bounding box center [856, 515] width 7 height 7
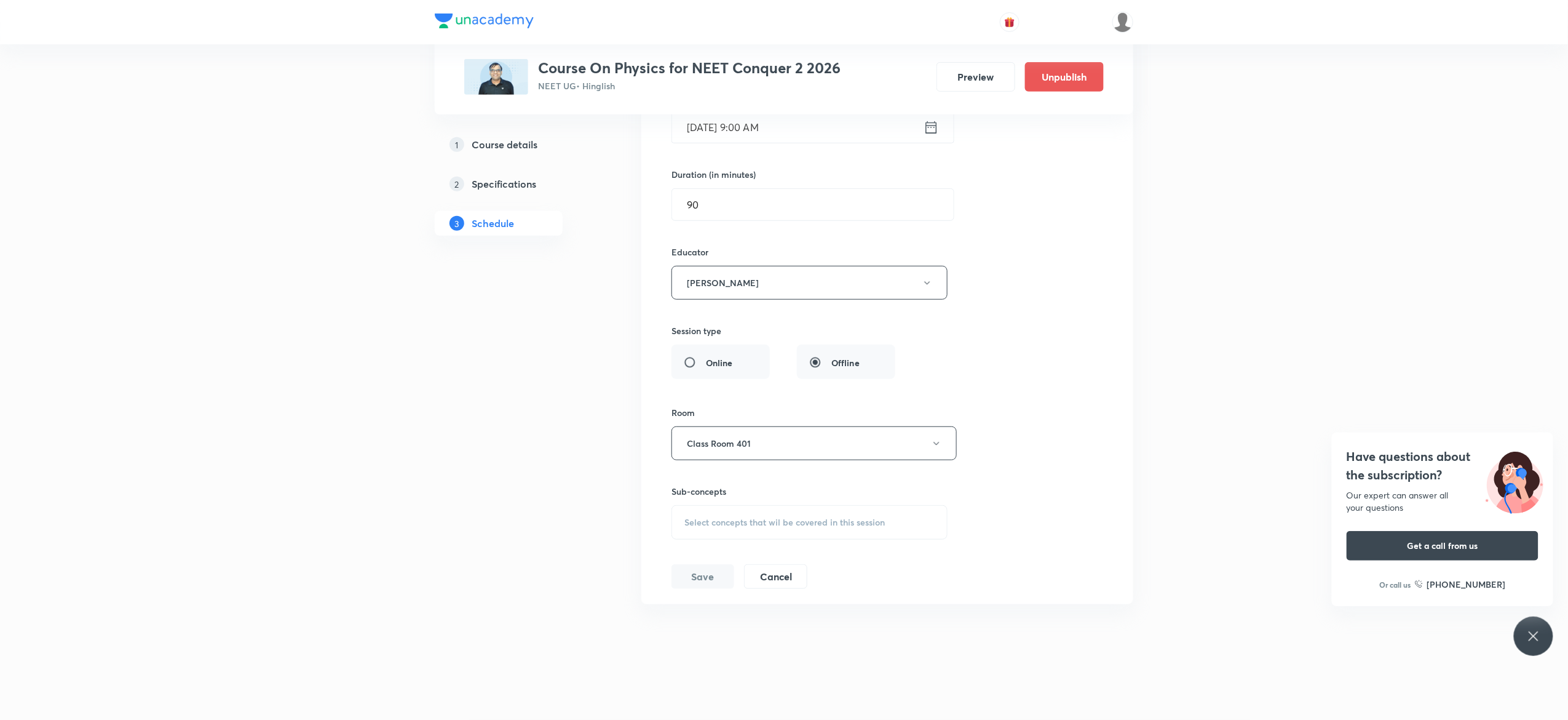
click at [743, 521] on span "Select concepts that wil be covered in this session" at bounding box center [785, 522] width 200 height 10
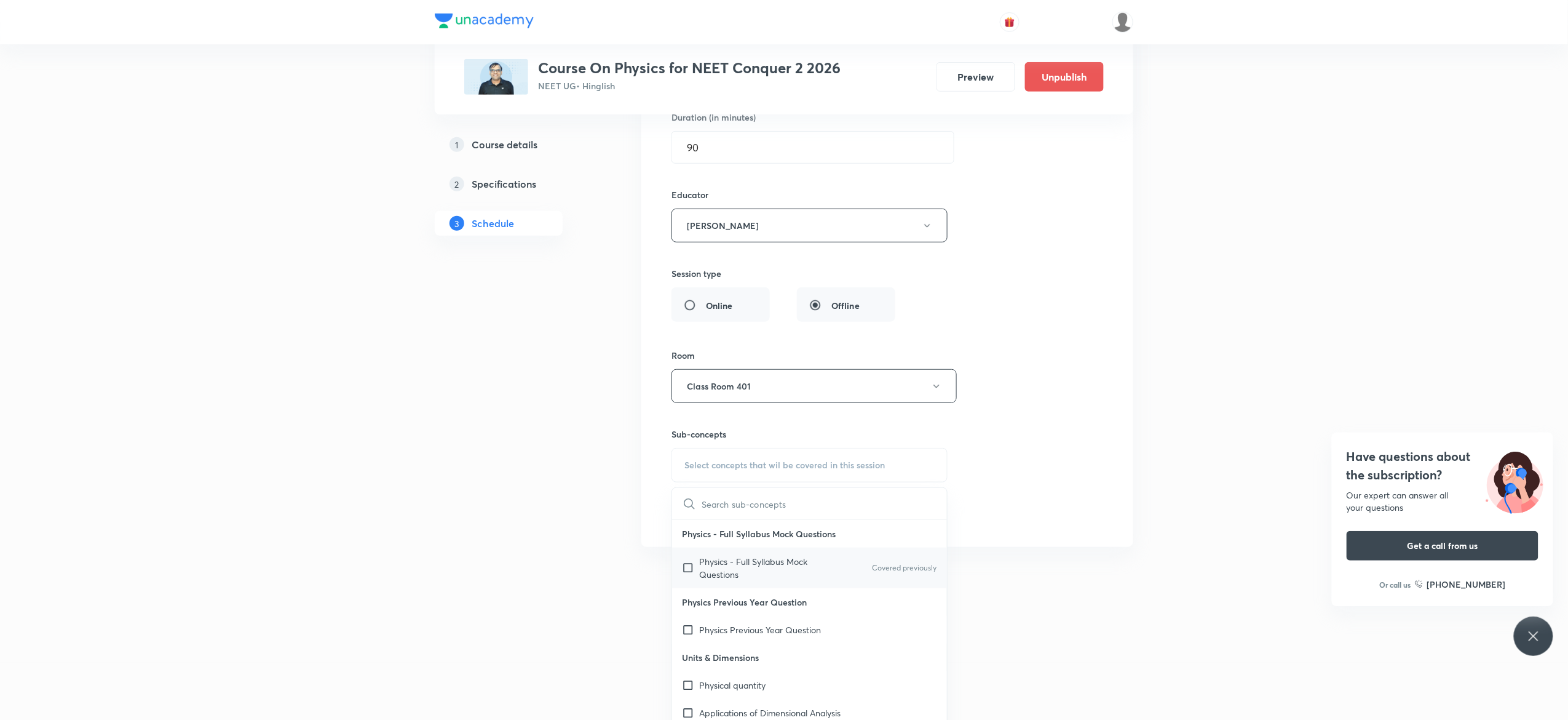
click at [690, 581] on input "checkbox" at bounding box center [691, 568] width 17 height 26
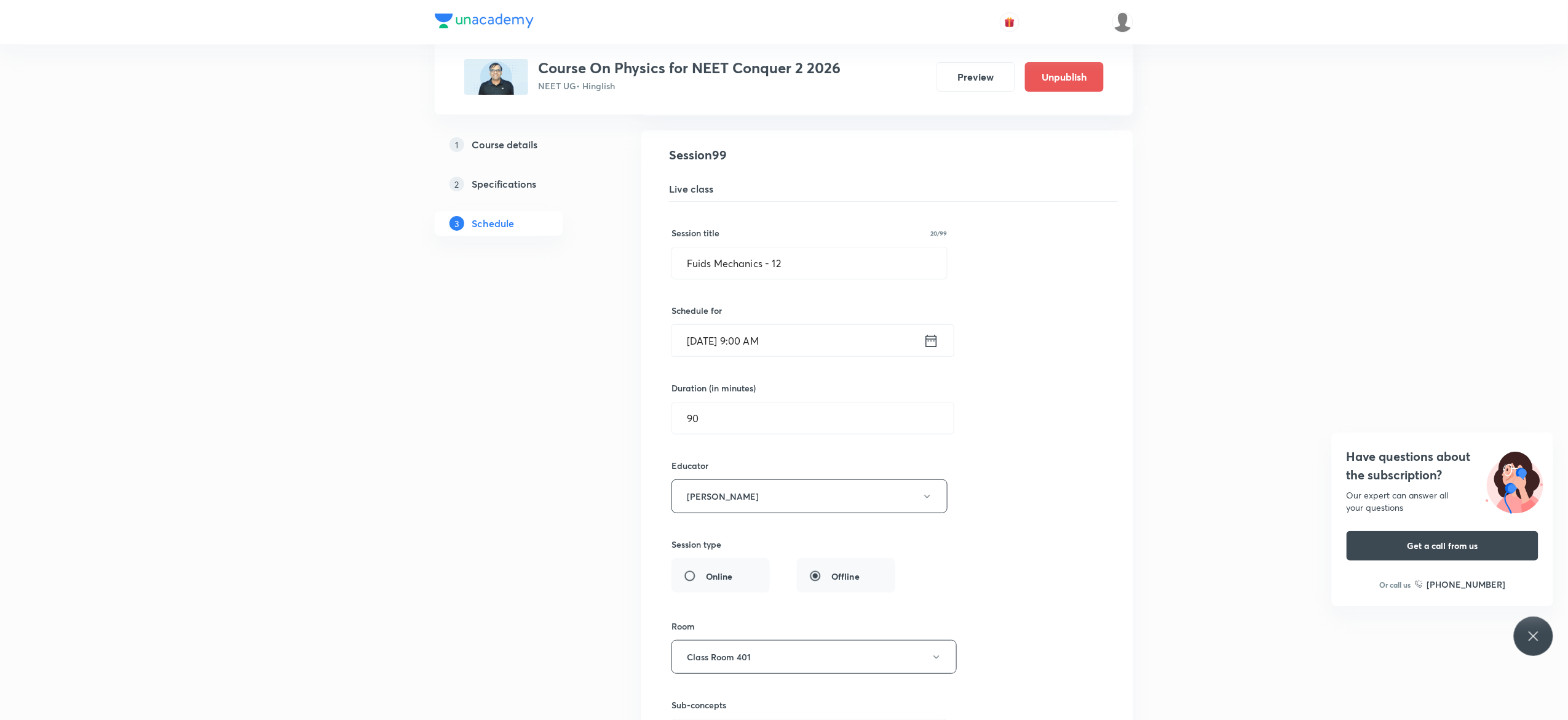
scroll to position [9441, 0]
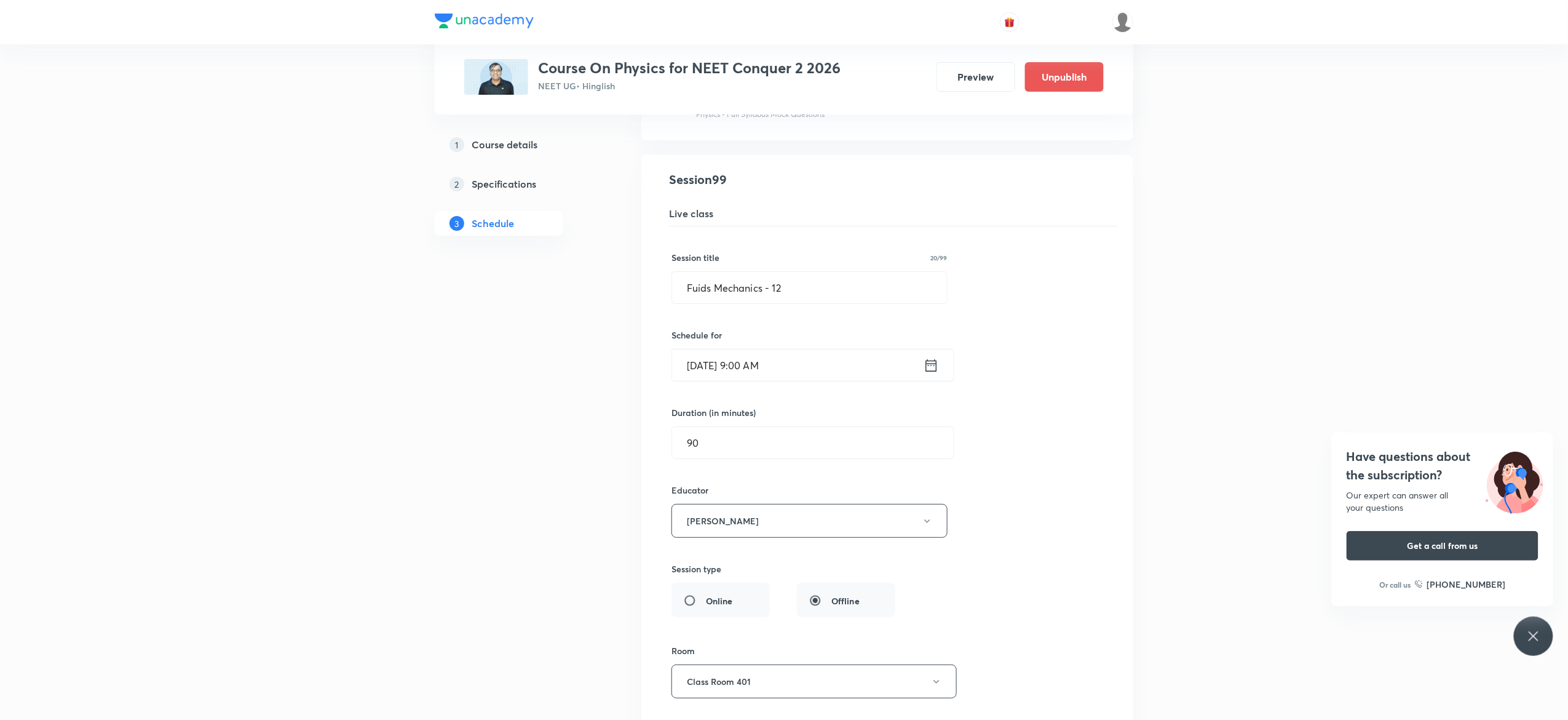
click at [936, 374] on icon at bounding box center [931, 365] width 15 height 17
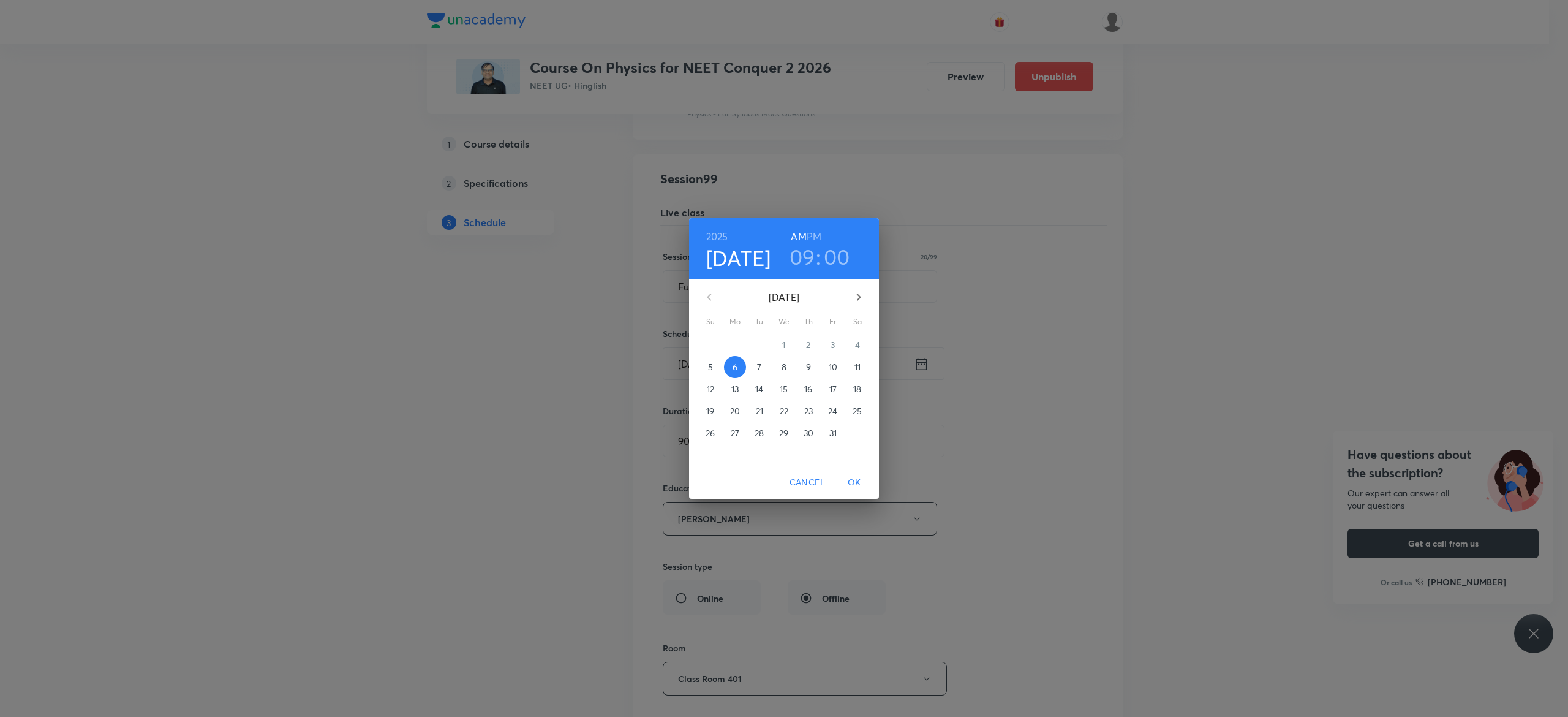
click at [818, 233] on h6 "PM" at bounding box center [814, 237] width 15 height 17
click at [801, 256] on h3 "09" at bounding box center [802, 257] width 25 height 25
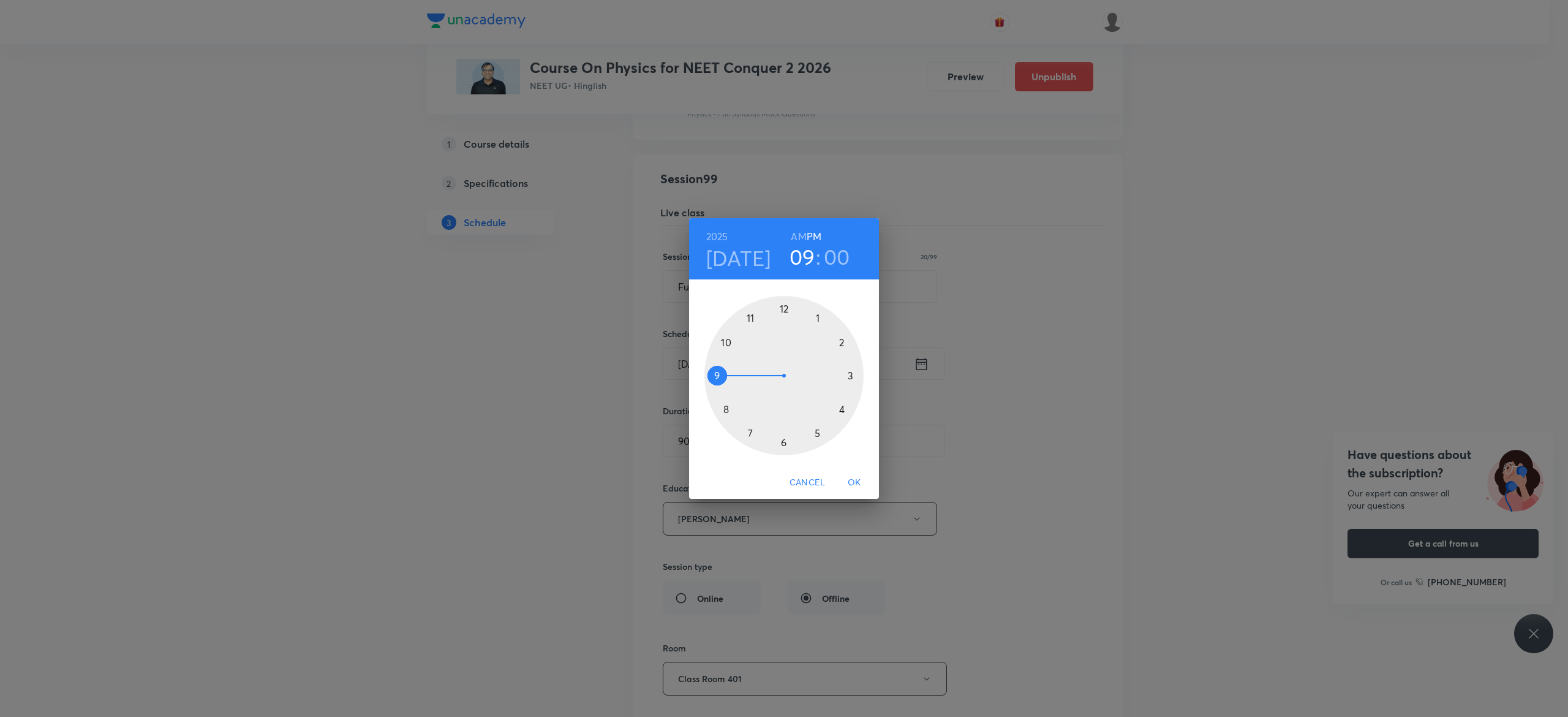
click at [784, 306] on div at bounding box center [784, 376] width 159 height 159
click at [784, 438] on div at bounding box center [784, 376] width 159 height 159
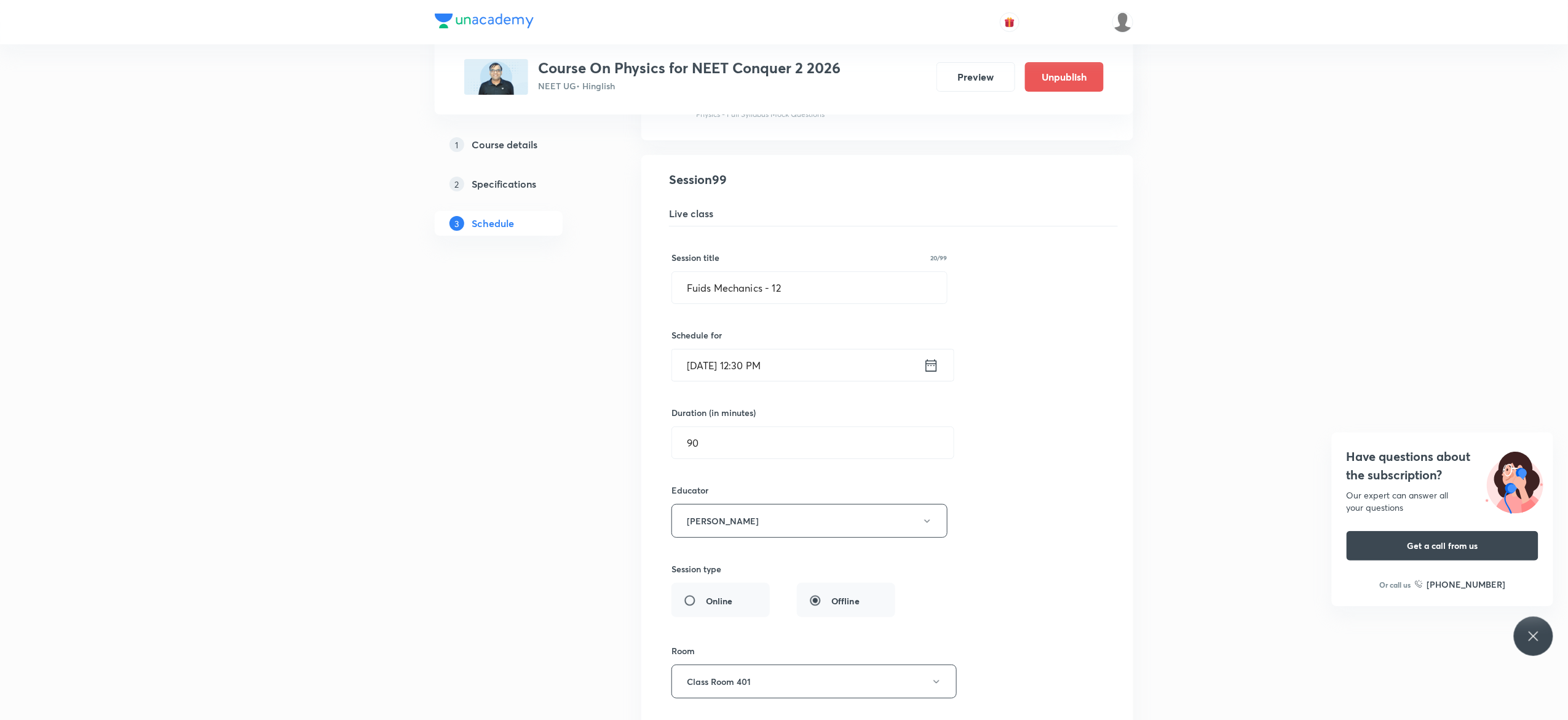
click at [1051, 496] on div "Session title 20/99 Fuids Mechanics - 12 ​ Schedule for Oct 6, 2025, 12:30 PM ​…" at bounding box center [887, 533] width 432 height 614
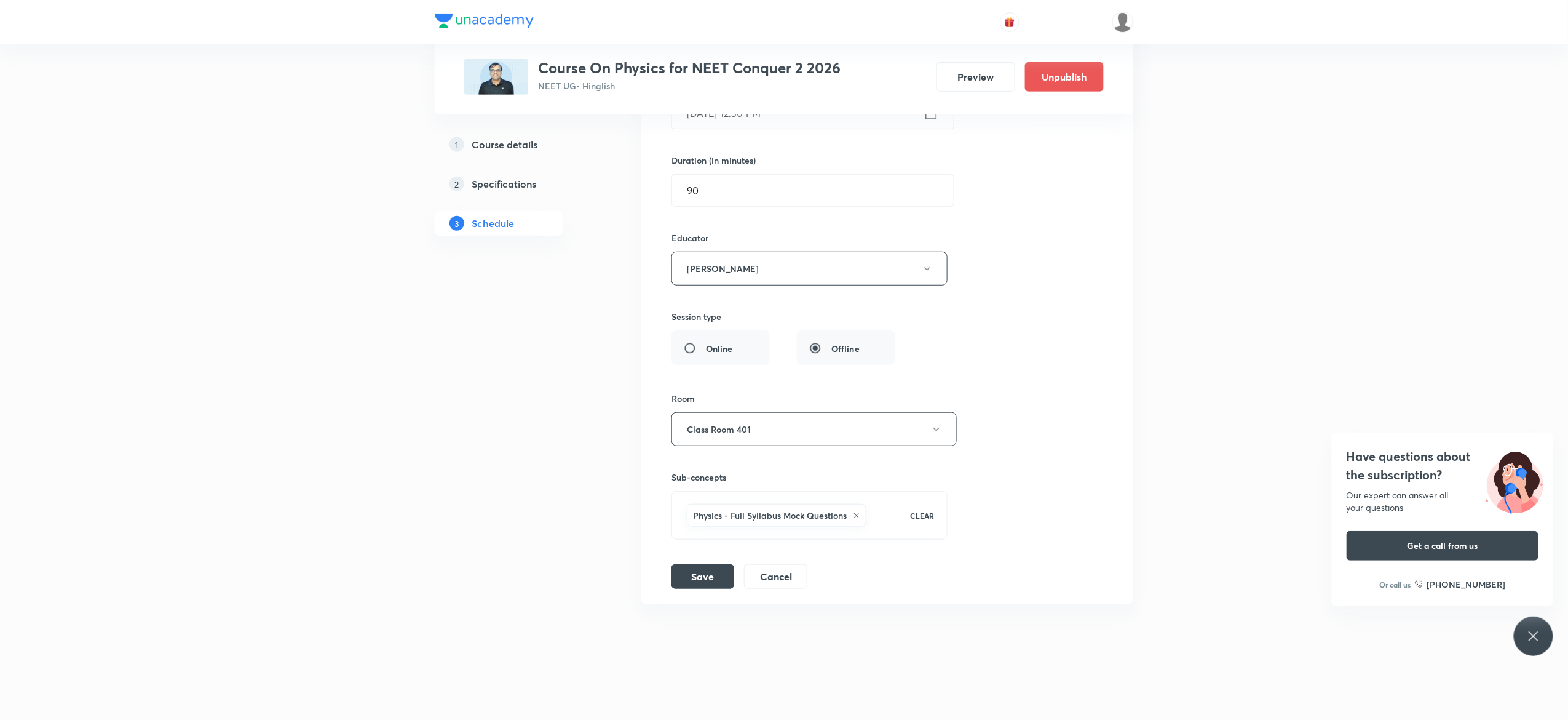
scroll to position [9737, 0]
click at [700, 575] on button "Save" at bounding box center [702, 575] width 63 height 25
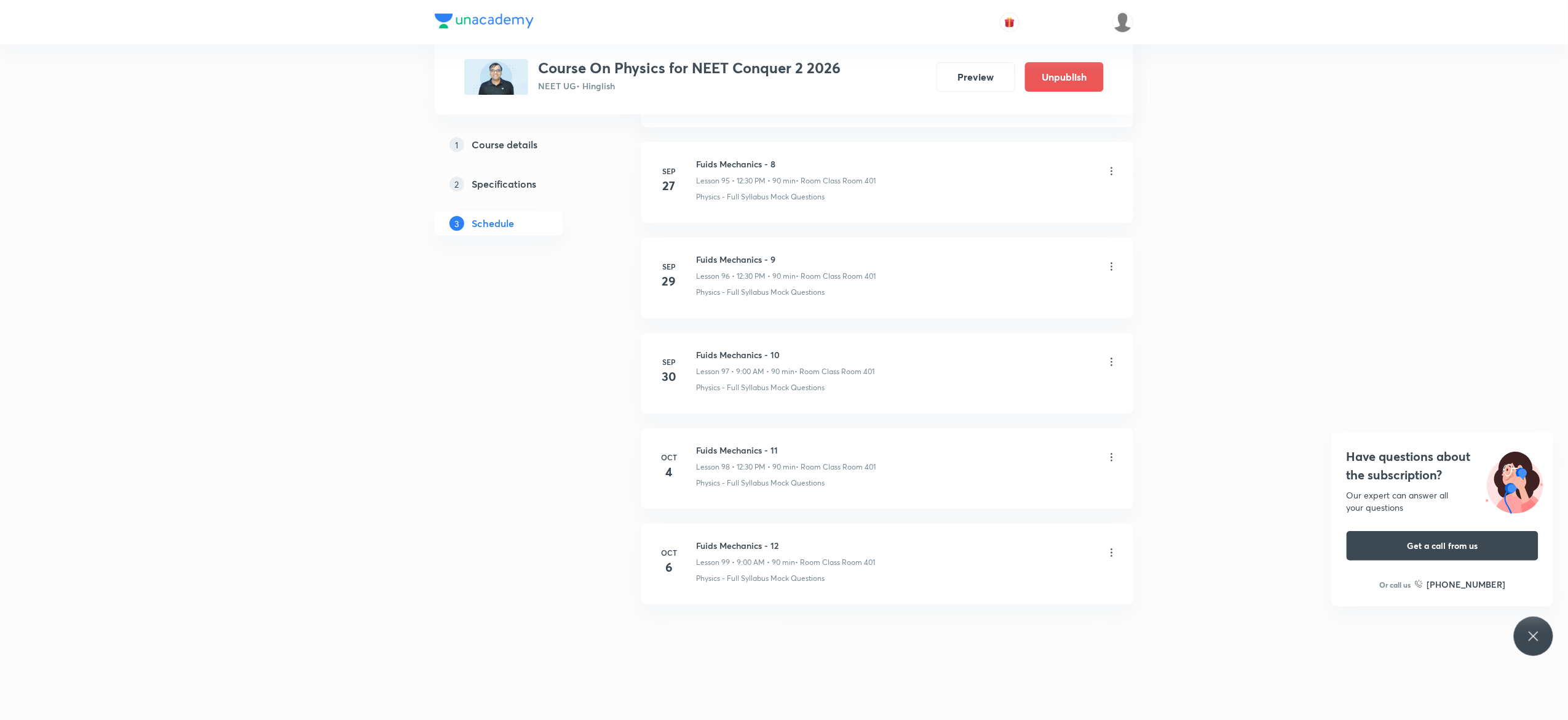
scroll to position [9182, 0]
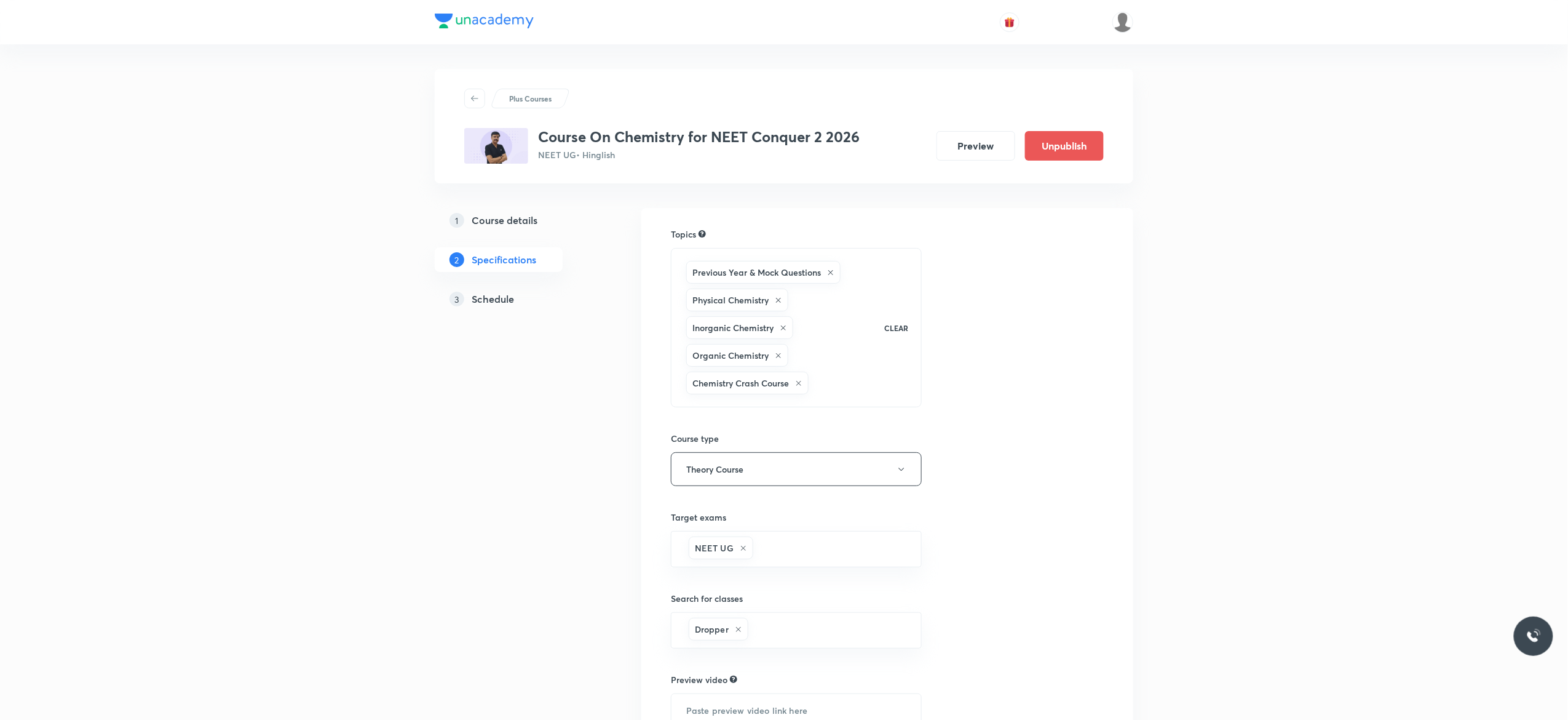
click at [502, 298] on h5 "Schedule" at bounding box center [492, 299] width 42 height 15
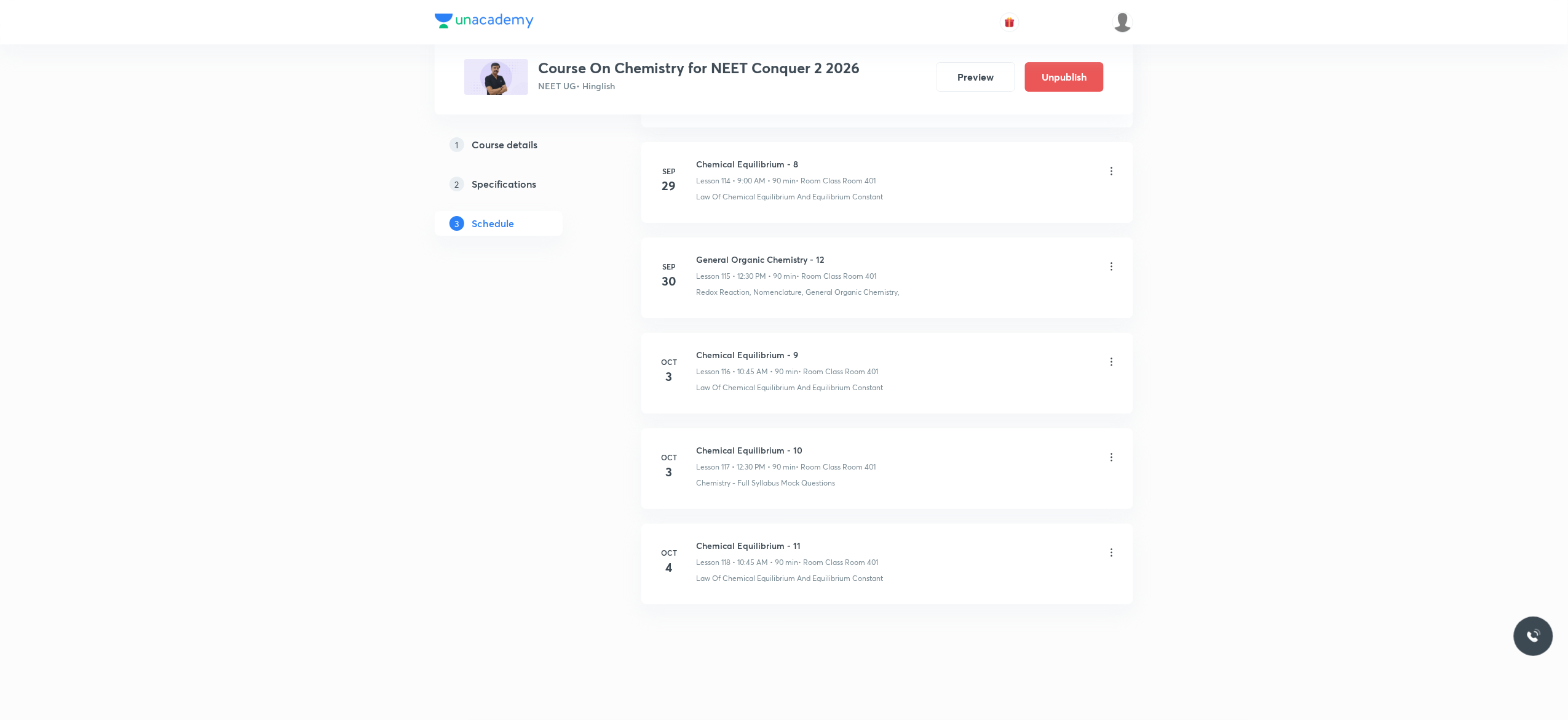
scroll to position [11649, 0]
drag, startPoint x: 835, startPoint y: 250, endPoint x: 698, endPoint y: 254, distance: 137.1
click at [698, 254] on li "[DATE] General Organic Chemistry - 12 Lesson 115 • 12:30 PM • 90 min • Room Cla…" at bounding box center [887, 278] width 492 height 81
copy h6 "General Organic Chemistry - 12"
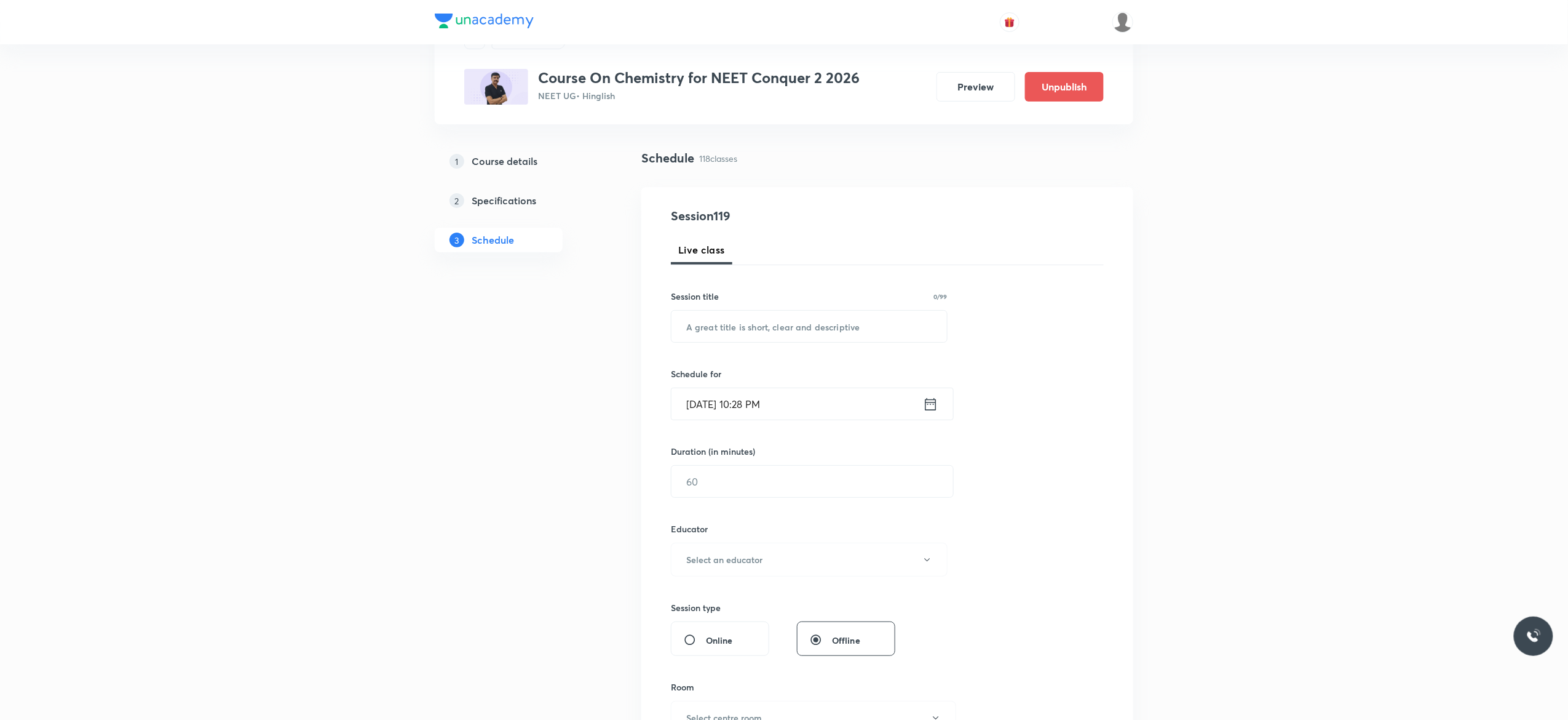
scroll to position [0, 0]
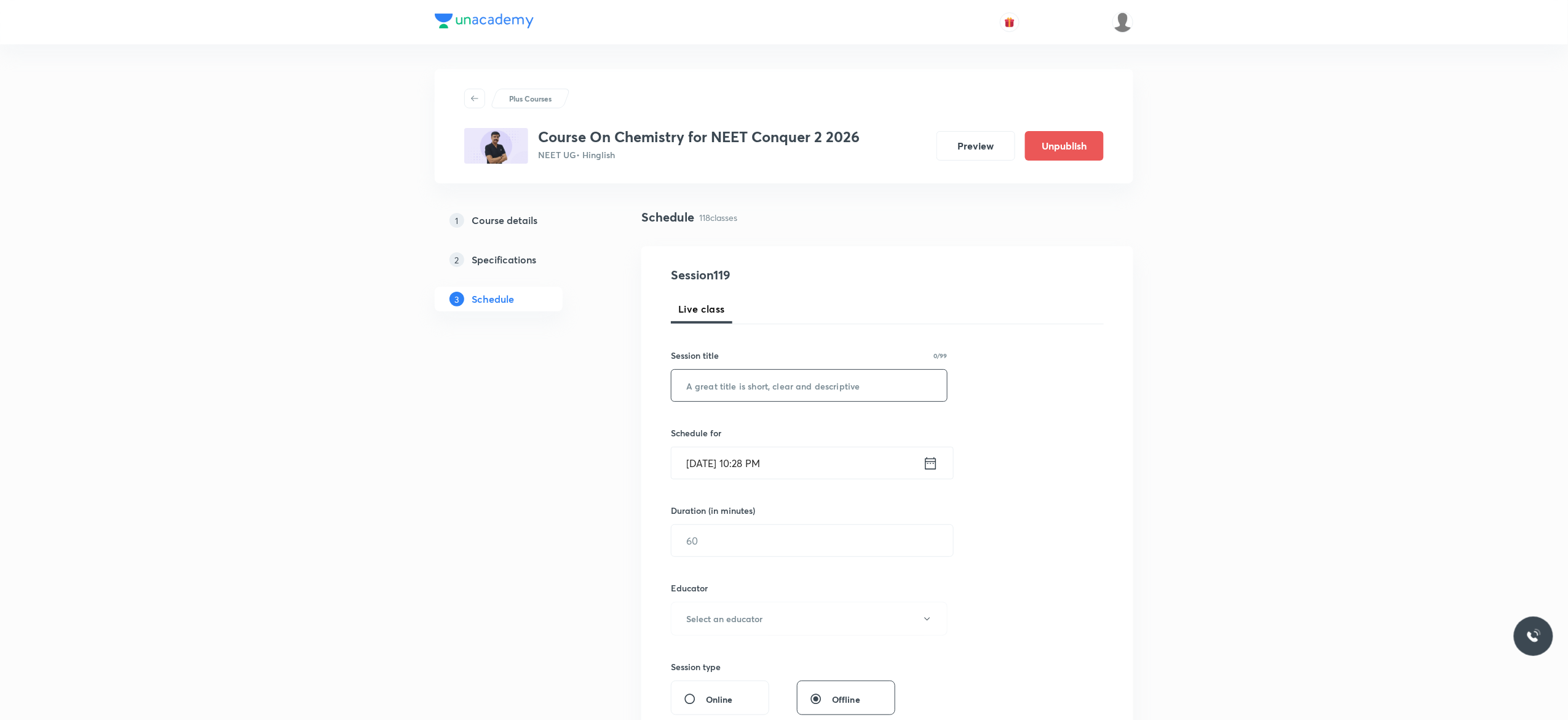
click at [817, 386] on input "text" at bounding box center [809, 386] width 276 height 32
paste input "General Organic Chemistry - 12"
type input "General Organic Chemistry - 13"
click at [933, 464] on icon at bounding box center [930, 464] width 15 height 17
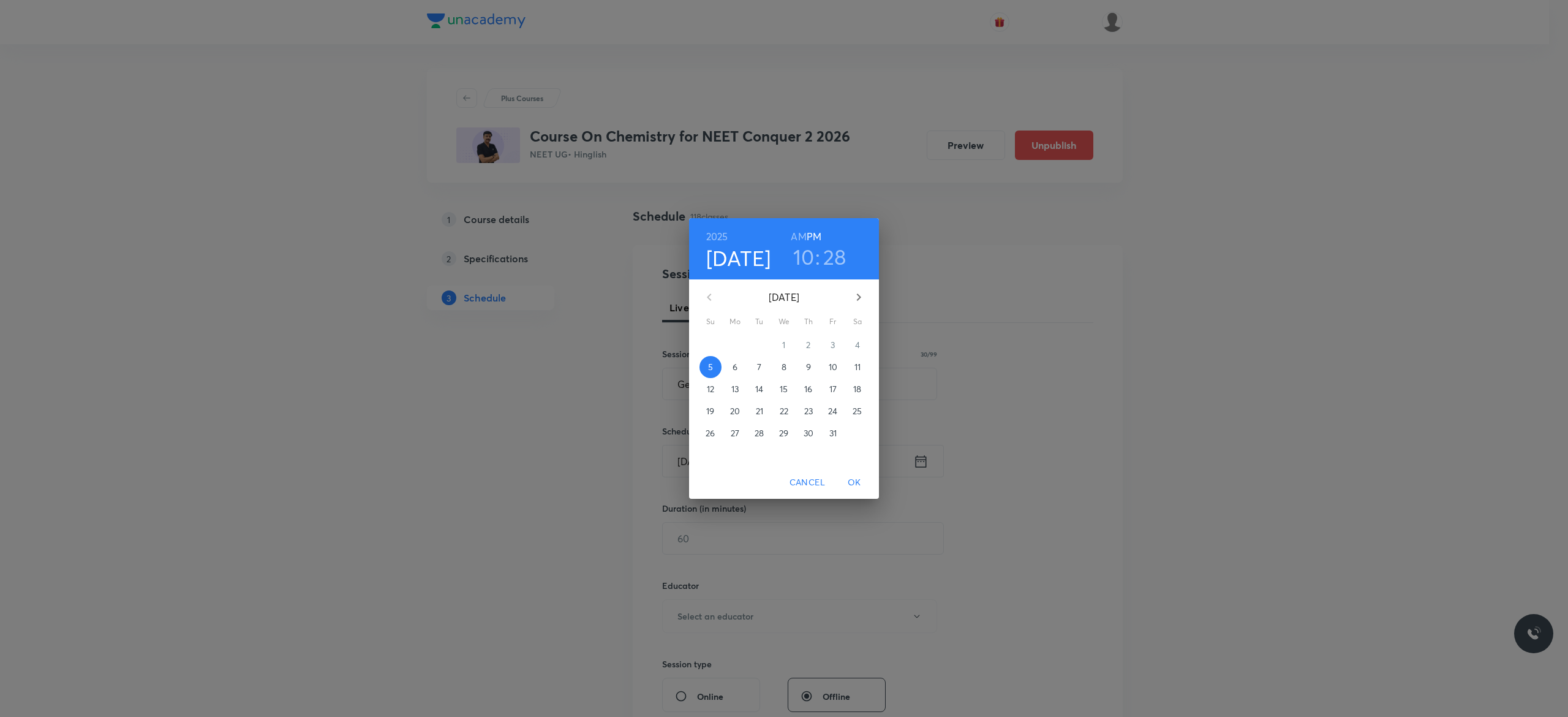
click at [733, 365] on p "6" at bounding box center [735, 367] width 5 height 12
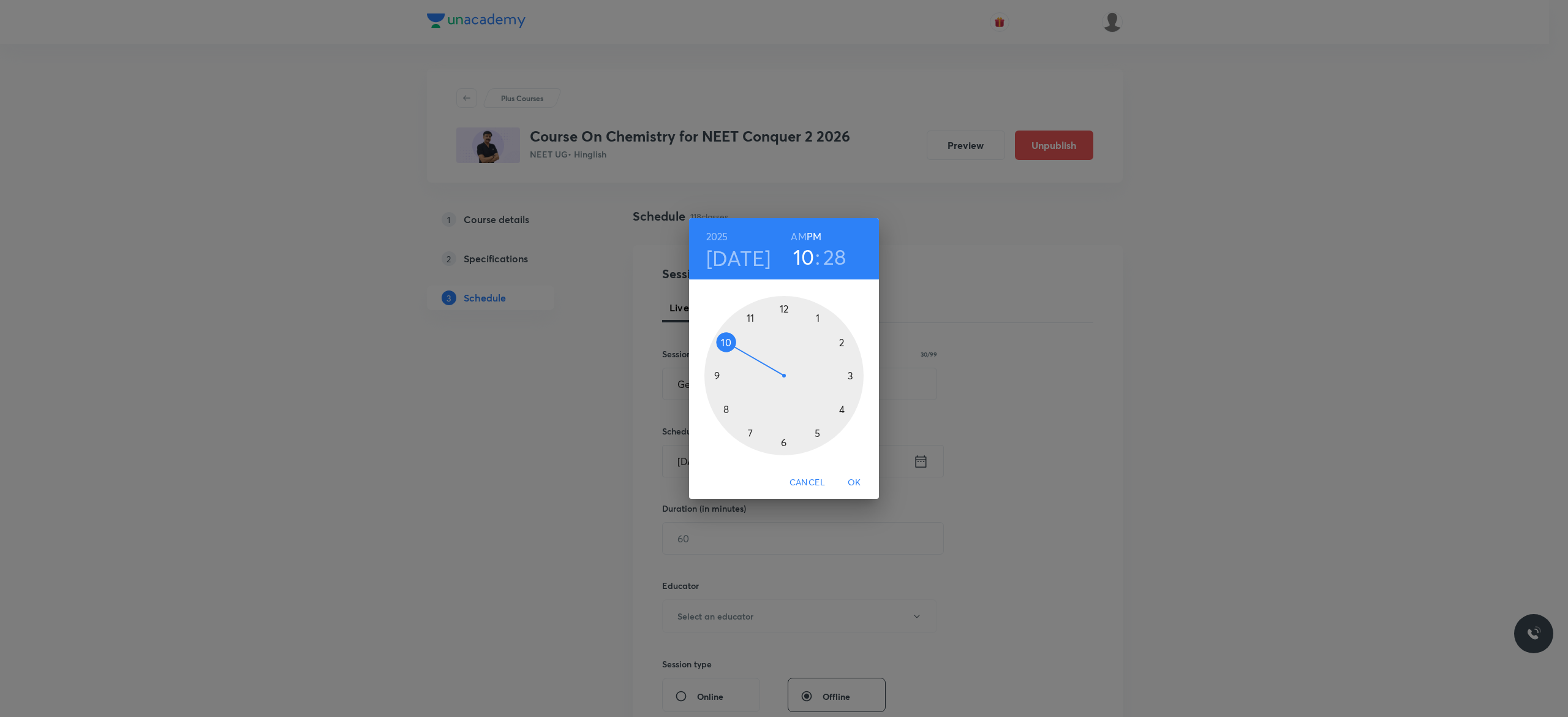
click at [797, 235] on h6 "AM" at bounding box center [798, 237] width 15 height 17
click at [721, 340] on div at bounding box center [784, 376] width 159 height 159
click at [715, 376] on div at bounding box center [784, 376] width 159 height 159
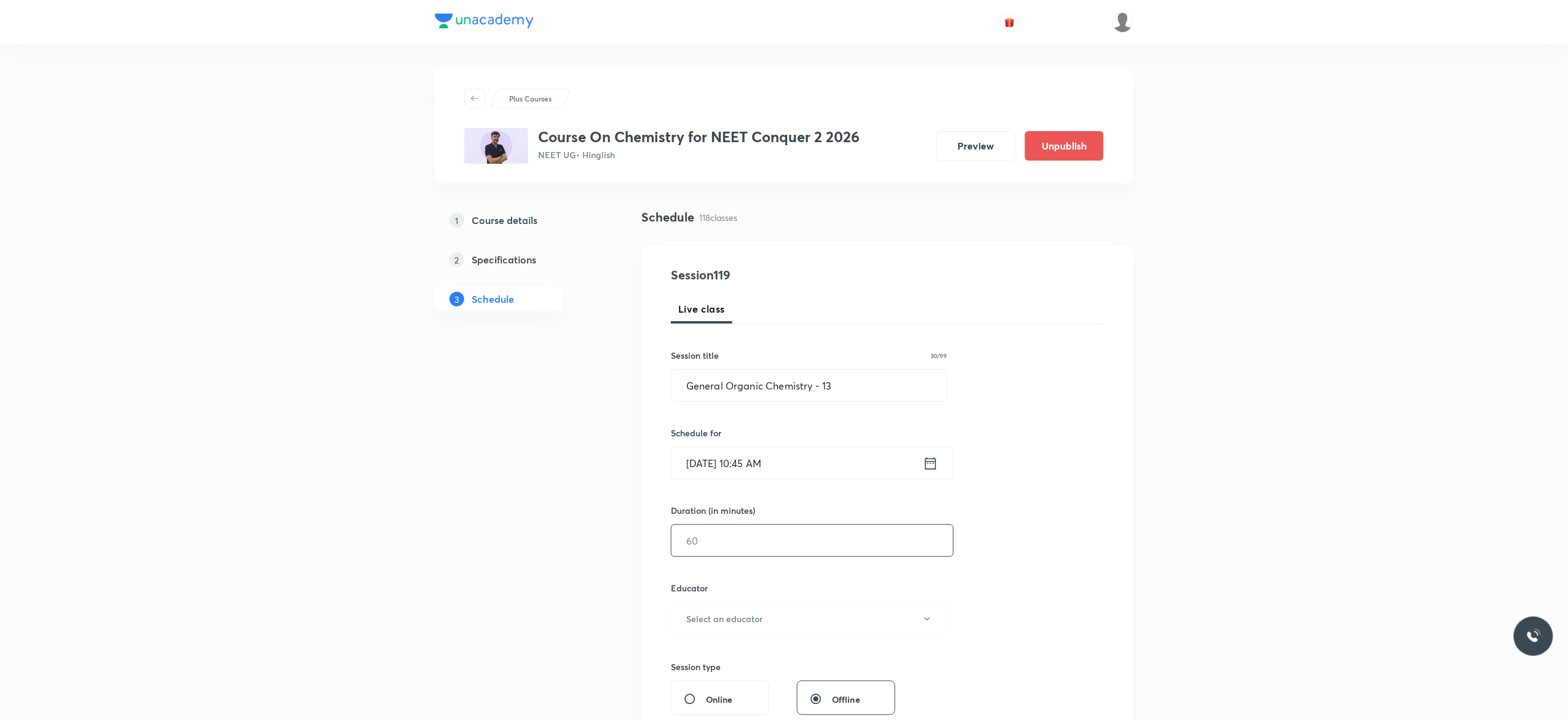
click at [745, 539] on input "text" at bounding box center [812, 540] width 282 height 32
type input "90"
click at [928, 620] on icon "button" at bounding box center [927, 618] width 5 height 3
click at [716, 662] on span "[PERSON_NAME]" at bounding box center [807, 660] width 269 height 13
click at [1066, 549] on div "Session 119 Live class Session title 30/99 General Organic Chemistry - 13 ​ Sch…" at bounding box center [888, 594] width 433 height 657
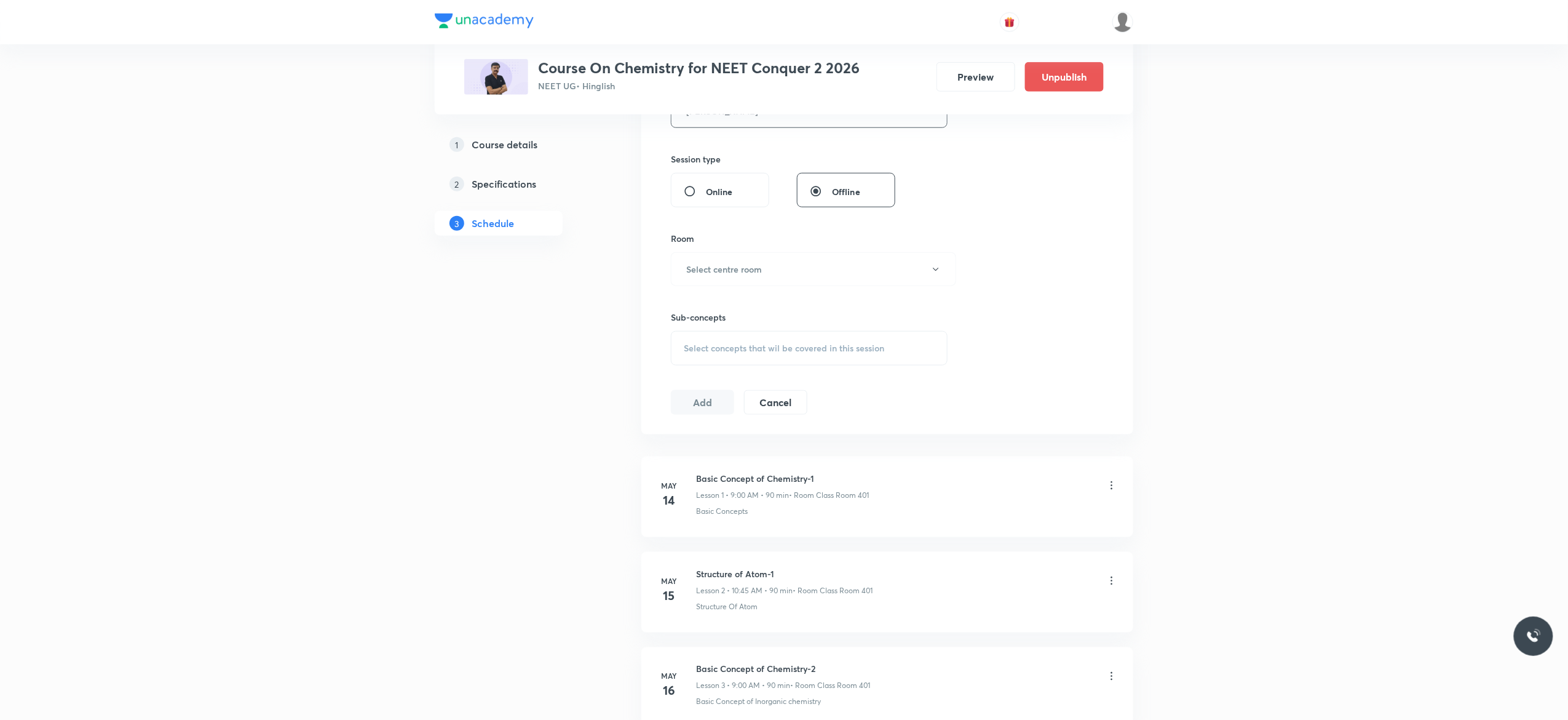
scroll to position [542, 0]
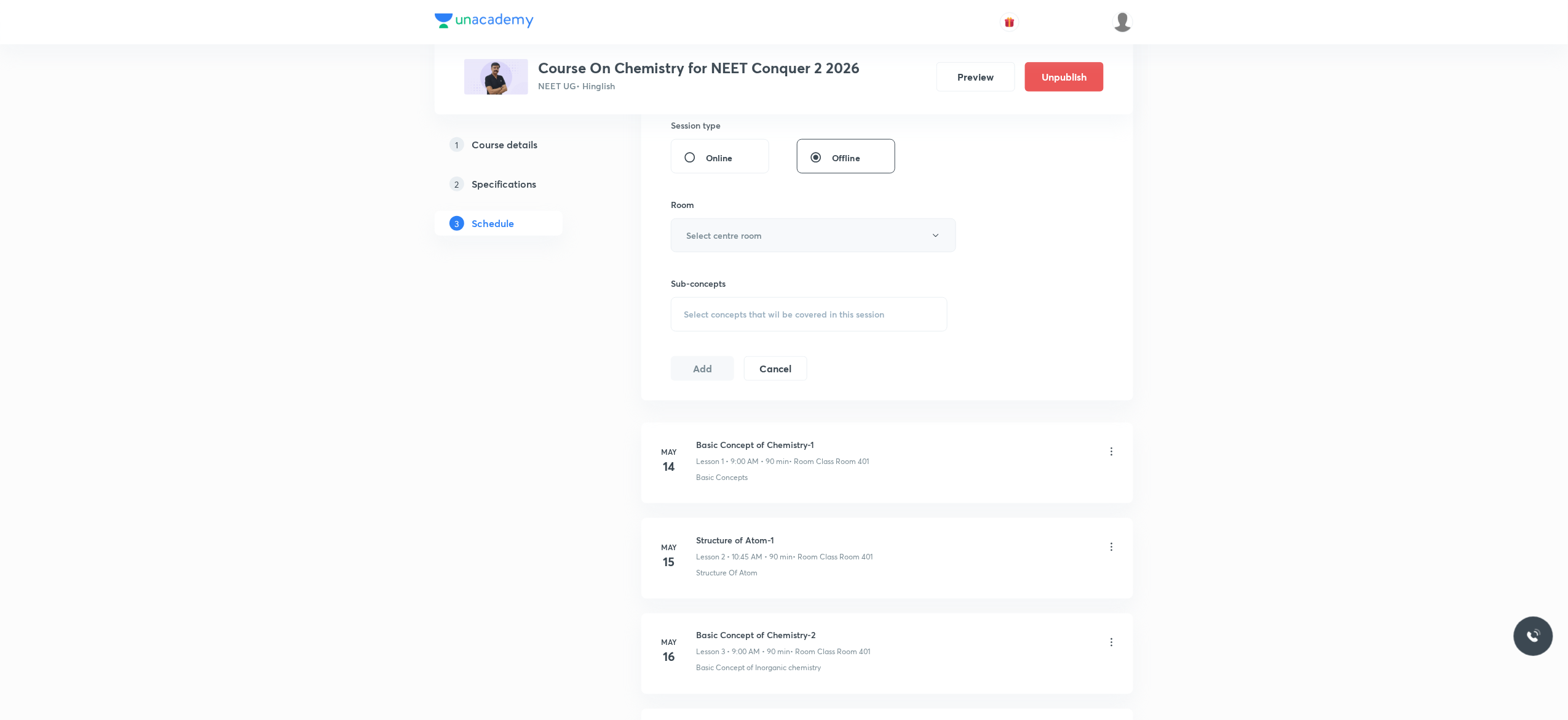
click at [940, 243] on button "Select centre room" at bounding box center [814, 236] width 285 height 34
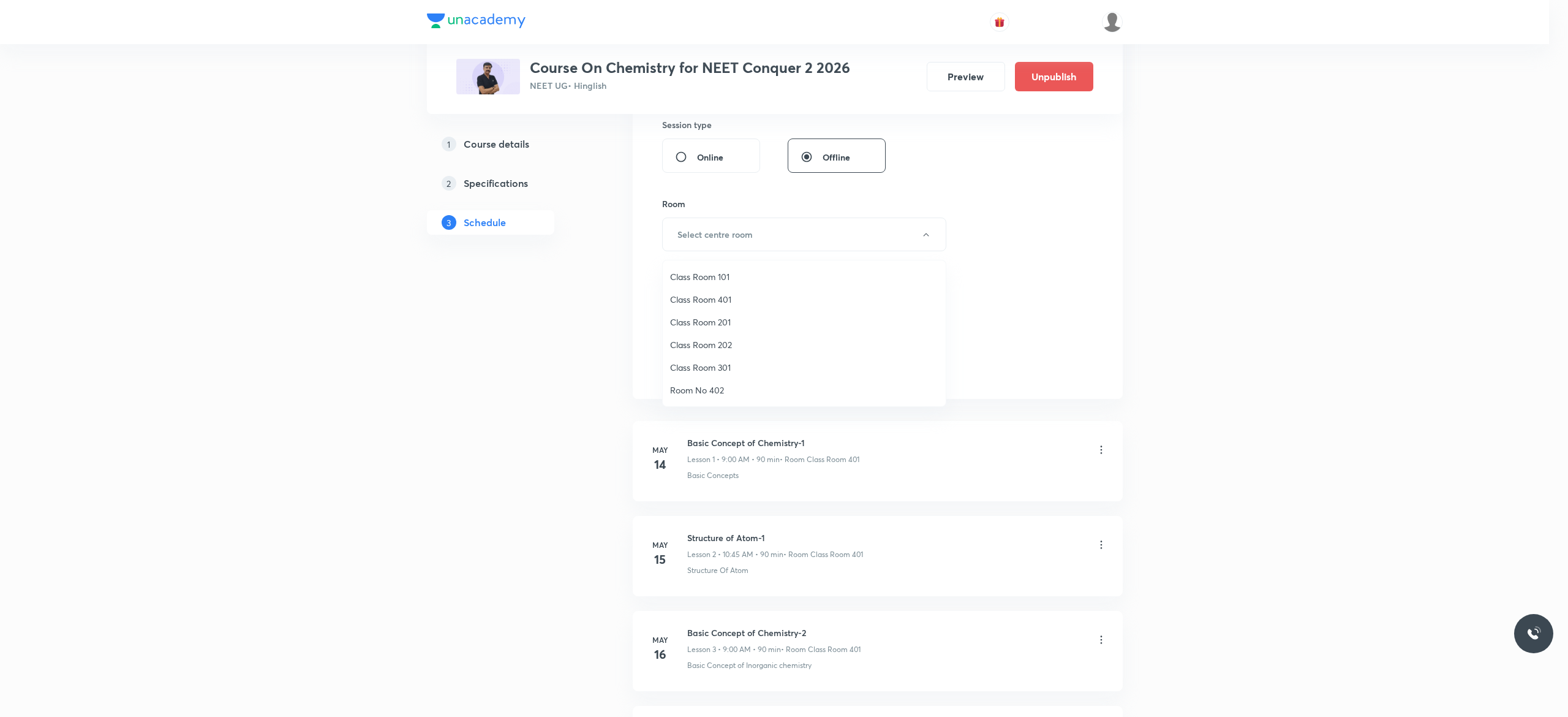
click at [725, 297] on span "Class Room 401" at bounding box center [804, 299] width 268 height 13
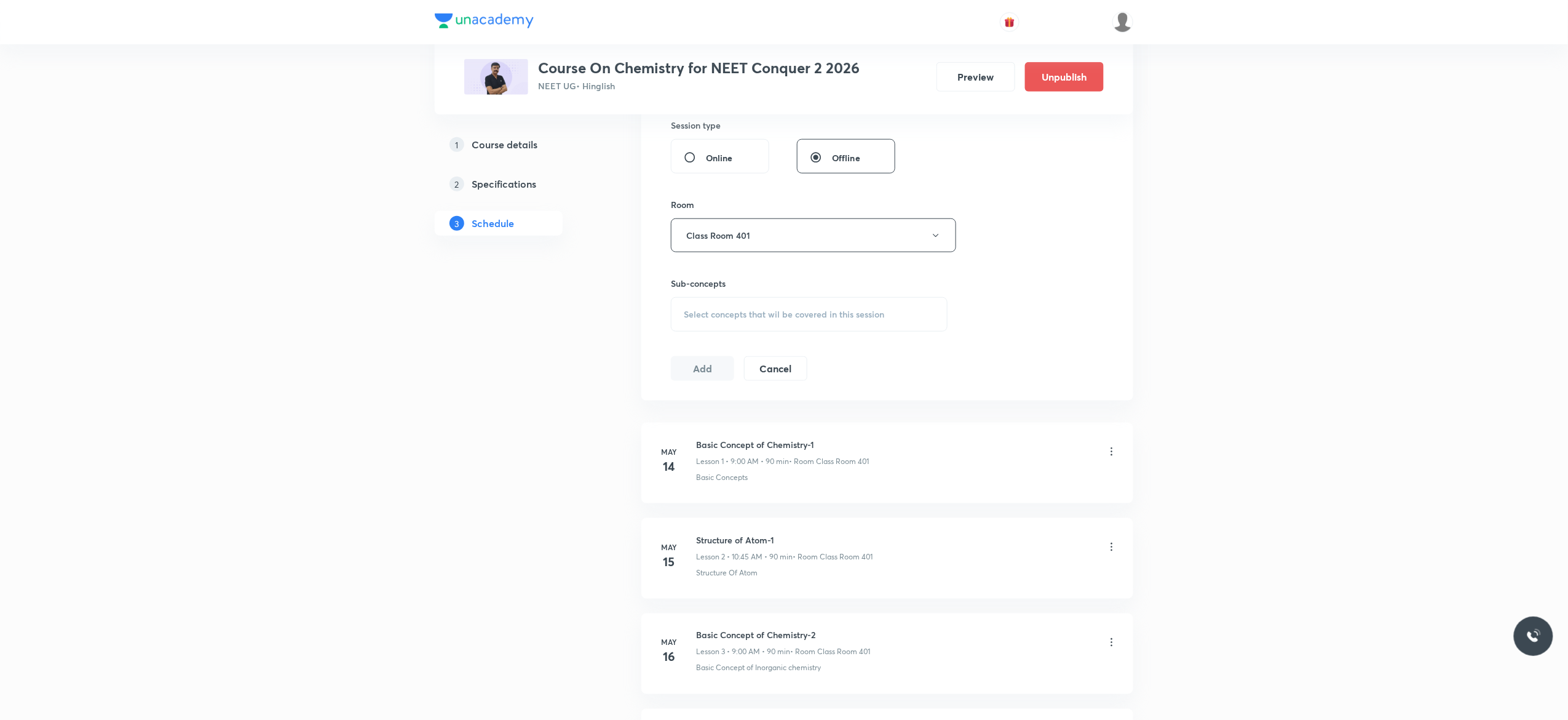
click at [699, 320] on span "Select concepts that wil be covered in this session" at bounding box center [784, 314] width 200 height 10
click at [685, 421] on input "checkbox" at bounding box center [690, 417] width 17 height 26
checkbox input "true"
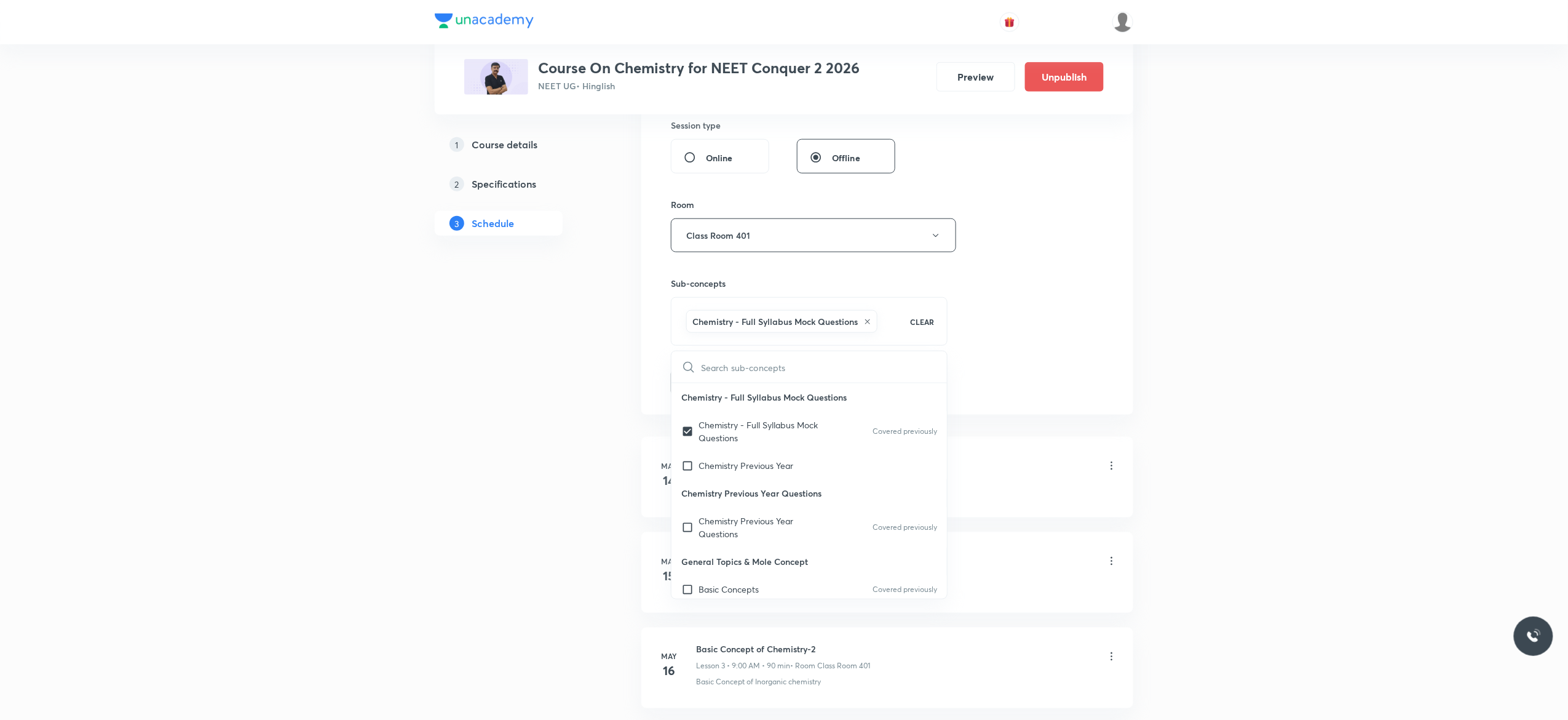
click at [694, 382] on button "Add" at bounding box center [703, 382] width 63 height 25
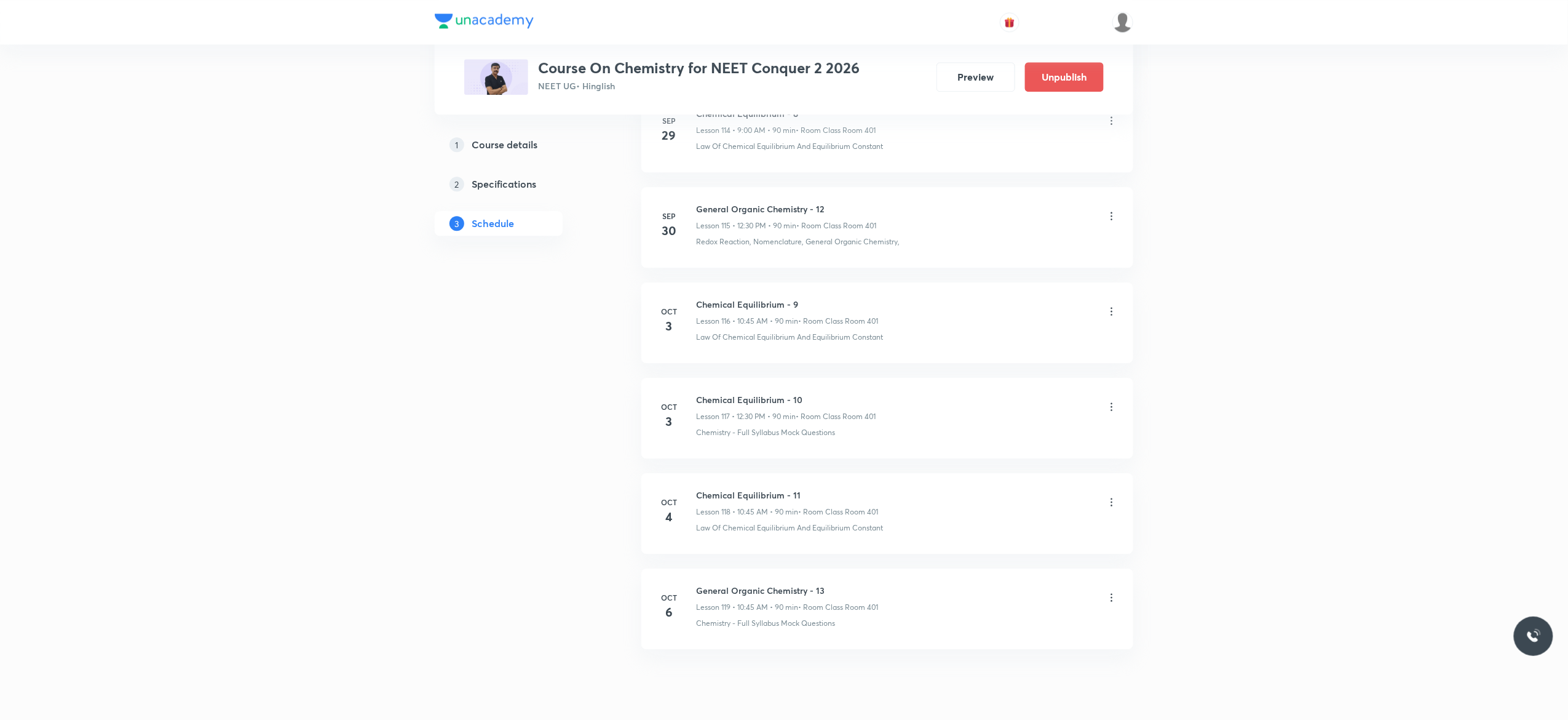
scroll to position [11097, 0]
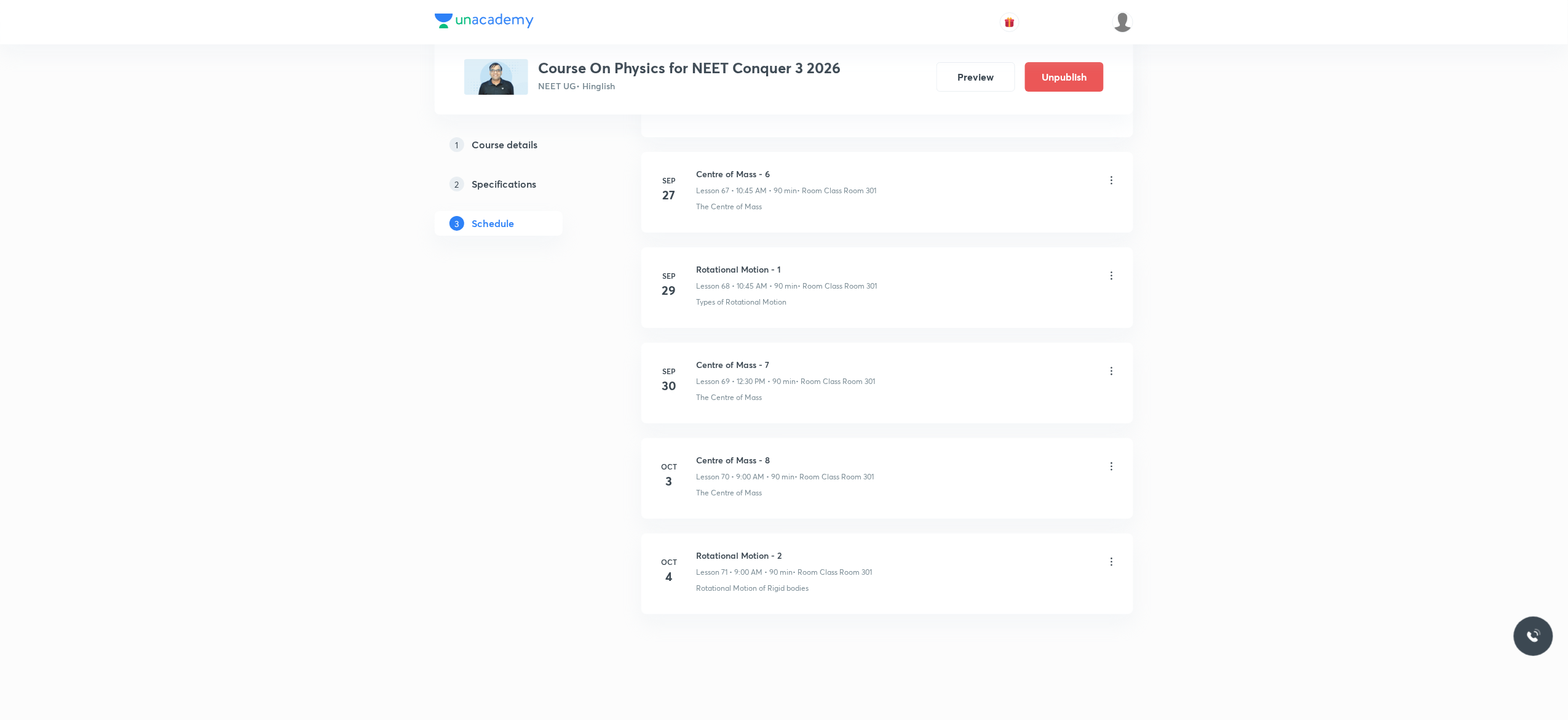
scroll to position [7148, 0]
drag, startPoint x: 793, startPoint y: 539, endPoint x: 697, endPoint y: 539, distance: 96.0
click at [697, 539] on h6 "Rotational Motion - 2" at bounding box center [784, 545] width 176 height 13
copy h6 "Rotational Motion - 2"
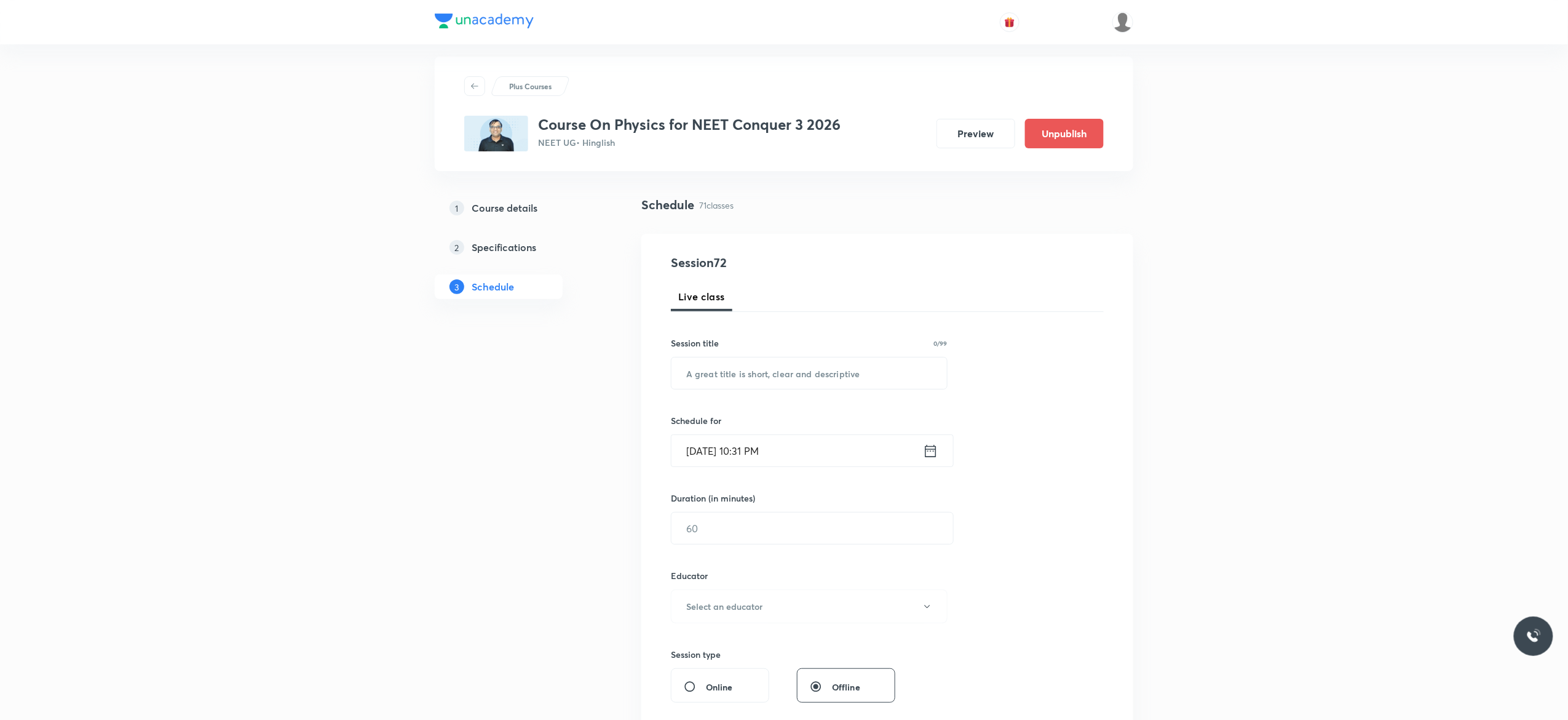
scroll to position [0, 0]
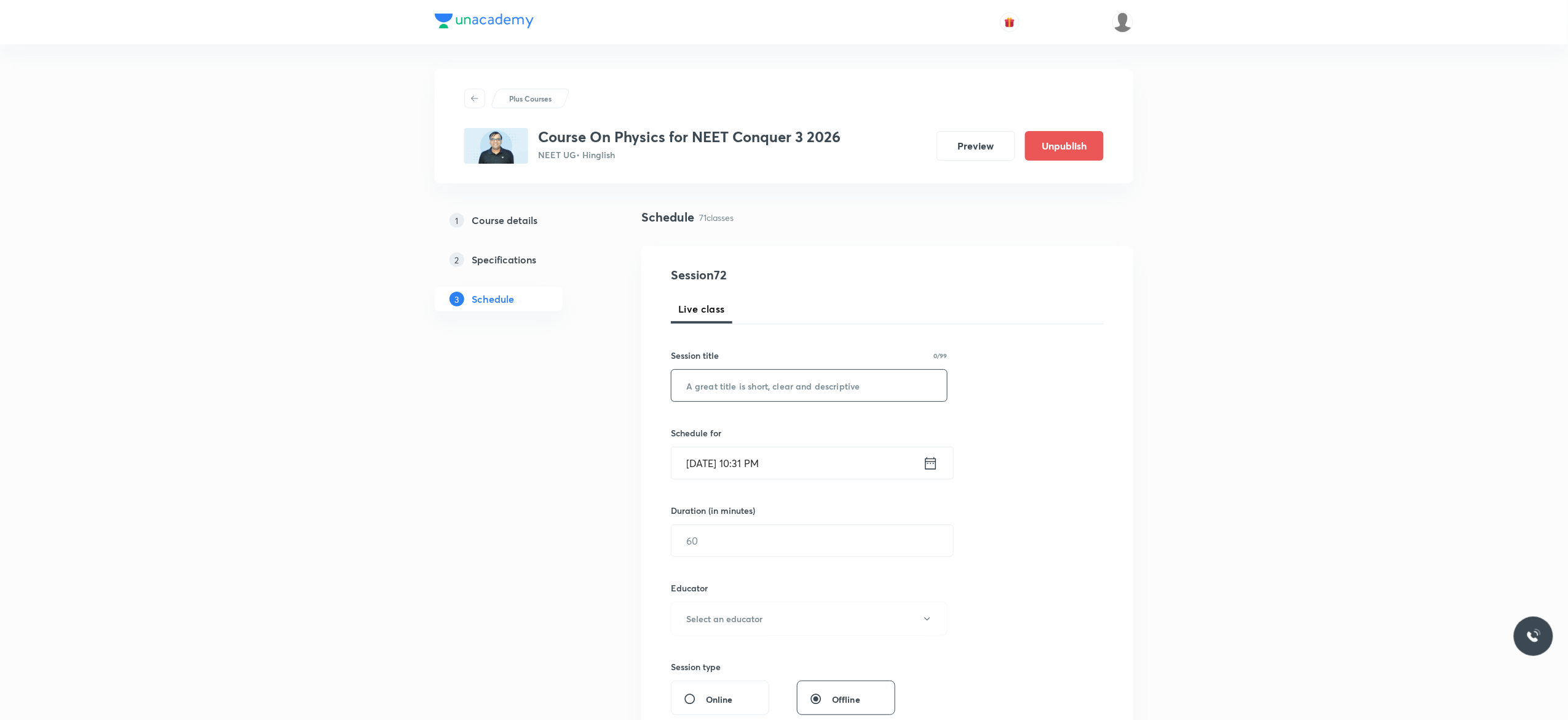
click at [757, 385] on input "text" at bounding box center [809, 386] width 276 height 32
paste input "Rotational Motion - 2"
type input "Rotational Motion - 3"
click at [934, 460] on icon at bounding box center [930, 464] width 15 height 17
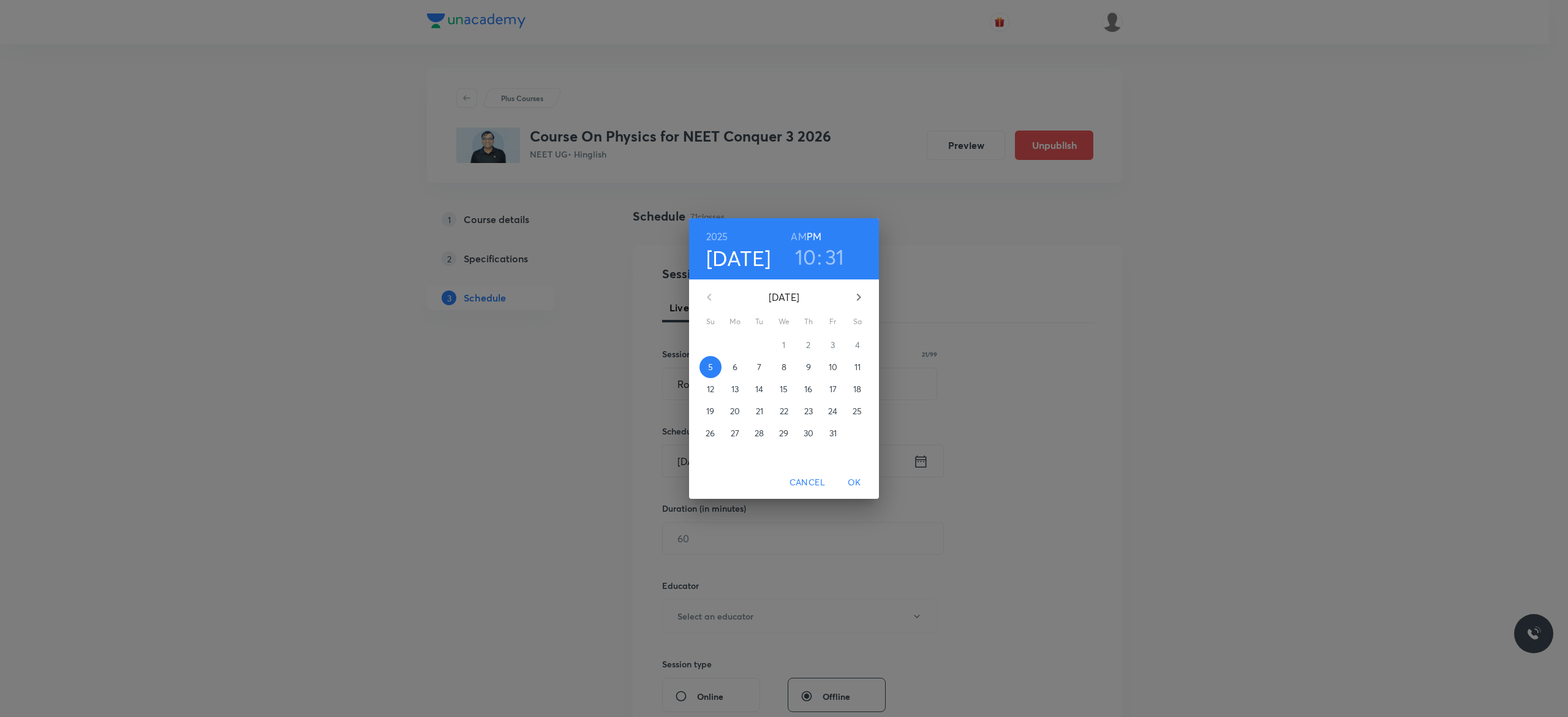
click at [930, 458] on div "2025 Oct 5 10 : 31 AM PM October 2025 Su Mo Tu We Th Fr Sa 28 29 30 1 2 3 4 5 6…" at bounding box center [784, 358] width 1568 height 717
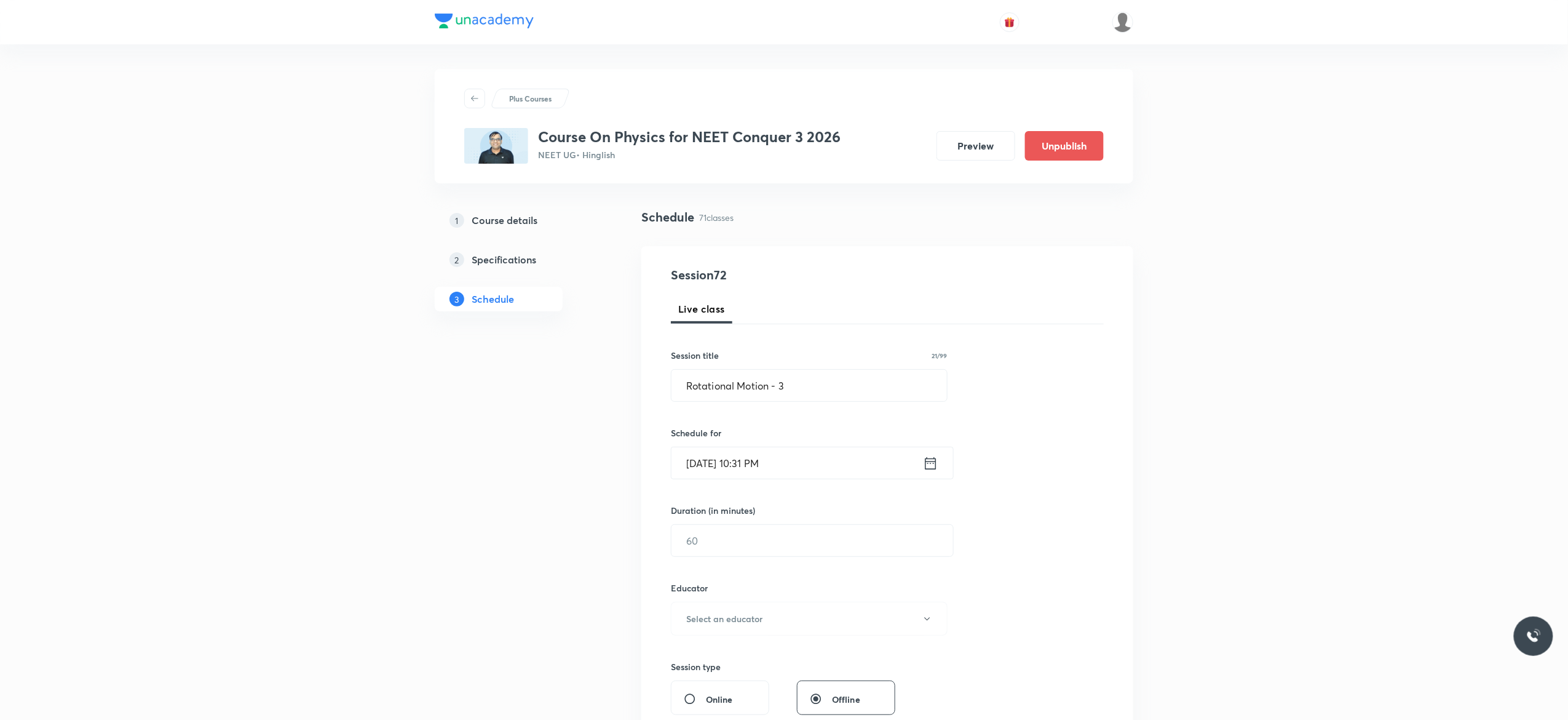
click at [934, 460] on icon at bounding box center [930, 464] width 15 height 17
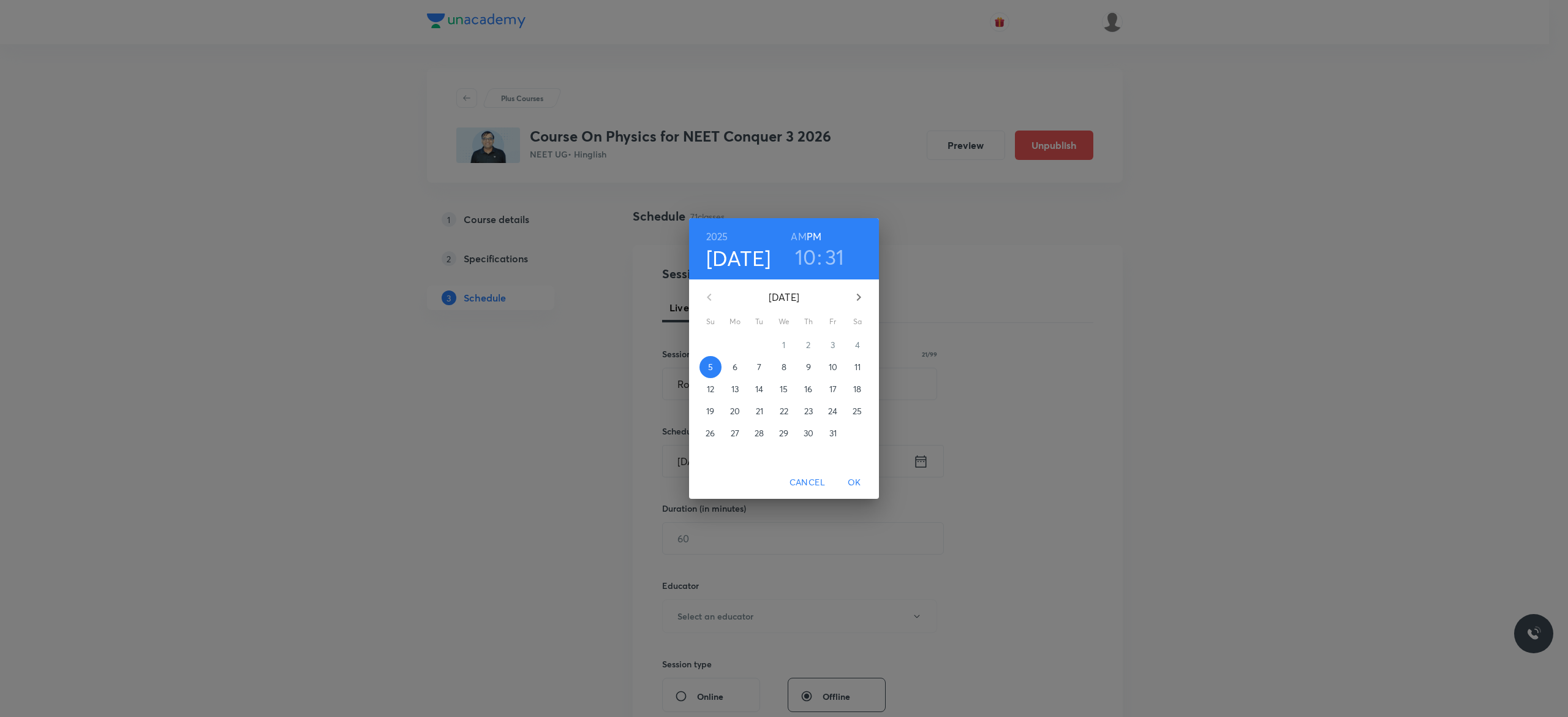
click at [738, 364] on span "6" at bounding box center [735, 367] width 22 height 12
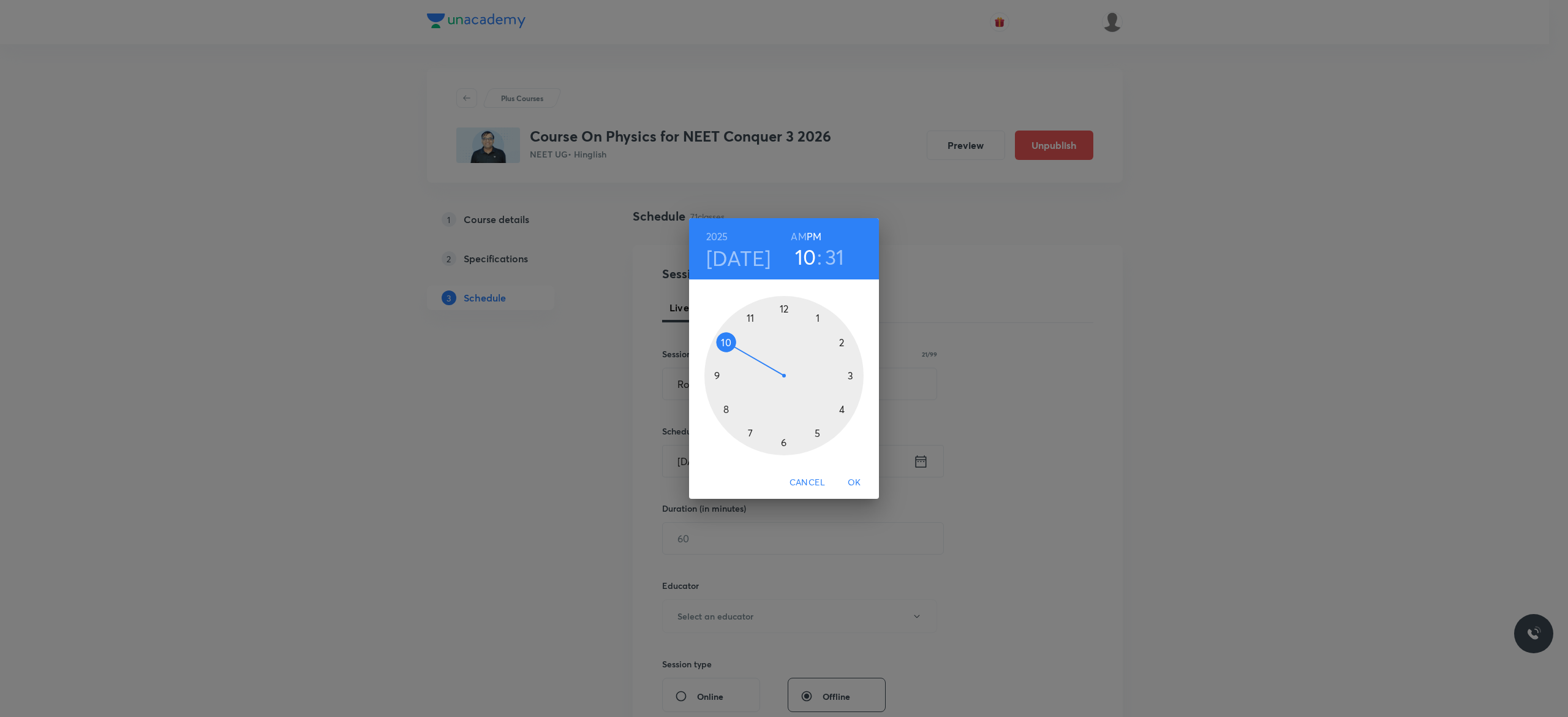
click at [798, 235] on h6 "AM" at bounding box center [798, 237] width 15 height 17
click at [718, 372] on div at bounding box center [784, 376] width 159 height 159
click at [784, 309] on div at bounding box center [784, 376] width 159 height 159
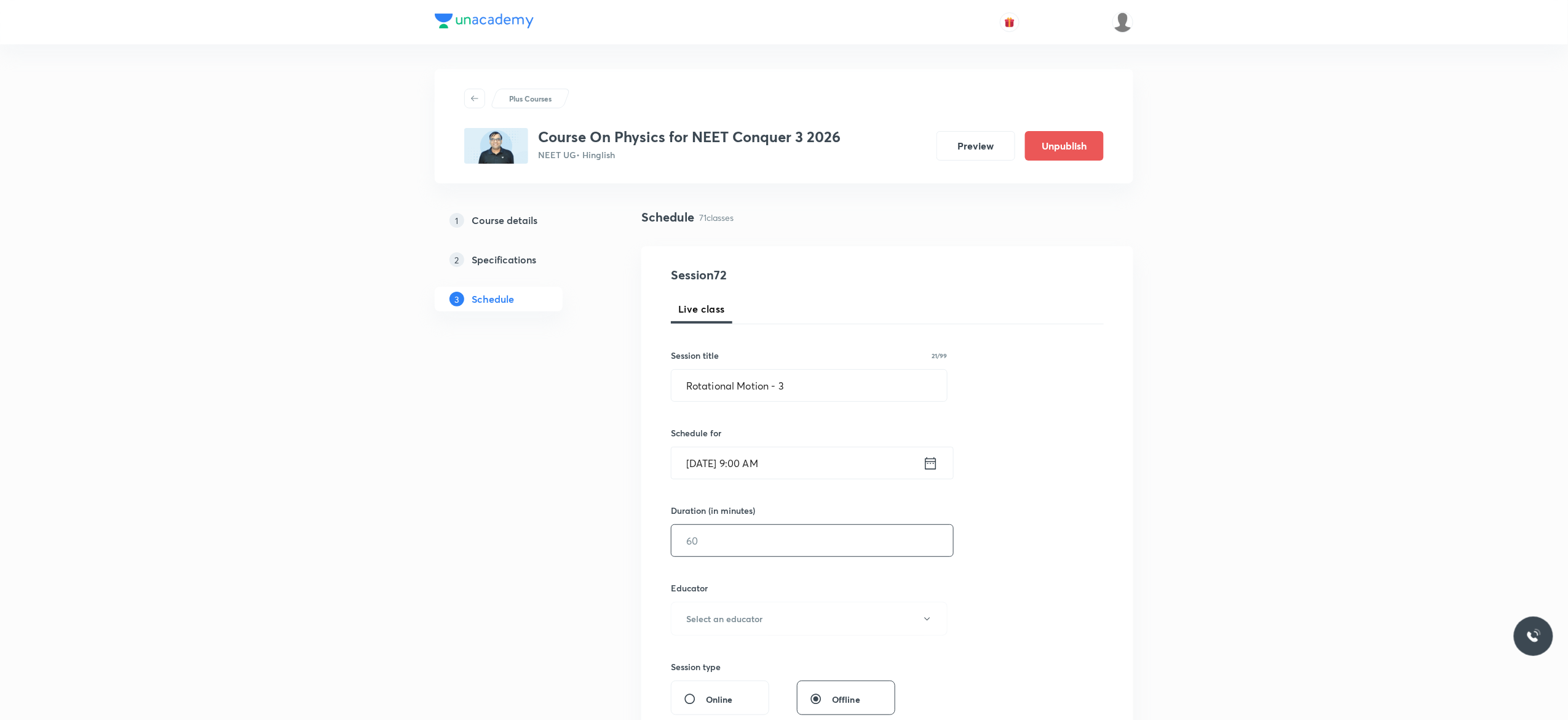
click at [729, 540] on input "text" at bounding box center [812, 540] width 282 height 32
type input "90"
click at [929, 621] on icon "button" at bounding box center [927, 618] width 10 height 10
click at [766, 680] on span "Abhishek Kumar Divoliya" at bounding box center [807, 683] width 269 height 13
click at [1100, 550] on div "Session 72 Live class Session title 21/99 Rotational Motion - 3 ​ Schedule for …" at bounding box center [888, 594] width 433 height 657
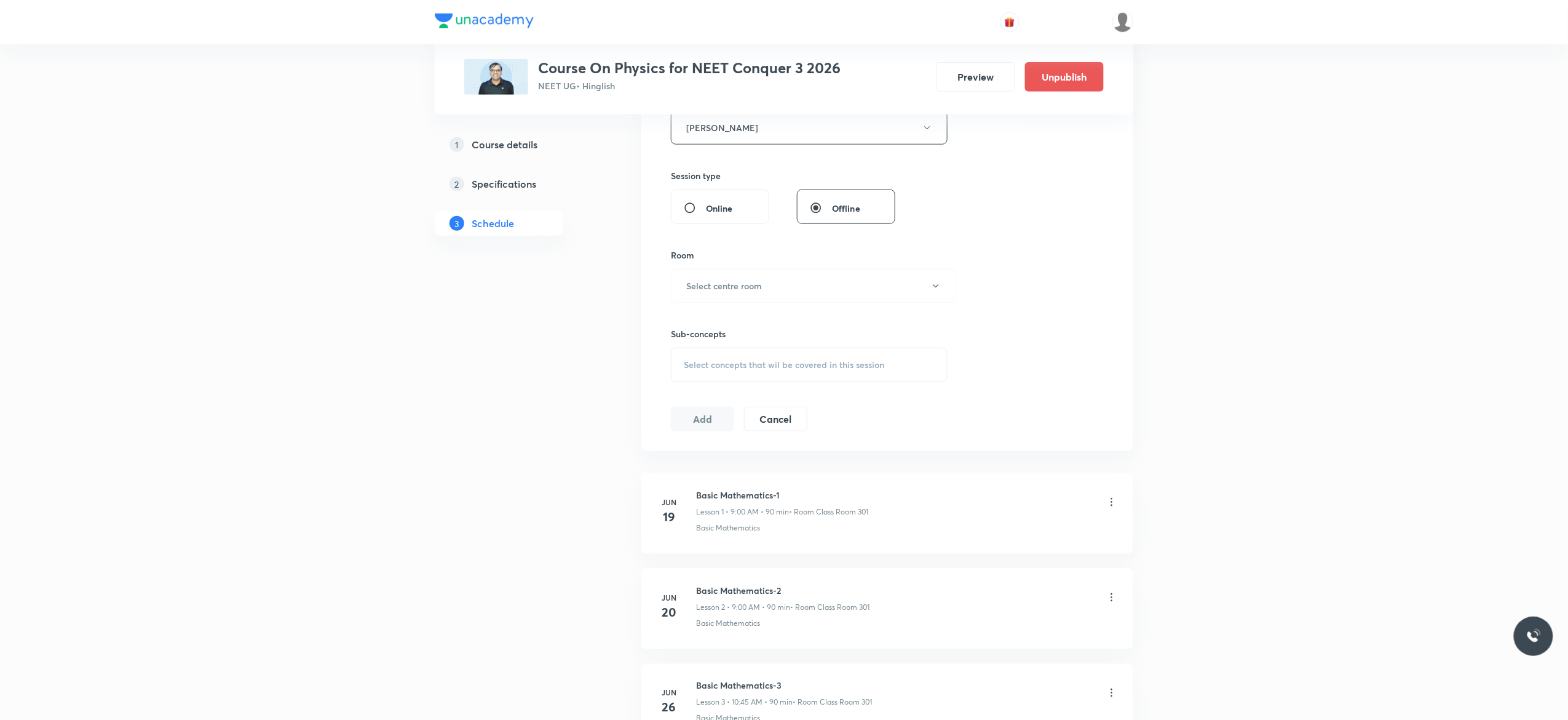
scroll to position [492, 0]
click at [937, 291] on button "Select centre room" at bounding box center [814, 285] width 285 height 34
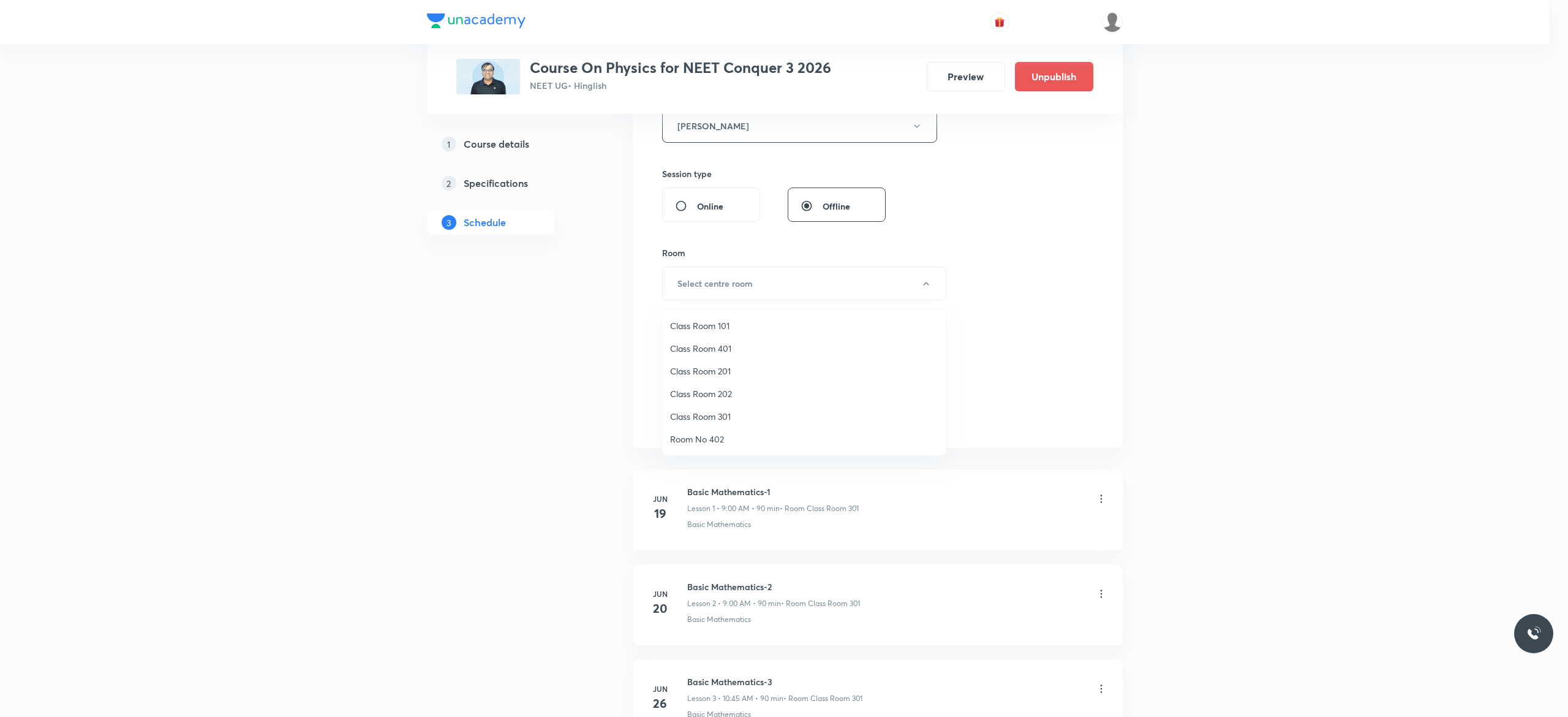
click at [731, 413] on span "Class Room 301" at bounding box center [804, 416] width 268 height 13
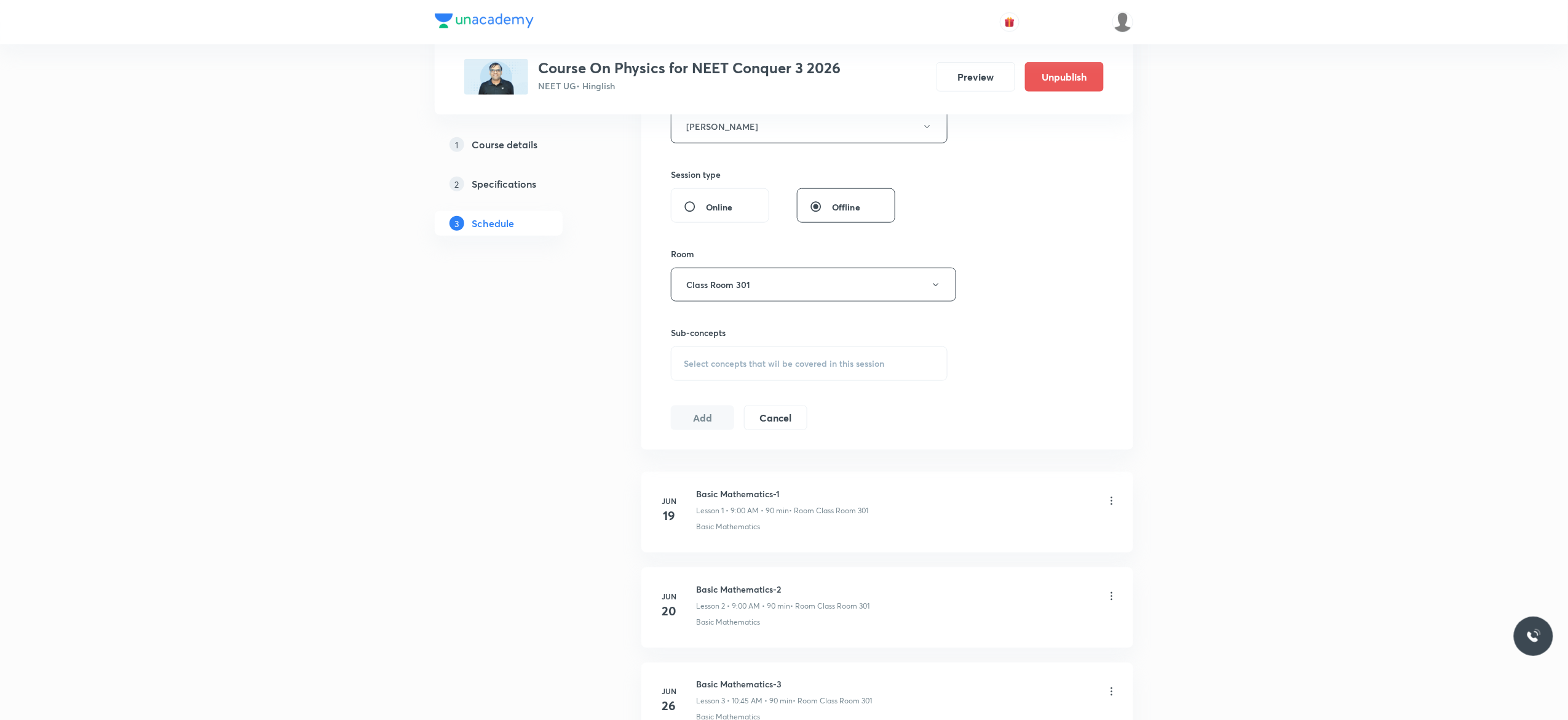
click at [689, 374] on div "Select concepts that wil be covered in this session" at bounding box center [809, 363] width 276 height 34
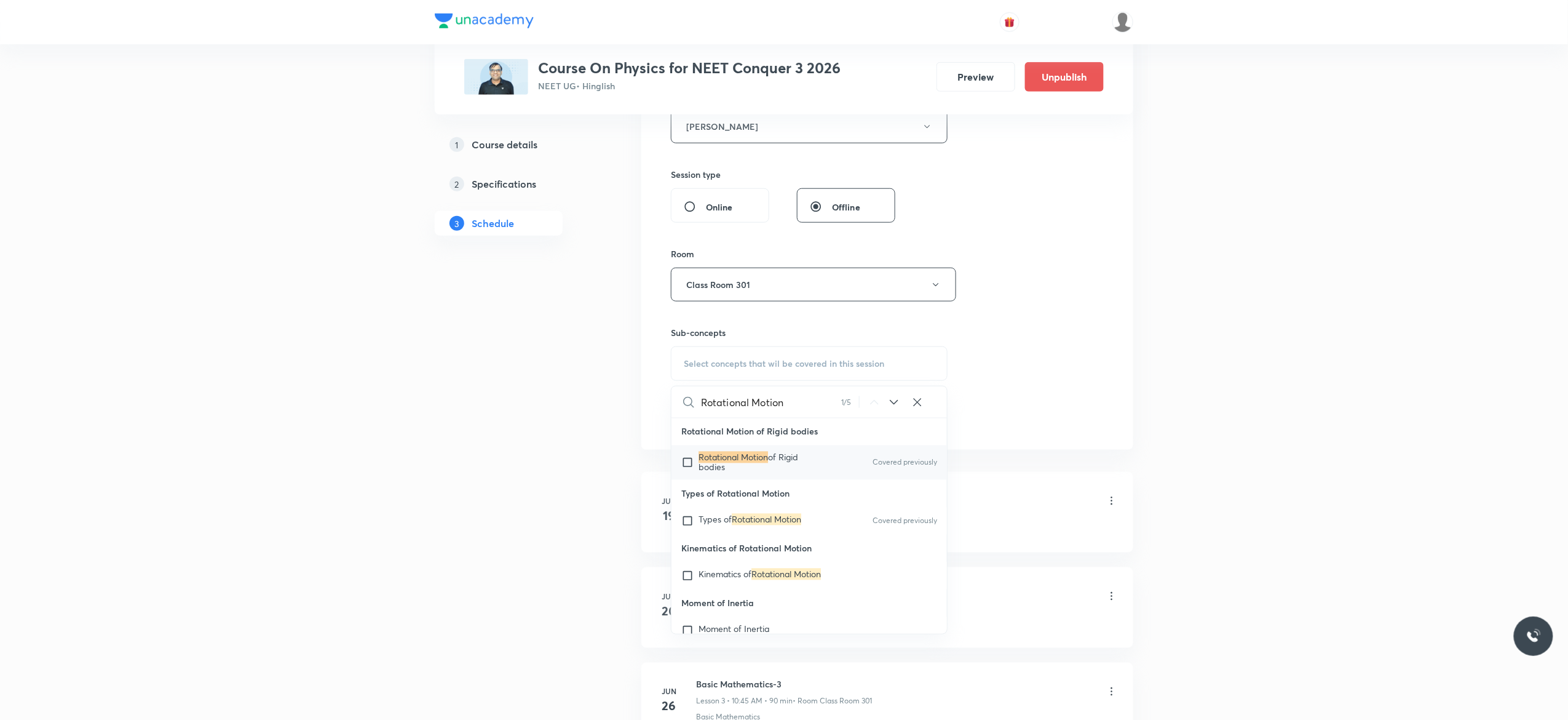
scroll to position [25035, 0]
type input "Rotational Motion"
click at [689, 456] on input "checkbox" at bounding box center [690, 445] width 17 height 20
checkbox input "true"
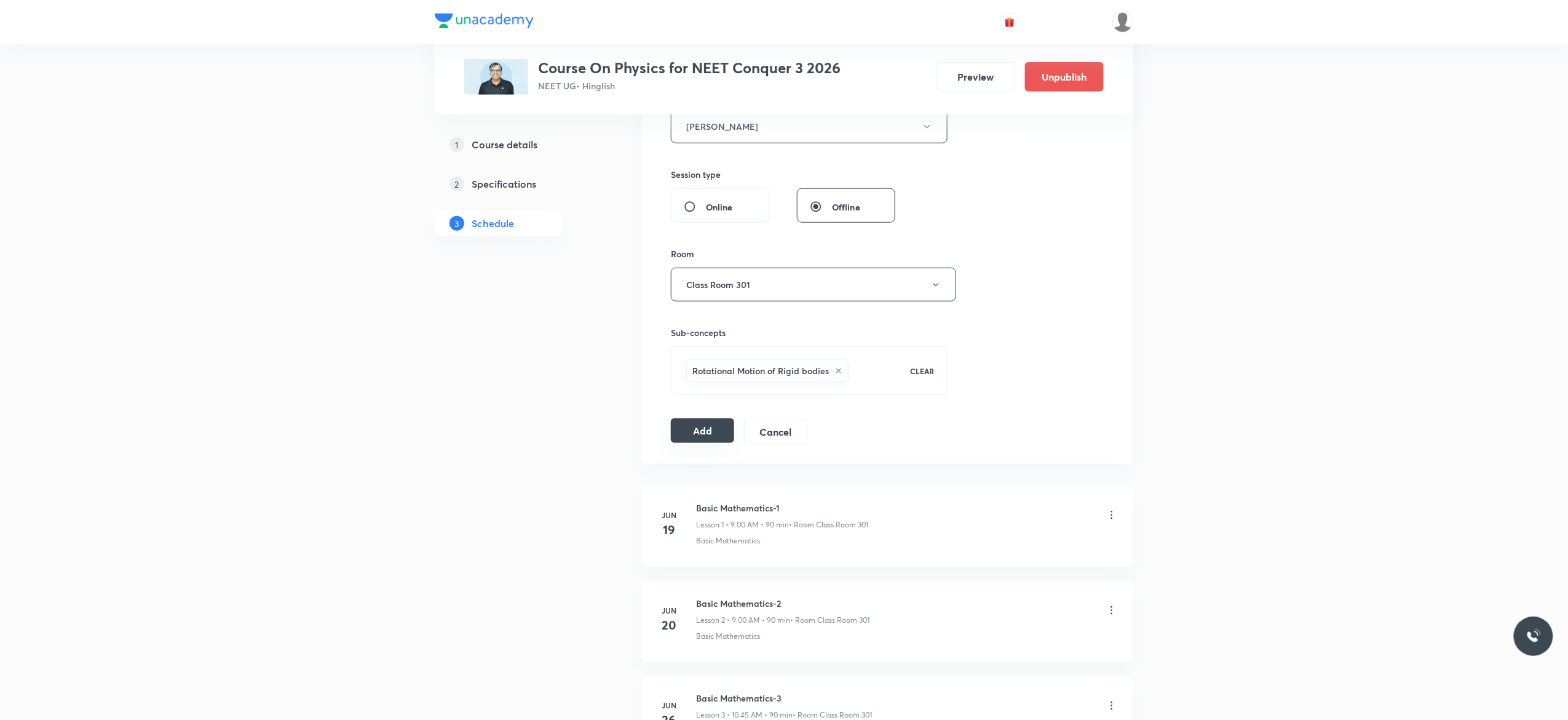
click at [699, 437] on button "Add" at bounding box center [703, 431] width 63 height 25
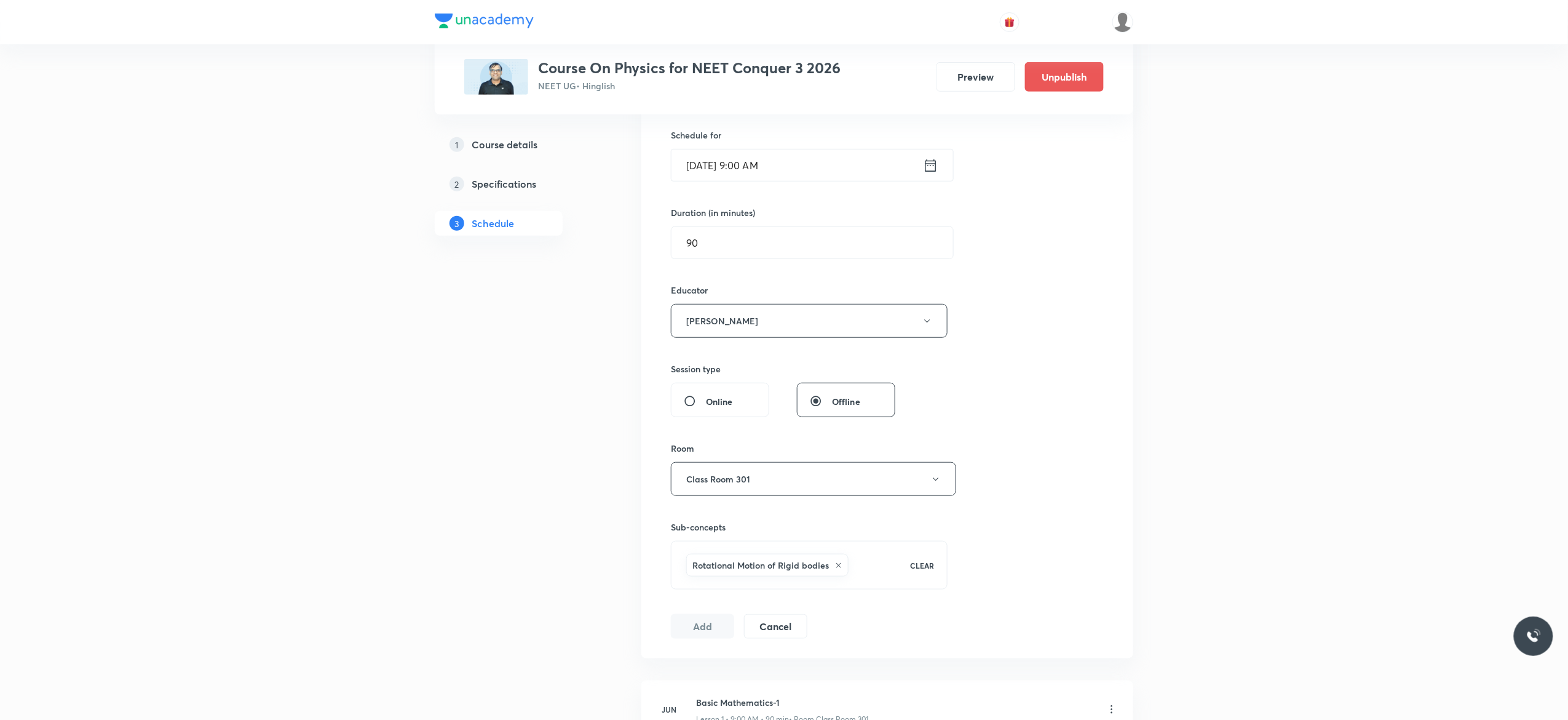
scroll to position [295, 0]
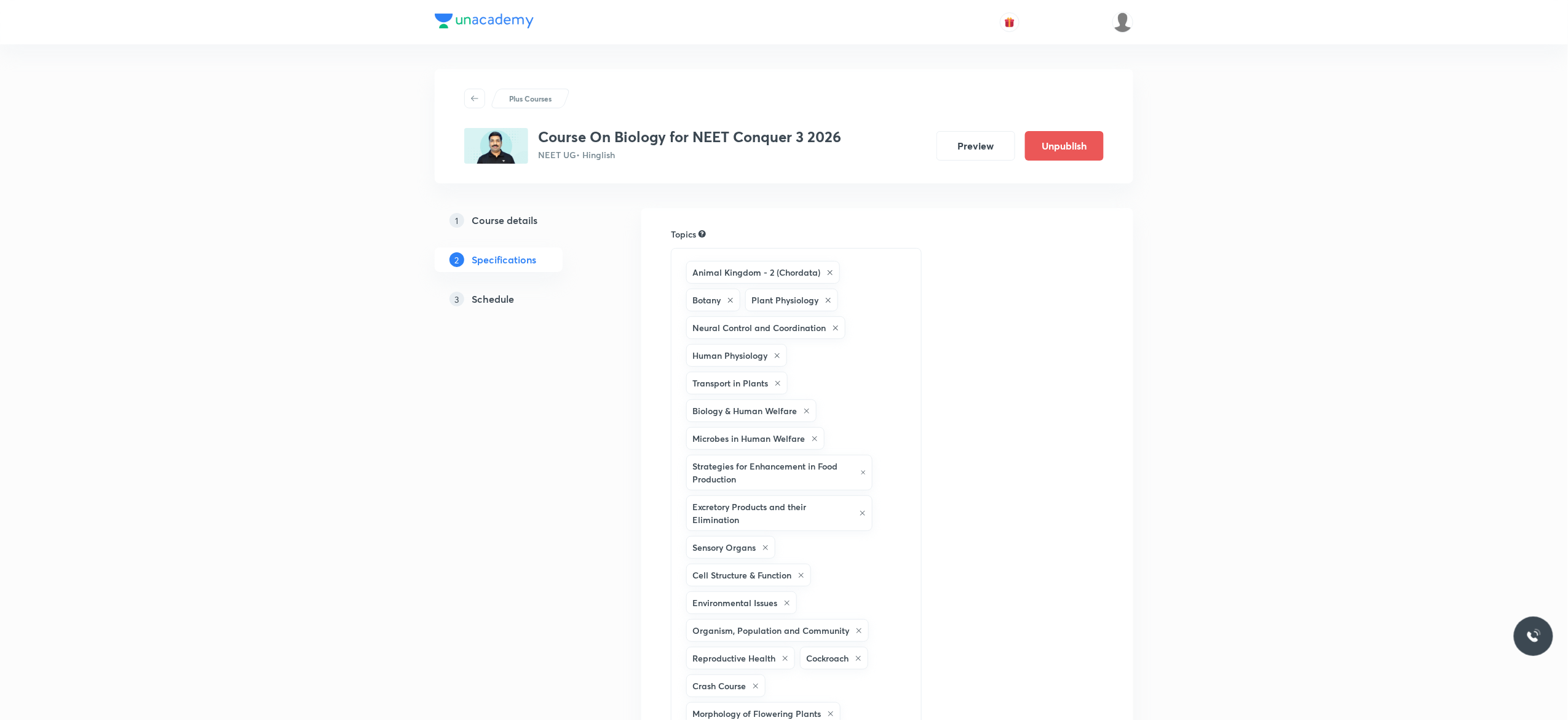
click at [500, 299] on h5 "Schedule" at bounding box center [492, 299] width 42 height 15
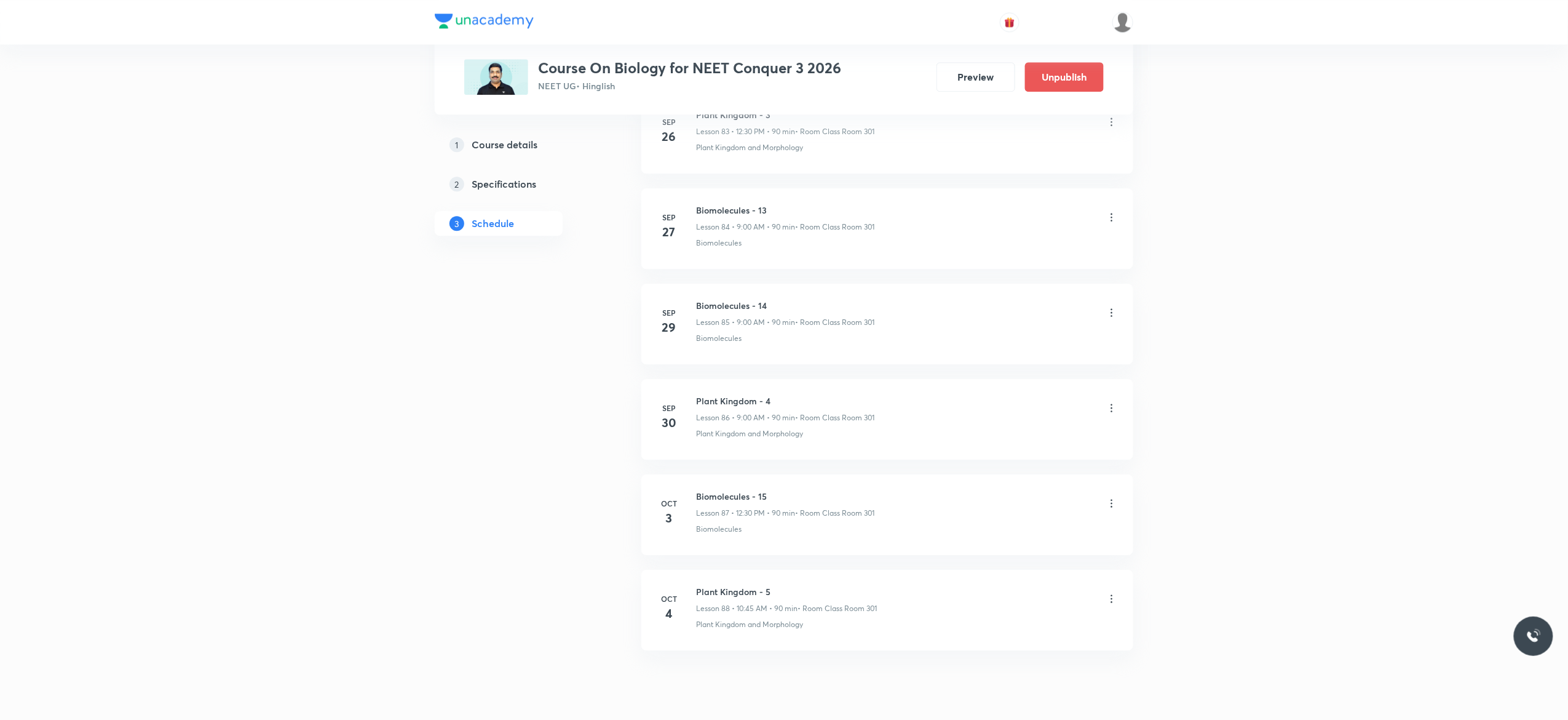
scroll to position [8775, 0]
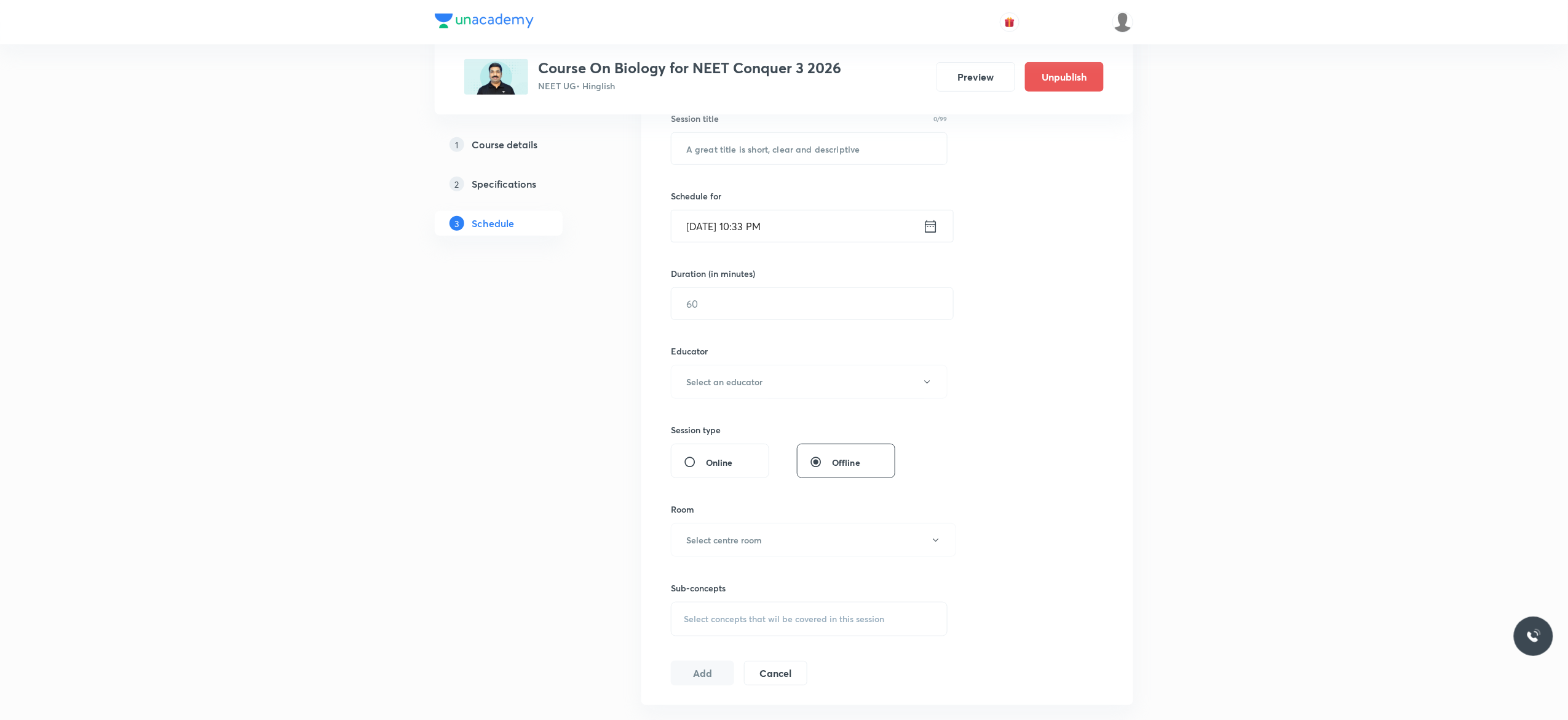
scroll to position [0, 0]
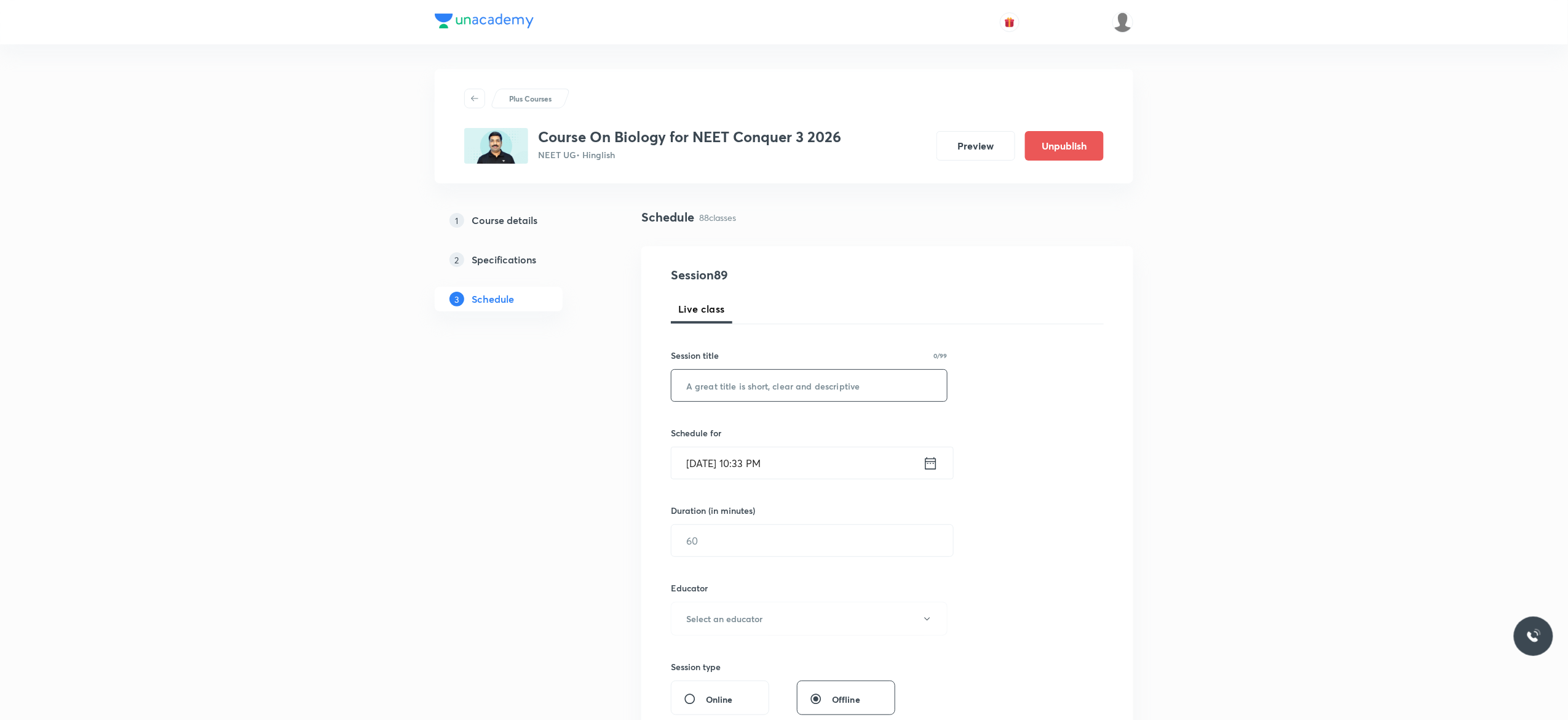
click at [723, 386] on input "text" at bounding box center [809, 386] width 276 height 32
paste input "Breathing and exchange of gases"
type input "Breathing and Exchange of Gases"
click at [931, 464] on icon at bounding box center [930, 464] width 15 height 17
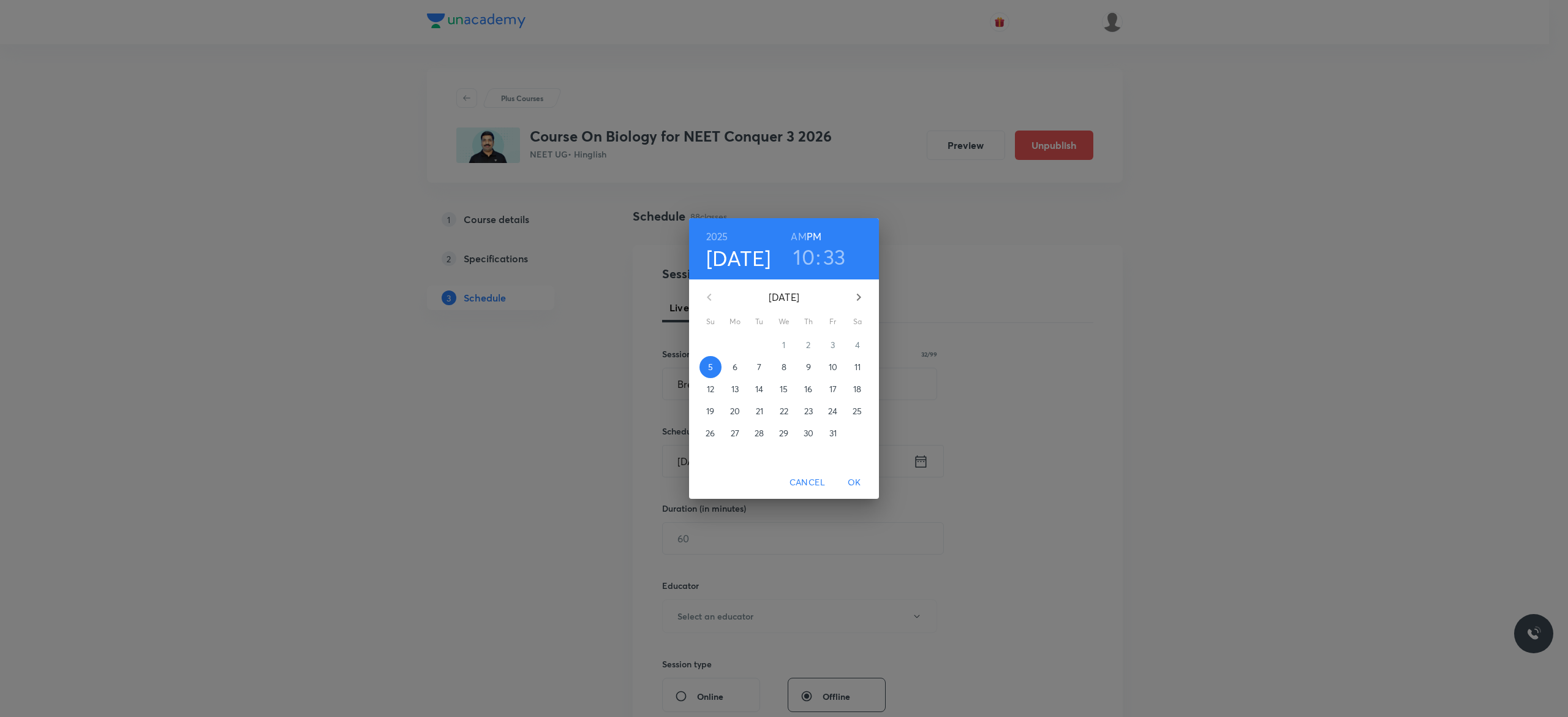
click at [733, 364] on p "6" at bounding box center [735, 367] width 5 height 12
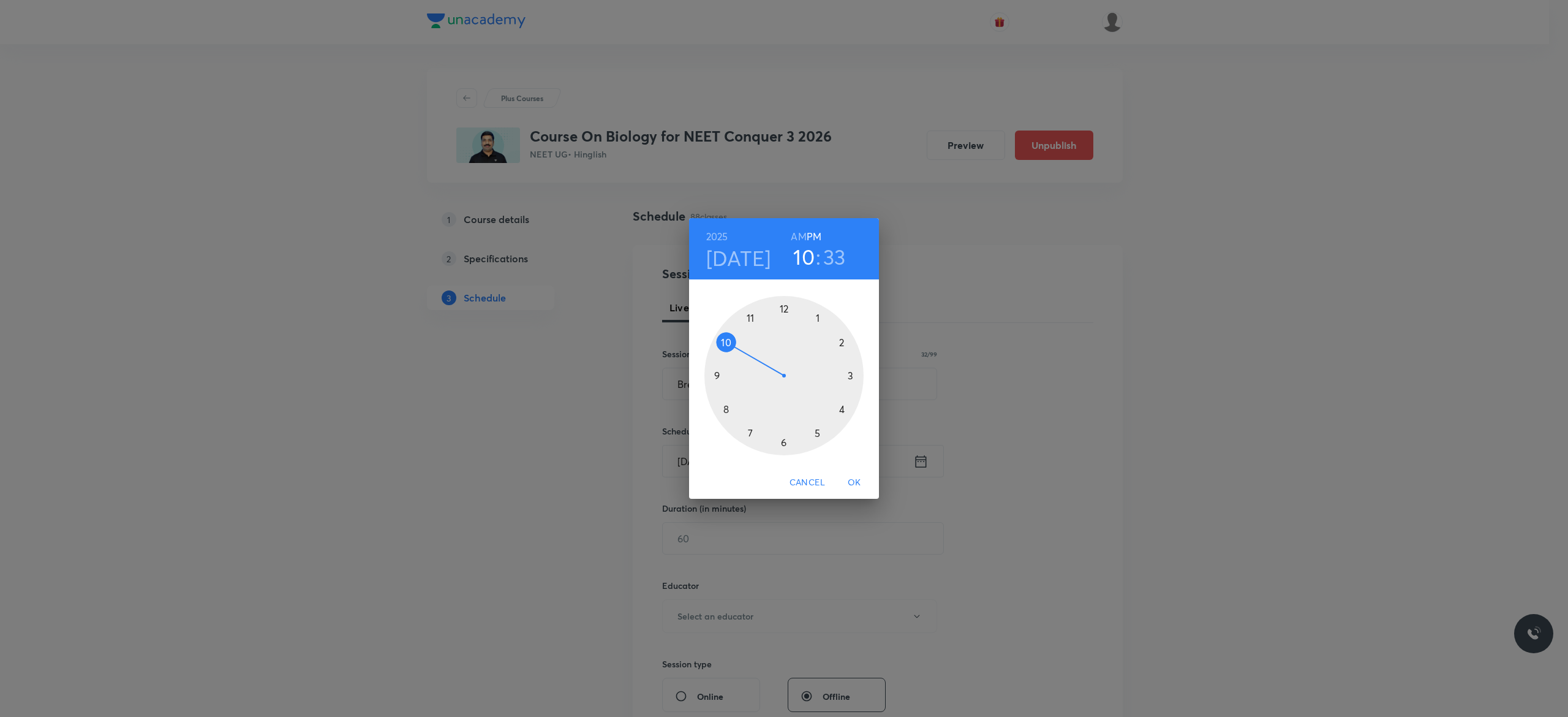
click at [795, 235] on h6 "AM" at bounding box center [798, 237] width 15 height 17
click at [719, 340] on div at bounding box center [784, 376] width 159 height 159
click at [716, 375] on div at bounding box center [784, 376] width 159 height 159
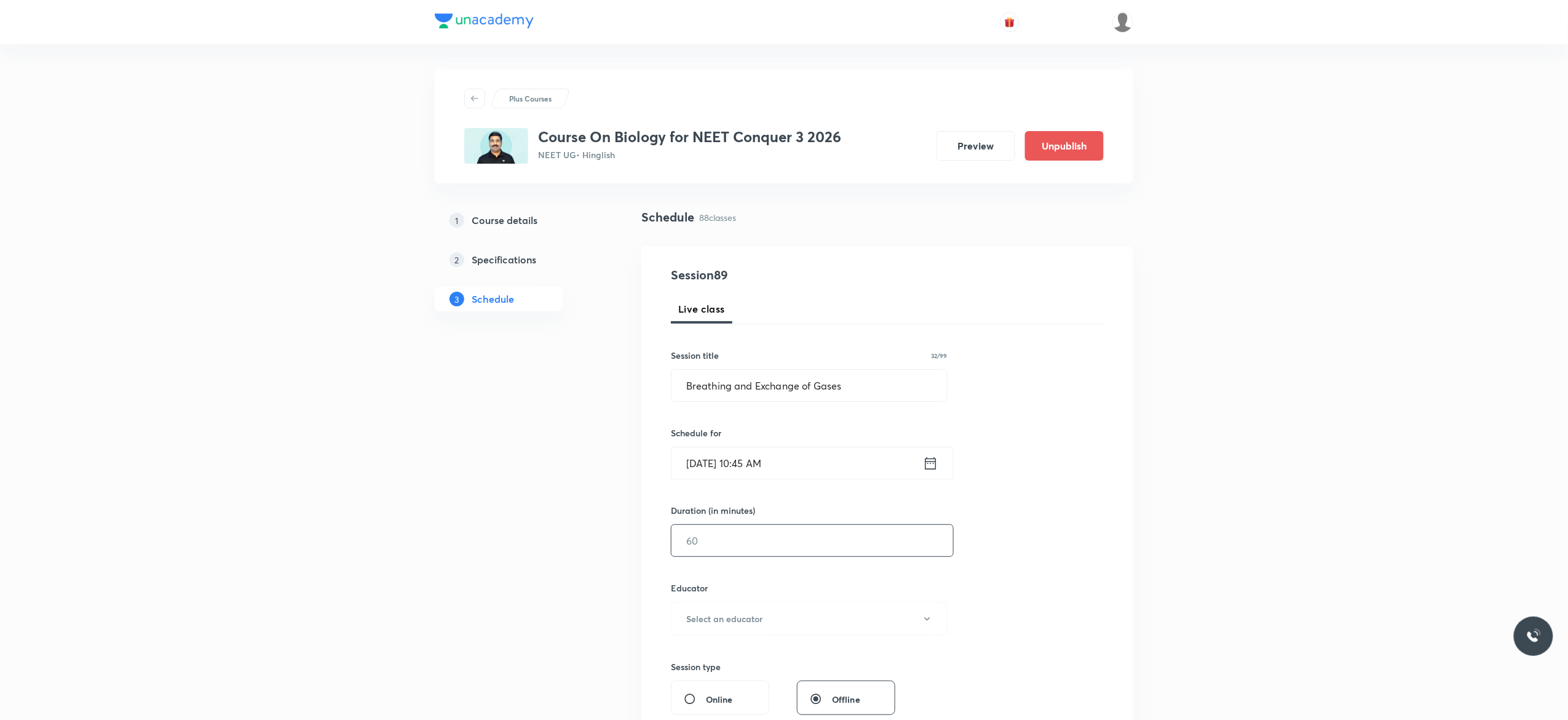
click at [729, 546] on input "text" at bounding box center [812, 540] width 282 height 32
type input "90"
click at [930, 628] on button "Select an educator" at bounding box center [809, 618] width 276 height 34
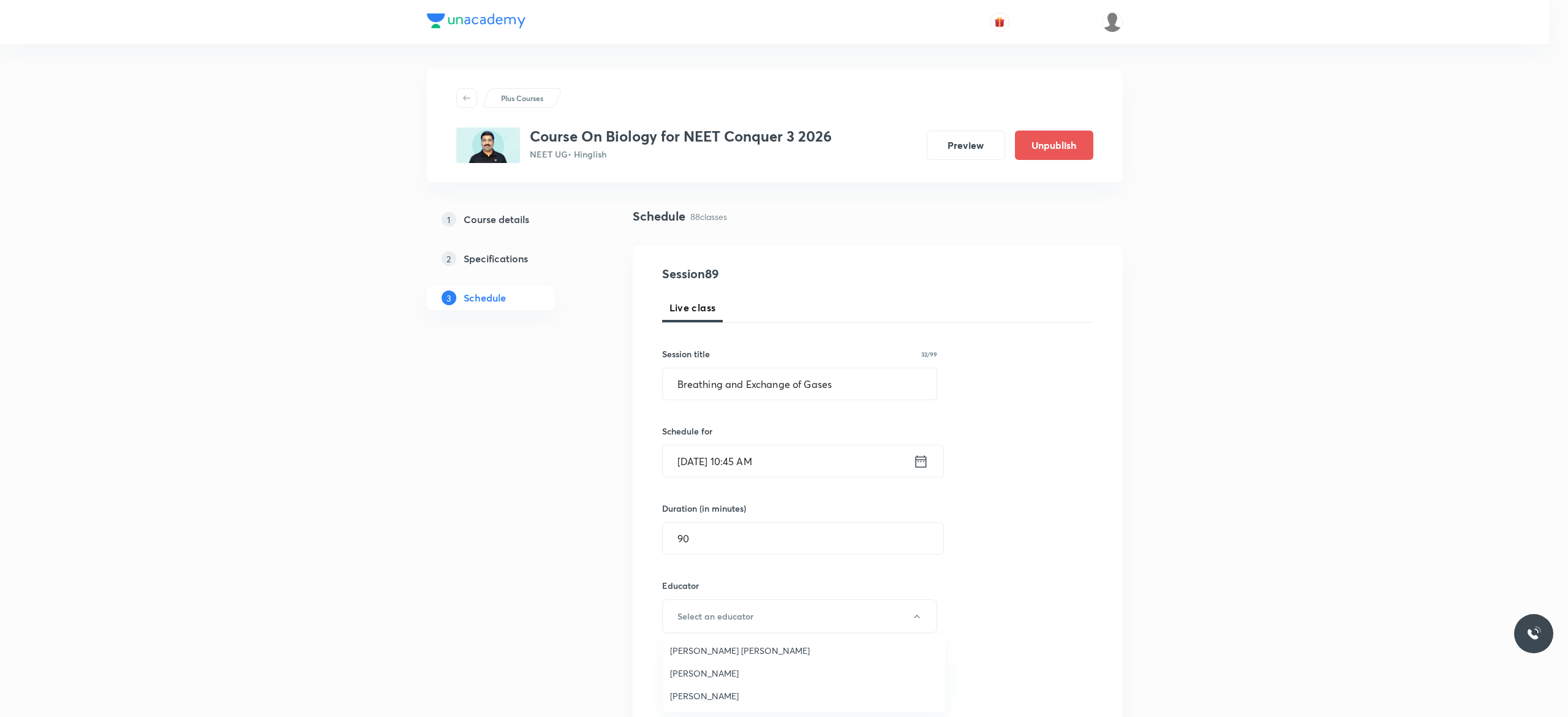
click at [758, 668] on span "Pradeep Kumar Tripathi" at bounding box center [804, 673] width 268 height 13
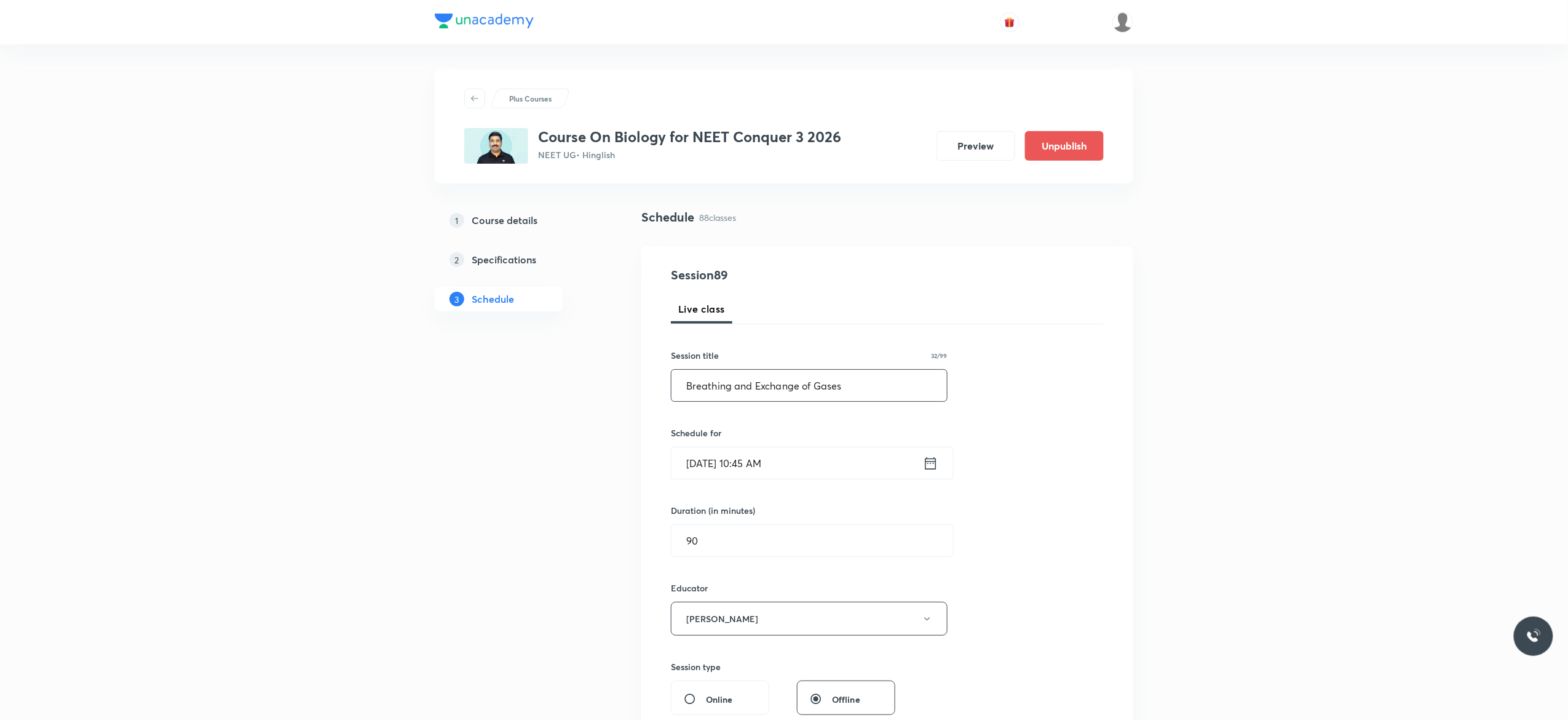
click at [858, 382] on input "Breathing and Exchange of Gases" at bounding box center [809, 386] width 276 height 32
type input "Breathing and Exchange of Gases - 1"
click at [1075, 447] on div "Session 89 Live class Session title 36/99 Breathing and Exchange of Gases - 1 ​…" at bounding box center [888, 594] width 433 height 657
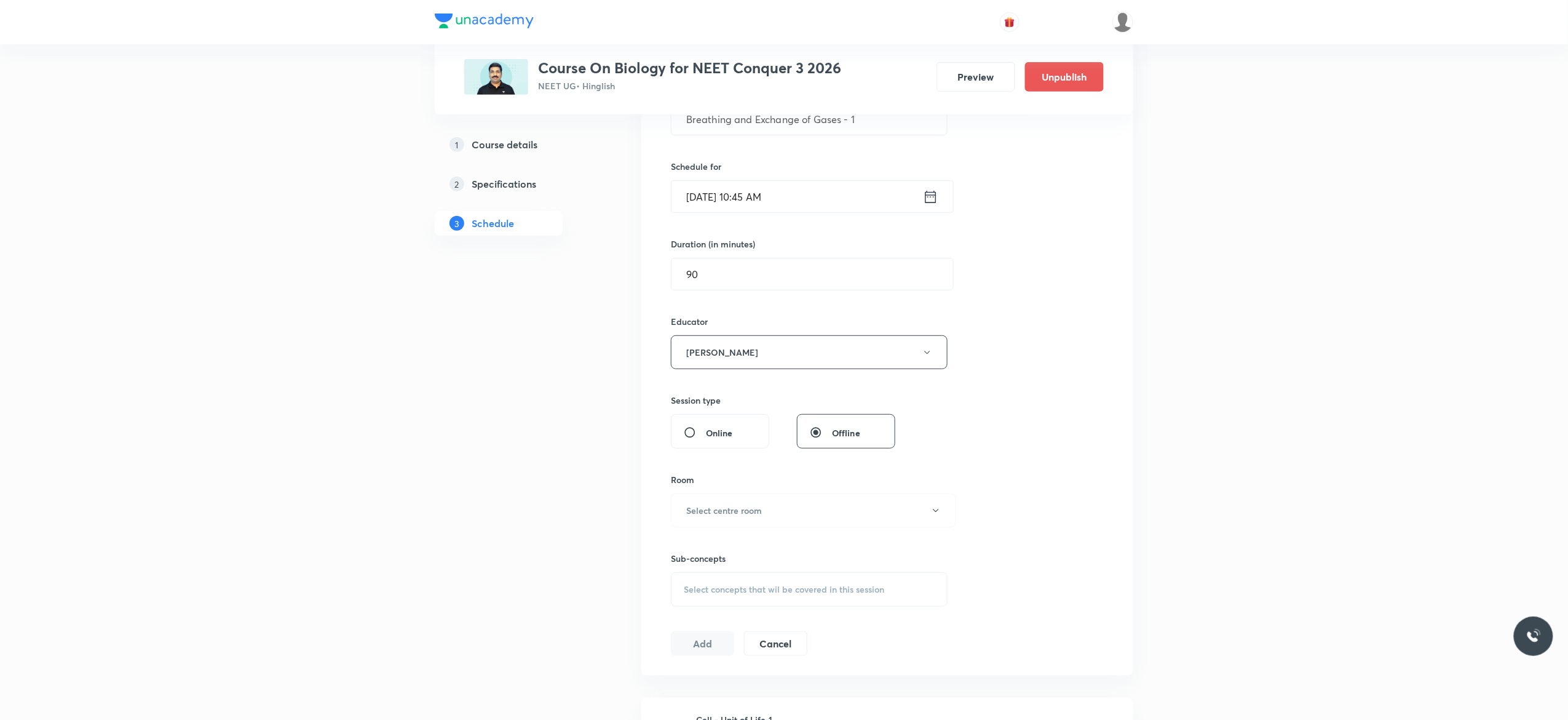
scroll to position [345, 0]
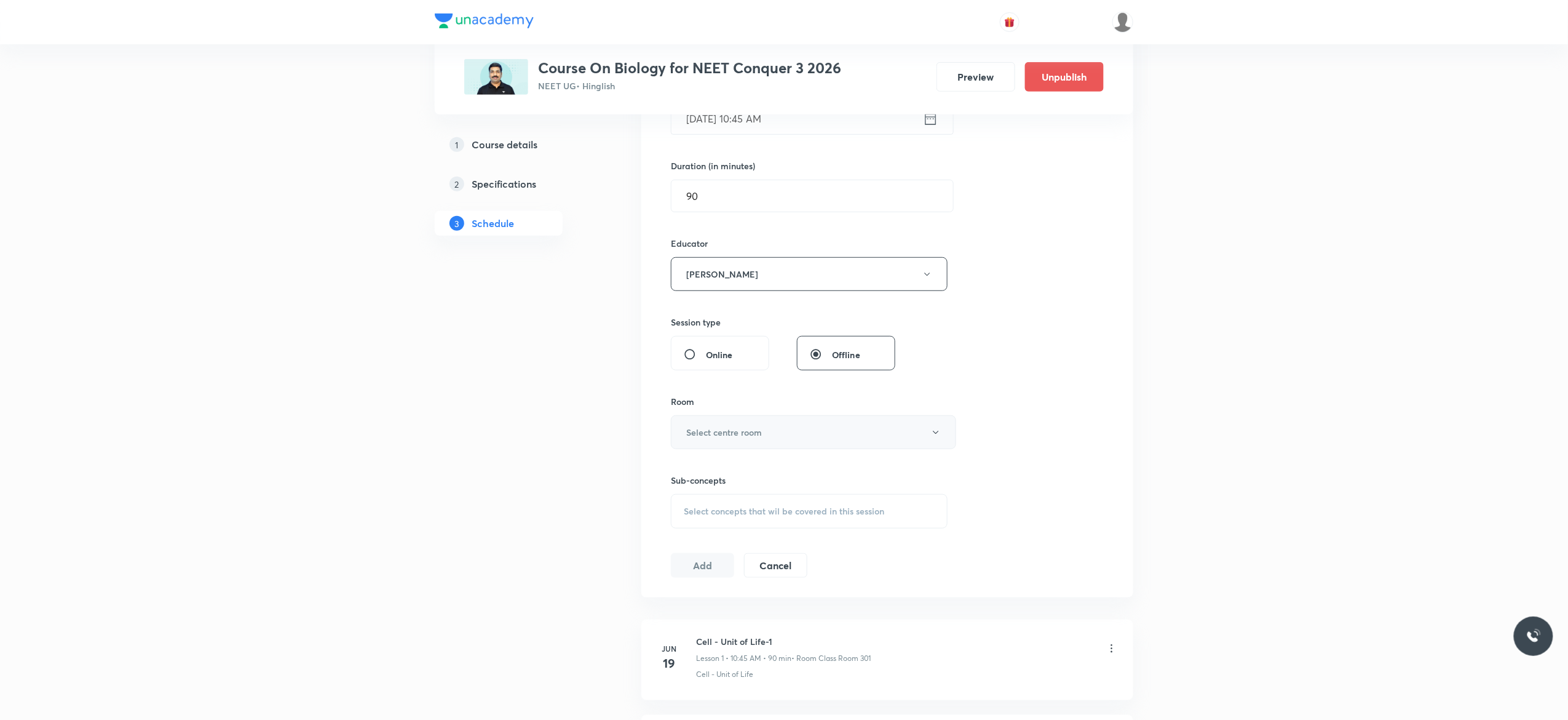
click at [936, 435] on icon "button" at bounding box center [936, 432] width 10 height 10
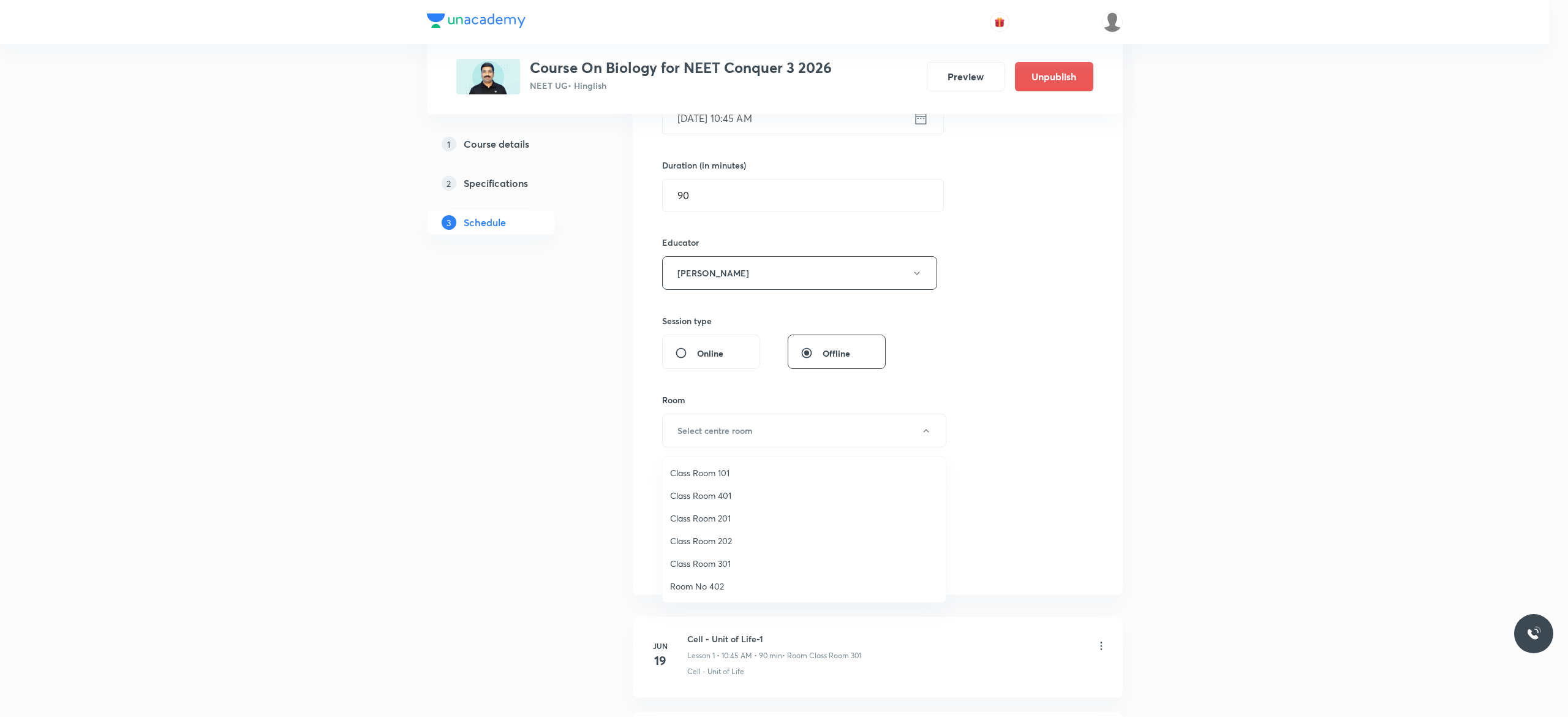
click at [726, 560] on span "Class Room 301" at bounding box center [804, 563] width 268 height 13
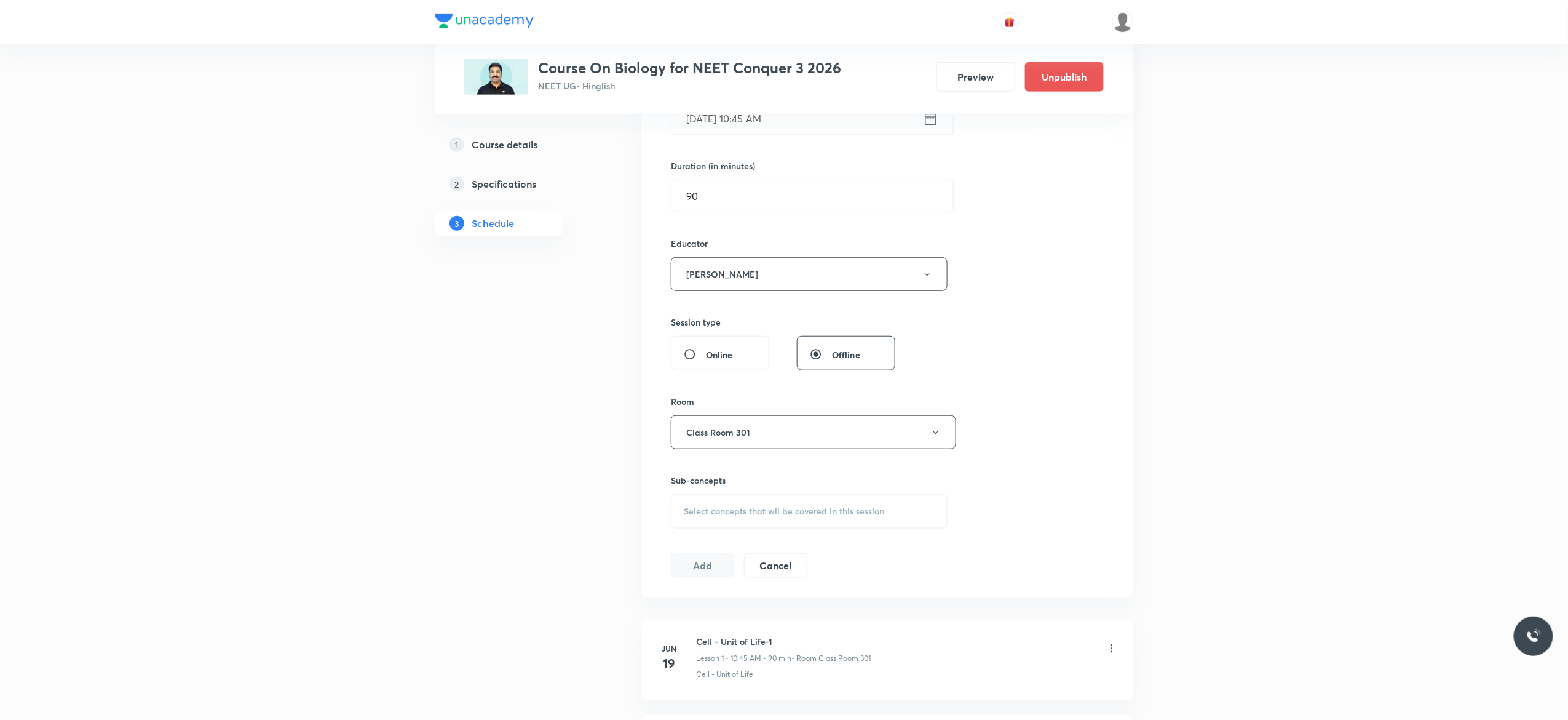
click at [709, 523] on div "Select concepts that wil be covered in this session" at bounding box center [809, 511] width 276 height 34
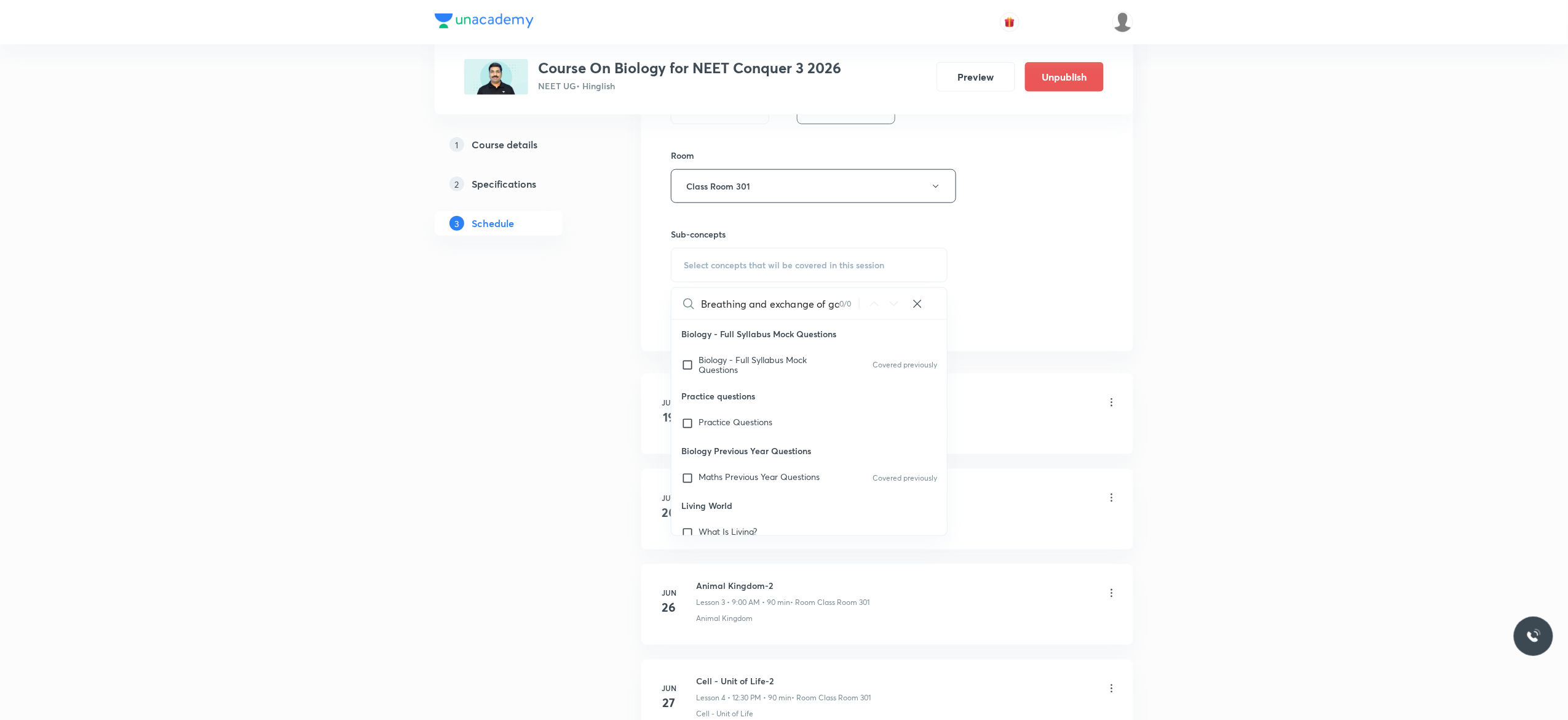
scroll to position [0, 18]
type input "Breathing and exchange of gases"
click at [684, 369] on input "checkbox" at bounding box center [690, 365] width 17 height 20
checkbox input "true"
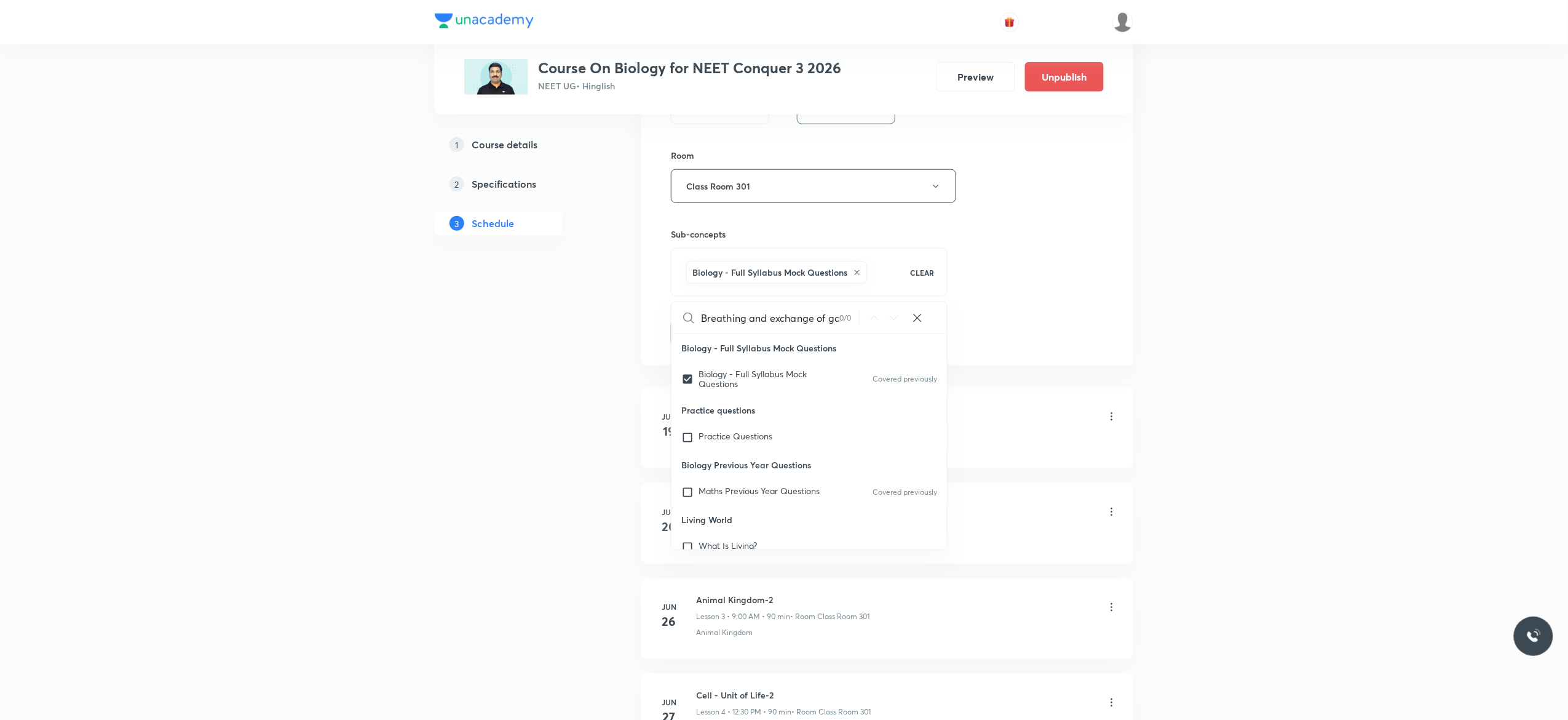
click at [698, 332] on button "Add" at bounding box center [703, 332] width 63 height 25
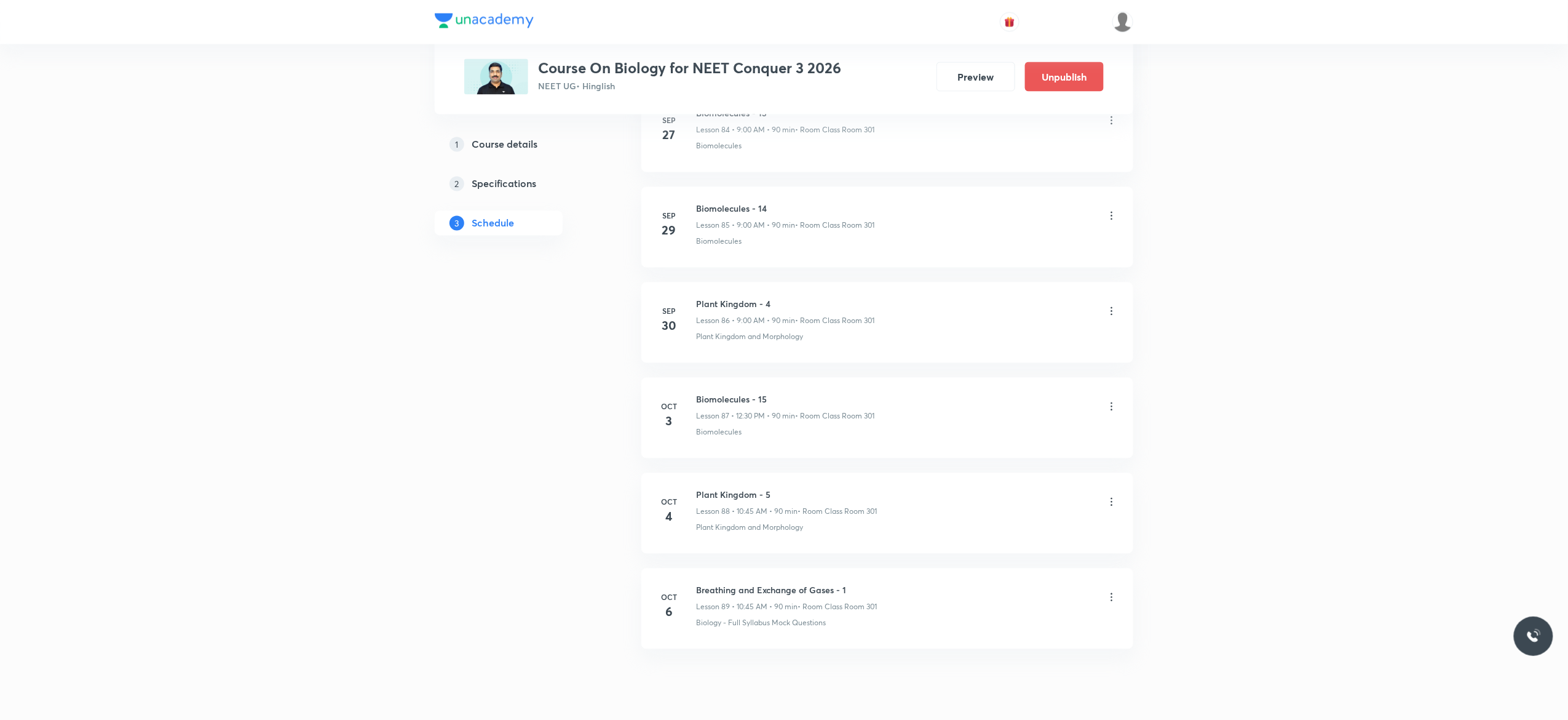
scroll to position [8225, 0]
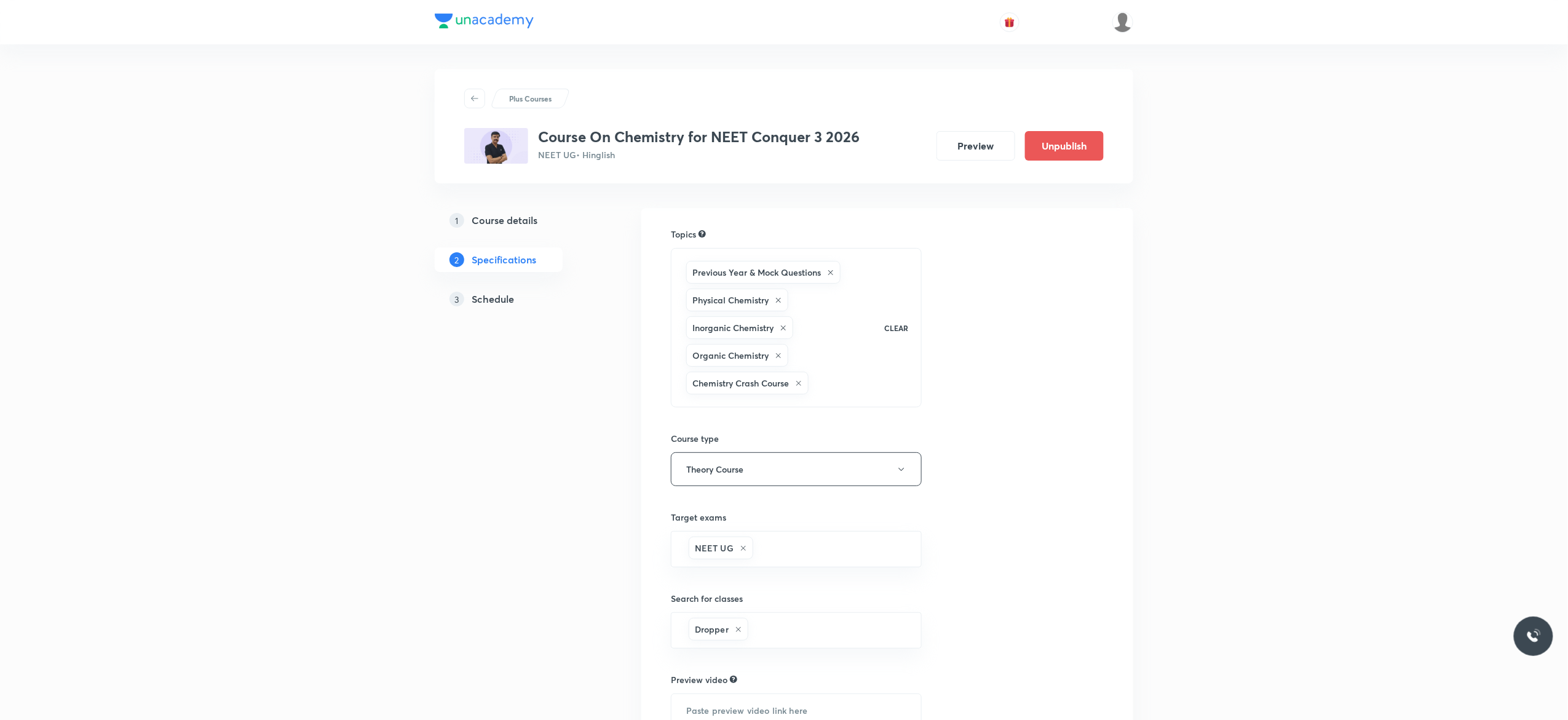
click at [492, 305] on h5 "Schedule" at bounding box center [492, 299] width 42 height 15
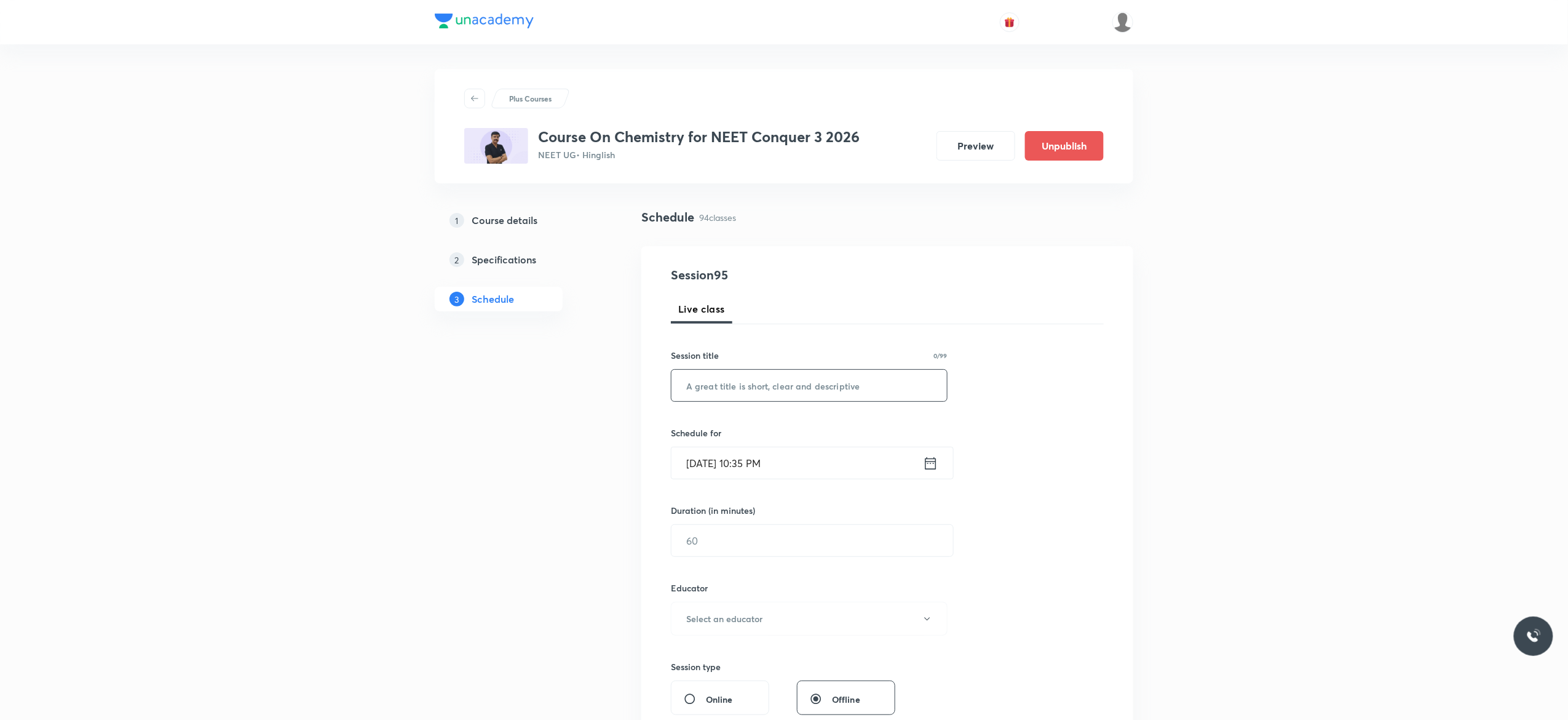
click at [711, 386] on input "text" at bounding box center [809, 386] width 276 height 32
type input "Chemical Equilibrium - 1"
click at [929, 467] on icon at bounding box center [930, 464] width 15 height 17
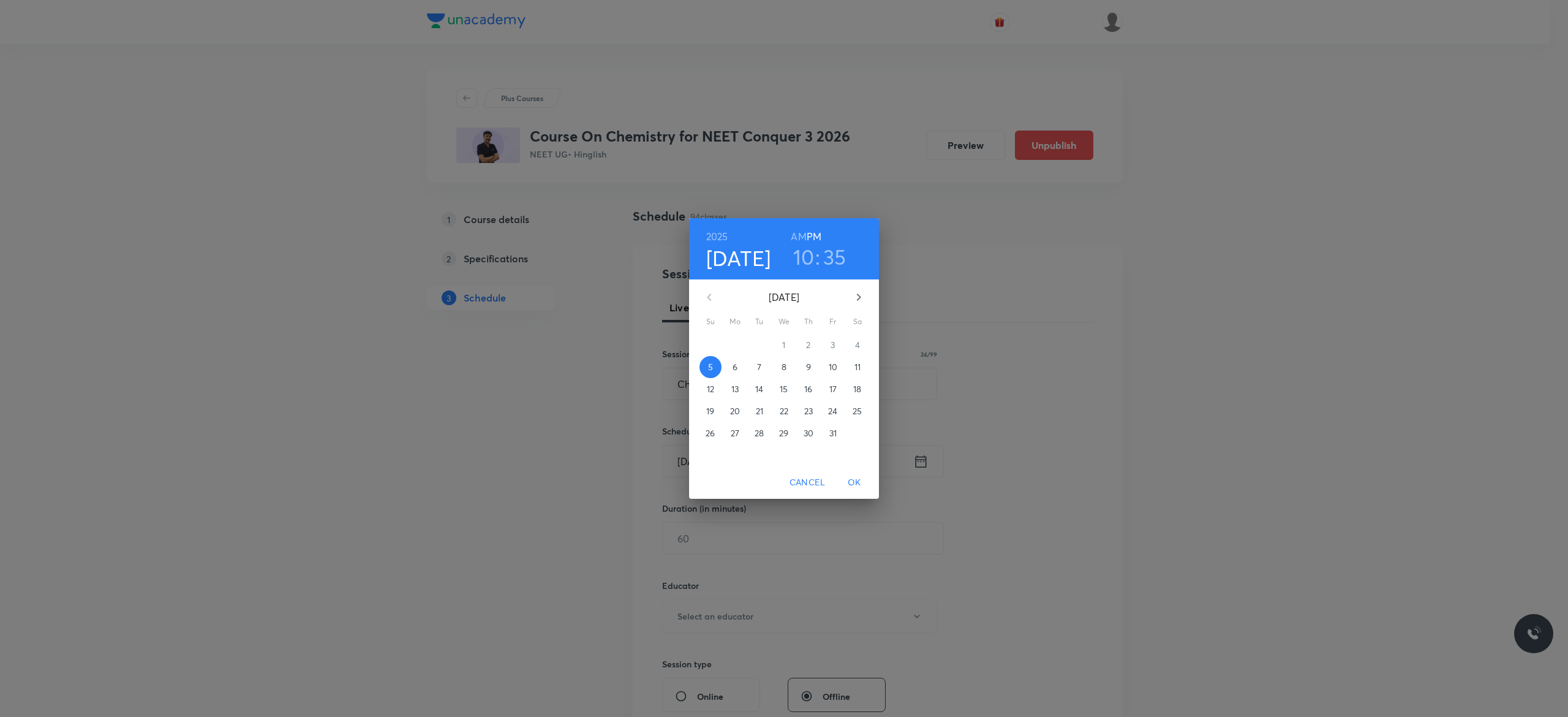
click at [739, 364] on span "6" at bounding box center [735, 367] width 22 height 12
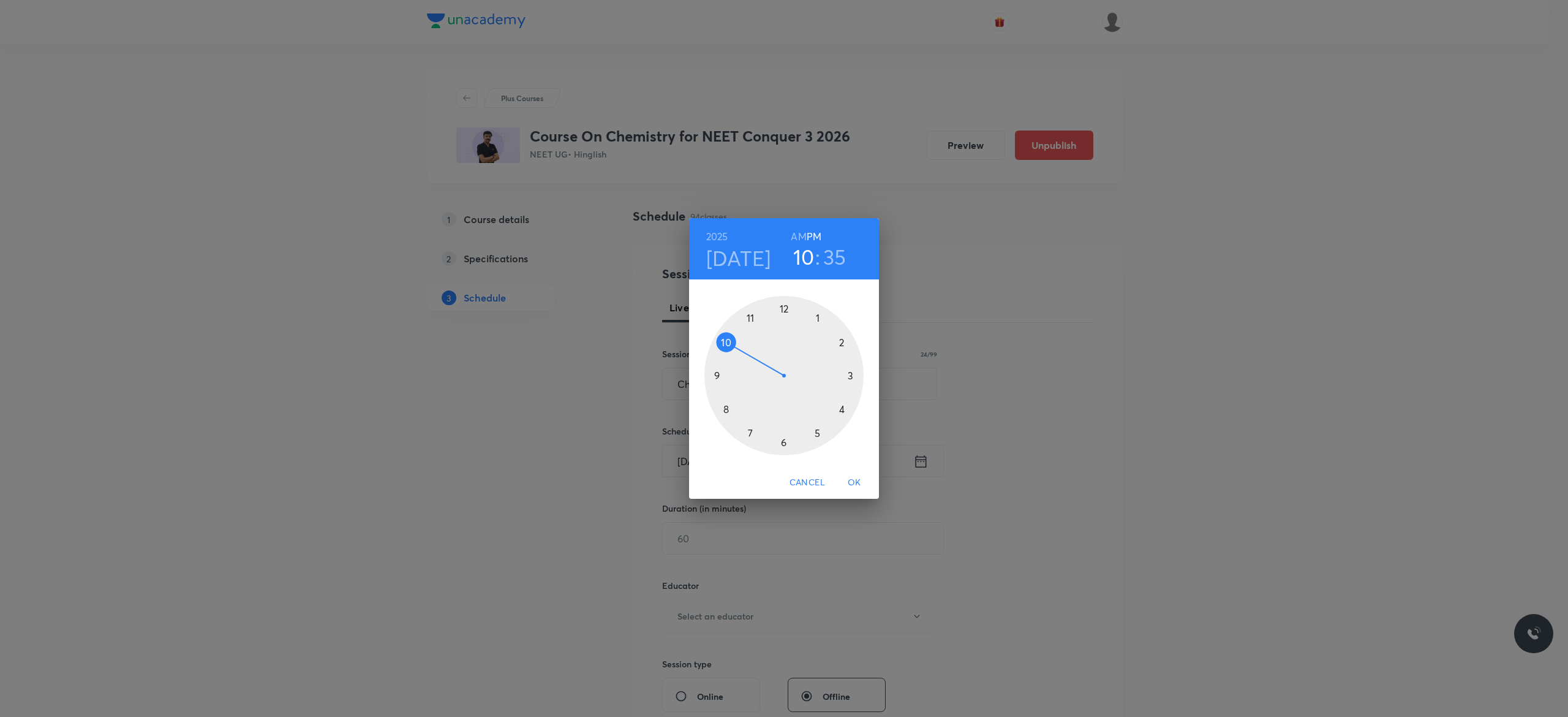
click at [782, 308] on div at bounding box center [784, 376] width 159 height 159
click at [782, 440] on div at bounding box center [784, 376] width 159 height 159
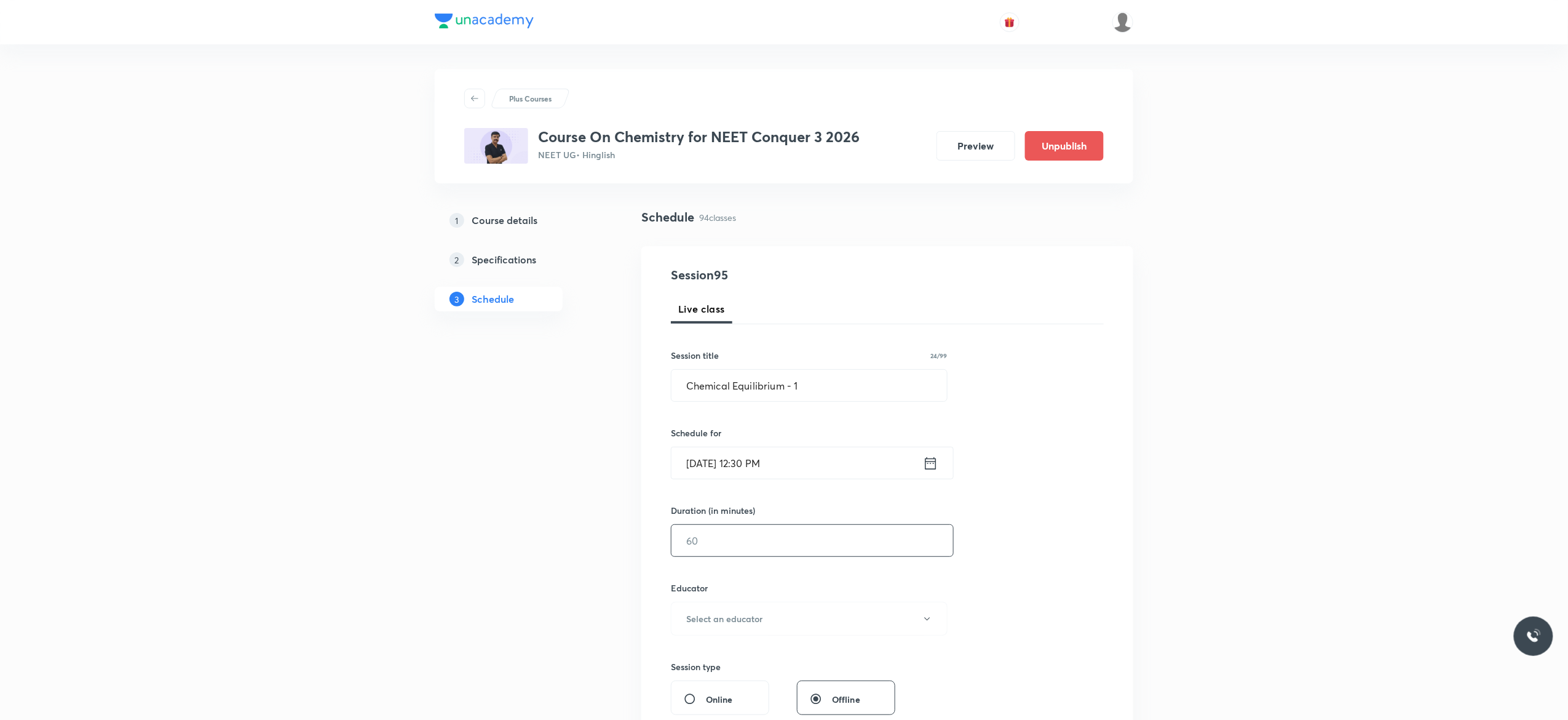
click at [772, 538] on input "text" at bounding box center [812, 540] width 282 height 32
type input "90"
click at [930, 620] on icon "button" at bounding box center [927, 618] width 10 height 10
click at [739, 677] on span "[PERSON_NAME]" at bounding box center [807, 683] width 269 height 13
click at [994, 579] on div "Session 95 Live class Session title 24/99 Chemical Equilibrium - 1 ​ Schedule f…" at bounding box center [888, 594] width 433 height 657
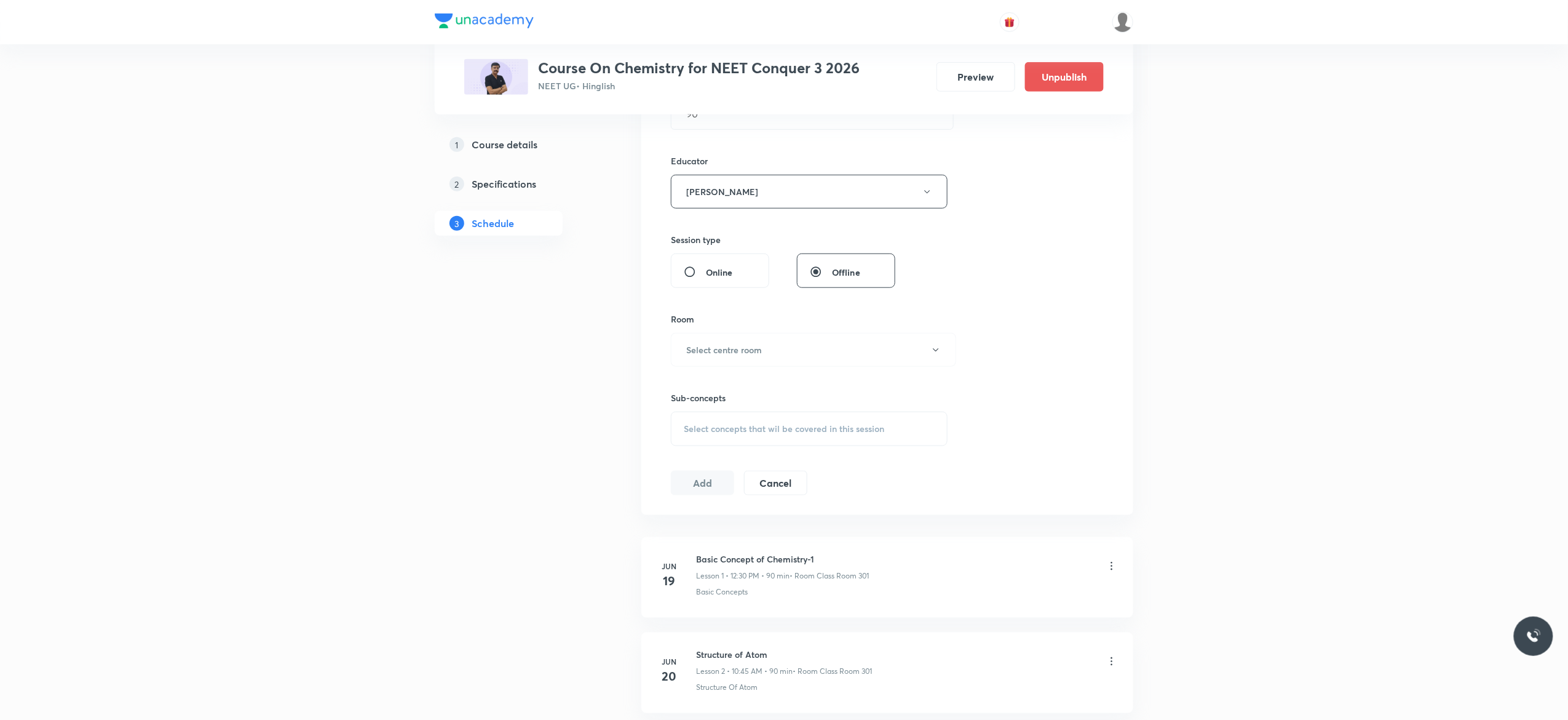
scroll to position [492, 0]
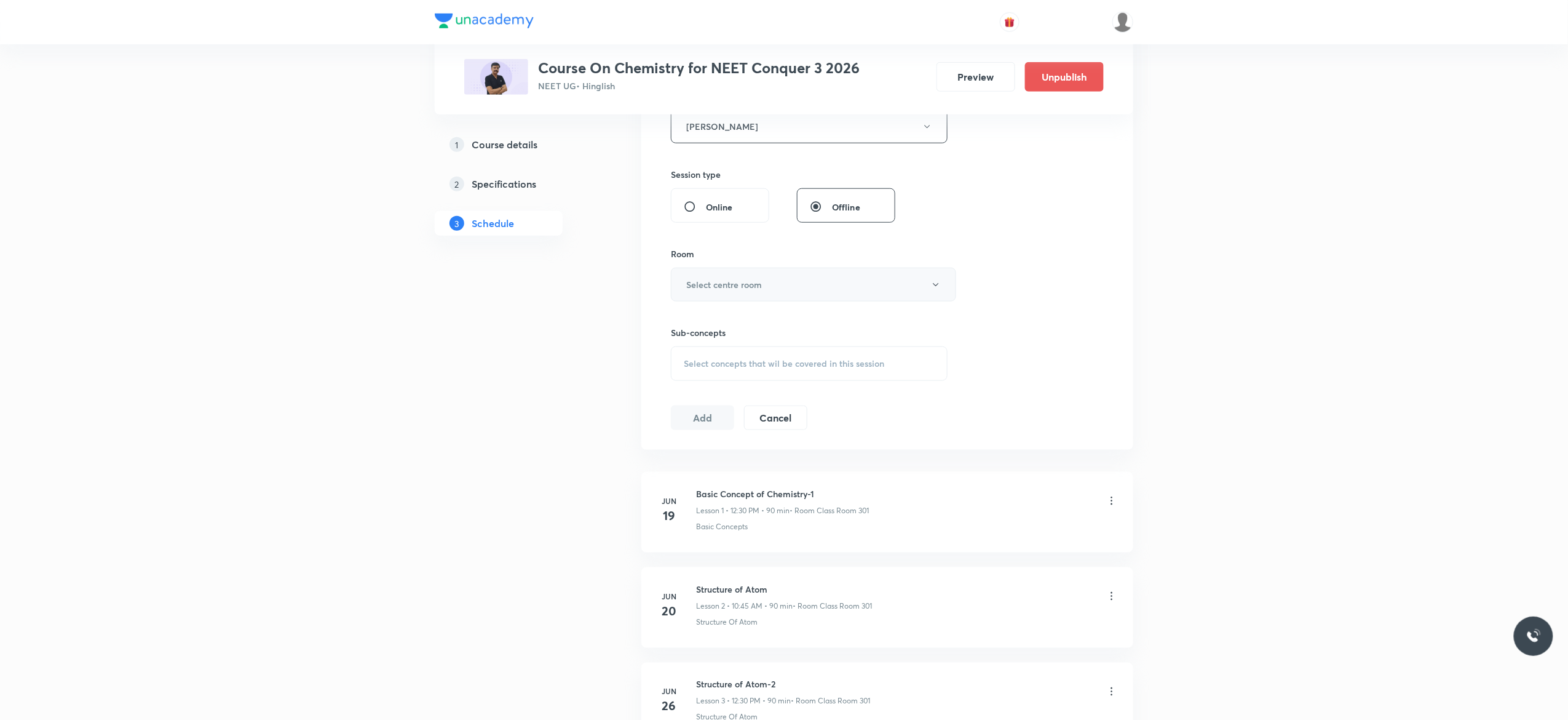
click at [936, 287] on icon "button" at bounding box center [936, 285] width 10 height 10
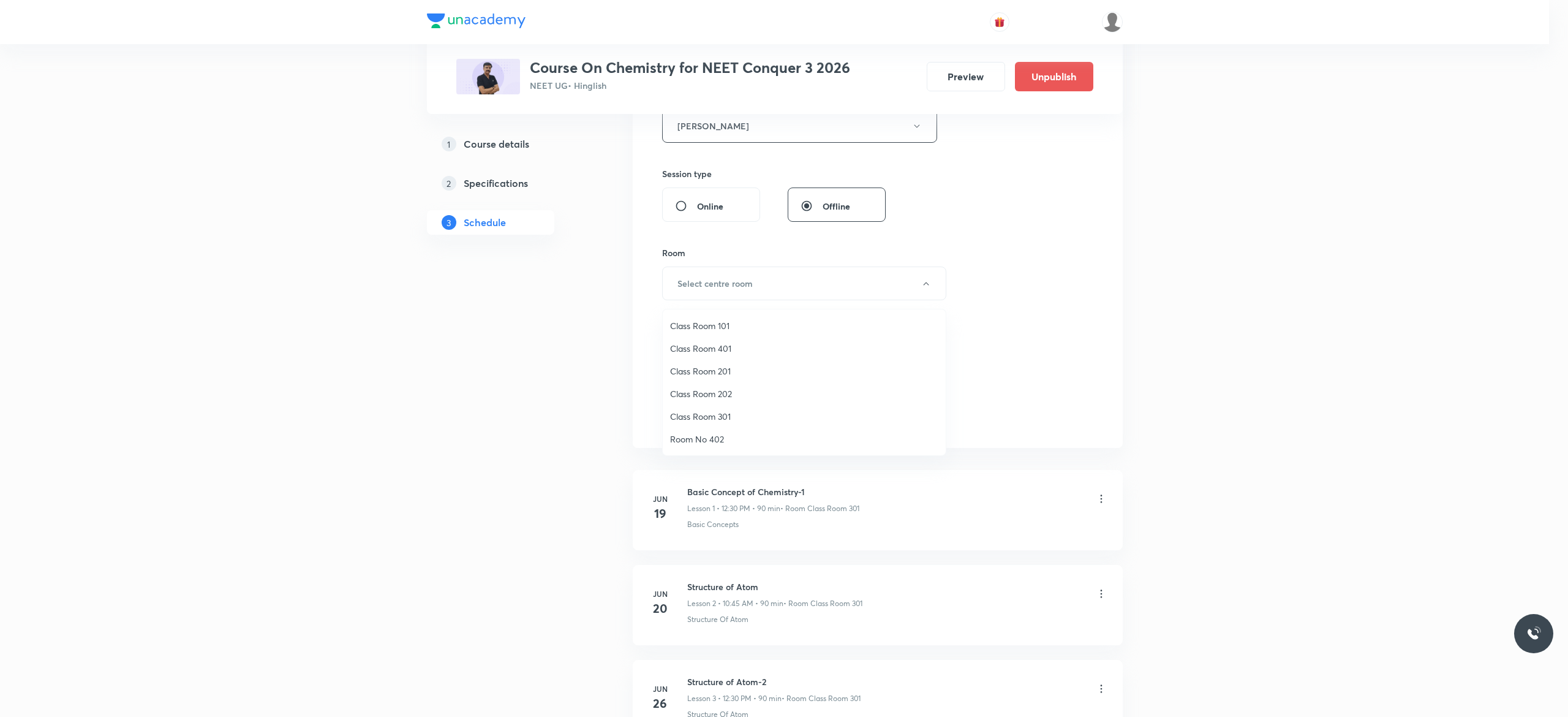
click at [731, 414] on span "Class Room 301" at bounding box center [804, 416] width 268 height 13
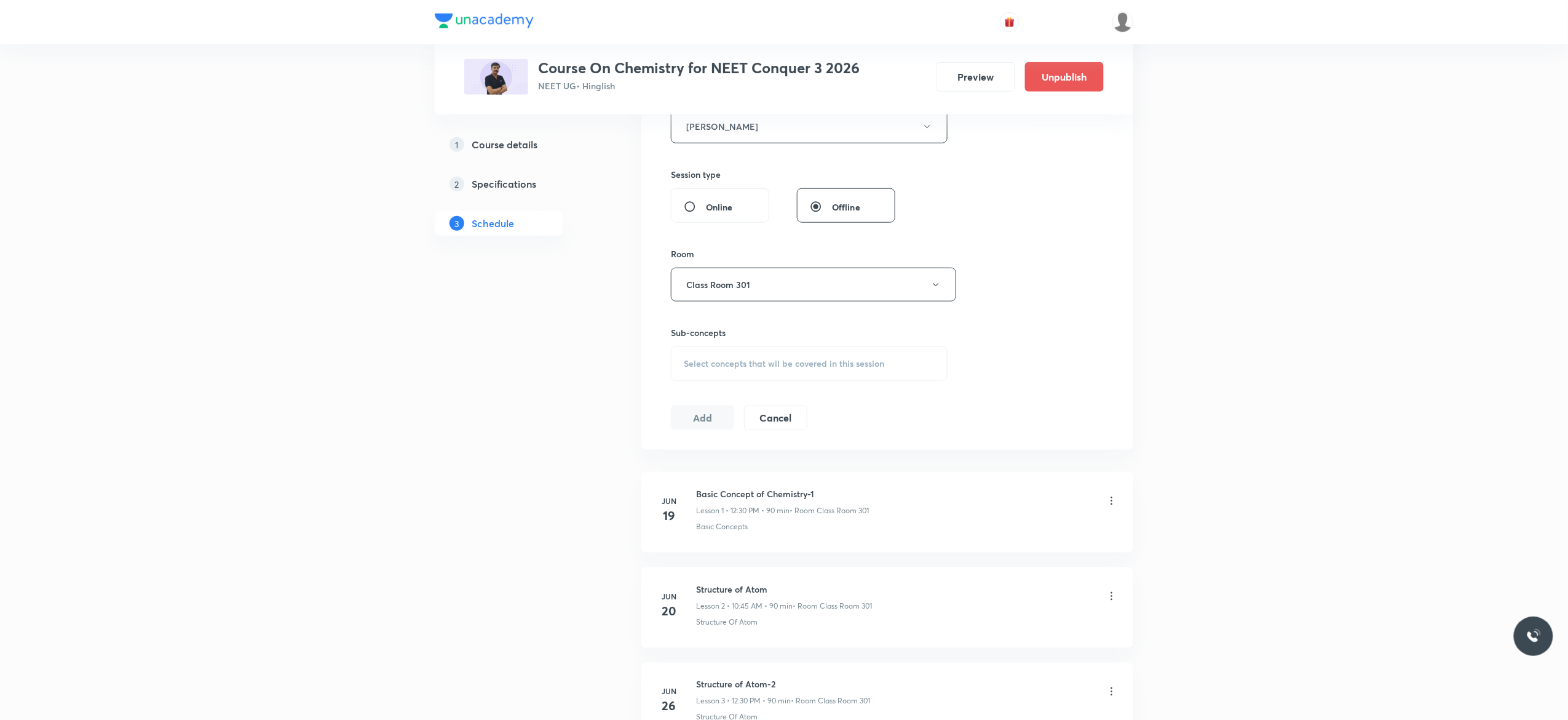
click at [702, 371] on div "Select concepts that wil be covered in this session" at bounding box center [809, 363] width 276 height 34
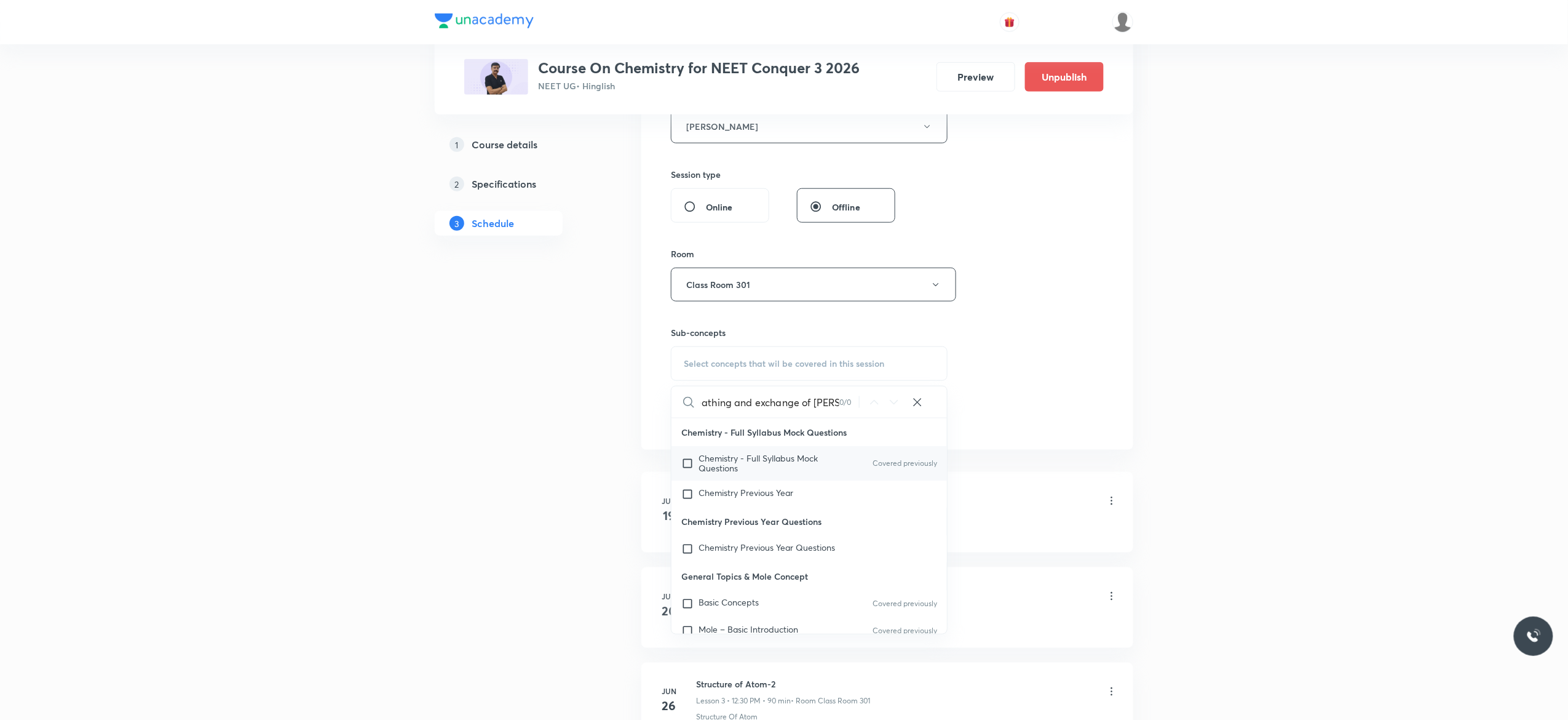
type input "Breathing and exchange of gase"
click at [687, 470] on input "checkbox" at bounding box center [690, 463] width 17 height 20
checkbox input "true"
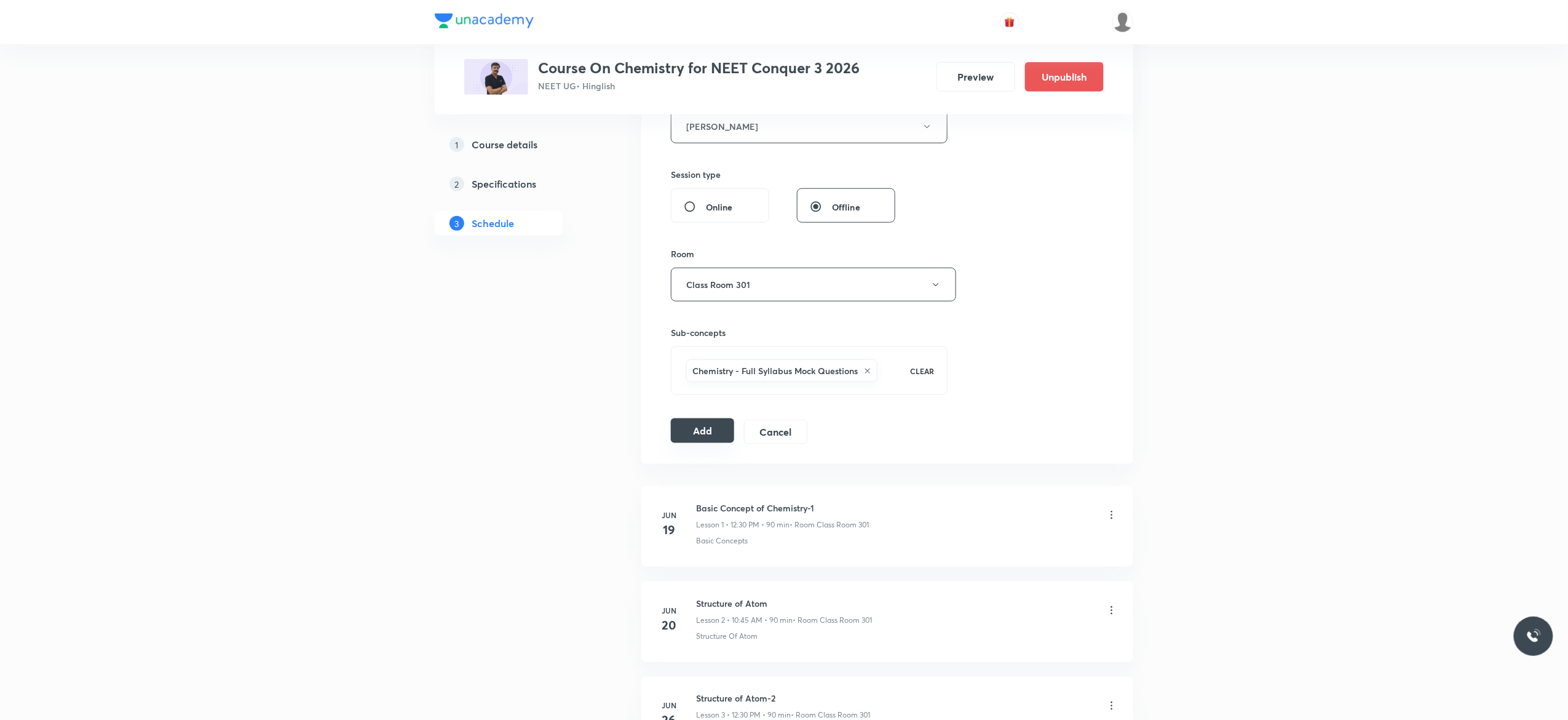
click at [694, 435] on button "Add" at bounding box center [703, 431] width 63 height 25
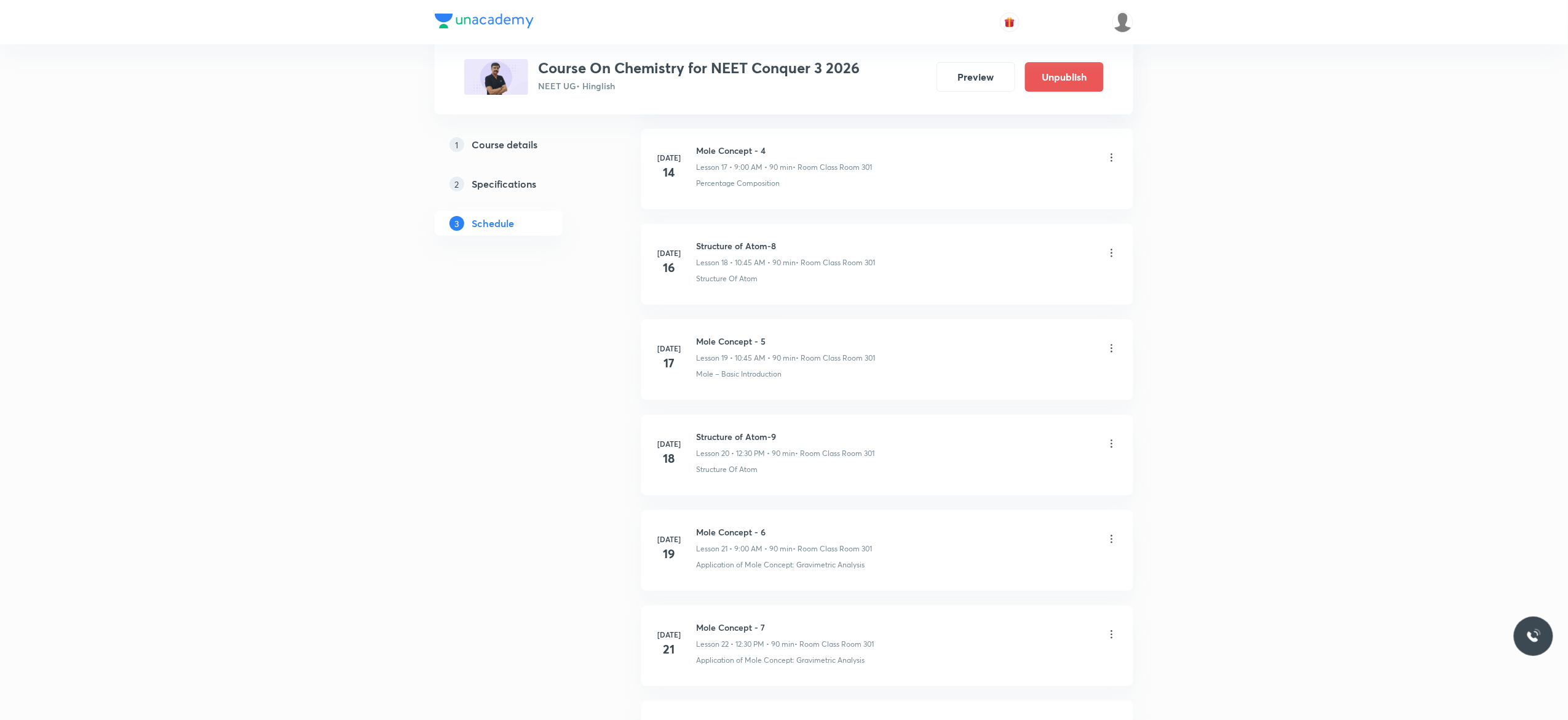
scroll to position [2363, 0]
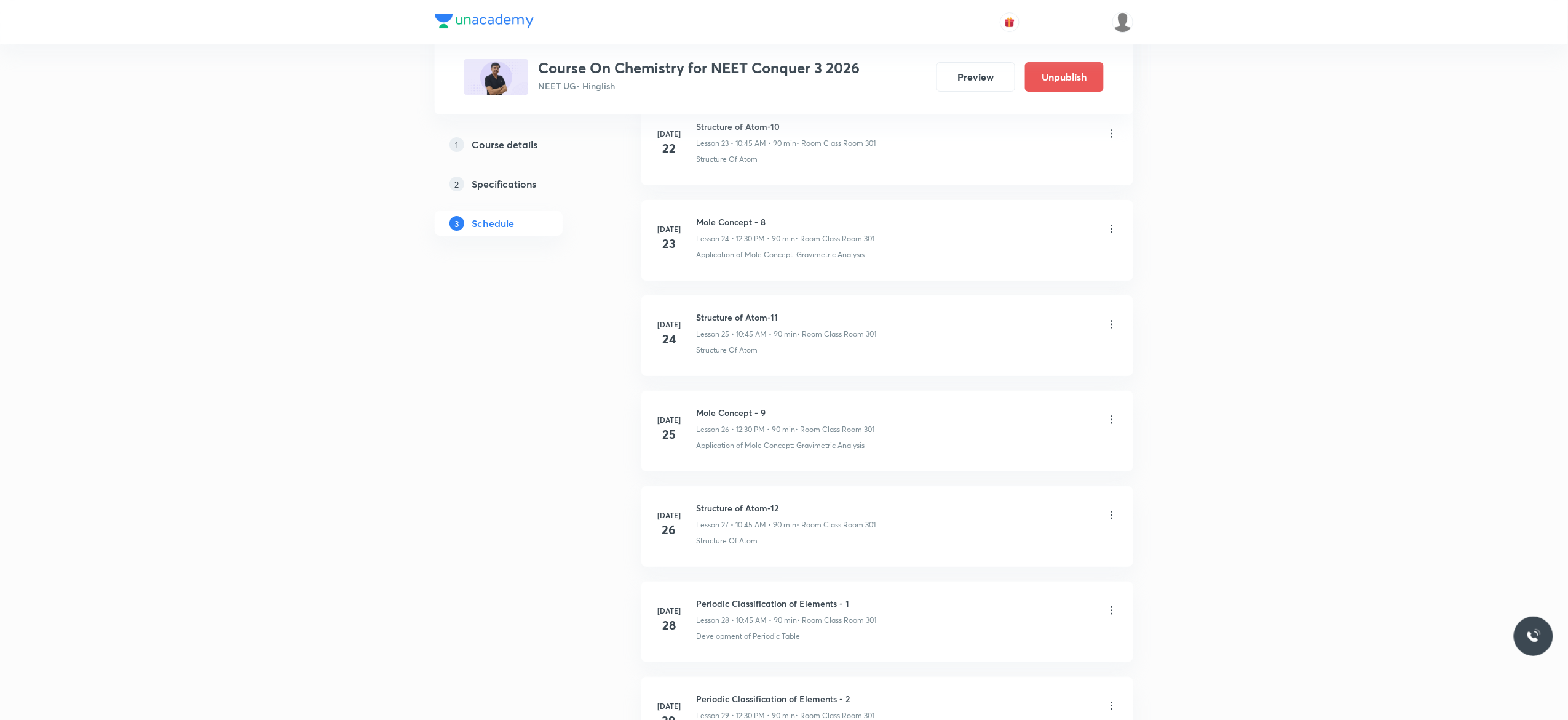
scroll to position [2116, 0]
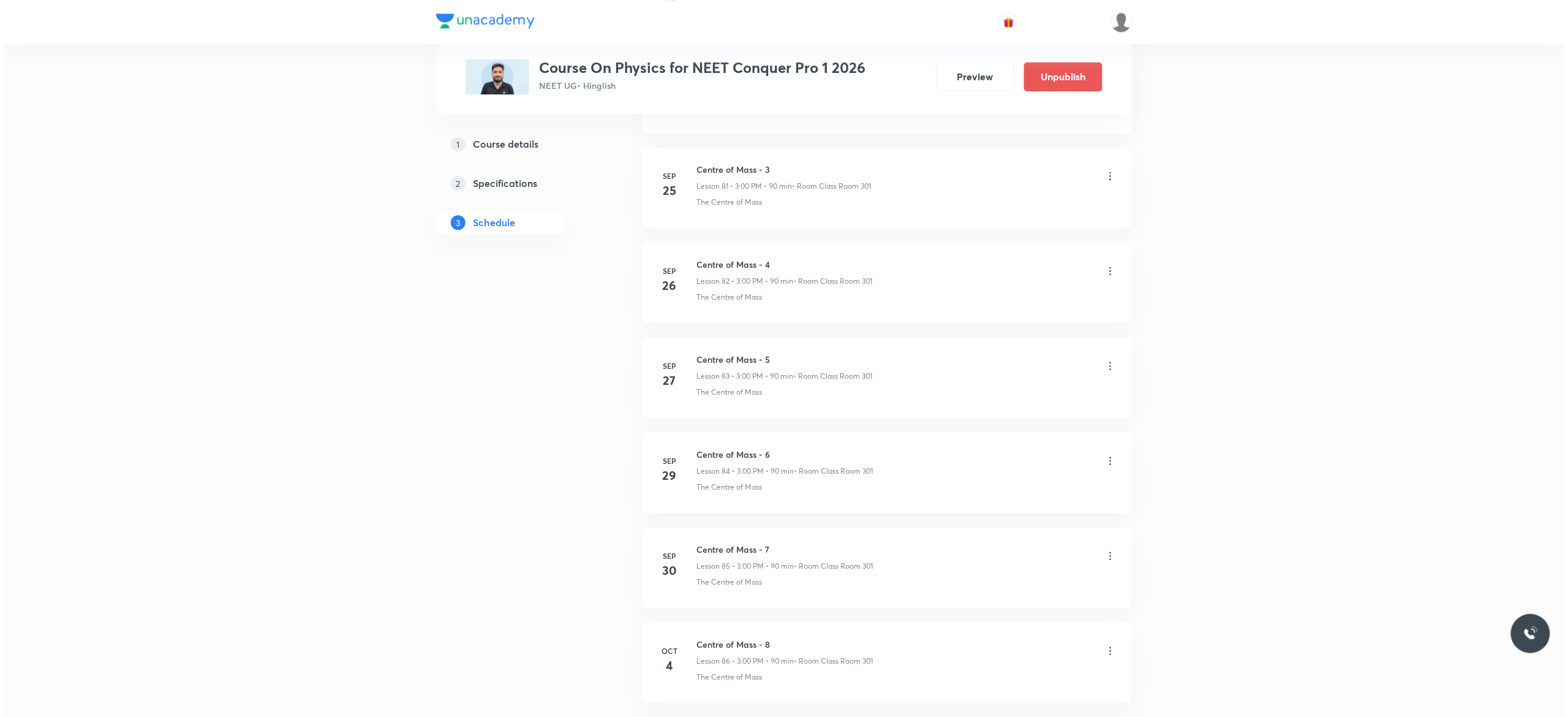
scroll to position [8644, 0]
click at [1107, 553] on icon at bounding box center [1107, 550] width 2 height 8
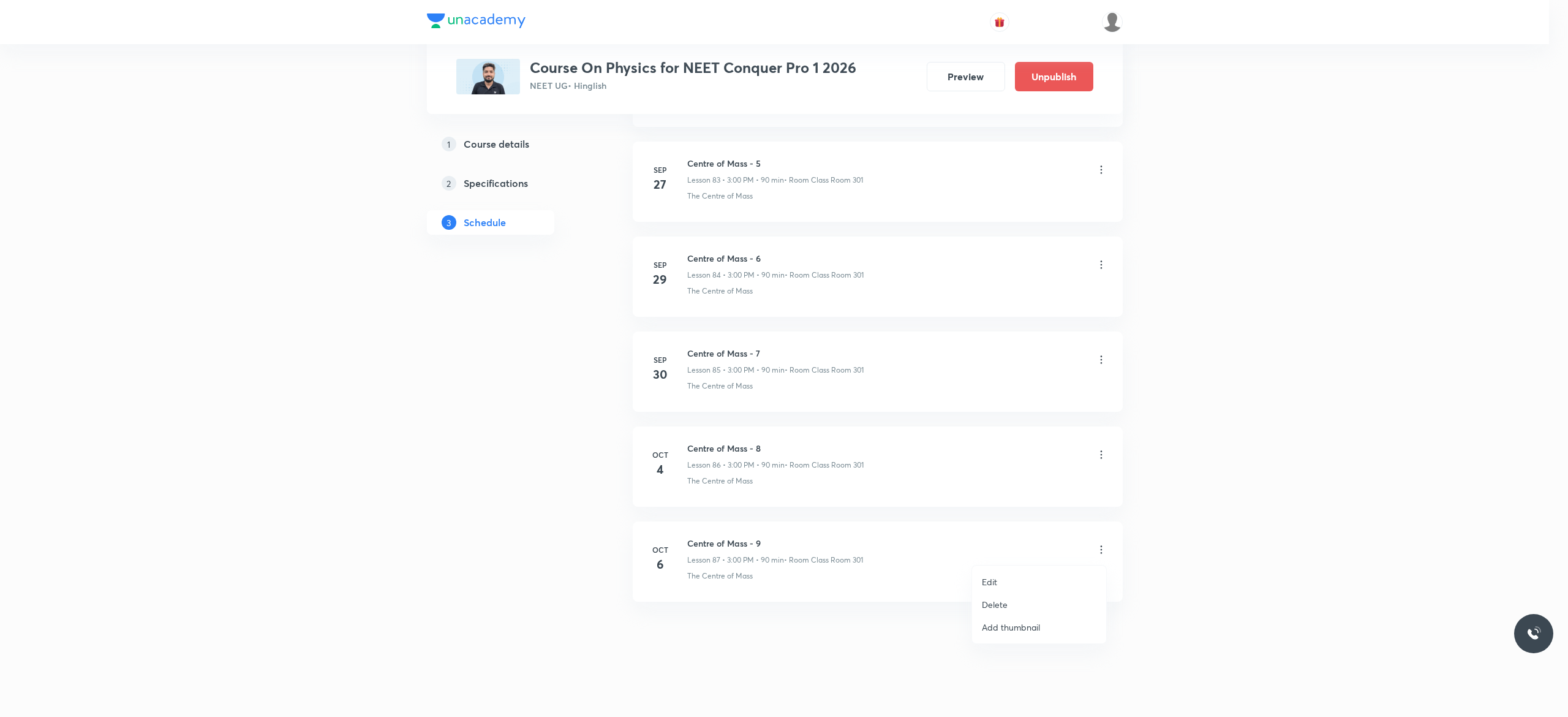
click at [1003, 580] on li "Edit" at bounding box center [1039, 582] width 134 height 23
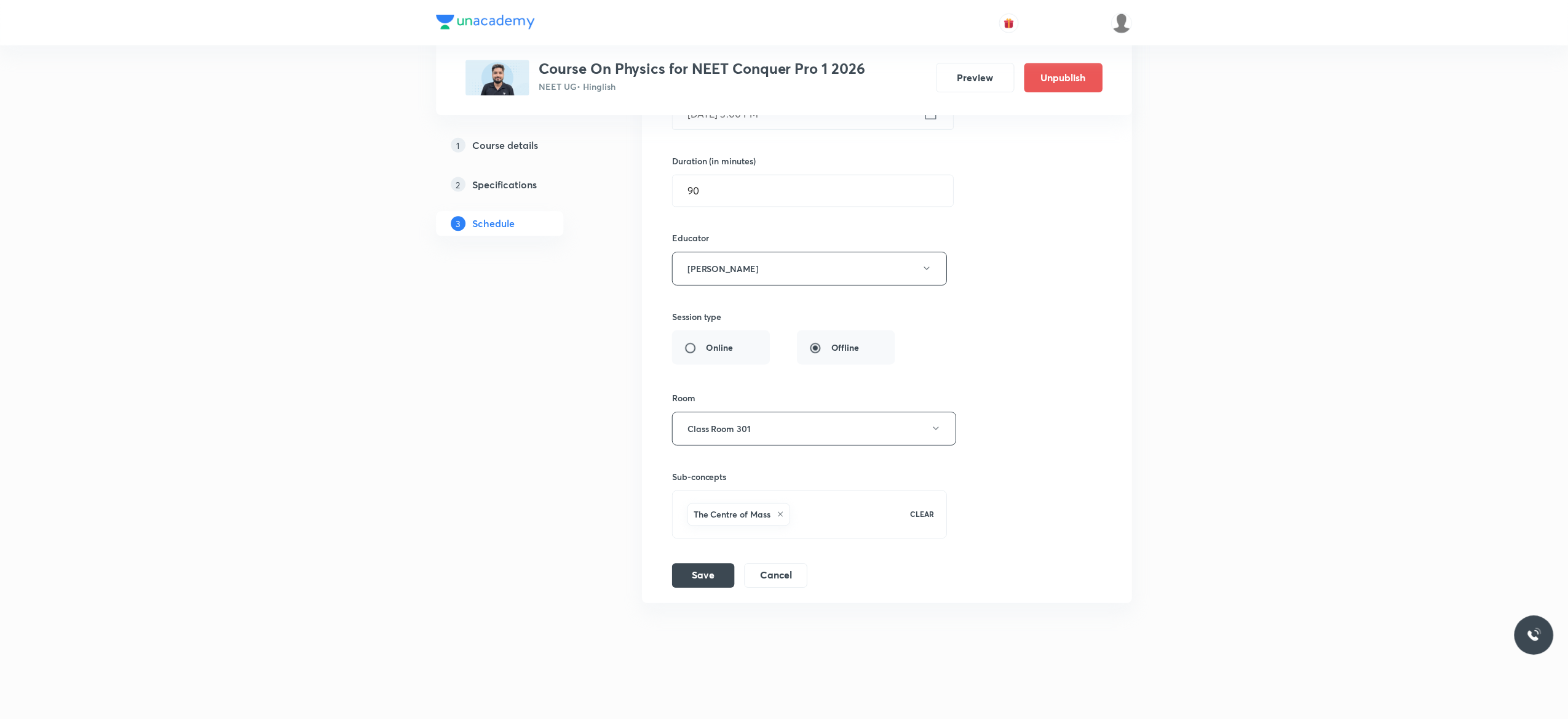
scroll to position [8589, 0]
click at [779, 515] on icon at bounding box center [780, 515] width 7 height 7
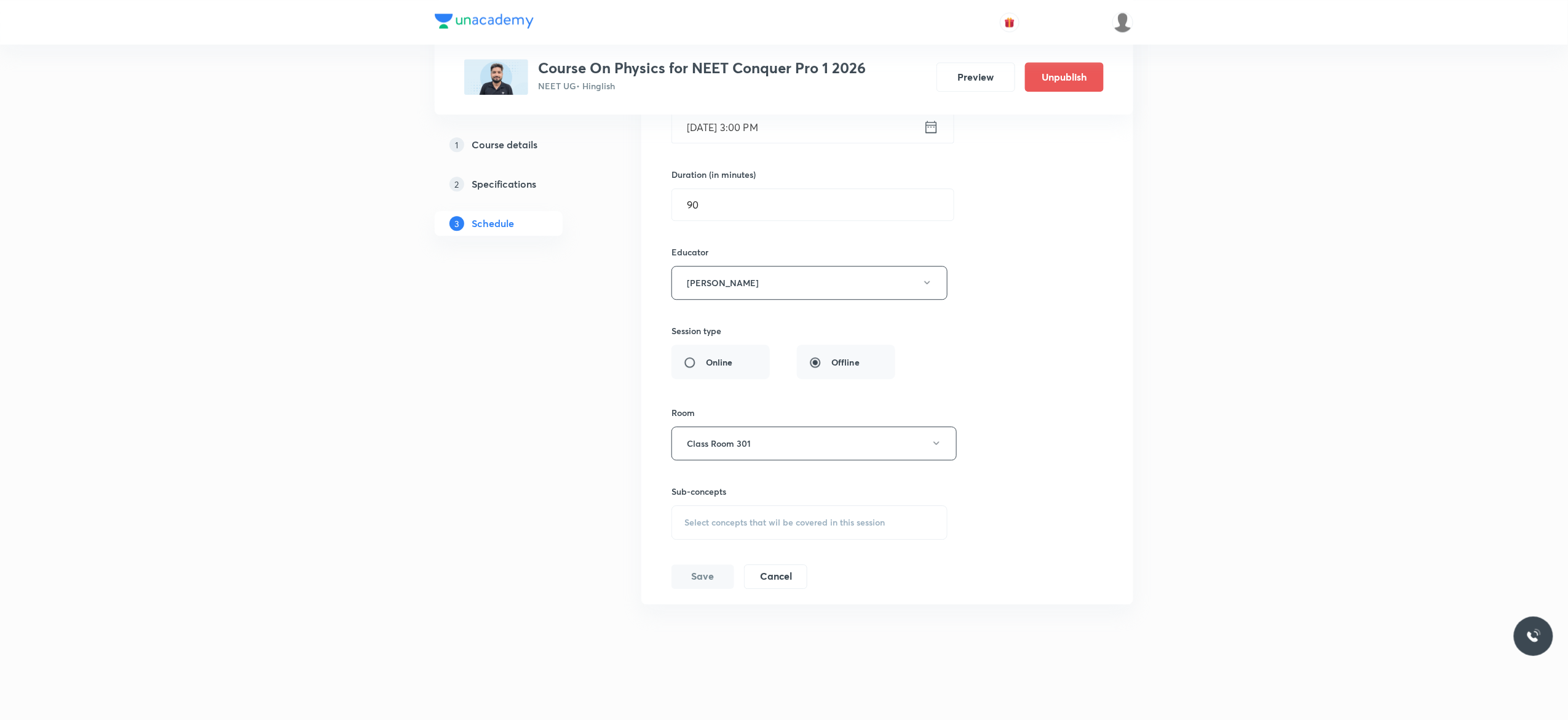
scroll to position [8574, 0]
click at [706, 523] on span "Select concepts that wil be covered in this session" at bounding box center [785, 522] width 200 height 10
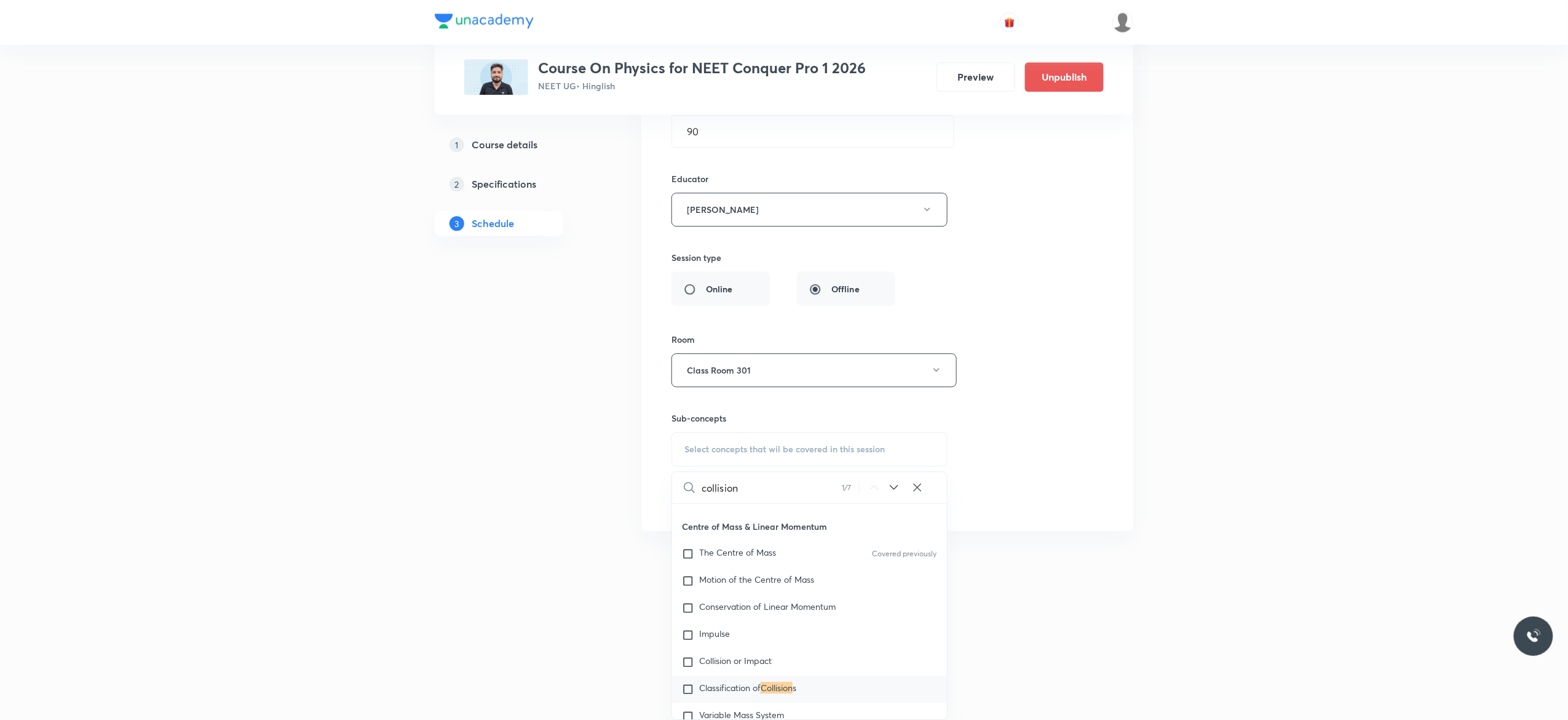
scroll to position [3510, 0]
type input "collision"
click at [689, 661] on input "checkbox" at bounding box center [691, 655] width 17 height 12
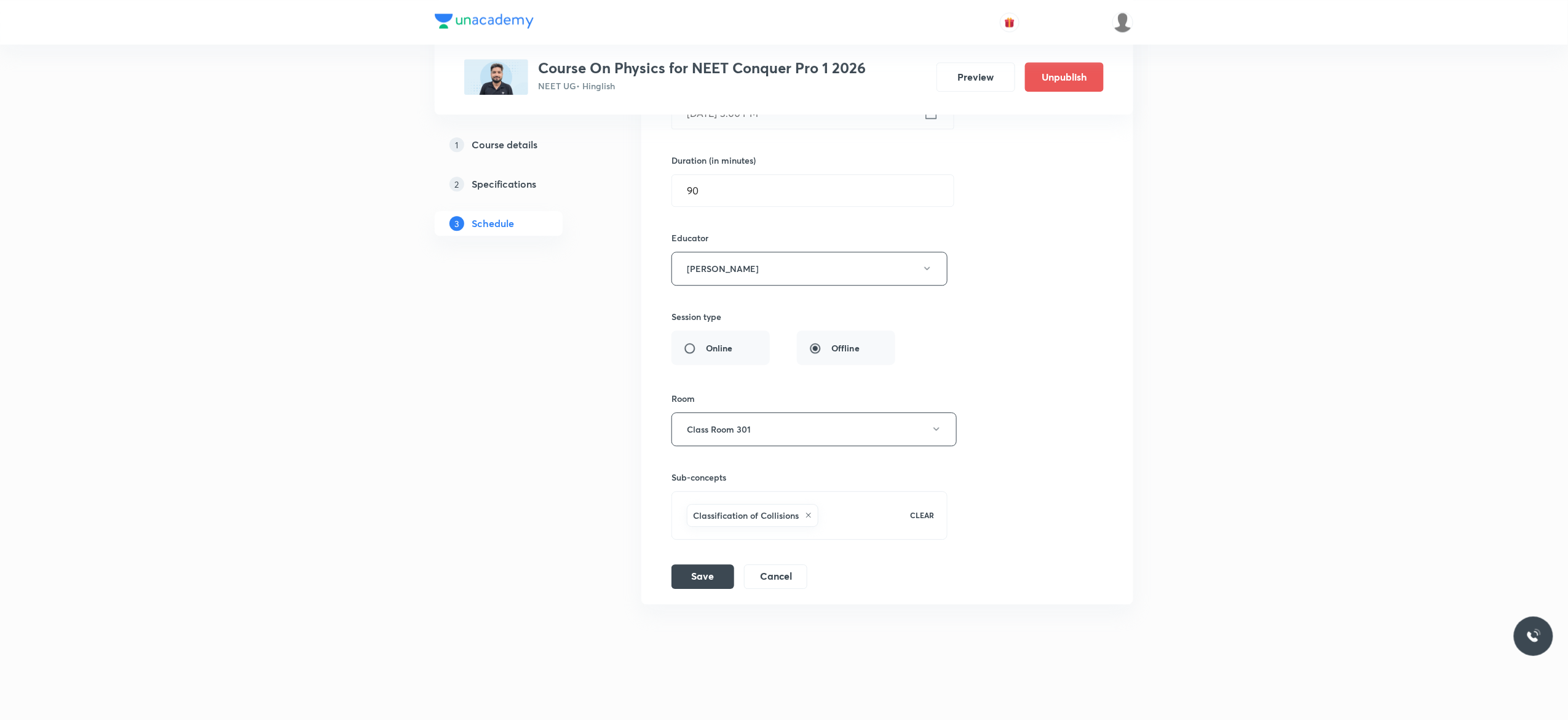
scroll to position [8589, 0]
click at [1026, 325] on div "Session title 18/99 Centre of Mass - 9 ​ Schedule for Oct 6, 2025, 3:00 PM ​ Du…" at bounding box center [887, 281] width 432 height 614
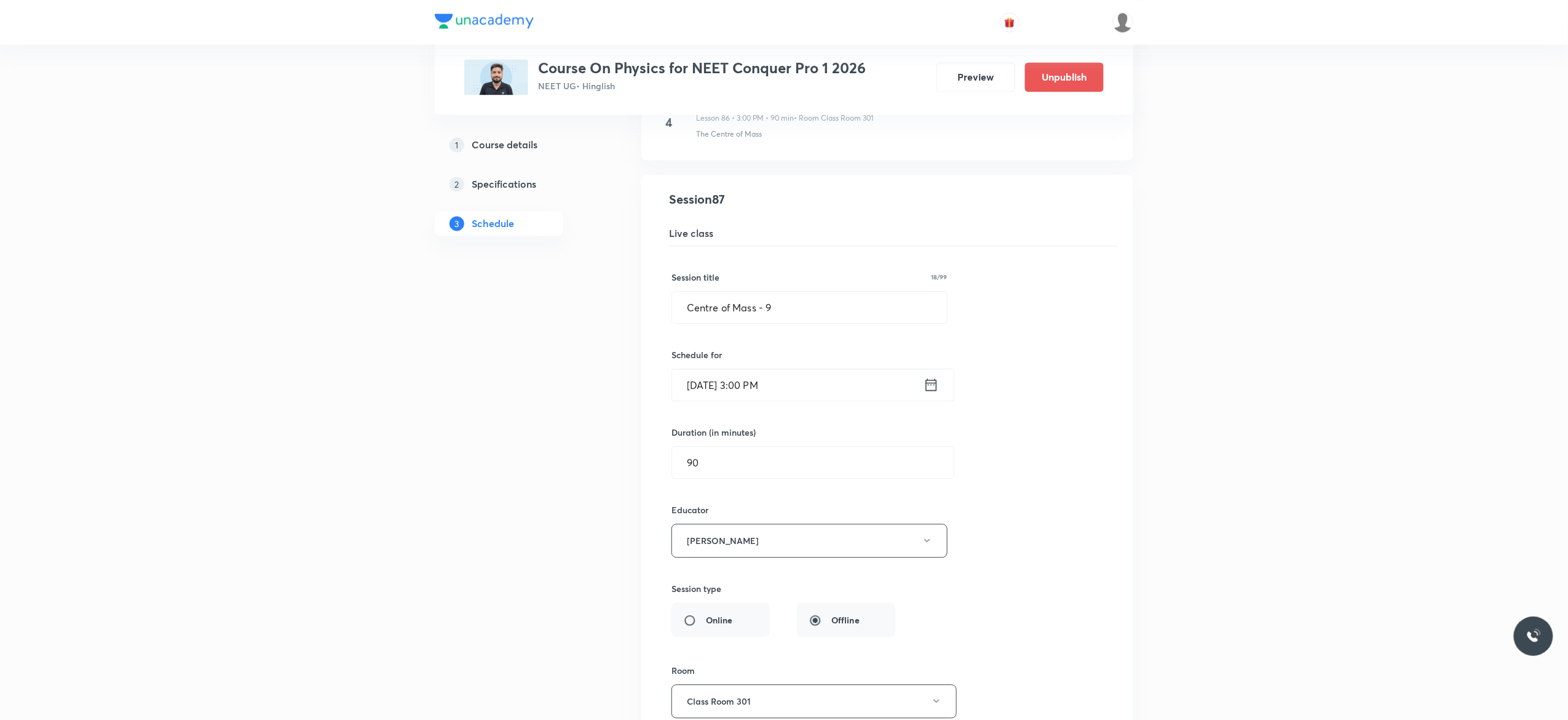
scroll to position [8146, 0]
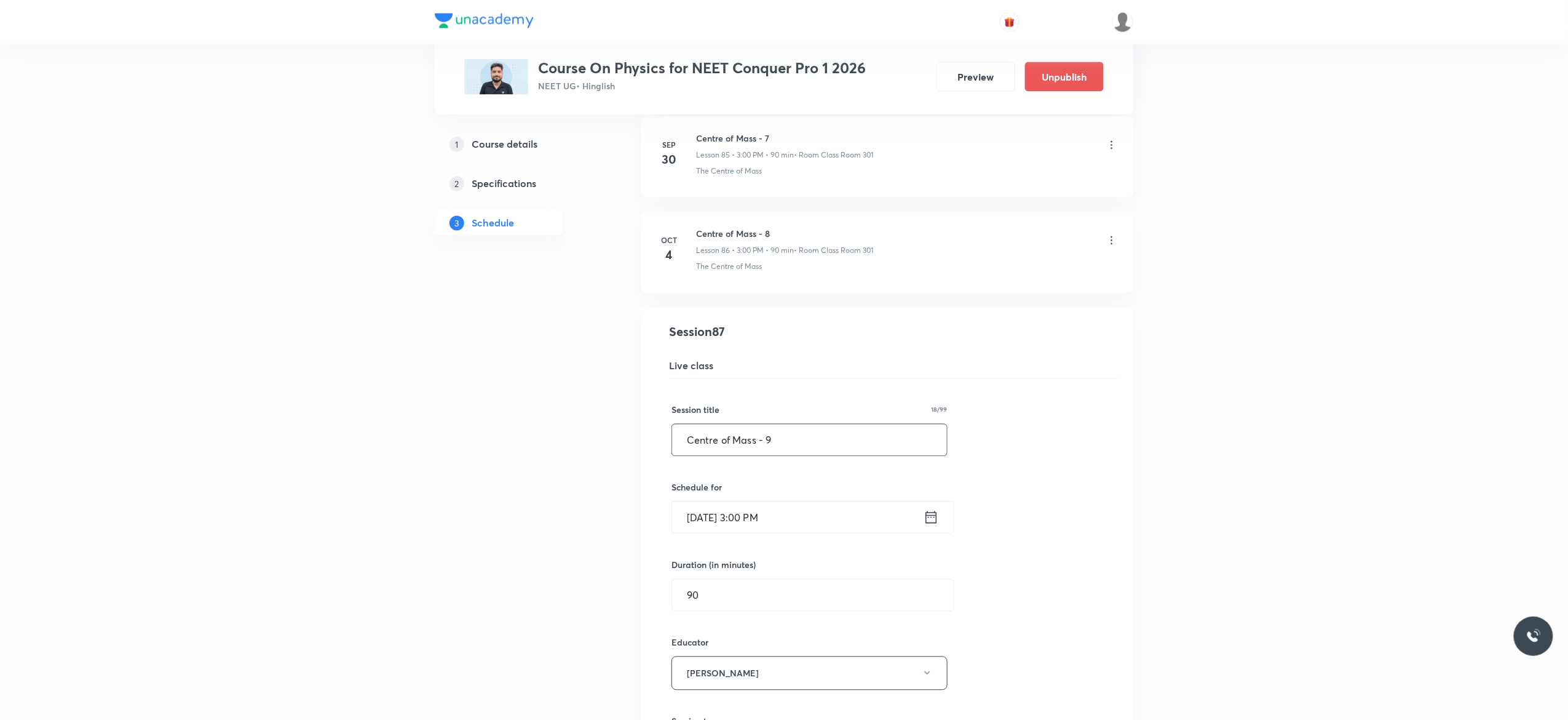
click at [802, 456] on input "Centre of Mass - 9" at bounding box center [809, 440] width 275 height 32
paste input "collision"
type input "Collision - 1"
click at [999, 494] on div "Session title 14/99 Collision - 1 ​ Schedule for Oct 6, 2025, 3:00 PM ​ Duratio…" at bounding box center [887, 686] width 432 height 614
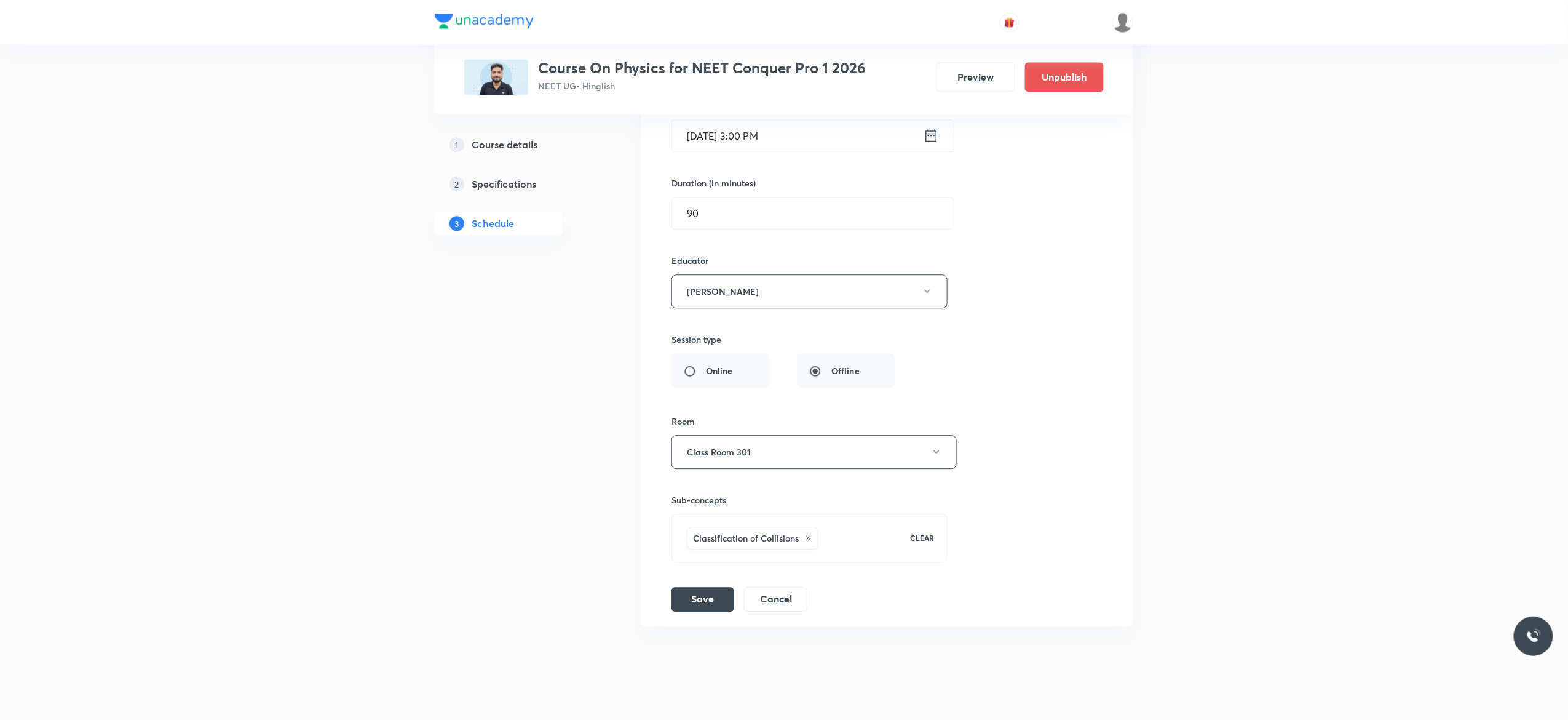
scroll to position [8589, 0]
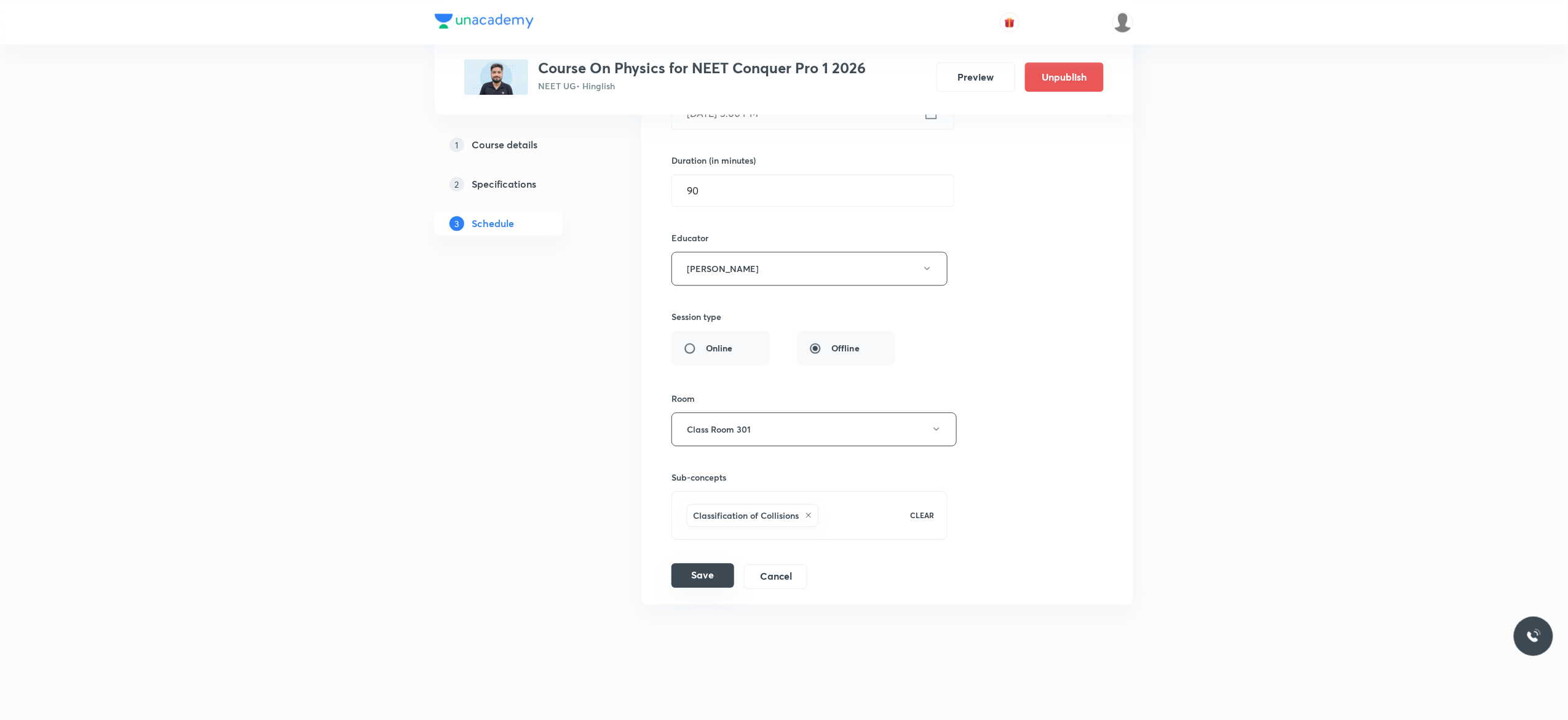
click at [697, 577] on button "Save" at bounding box center [702, 575] width 63 height 25
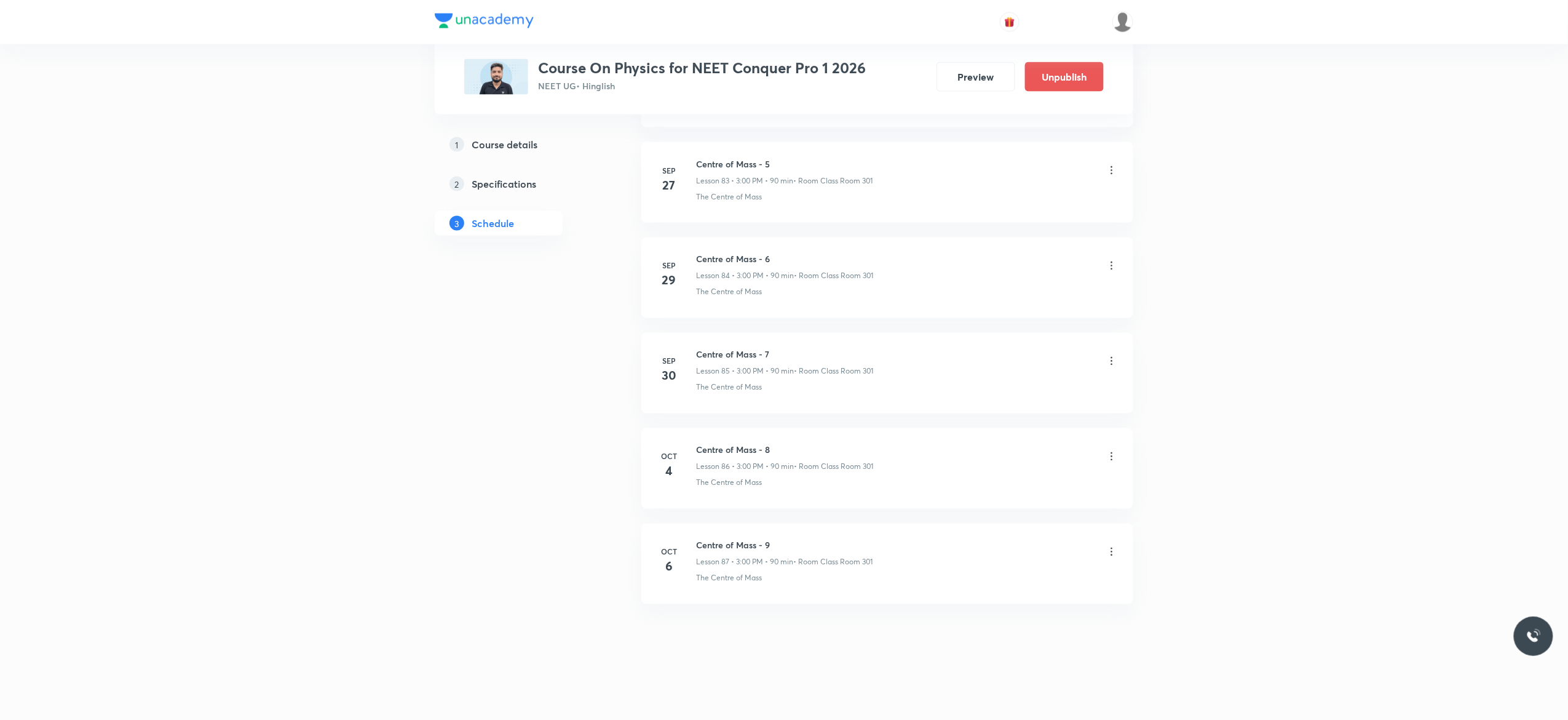
scroll to position [8033, 0]
